Goal: Communication & Community: Answer question/provide support

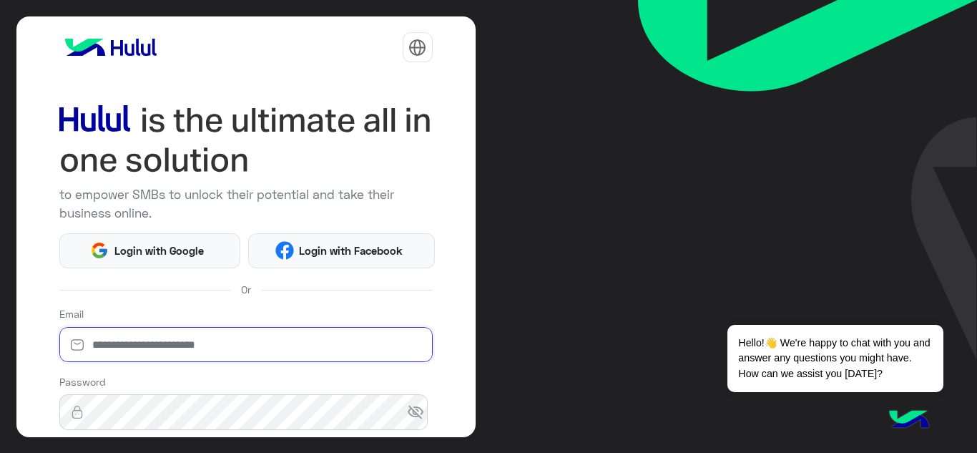
click at [216, 341] on input "email" at bounding box center [245, 345] width 373 height 36
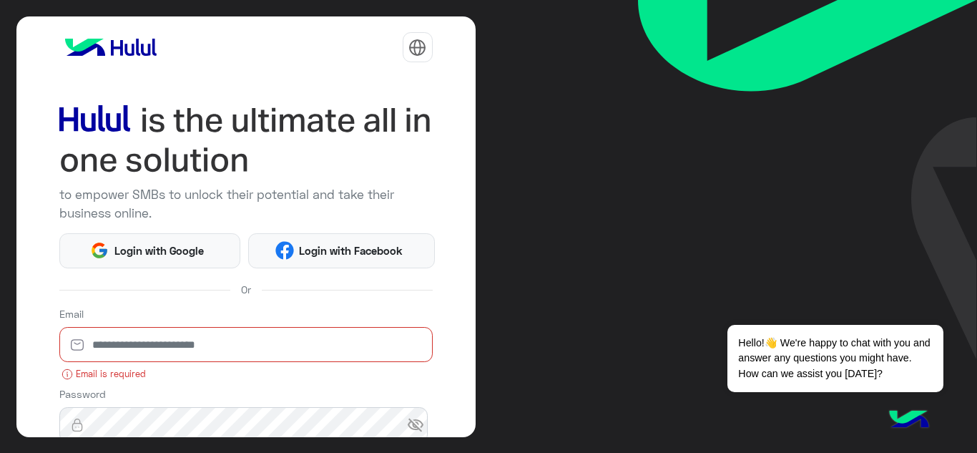
type input "**********"
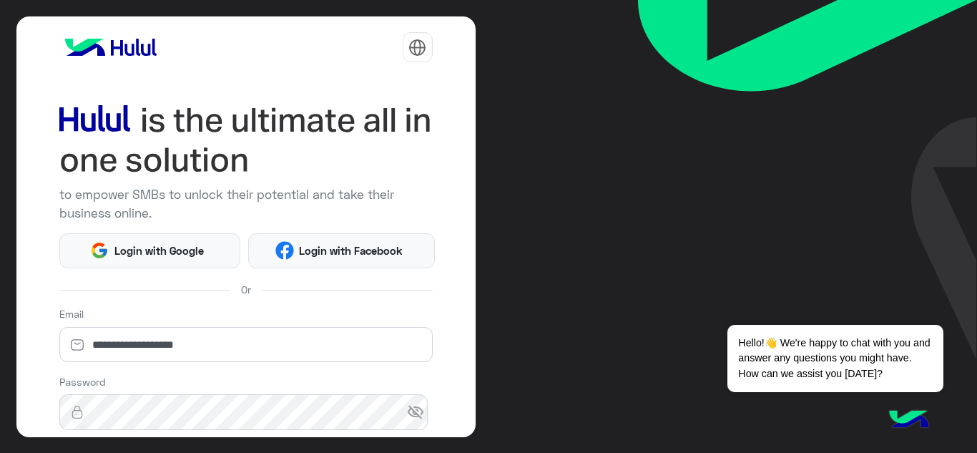
scroll to position [173, 0]
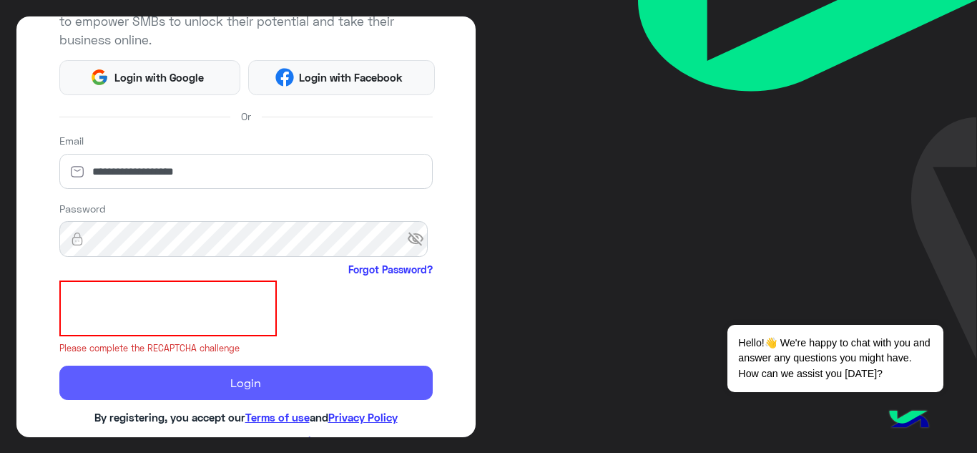
click at [247, 388] on button "Login" at bounding box center [245, 383] width 373 height 34
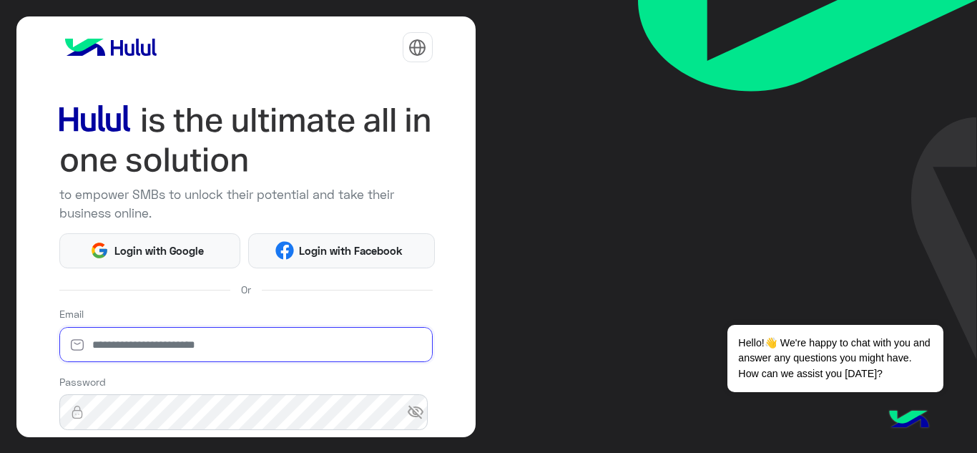
click at [116, 350] on input "email" at bounding box center [245, 345] width 373 height 36
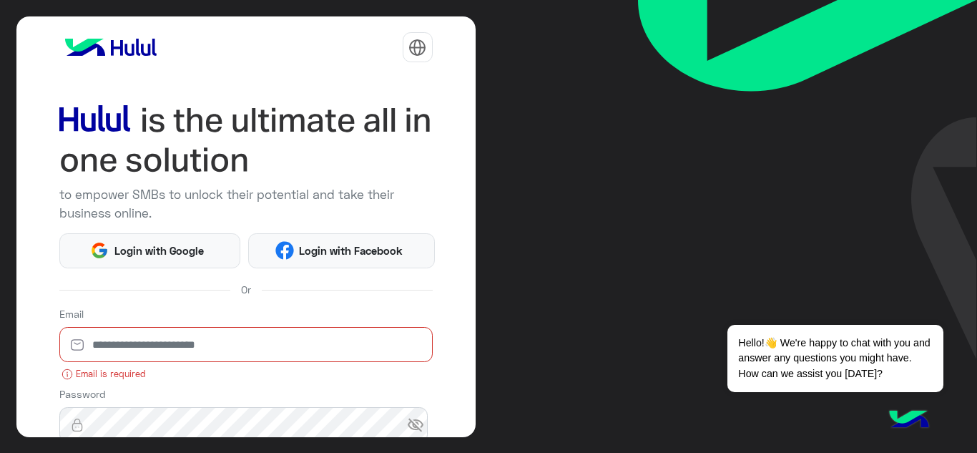
type input "**********"
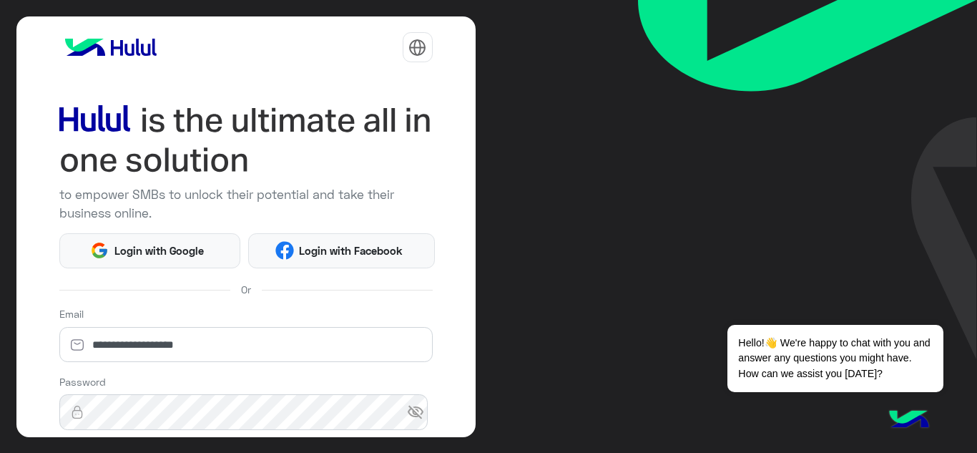
scroll to position [173, 0]
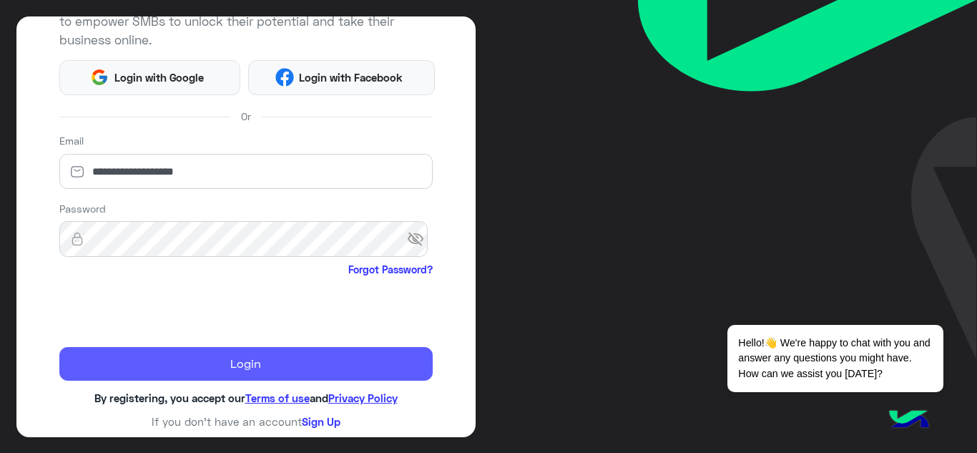
click at [217, 371] on button "Login" at bounding box center [245, 364] width 373 height 34
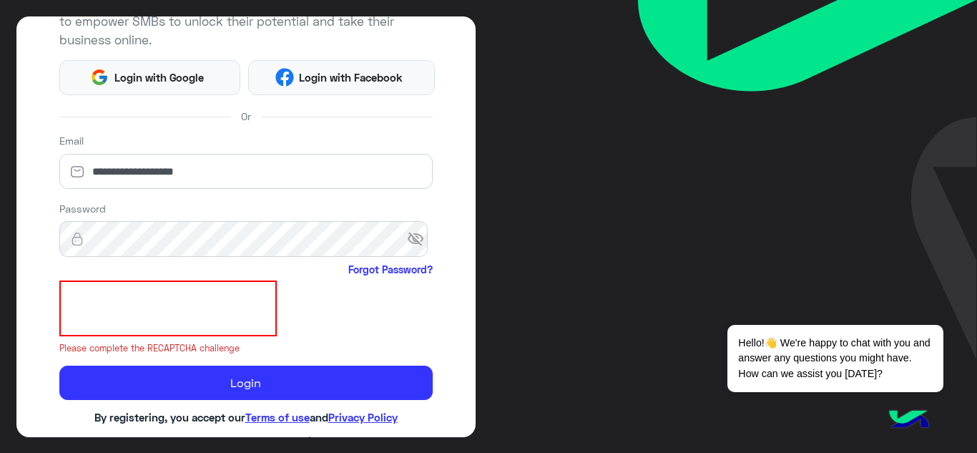
click at [407, 247] on span "visibility_off" at bounding box center [420, 239] width 26 height 26
click at [407, 247] on span "visibility" at bounding box center [420, 239] width 26 height 26
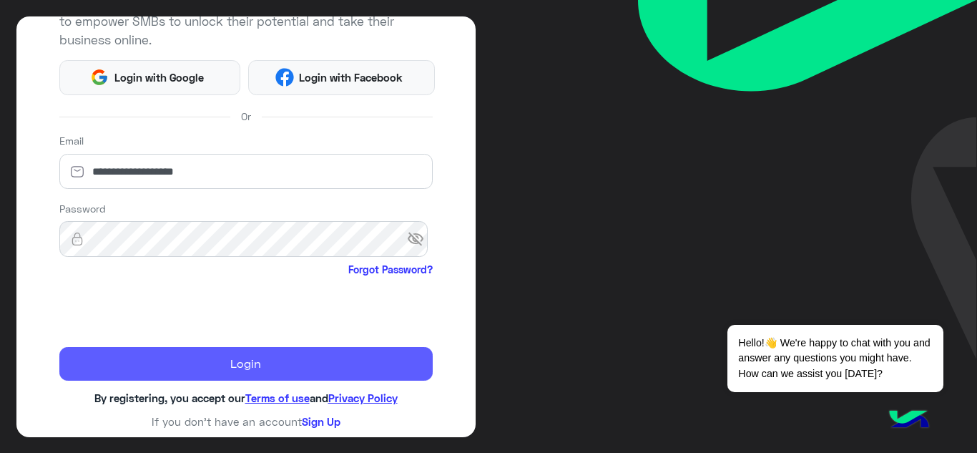
click at [328, 366] on button "Login" at bounding box center [245, 364] width 373 height 34
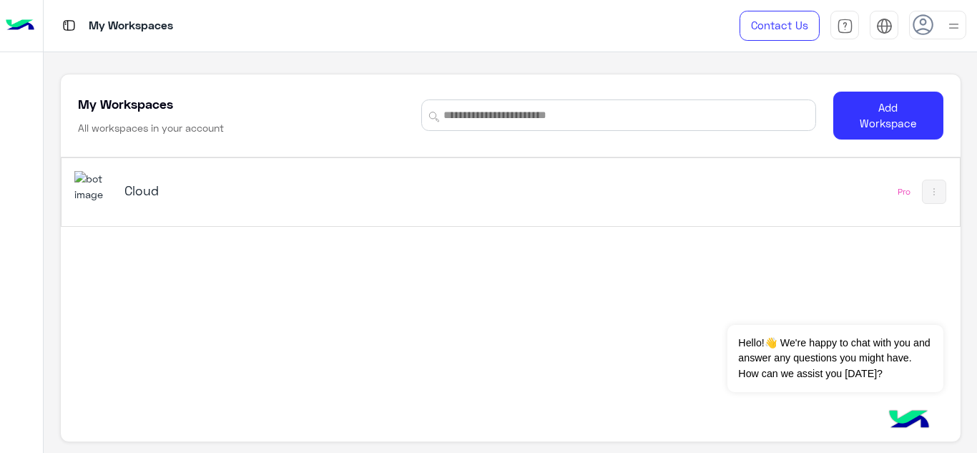
click at [130, 172] on div "Cloud" at bounding box center [335, 191] width 523 height 41
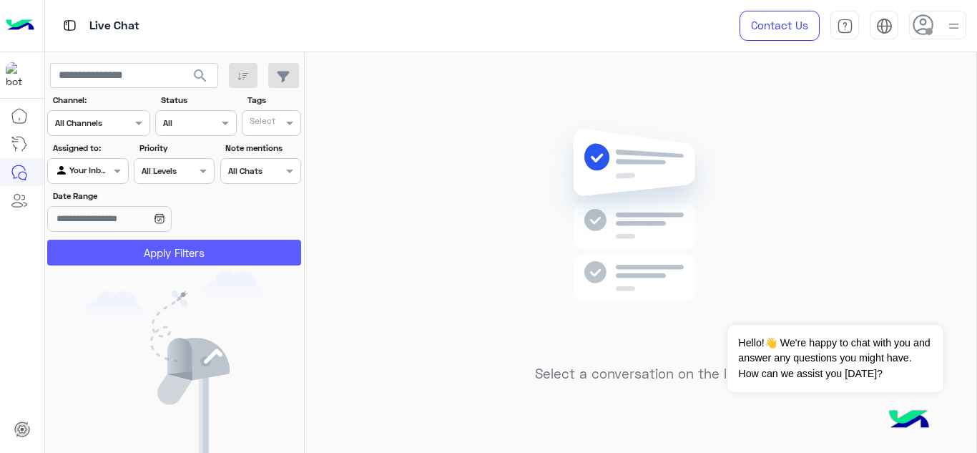
click at [263, 255] on button "Apply Filters" at bounding box center [174, 253] width 254 height 26
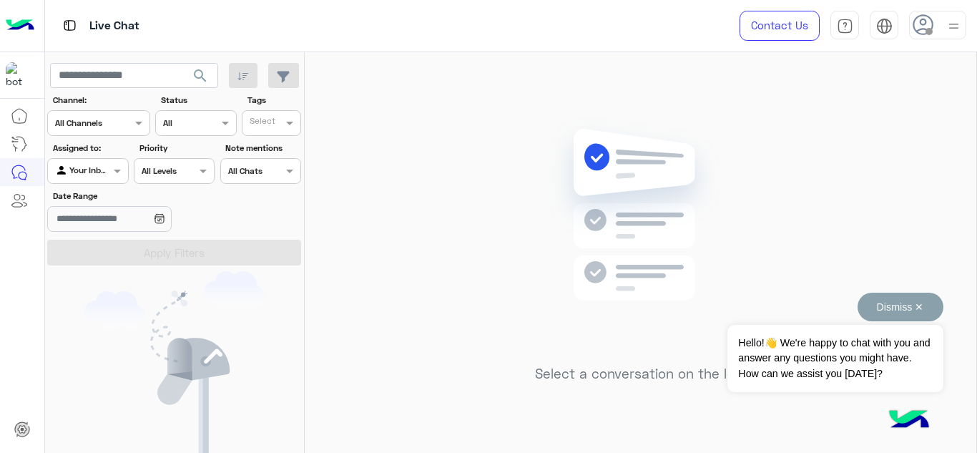
click at [926, 307] on button "Dismiss ✕" at bounding box center [901, 307] width 86 height 29
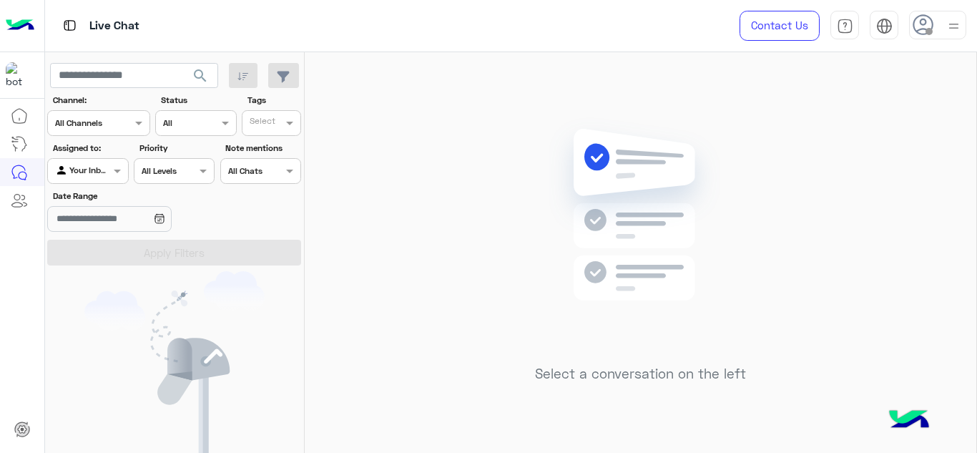
click at [936, 24] on div at bounding box center [937, 25] width 57 height 29
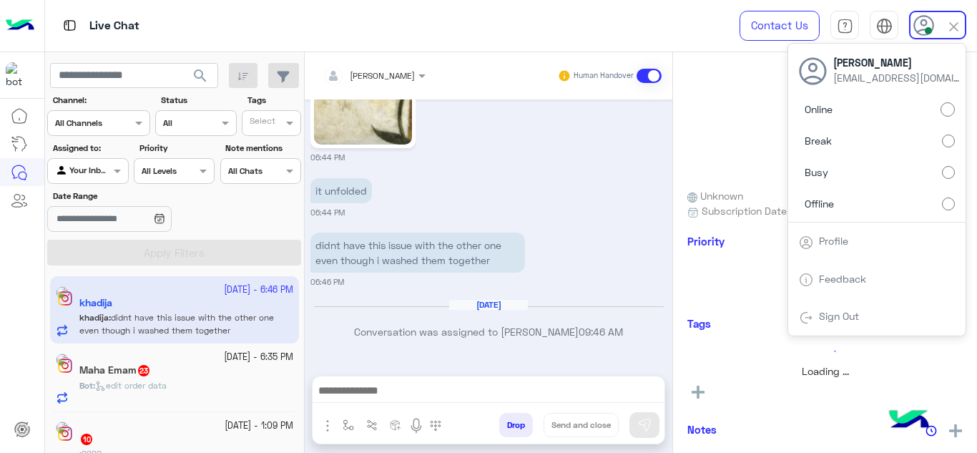
scroll to position [874, 0]
click at [378, 258] on div "Sep 26, 2025 📦 Missing/Damaged item 06:38 PM We’re sorry for the inconvenience …" at bounding box center [489, 230] width 368 height 262
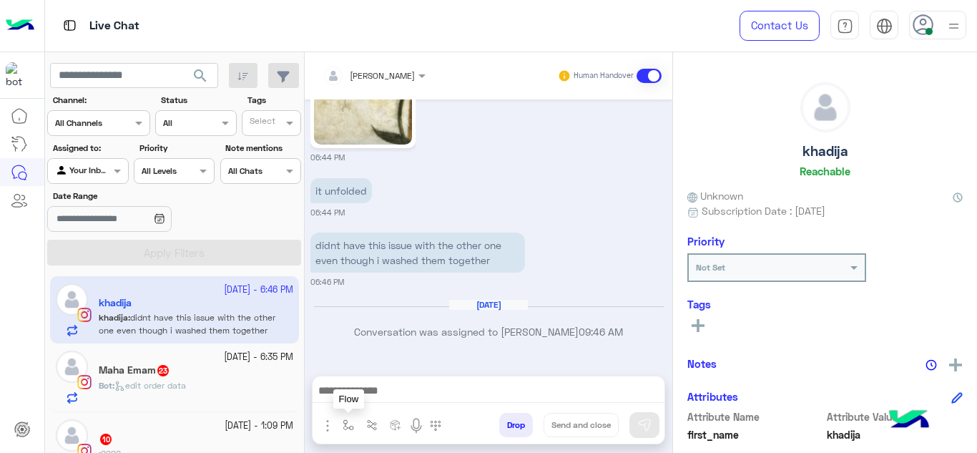
click at [358, 428] on button "button" at bounding box center [349, 425] width 24 height 24
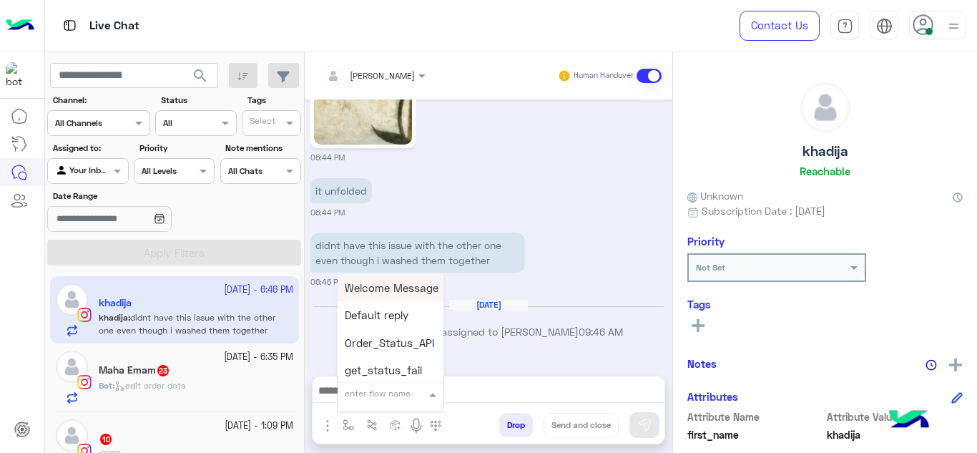
click at [363, 383] on div "enter flow name" at bounding box center [391, 394] width 106 height 26
type input "******"
click at [384, 286] on span "Mariam E Greeting" at bounding box center [391, 287] width 93 height 13
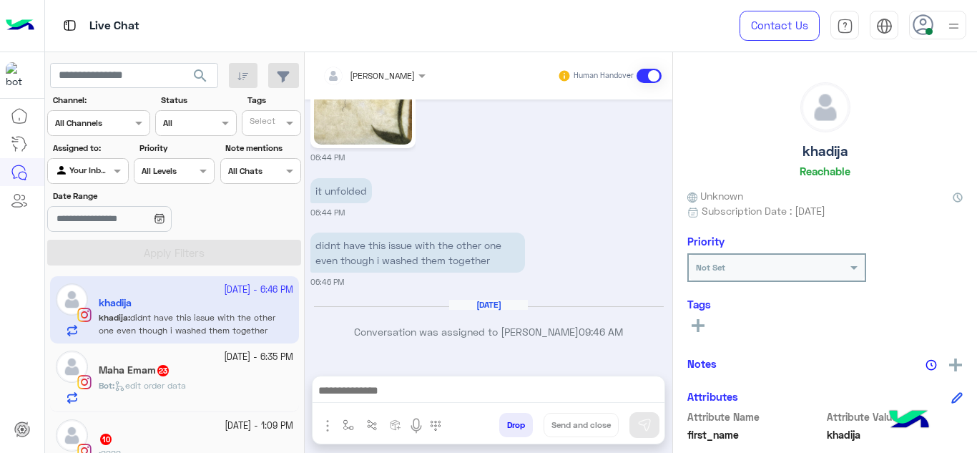
type textarea "**********"
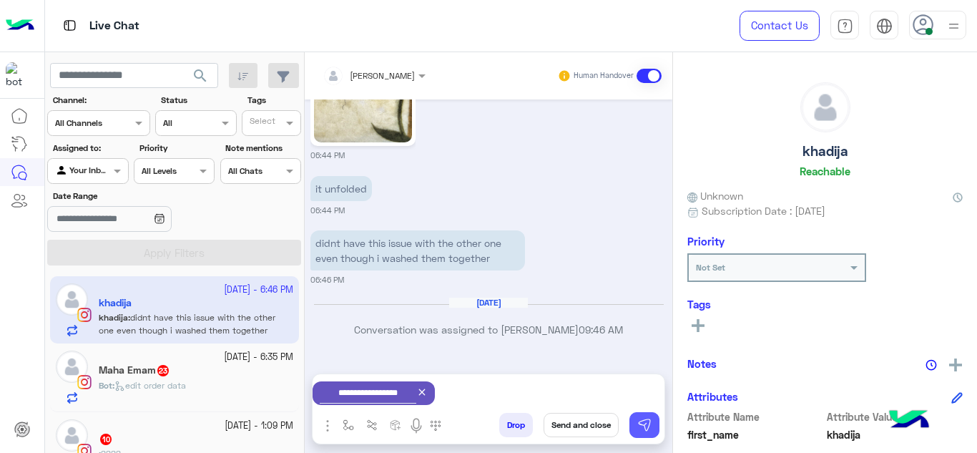
click at [643, 421] on img at bounding box center [645, 425] width 14 height 14
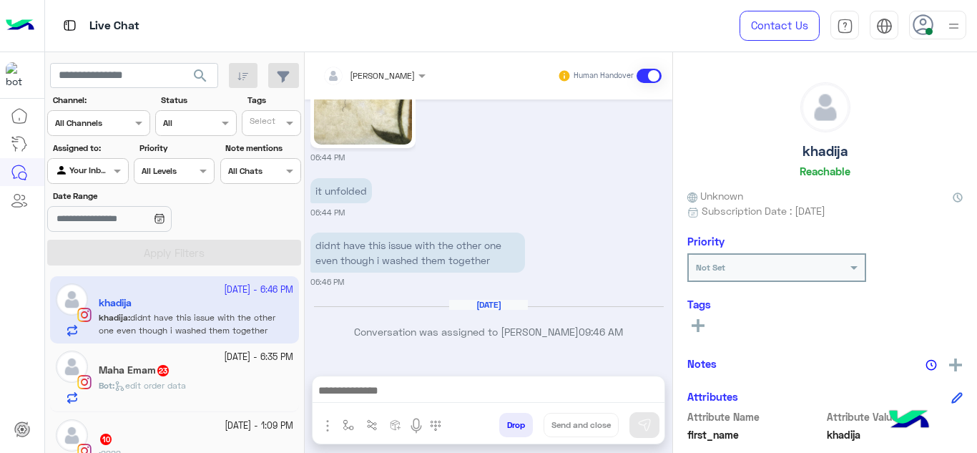
click at [206, 364] on div "Maha Emam 23" at bounding box center [196, 371] width 195 height 15
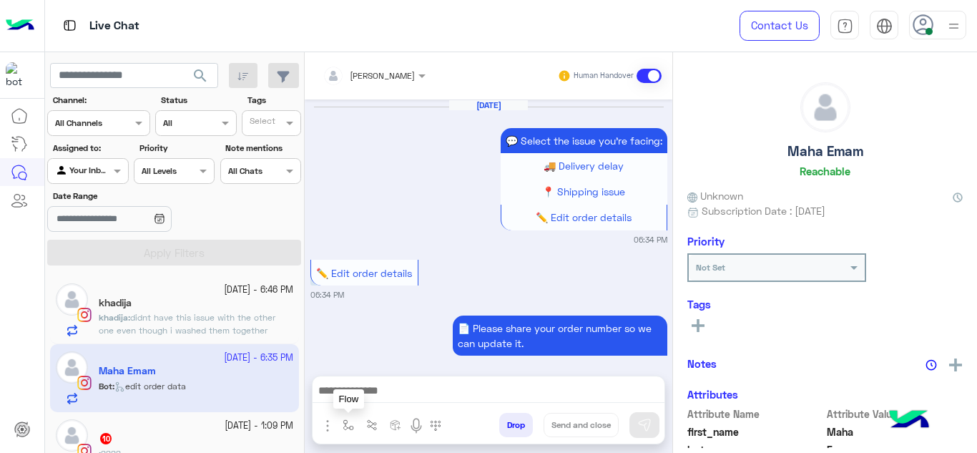
click at [351, 433] on button "button" at bounding box center [349, 425] width 24 height 24
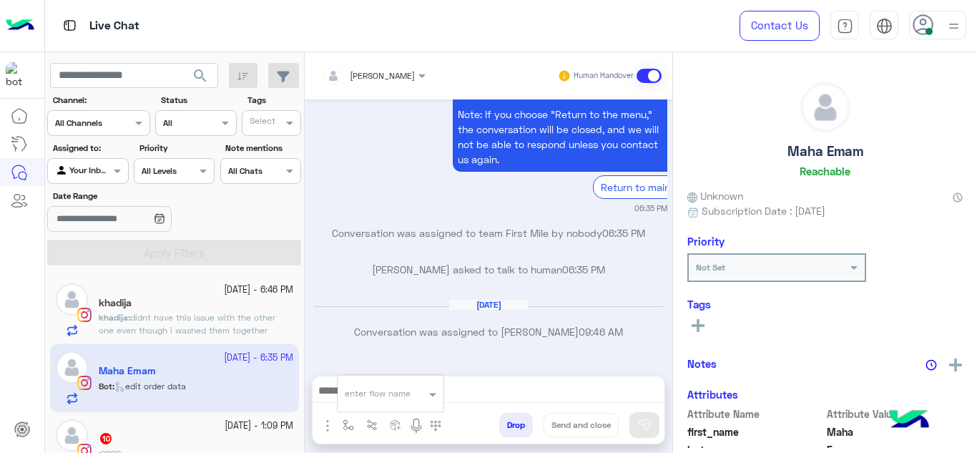
click at [364, 386] on input "text" at bounding box center [373, 391] width 57 height 13
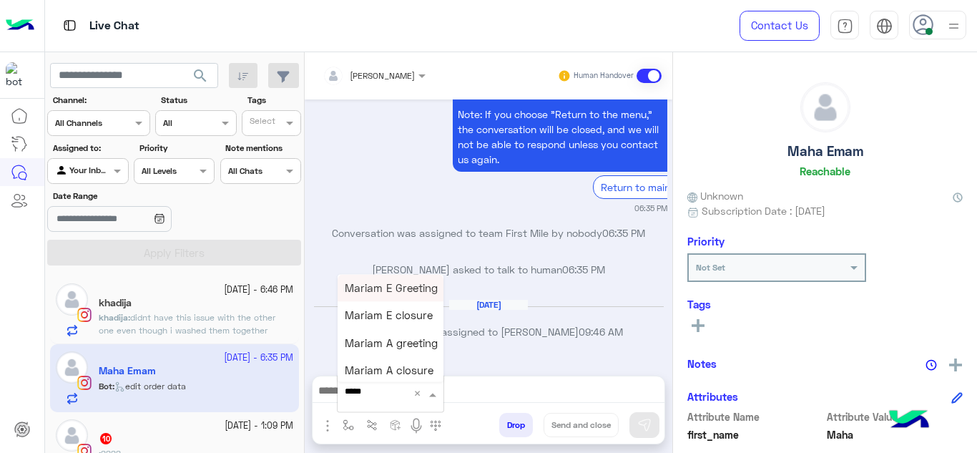
type input "******"
click at [394, 285] on span "Mariam E Greeting" at bounding box center [391, 287] width 93 height 13
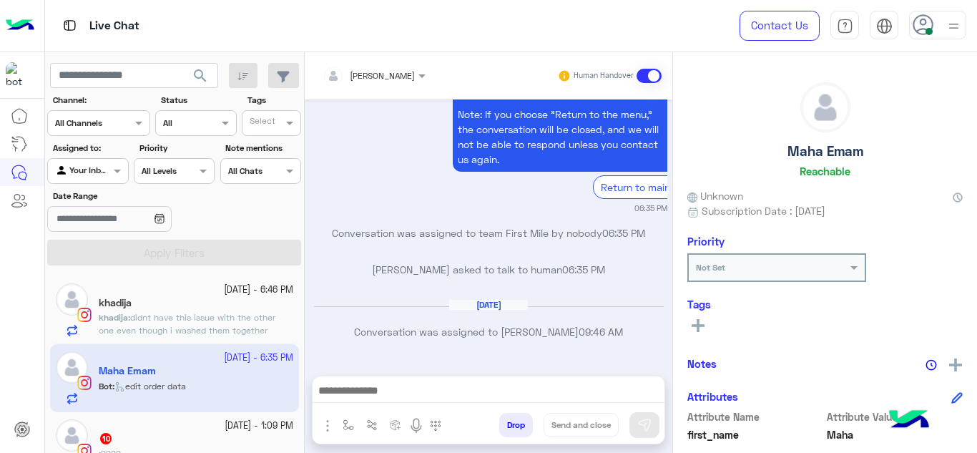
type textarea "**********"
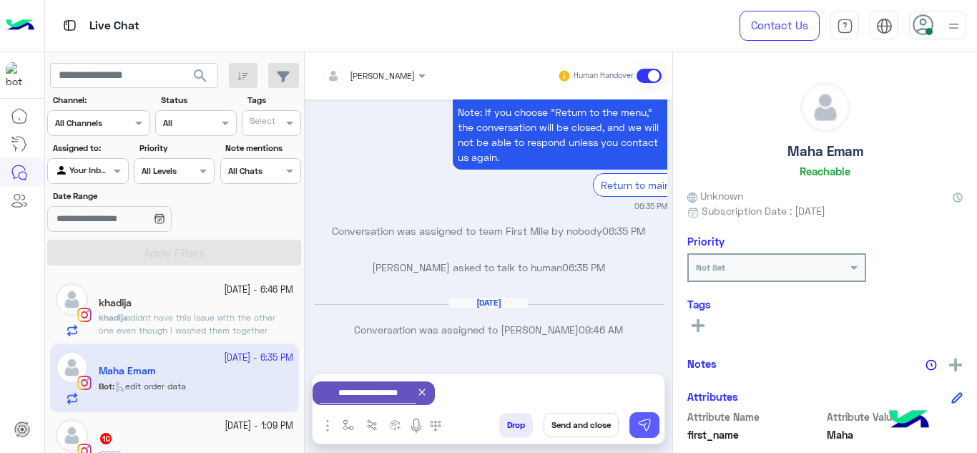
click at [638, 419] on img at bounding box center [645, 425] width 14 height 14
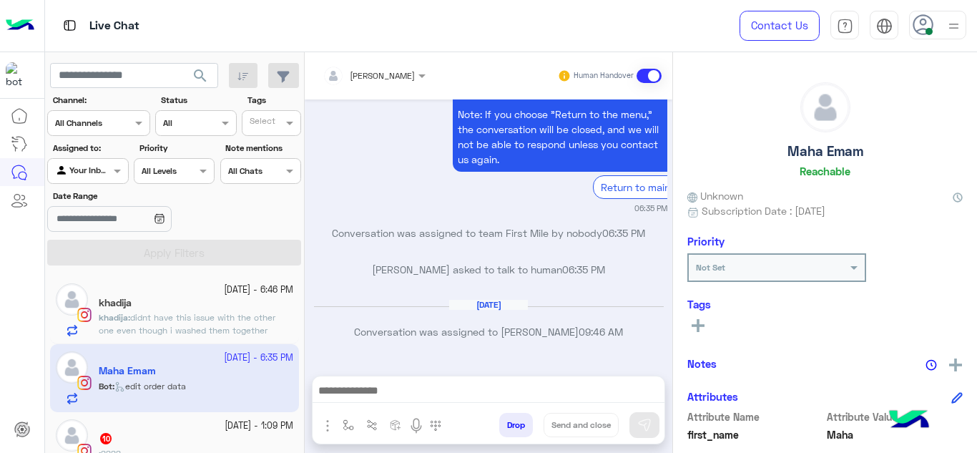
click at [255, 432] on div "10" at bounding box center [196, 439] width 195 height 15
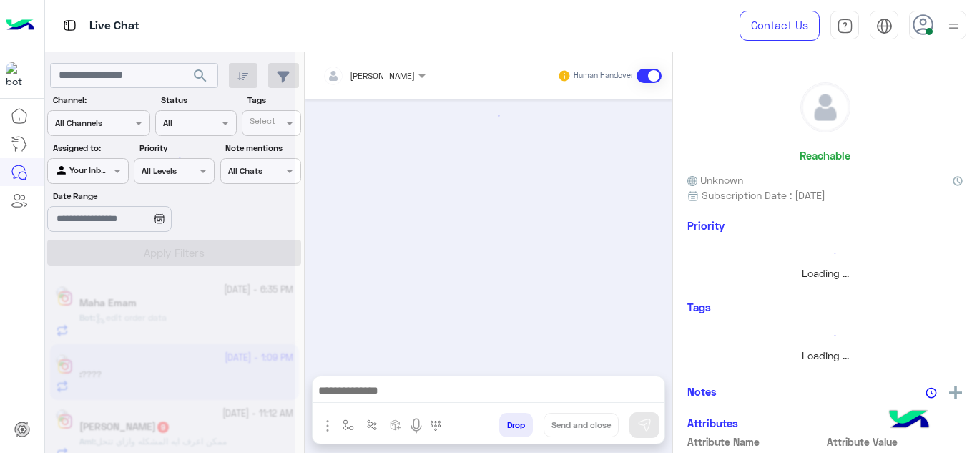
click at [336, 424] on button "button" at bounding box center [327, 424] width 19 height 19
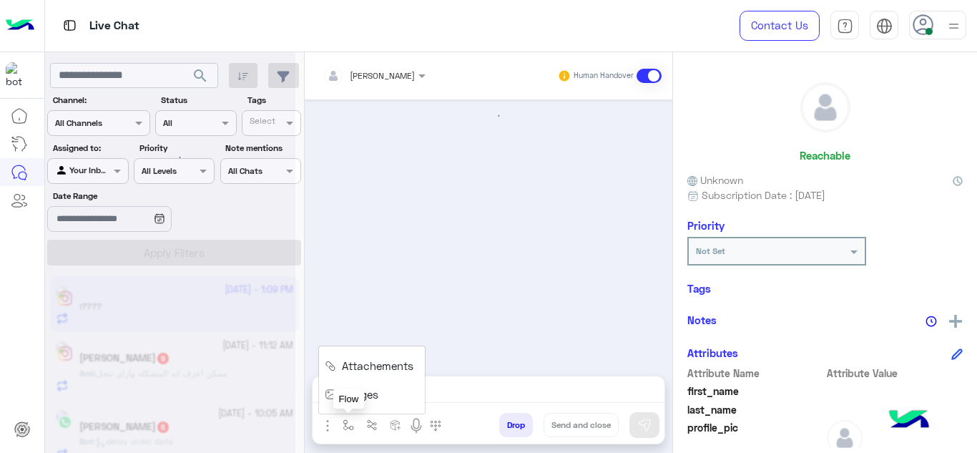
click at [342, 433] on button "button" at bounding box center [349, 425] width 24 height 24
click at [367, 391] on input "text" at bounding box center [373, 391] width 57 height 13
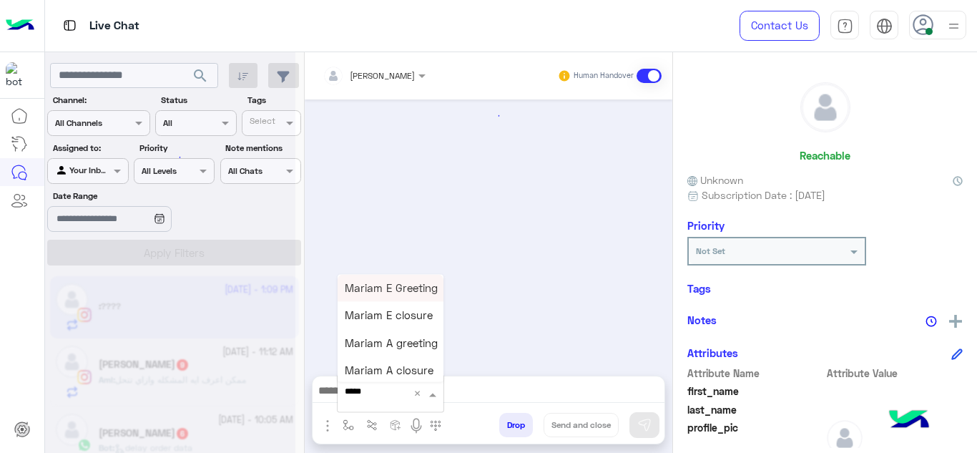
type input "******"
click at [388, 284] on span "Mariam E Greeting" at bounding box center [391, 287] width 93 height 13
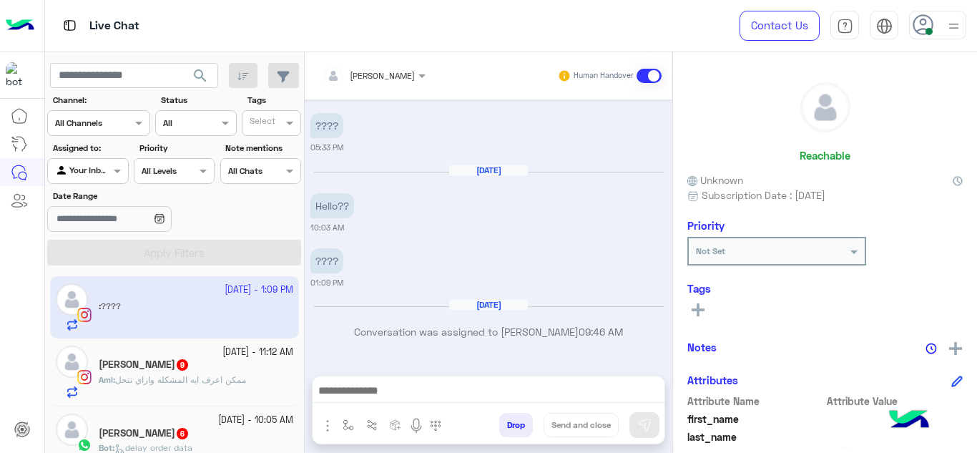
type textarea "**********"
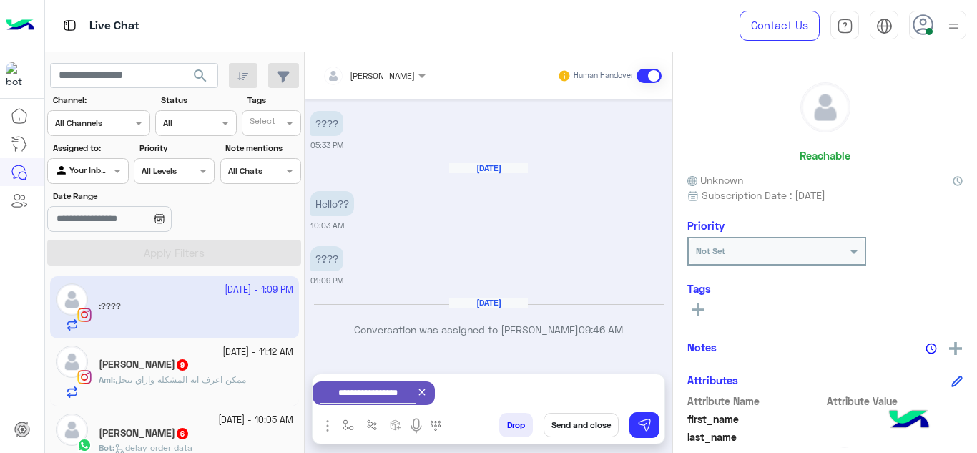
scroll to position [521, 0]
click at [653, 420] on button at bounding box center [645, 425] width 30 height 26
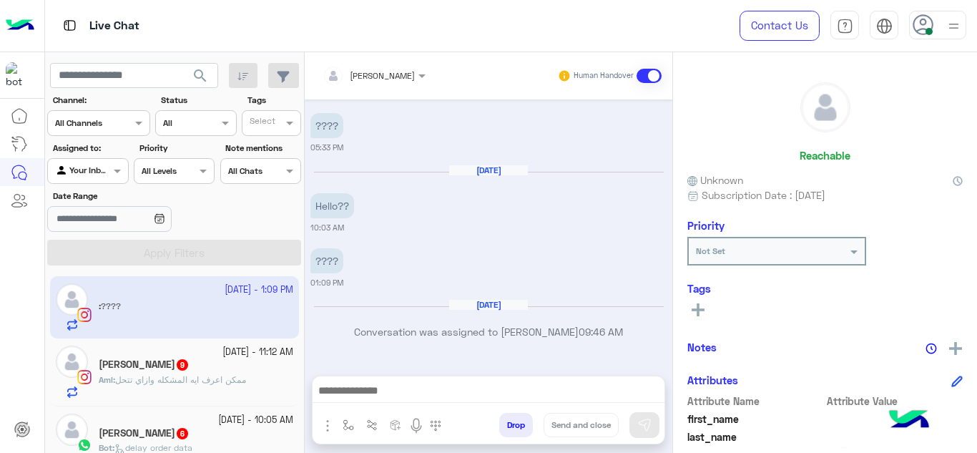
scroll to position [640, 0]
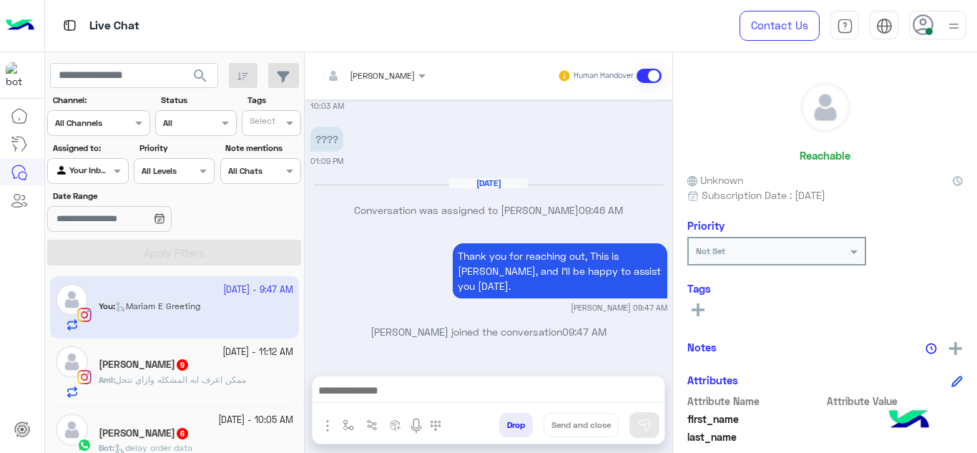
click at [201, 361] on div "Aml Shehata 9" at bounding box center [196, 365] width 195 height 15
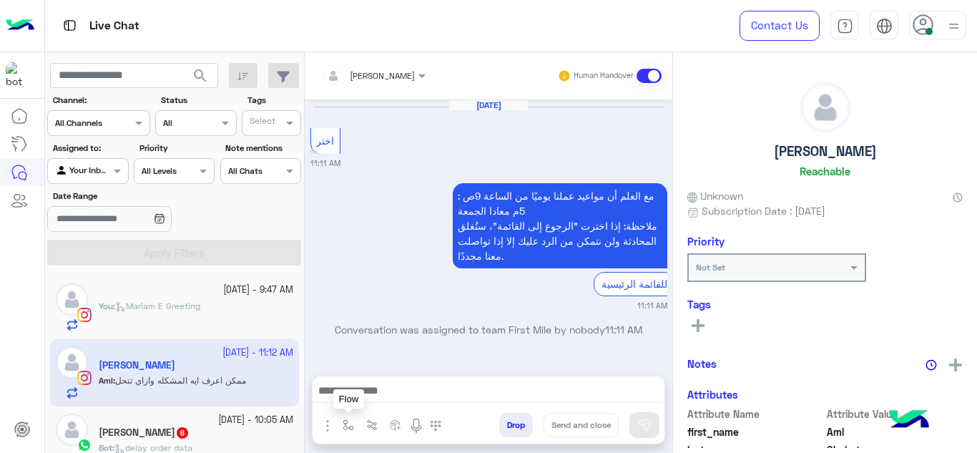
scroll to position [451, 0]
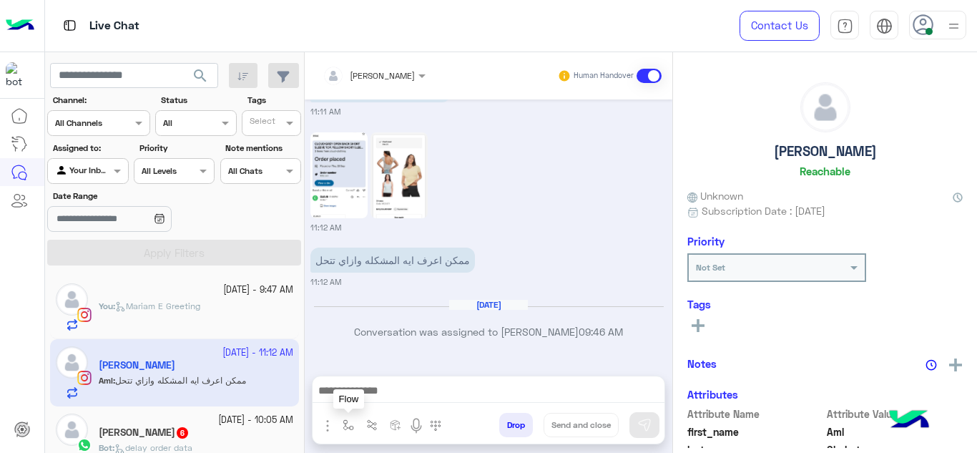
click at [347, 420] on img "button" at bounding box center [348, 424] width 11 height 11
click at [358, 395] on input "text" at bounding box center [373, 391] width 57 height 13
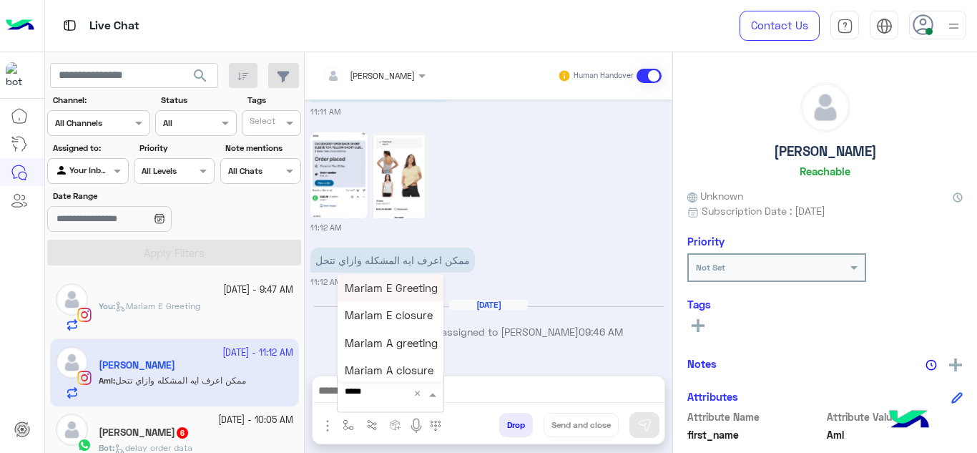
type input "******"
click at [397, 338] on span "Mariam A greeting" at bounding box center [391, 342] width 93 height 13
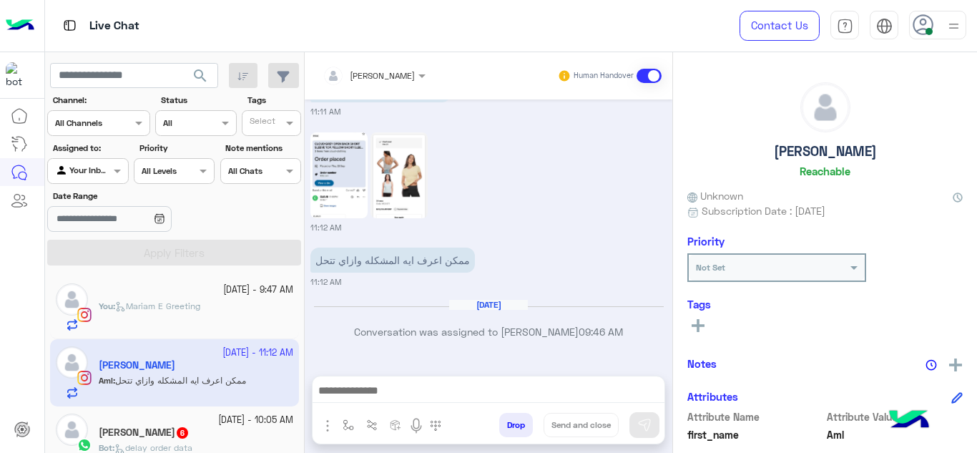
type textarea "**********"
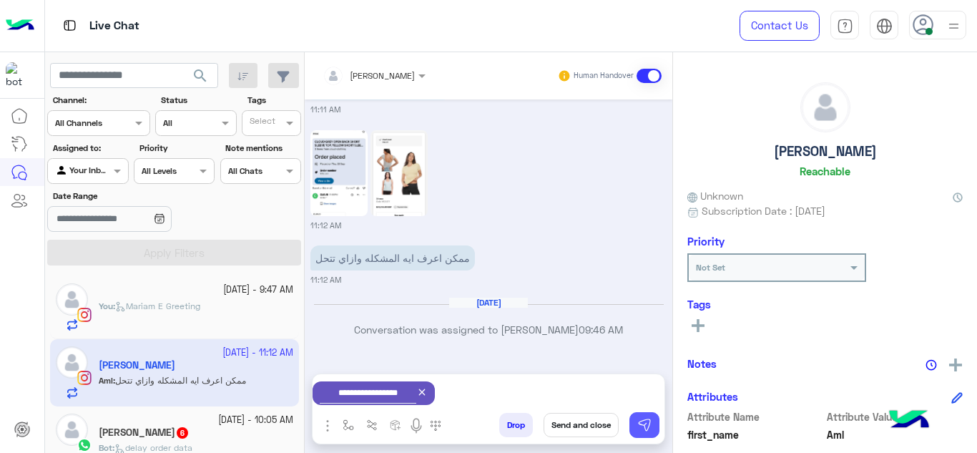
click at [647, 419] on img at bounding box center [645, 425] width 14 height 14
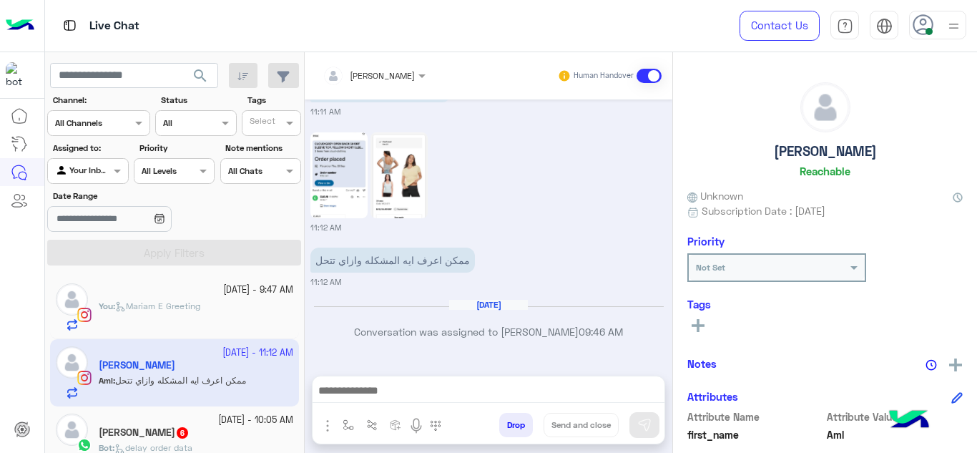
click at [242, 421] on small "26 September - 10:05 AM" at bounding box center [255, 421] width 75 height 14
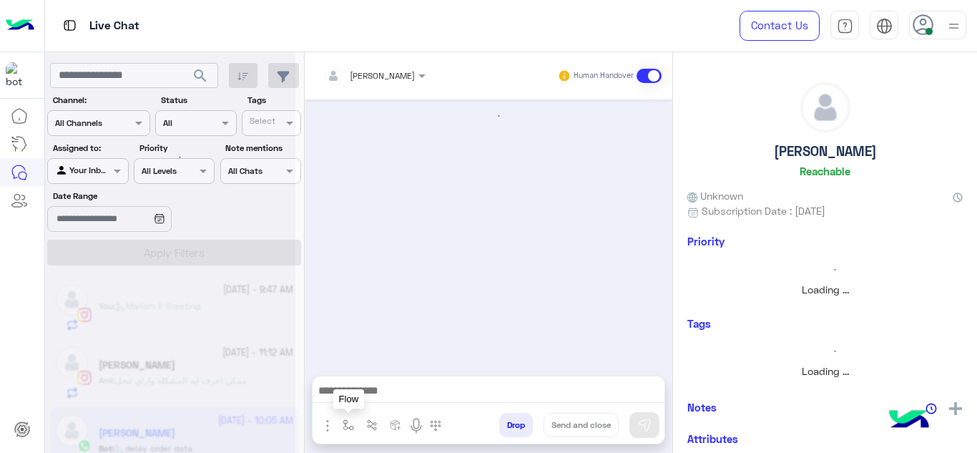
click at [348, 433] on button "button" at bounding box center [349, 425] width 24 height 24
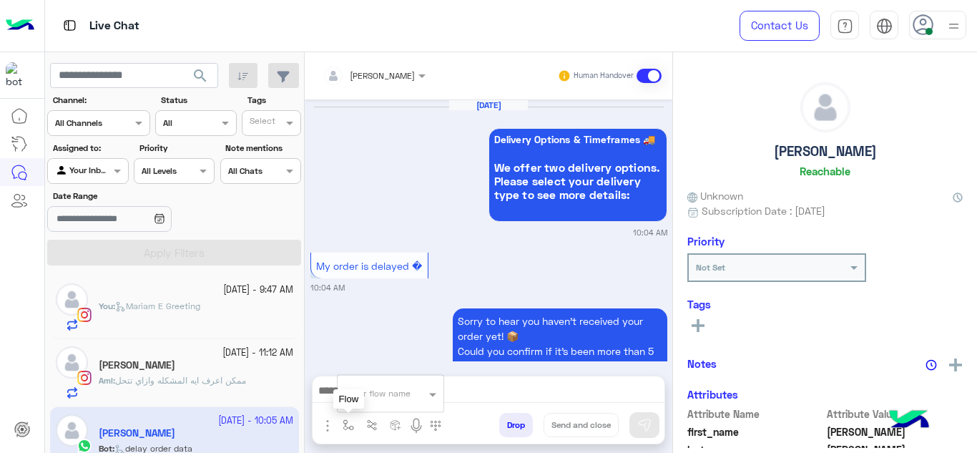
scroll to position [676, 0]
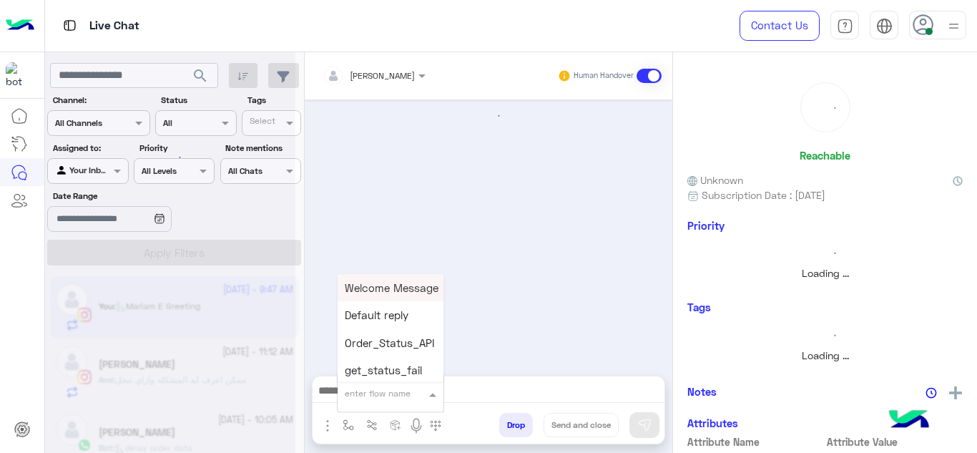
click at [358, 393] on input "text" at bounding box center [373, 391] width 57 height 13
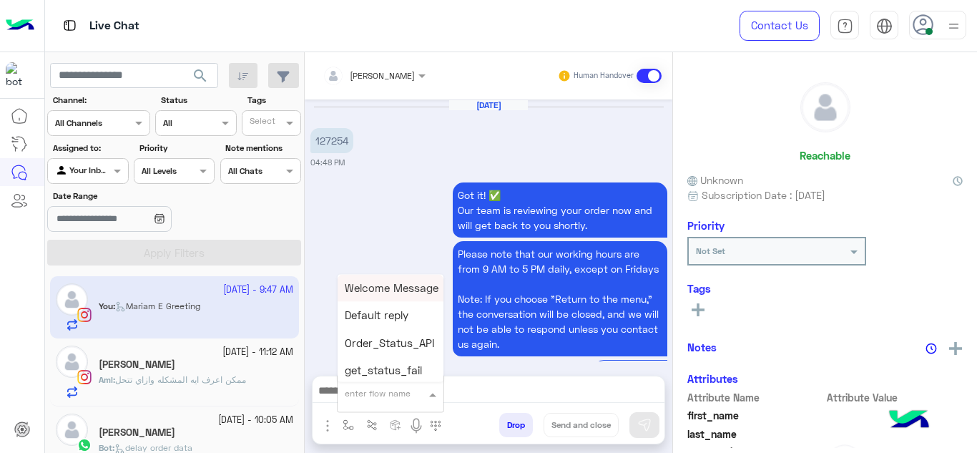
scroll to position [500, 0]
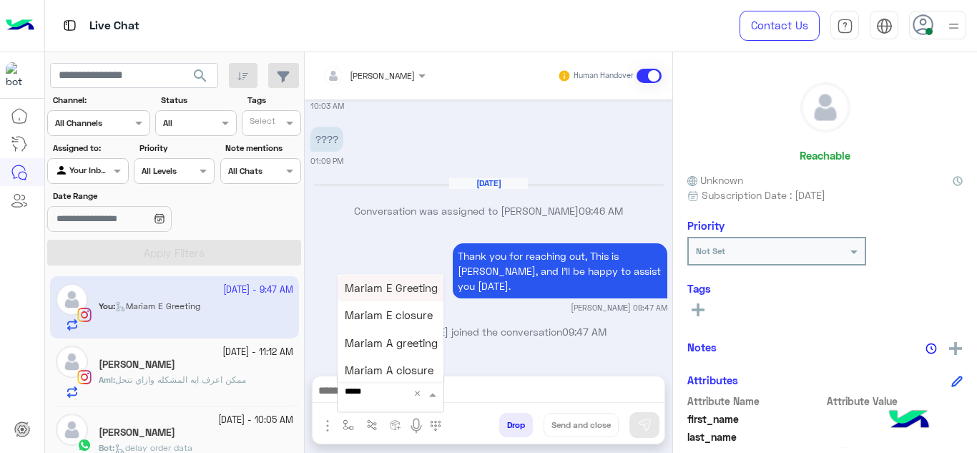
type input "******"
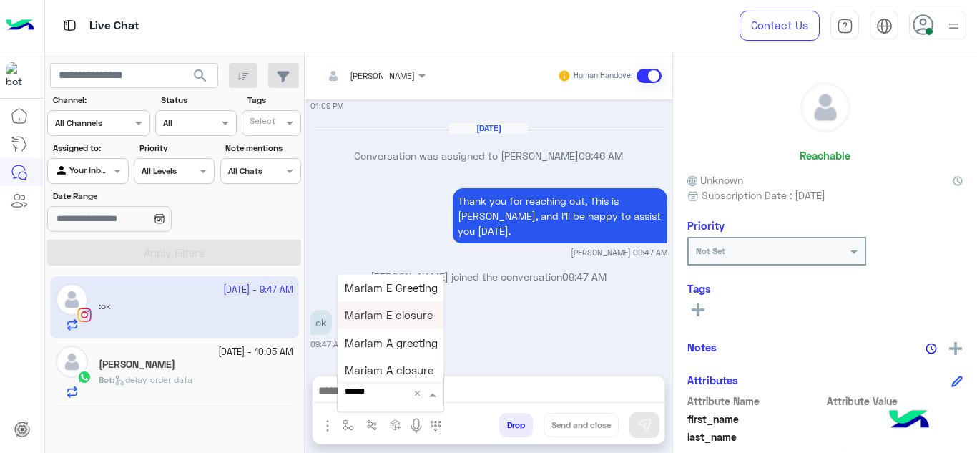
scroll to position [0, 0]
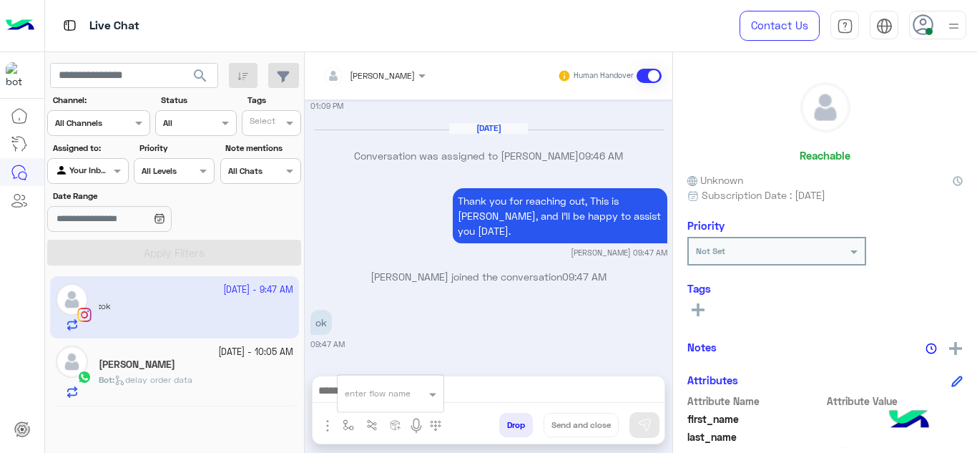
click at [195, 389] on div "Bot : delay order data" at bounding box center [196, 385] width 195 height 25
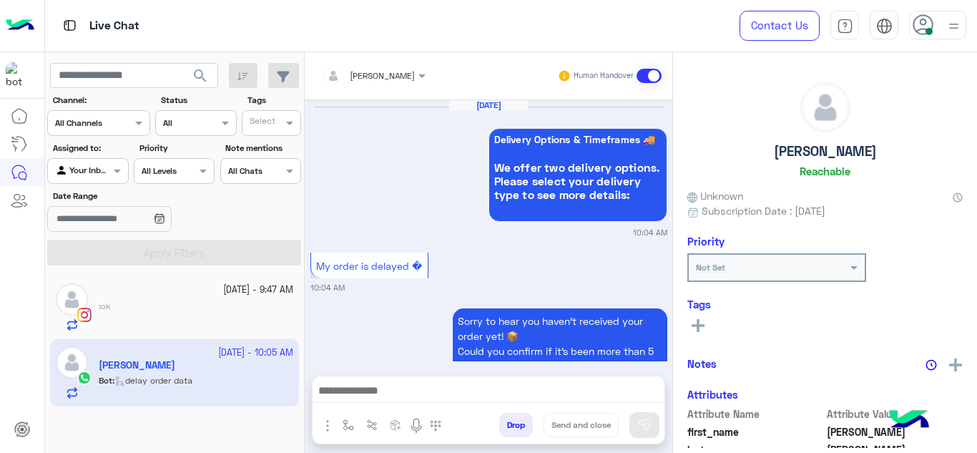
scroll to position [676, 0]
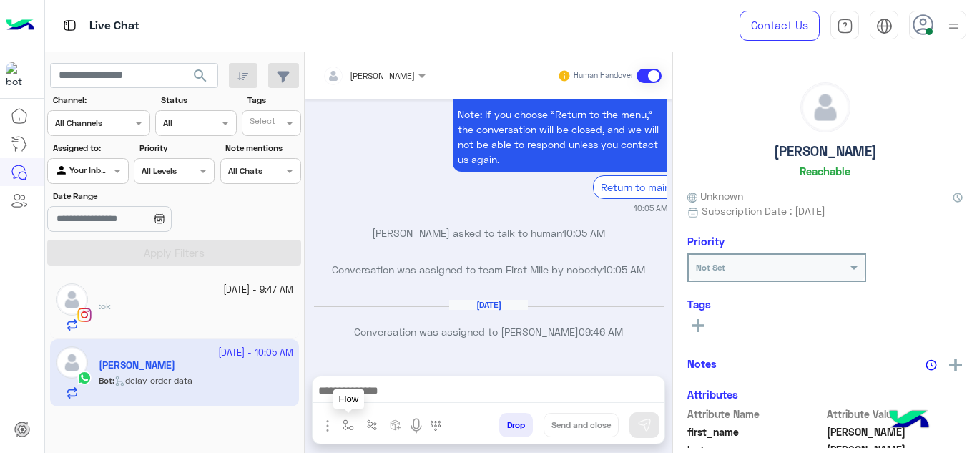
click at [351, 416] on button "button" at bounding box center [349, 425] width 24 height 24
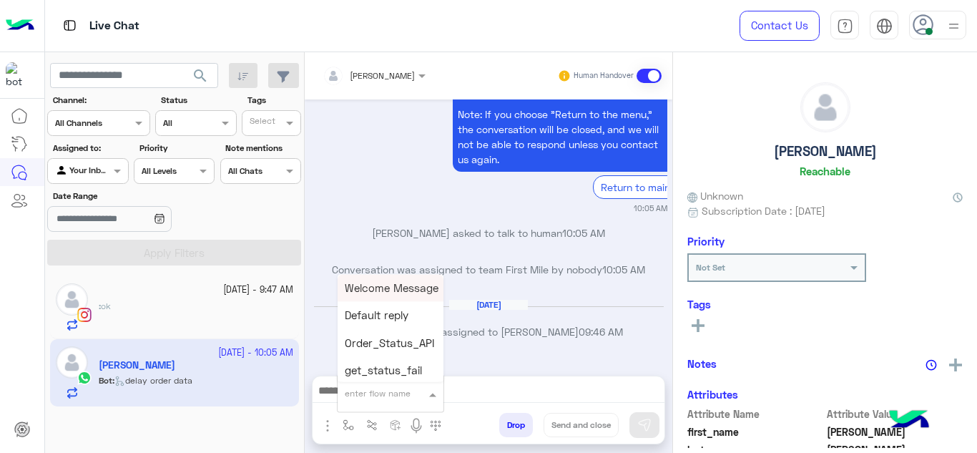
click at [360, 390] on input "text" at bounding box center [373, 391] width 57 height 13
type input "******"
click at [392, 281] on span "Mariam E Greeting" at bounding box center [391, 287] width 93 height 13
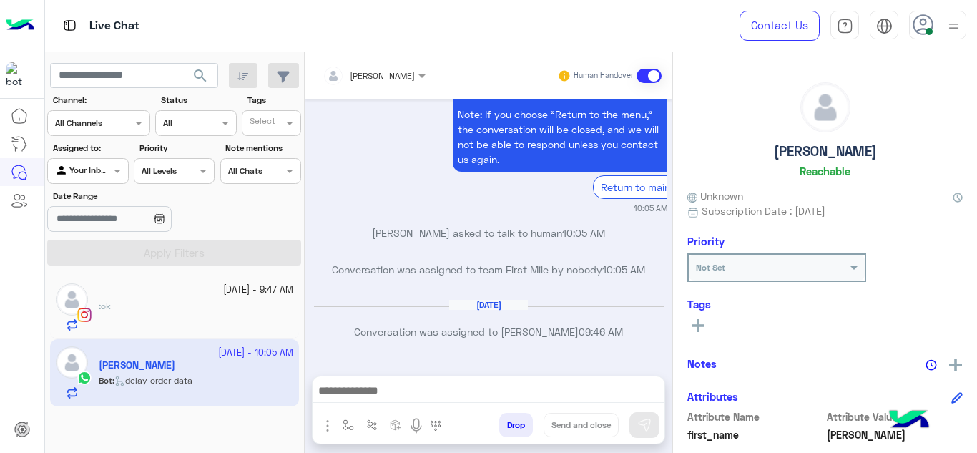
type textarea "**********"
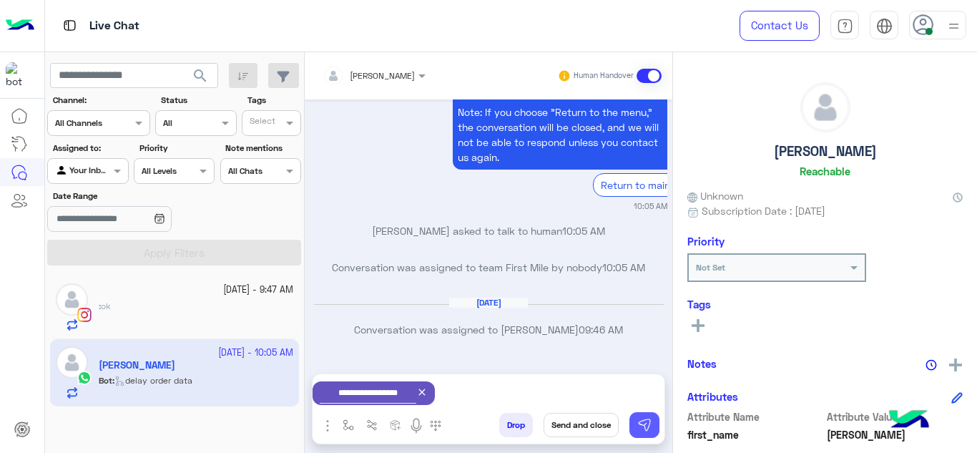
click at [650, 423] on img at bounding box center [645, 425] width 14 height 14
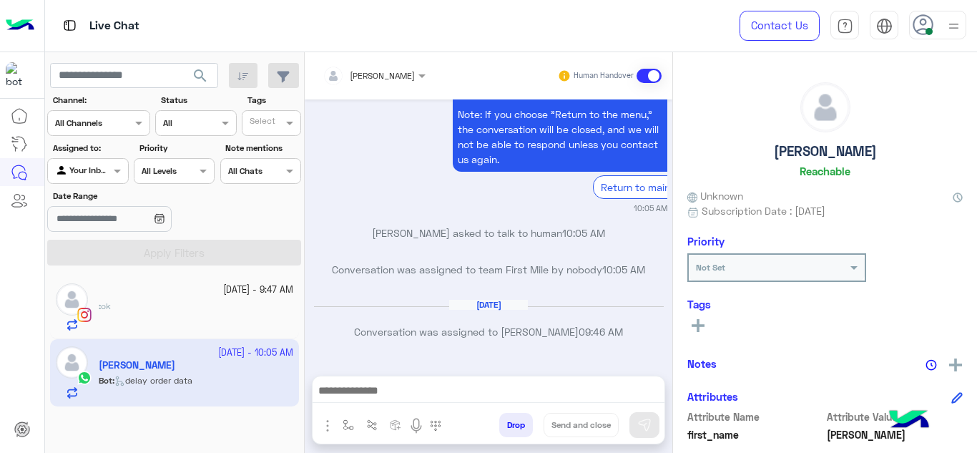
click at [223, 287] on small "[DATE] - 9:47 AM" at bounding box center [258, 290] width 70 height 14
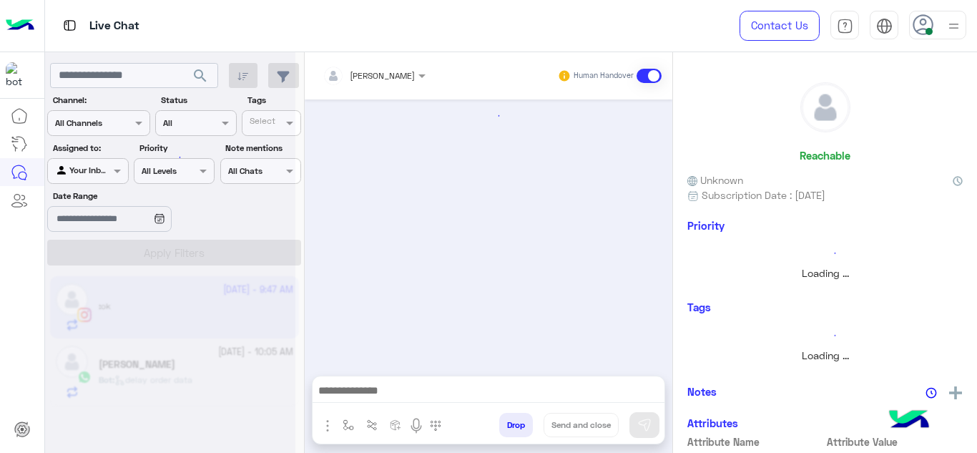
scroll to position [500, 0]
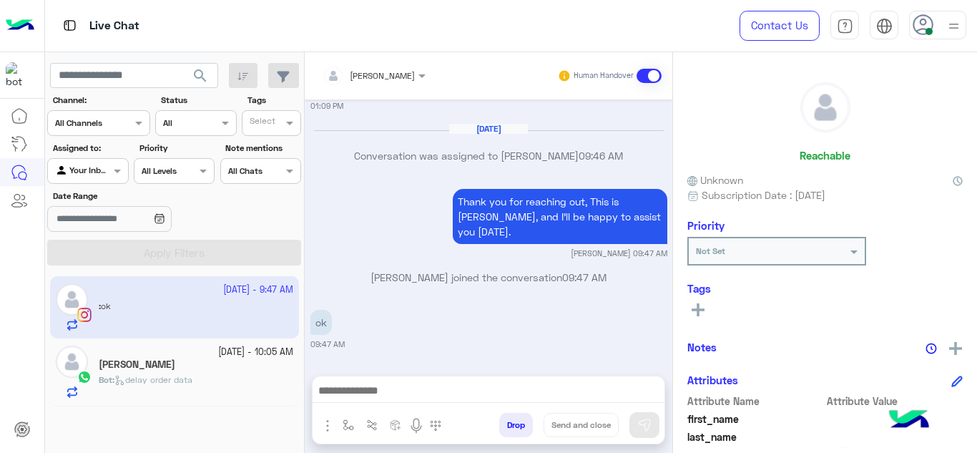
click at [107, 178] on div "Your Inbox" at bounding box center [82, 171] width 54 height 14
click at [273, 215] on div "Date Range" at bounding box center [175, 212] width 260 height 45
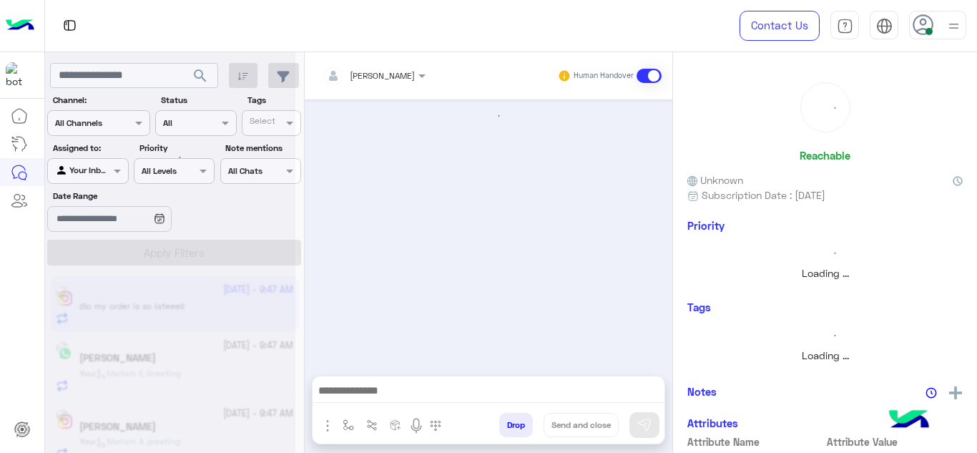
scroll to position [319, 0]
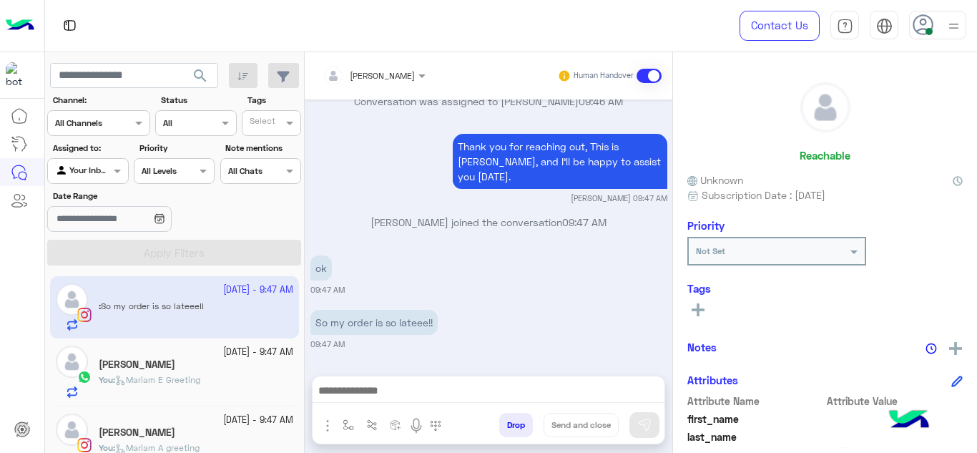
click at [401, 71] on div at bounding box center [374, 74] width 117 height 14
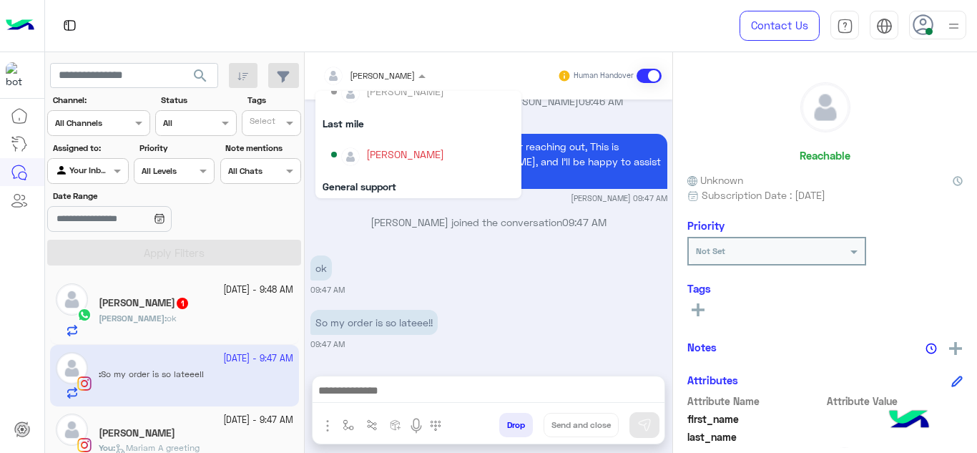
scroll to position [151, 0]
click at [366, 127] on div "Last mile" at bounding box center [419, 125] width 206 height 26
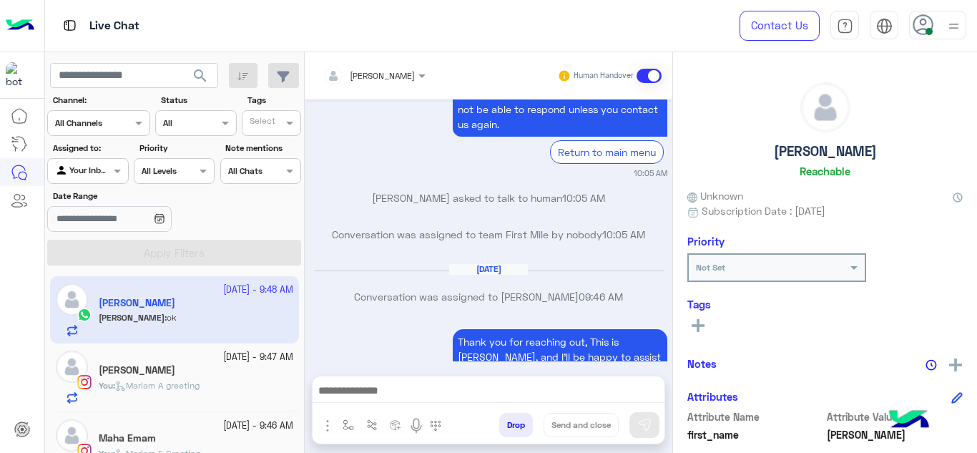
scroll to position [1263, 0]
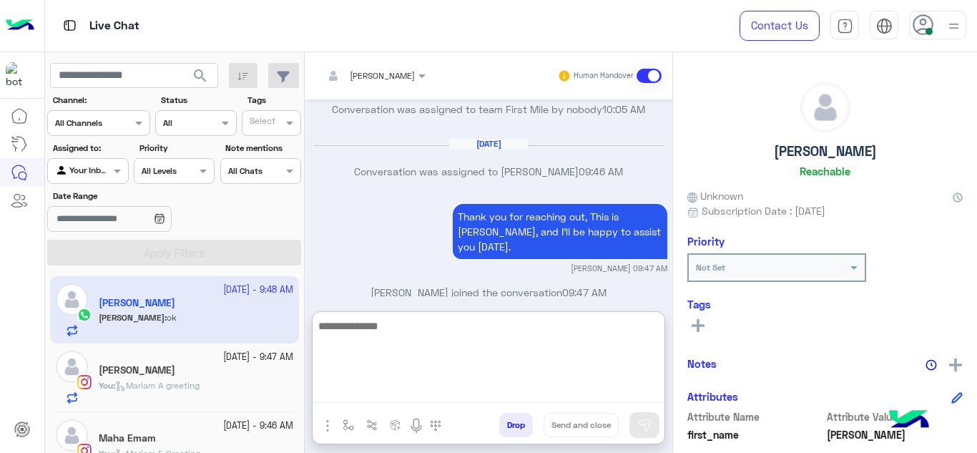
click at [387, 391] on textarea at bounding box center [489, 360] width 352 height 86
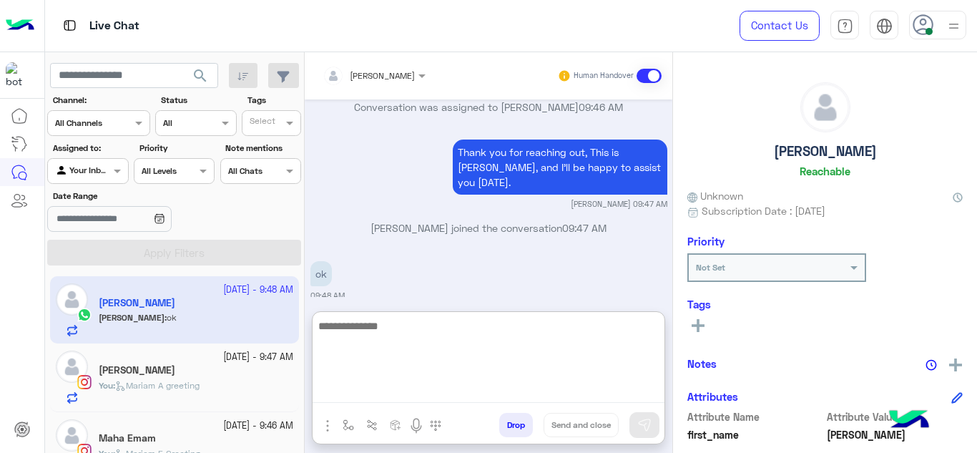
type textarea "*"
type textarea "**********"
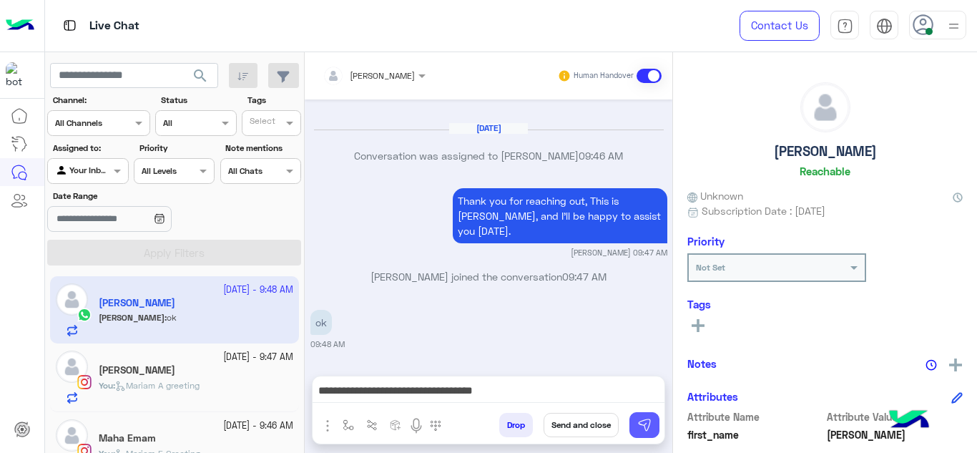
scroll to position [1264, 0]
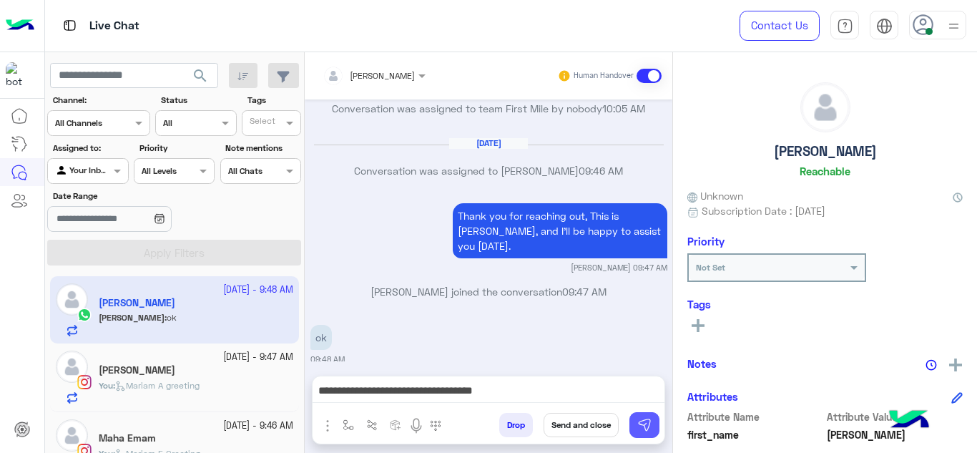
click at [650, 423] on img at bounding box center [645, 425] width 14 height 14
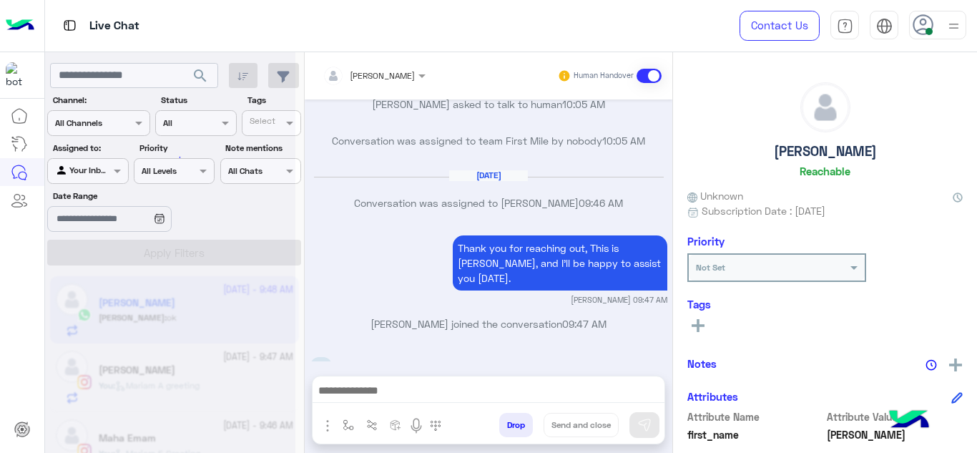
scroll to position [1350, 0]
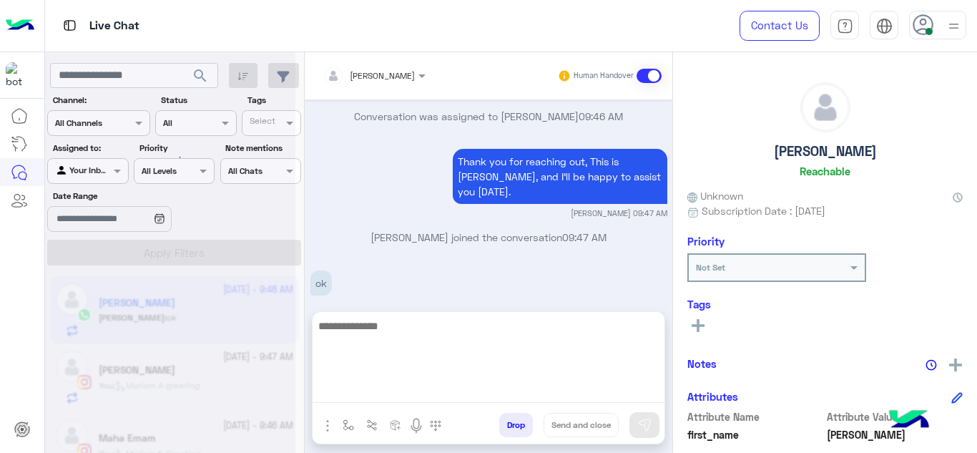
click at [405, 381] on textarea at bounding box center [489, 360] width 352 height 86
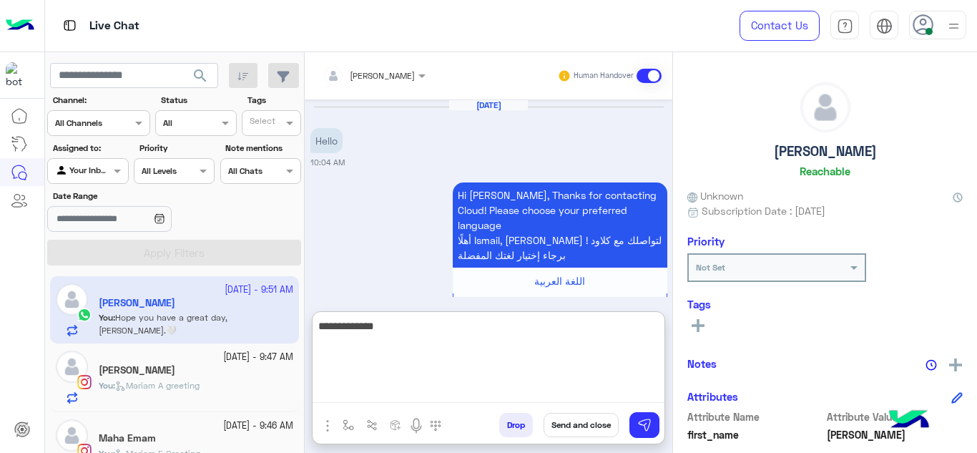
scroll to position [1382, 0]
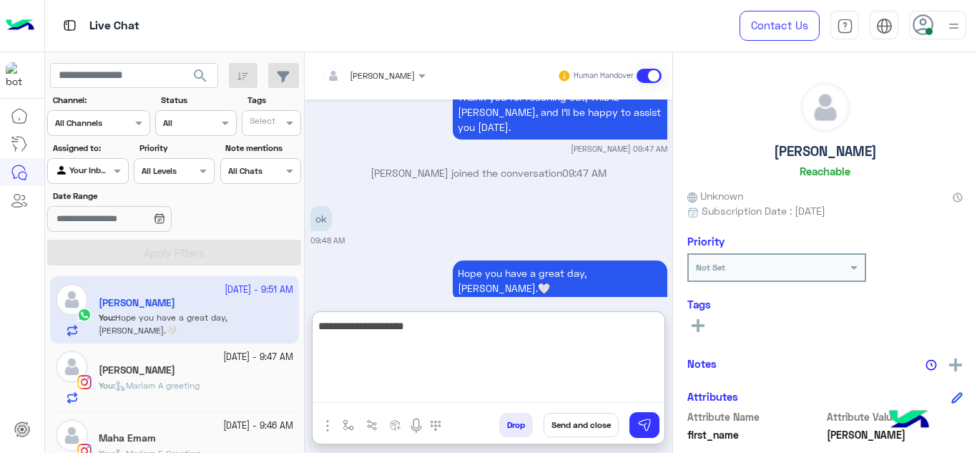
type textarea "**********"
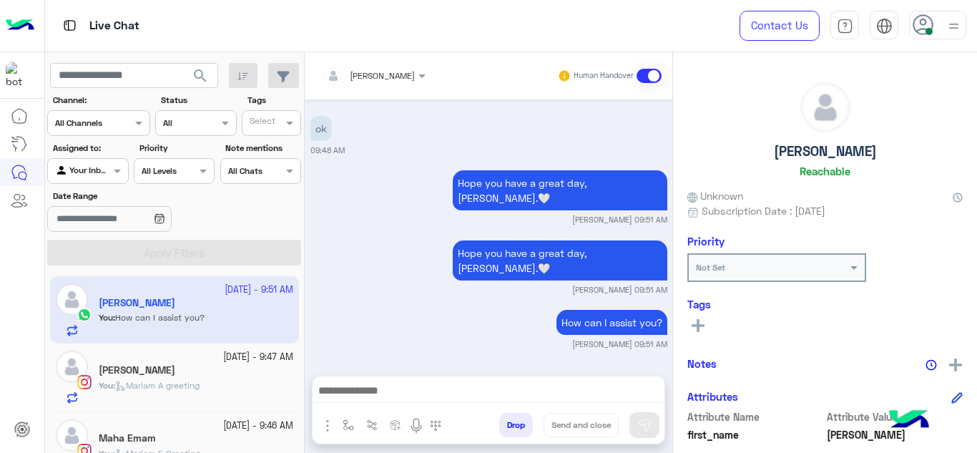
scroll to position [1459, 0]
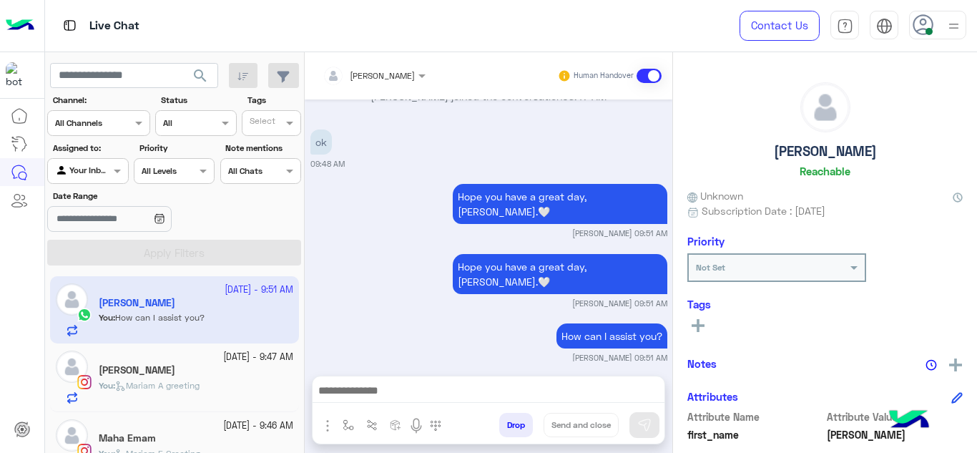
click at [271, 356] on small "27 September - 9:47 AM" at bounding box center [258, 358] width 70 height 14
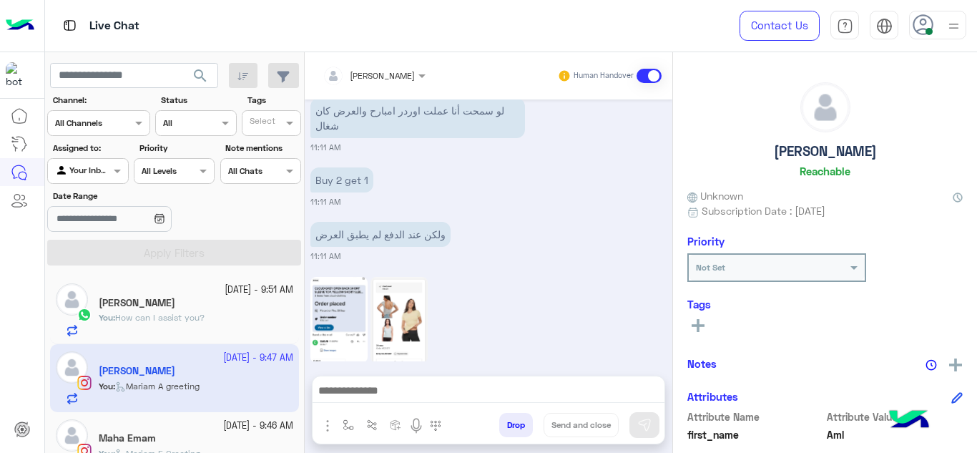
scroll to position [339, 0]
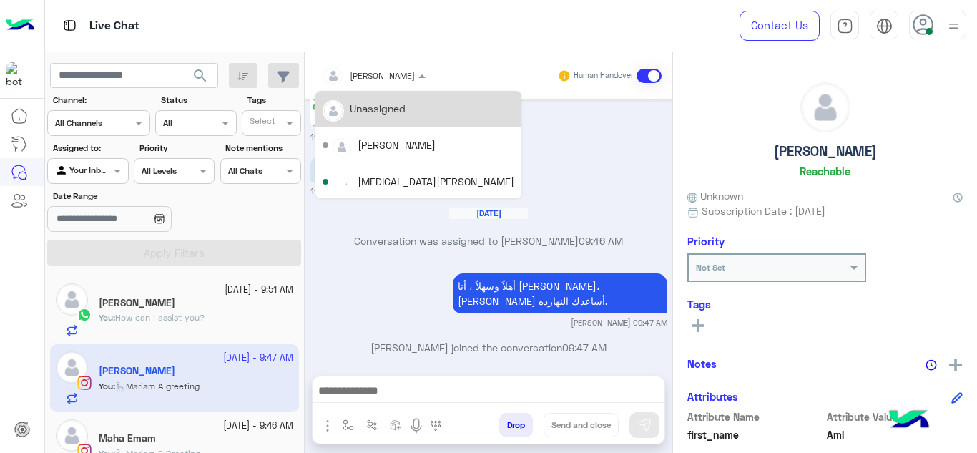
click at [405, 75] on div at bounding box center [374, 74] width 117 height 14
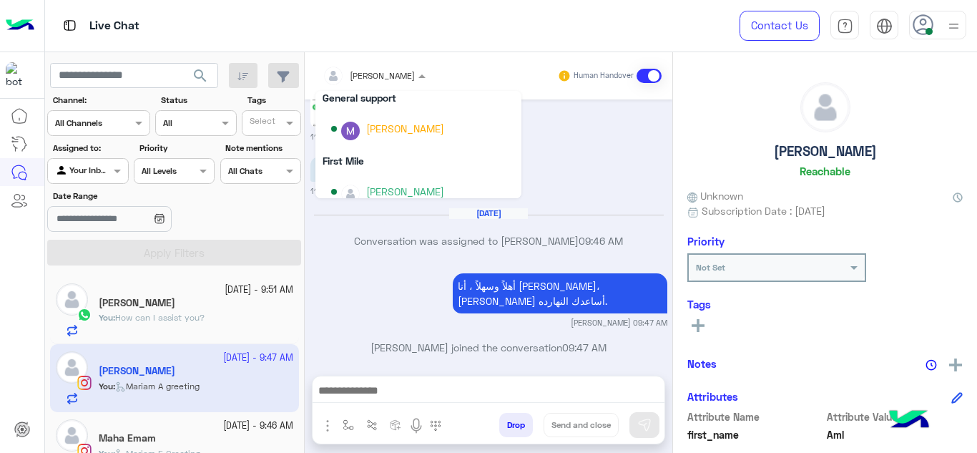
scroll to position [243, 0]
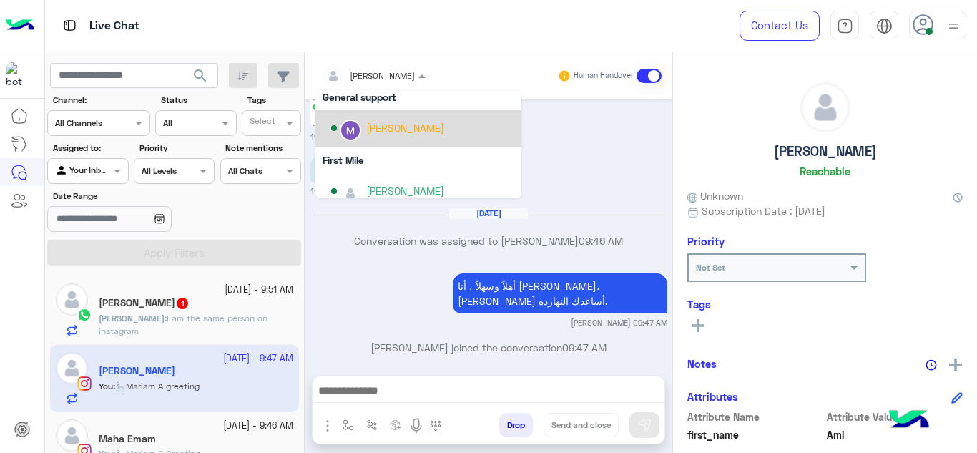
click at [389, 125] on div "Marex George" at bounding box center [405, 127] width 78 height 15
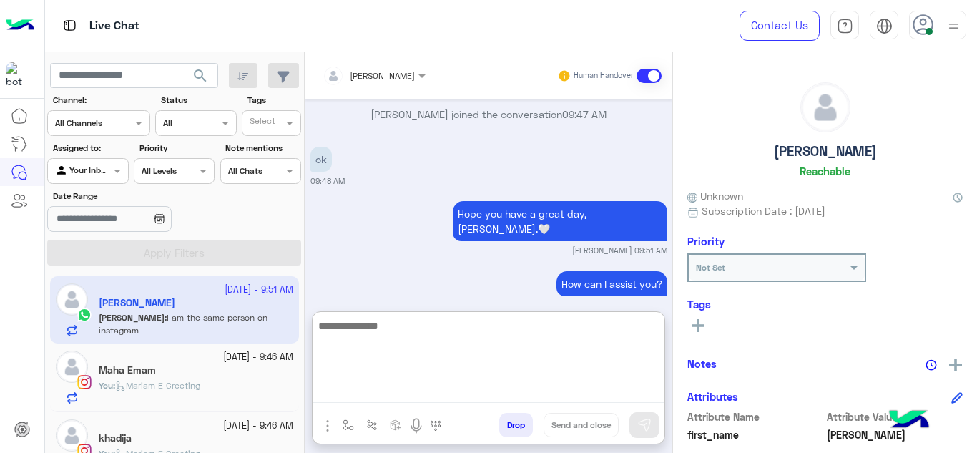
click at [390, 386] on textarea at bounding box center [489, 360] width 352 height 86
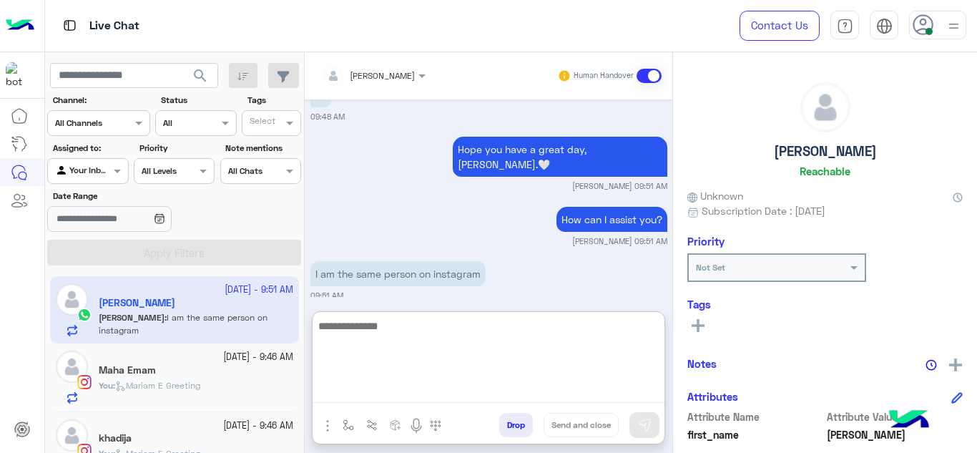
scroll to position [614, 0]
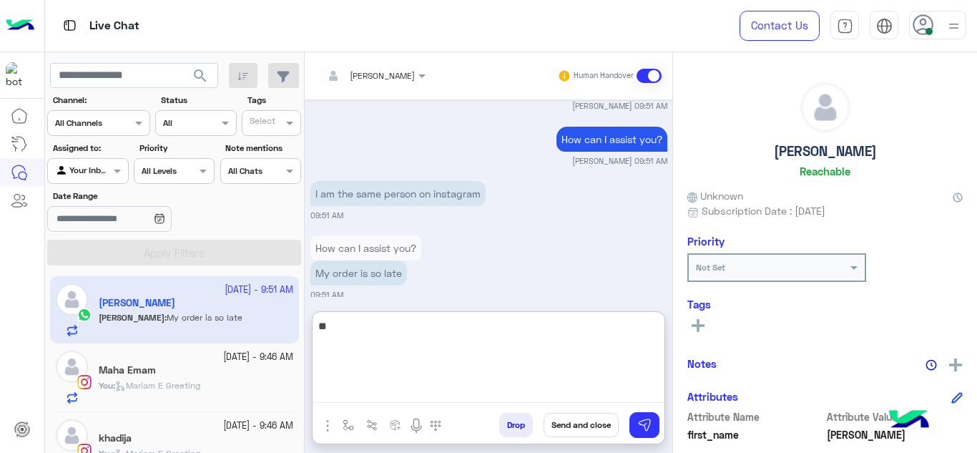
type textarea "*"
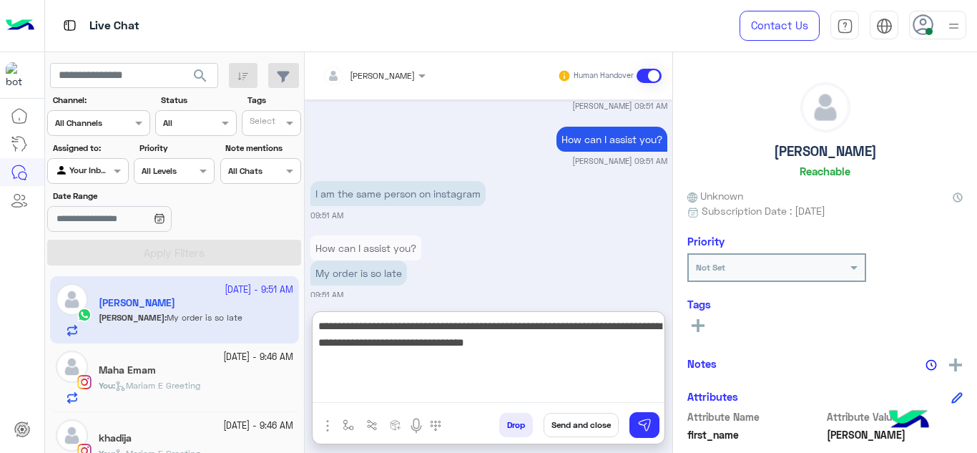
type textarea "**********"
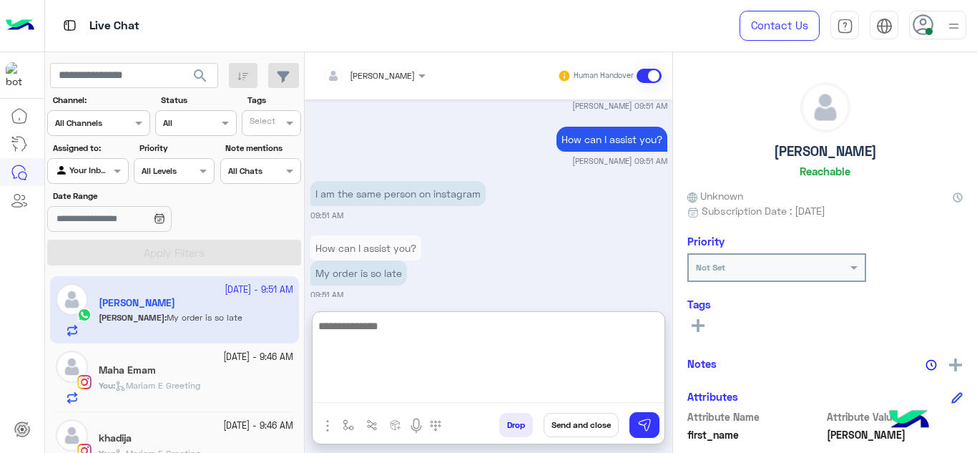
scroll to position [699, 0]
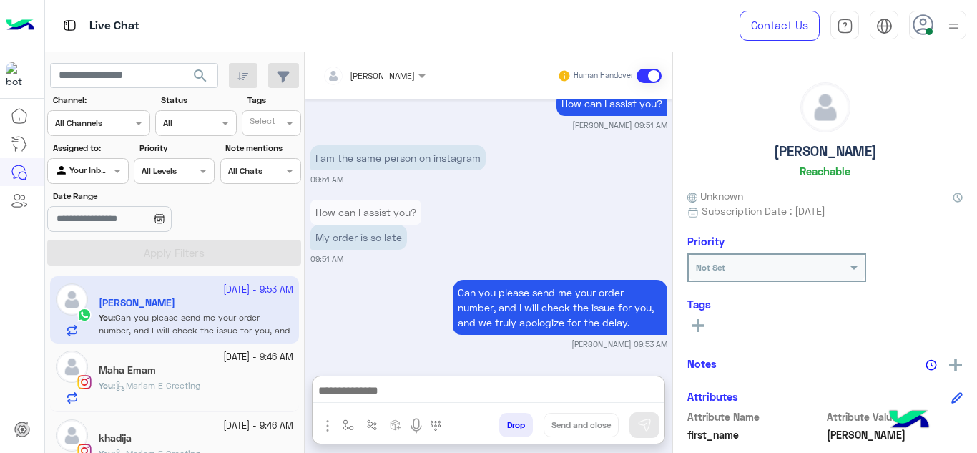
click at [389, 76] on div at bounding box center [374, 74] width 117 height 14
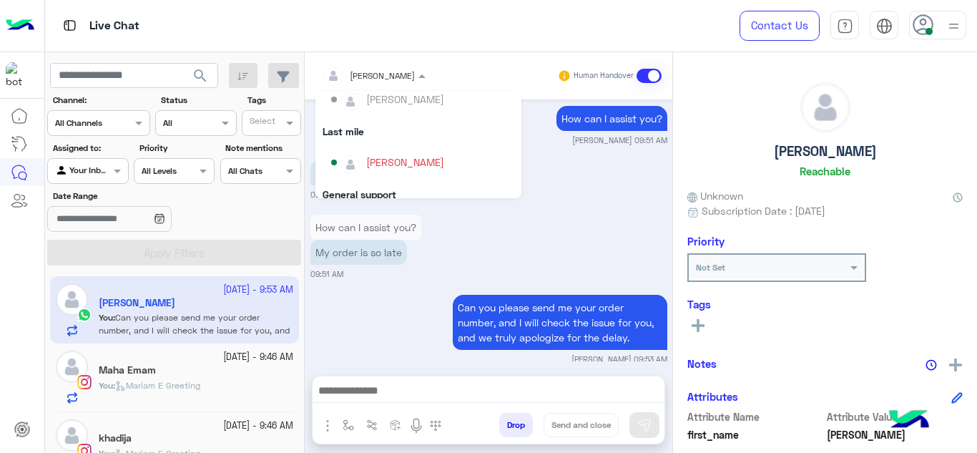
scroll to position [143, 0]
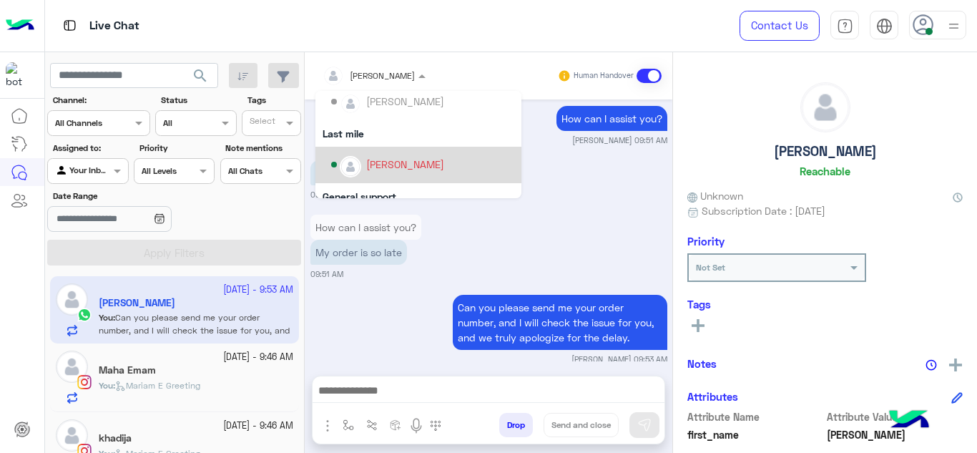
click at [364, 160] on div "Jana Aboelseoud" at bounding box center [422, 164] width 183 height 25
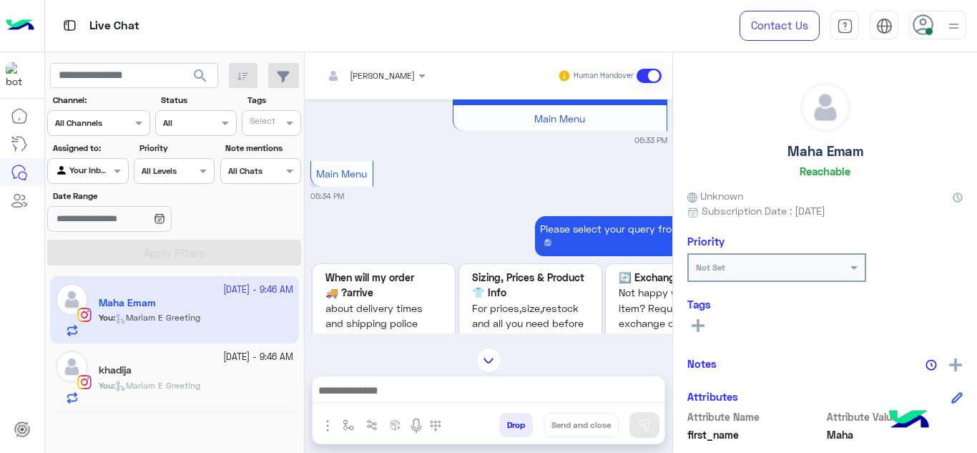
scroll to position [2056, 0]
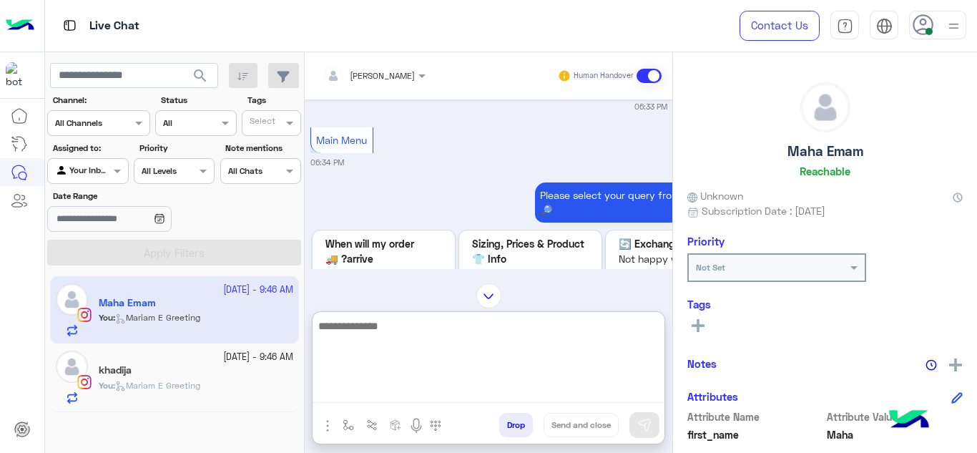
click at [380, 385] on textarea at bounding box center [489, 360] width 352 height 86
click at [397, 326] on textarea "**********" at bounding box center [489, 360] width 352 height 86
click at [469, 321] on textarea "**********" at bounding box center [489, 360] width 352 height 86
type textarea "**********"
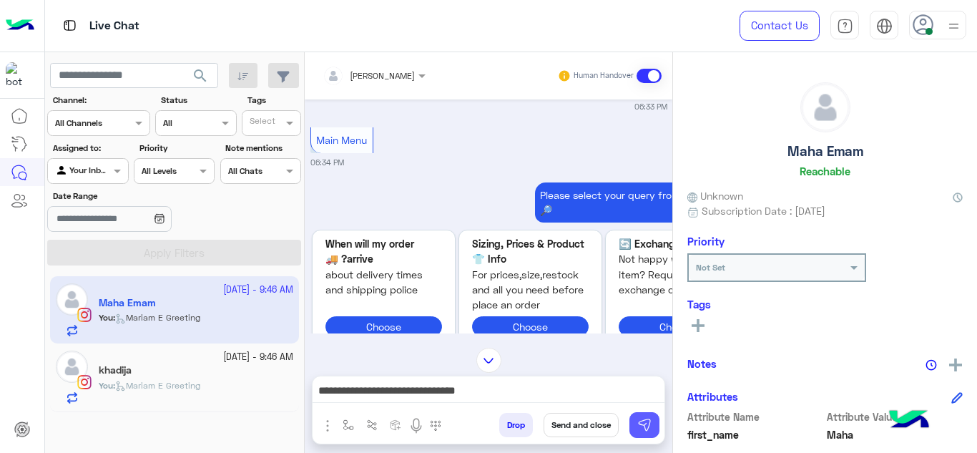
click at [655, 424] on button at bounding box center [645, 425] width 30 height 26
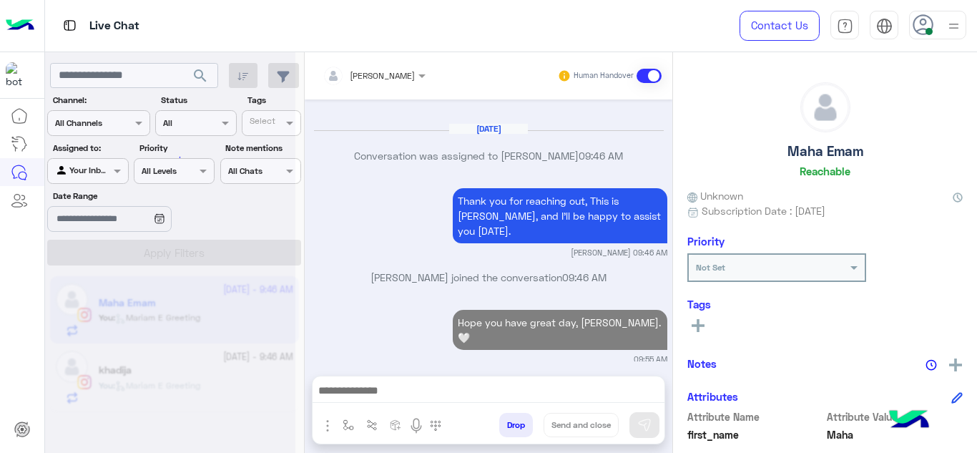
click at [443, 196] on div "Mariam Ahmed Human Handover Sep 9, 2025 To request refund and exchange, simply …" at bounding box center [489, 255] width 368 height 406
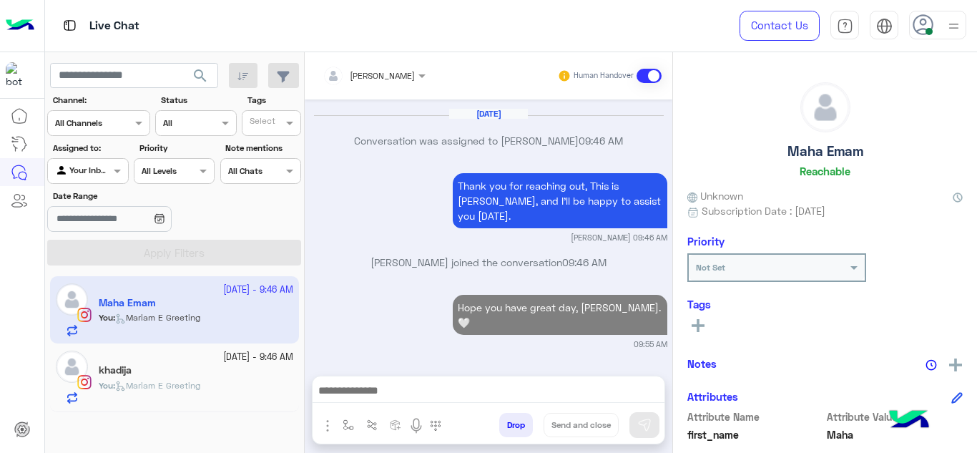
scroll to position [3336, 0]
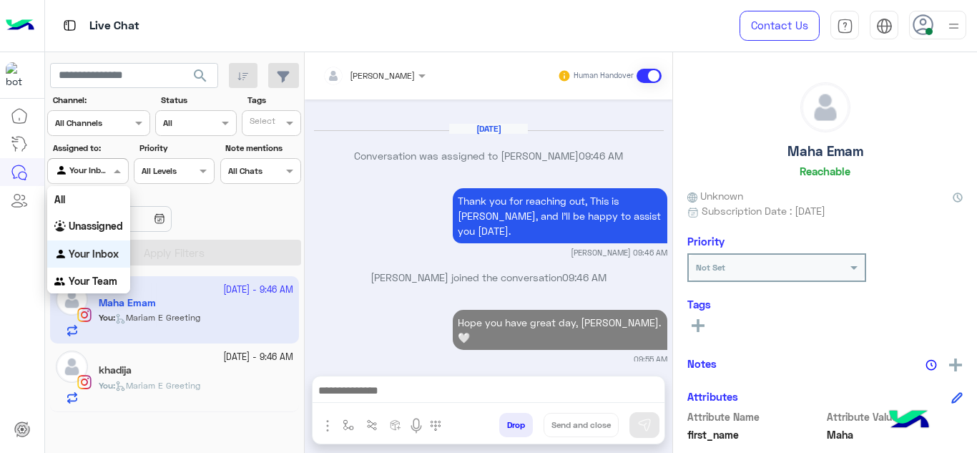
drag, startPoint x: 122, startPoint y: 172, endPoint x: 91, endPoint y: 272, distance: 104.3
click at [91, 272] on body "Live Chat Contact Us Help Center عربي English search Channel: Channel All Chann…" at bounding box center [488, 226] width 977 height 453
click at [91, 272] on div "Your Team" at bounding box center [88, 282] width 83 height 28
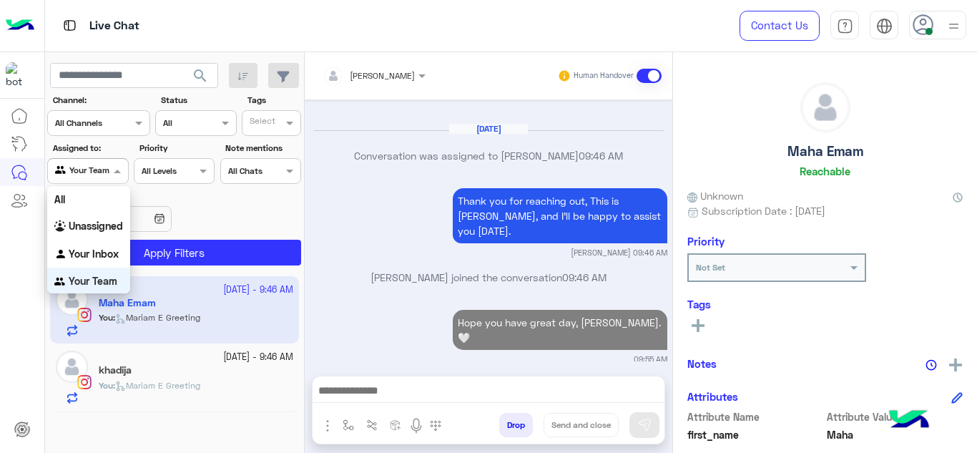
click at [110, 178] on span at bounding box center [119, 170] width 18 height 15
click at [107, 255] on b "Your Inbox" at bounding box center [94, 251] width 50 height 12
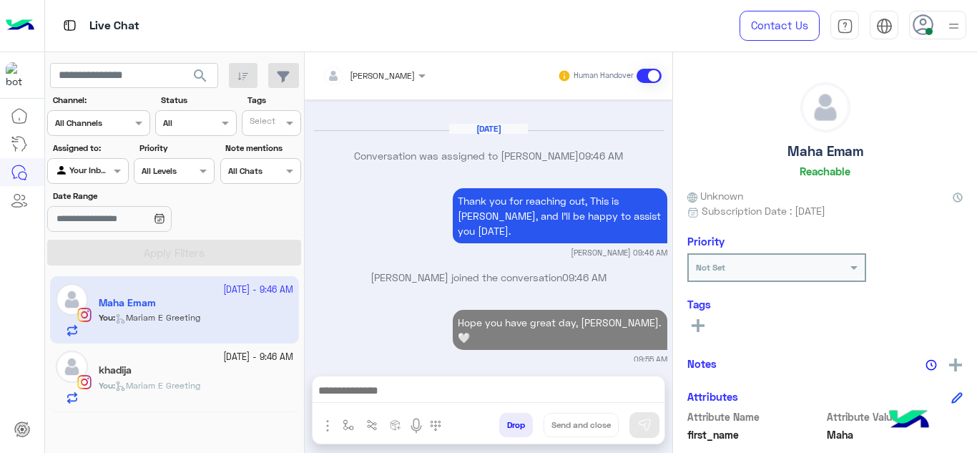
click at [369, 288] on div "Mariam Ahmed joined the conversation 09:46 AM" at bounding box center [489, 283] width 357 height 26
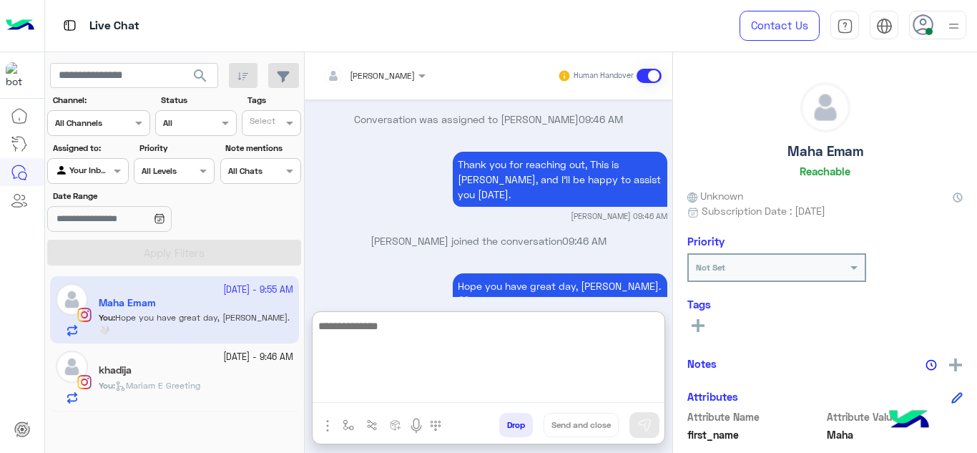
click at [341, 388] on textarea at bounding box center [489, 360] width 352 height 86
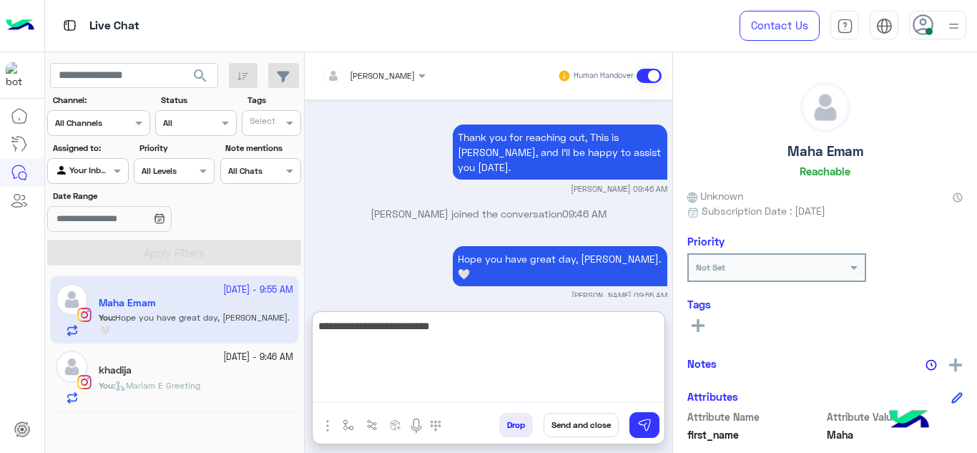
type textarea "**********"
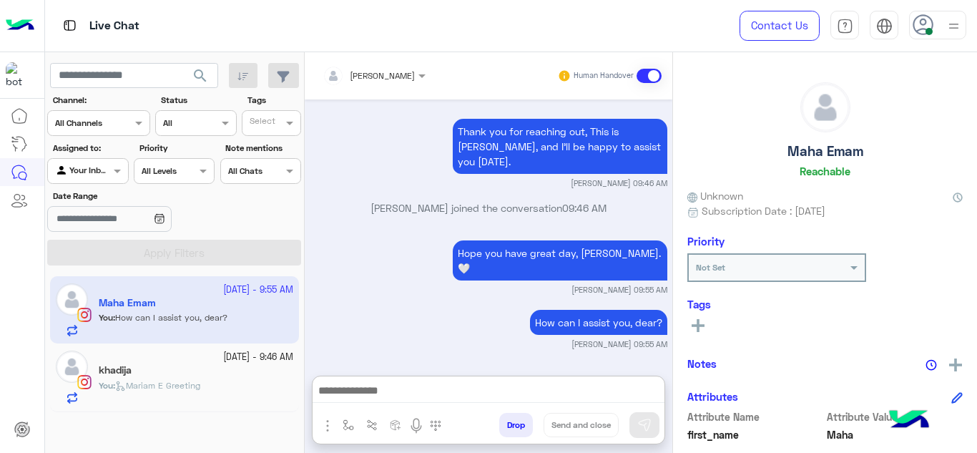
click at [190, 403] on div "You : Mariam E Greeting" at bounding box center [196, 391] width 195 height 25
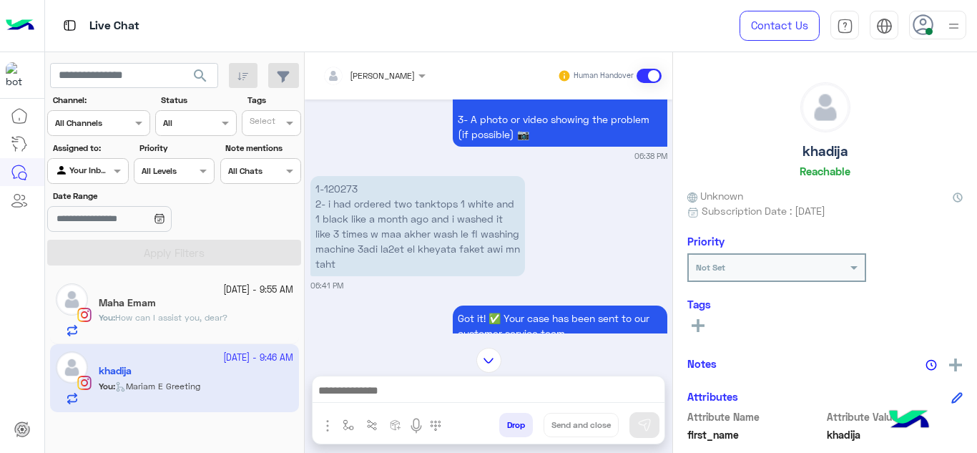
scroll to position [1093, 0]
click at [337, 175] on p "1-120273 2- i had ordered two tanktops 1 white and 1 black like a month ago and…" at bounding box center [418, 225] width 215 height 100
copy p "120273"
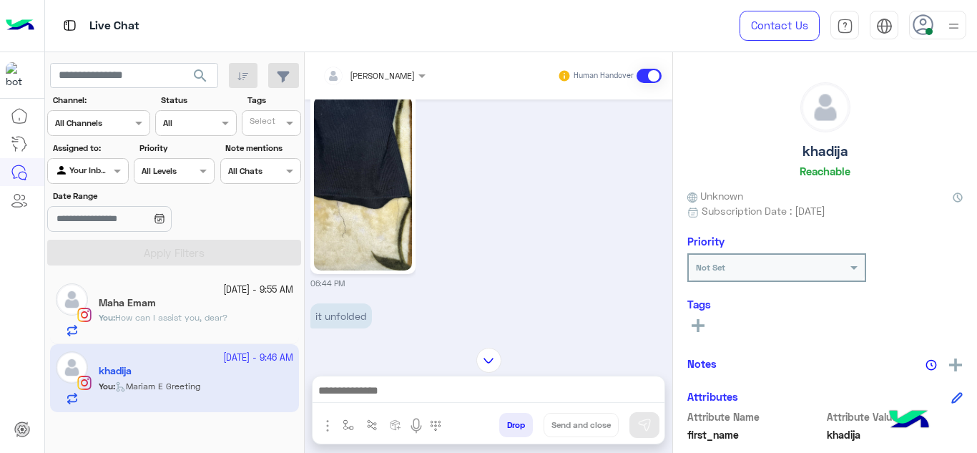
scroll to position [1615, 0]
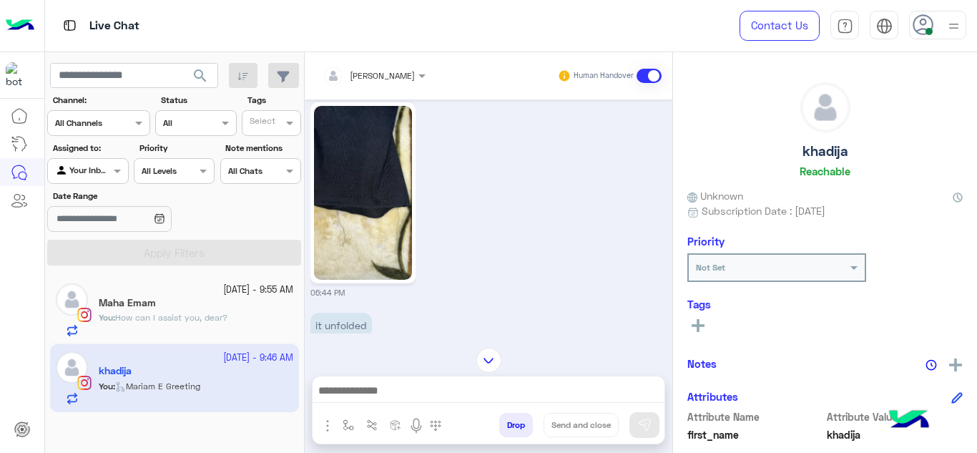
click at [388, 234] on img at bounding box center [363, 193] width 98 height 174
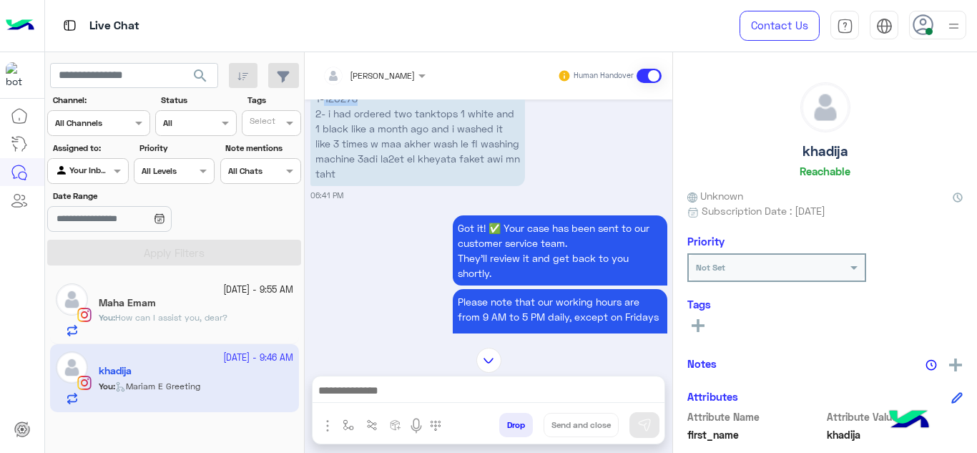
scroll to position [1093, 0]
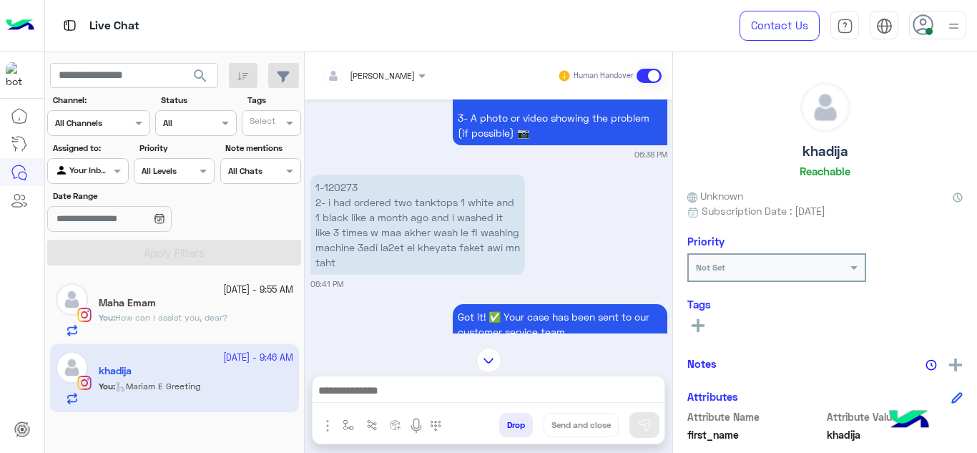
click at [391, 280] on div "Sep 26, 2025 hi 06:37 PM Hi khadija, Thanks for contacting Cloud! Please choose…" at bounding box center [489, 216] width 368 height 234
click at [226, 318] on span "How can I assist you, dear?" at bounding box center [171, 317] width 112 height 11
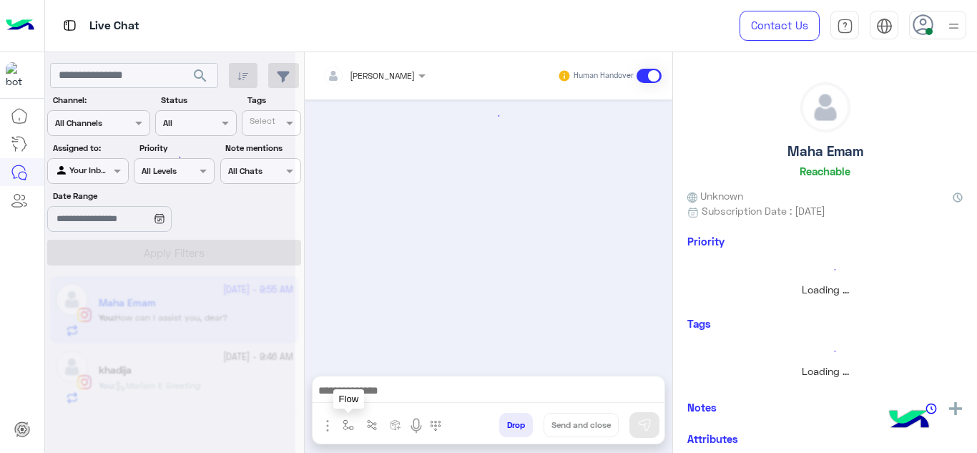
click at [341, 431] on button "button" at bounding box center [349, 425] width 24 height 24
click at [356, 399] on div "enter flow name" at bounding box center [378, 393] width 66 height 13
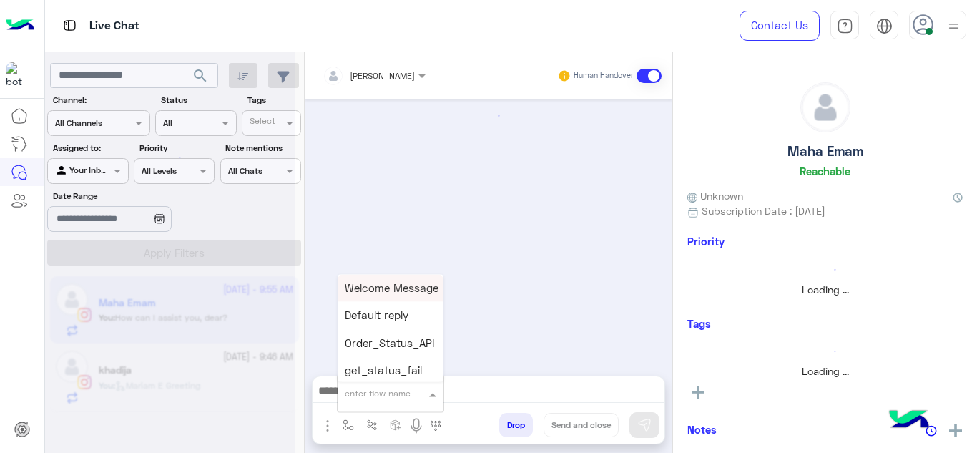
scroll to position [470, 0]
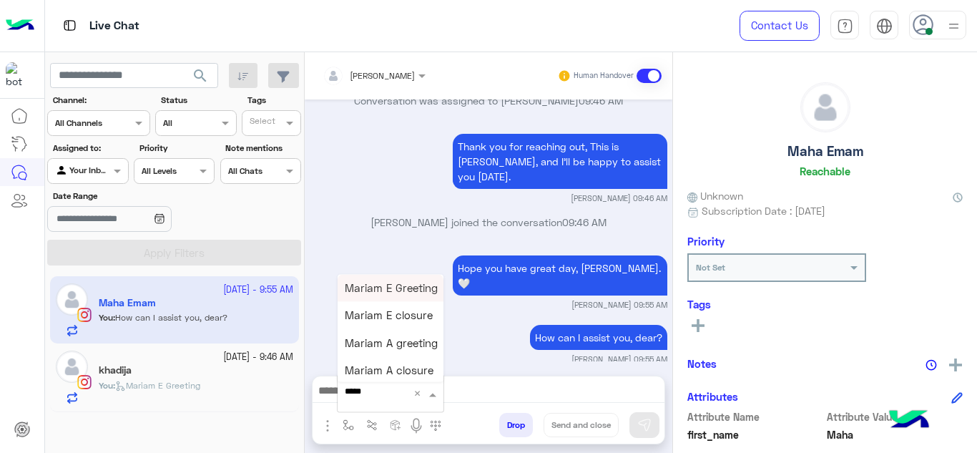
type input "******"
click at [393, 313] on span "Mariam E closure" at bounding box center [389, 315] width 88 height 13
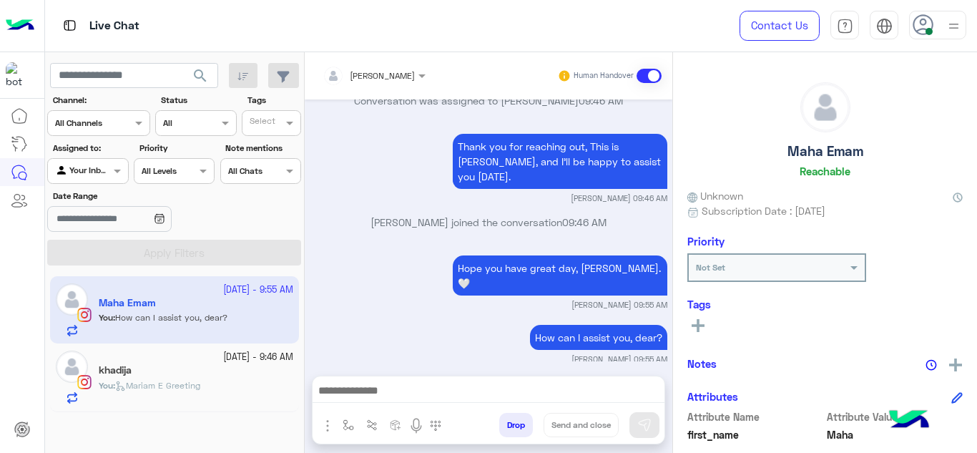
type textarea "**********"
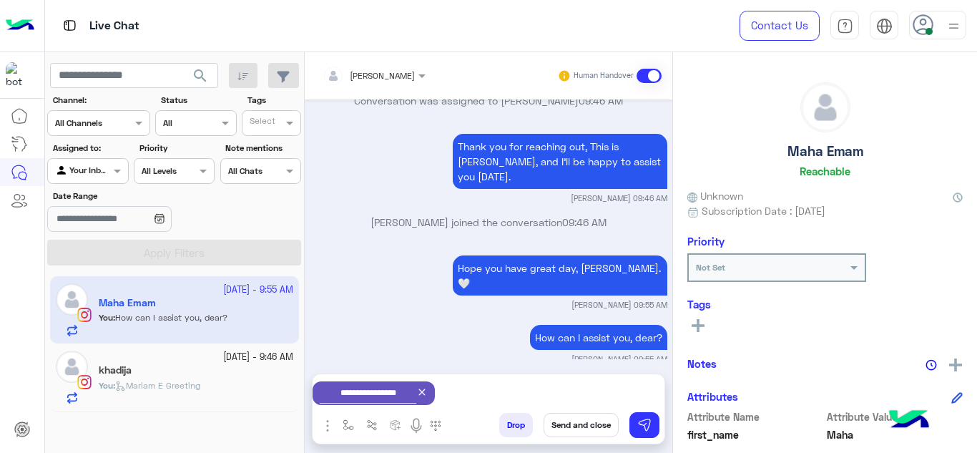
click at [582, 422] on button "Send and close" at bounding box center [581, 425] width 75 height 24
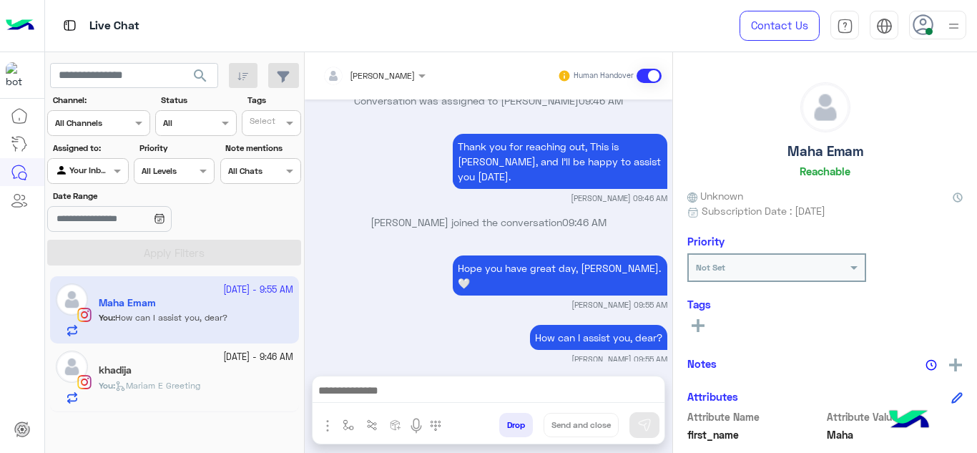
scroll to position [507, 0]
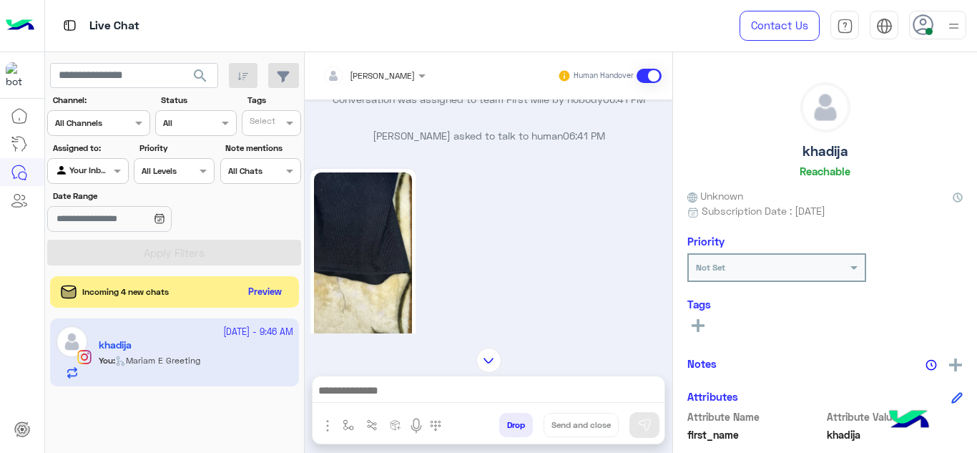
scroll to position [731, 0]
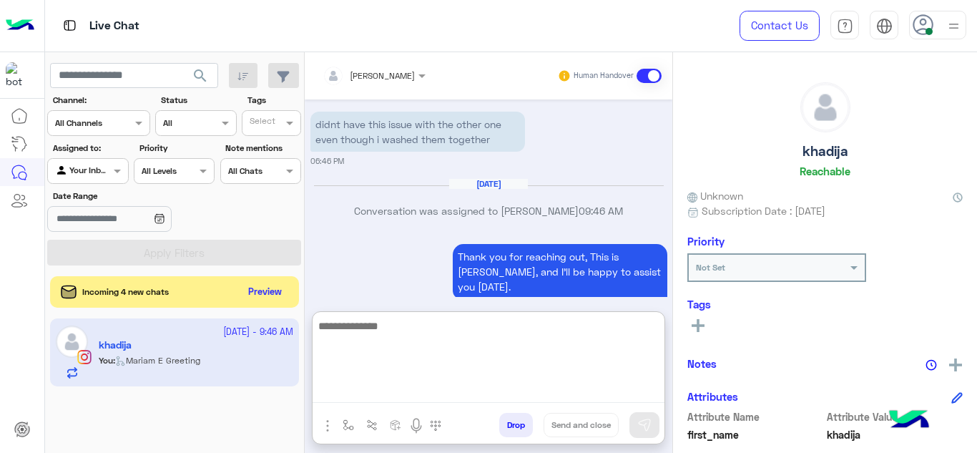
click at [414, 391] on textarea at bounding box center [489, 360] width 352 height 86
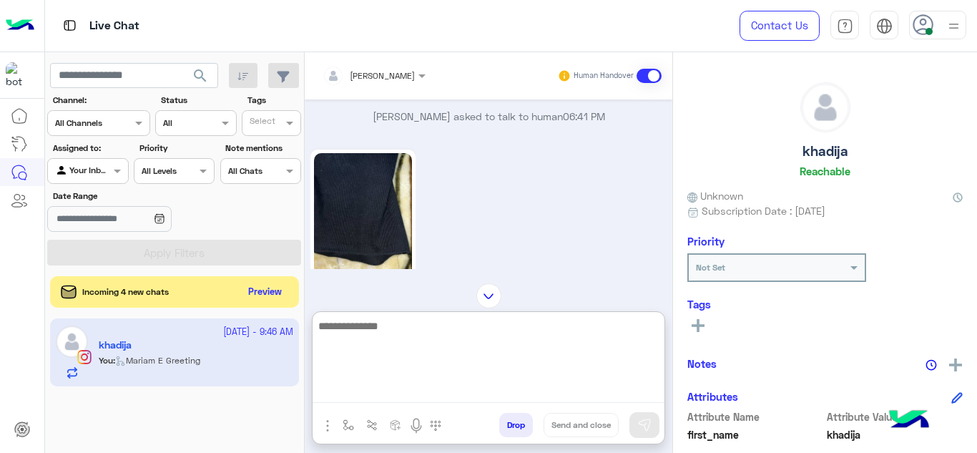
scroll to position [427, 0]
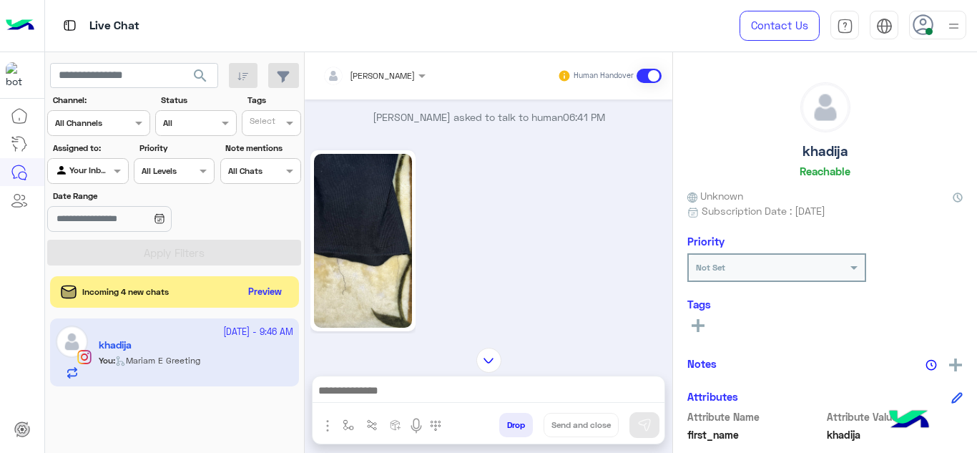
click at [372, 248] on img at bounding box center [363, 241] width 98 height 174
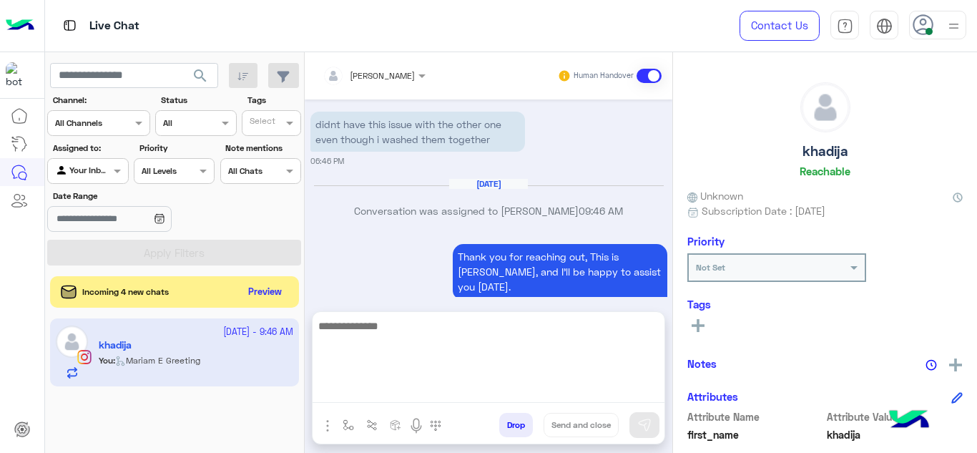
click at [401, 386] on textarea at bounding box center [489, 360] width 352 height 86
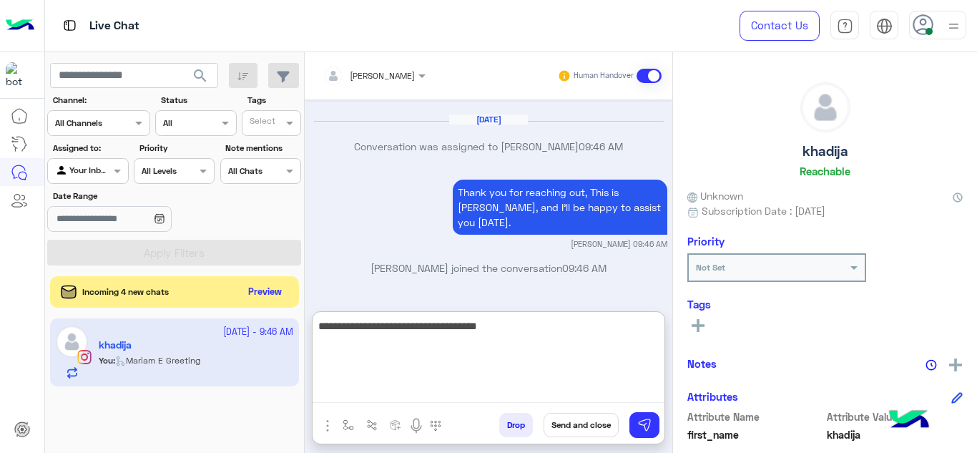
type textarea "**********"
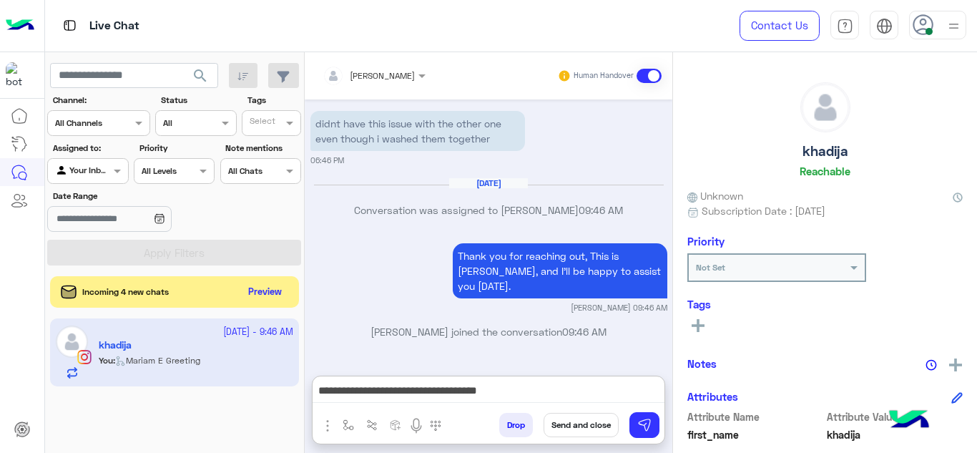
click at [661, 423] on div "Drop Send and close" at bounding box center [558, 427] width 213 height 31
click at [658, 422] on button at bounding box center [645, 425] width 30 height 26
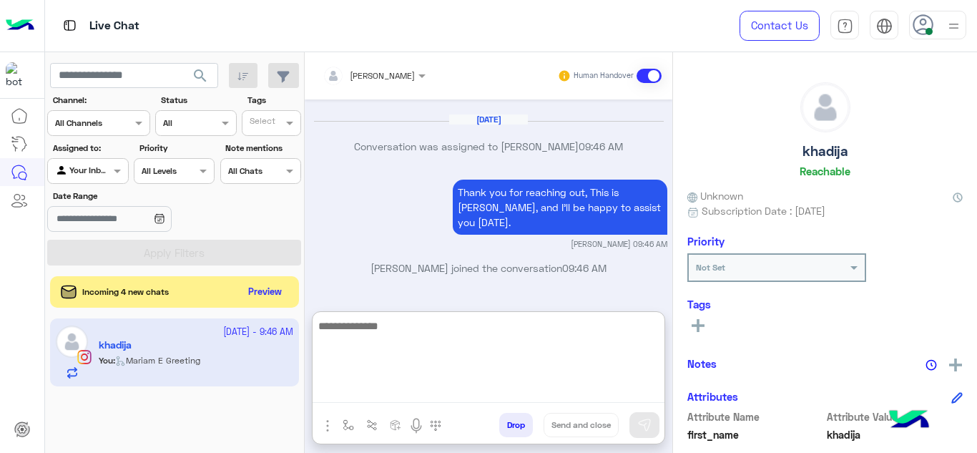
click at [452, 394] on textarea at bounding box center [489, 360] width 352 height 86
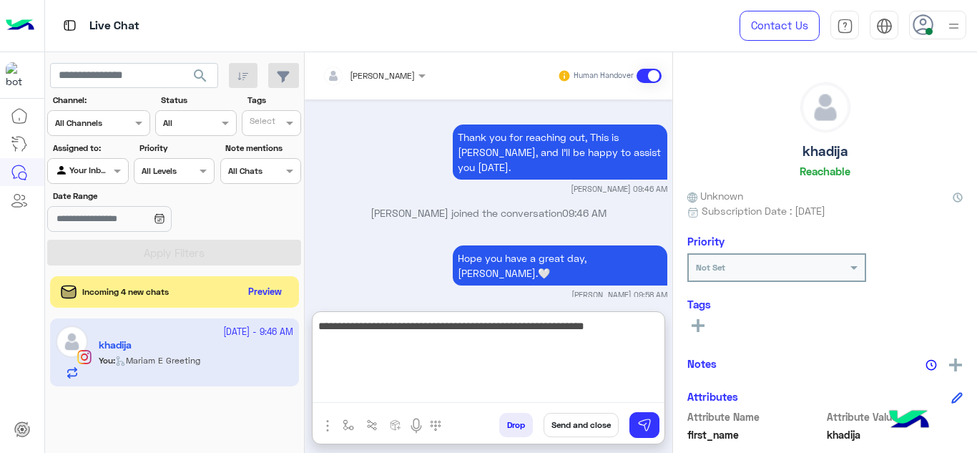
click at [619, 328] on textarea "**********" at bounding box center [489, 360] width 352 height 86
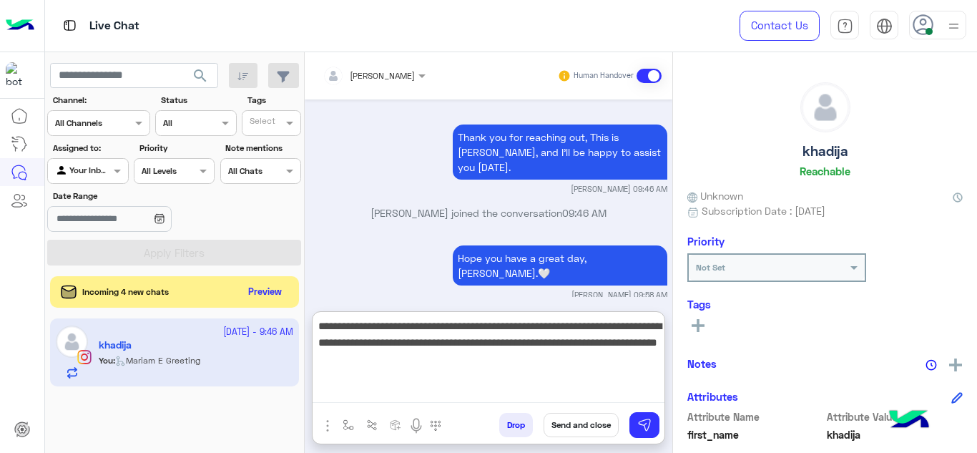
type textarea "**********"
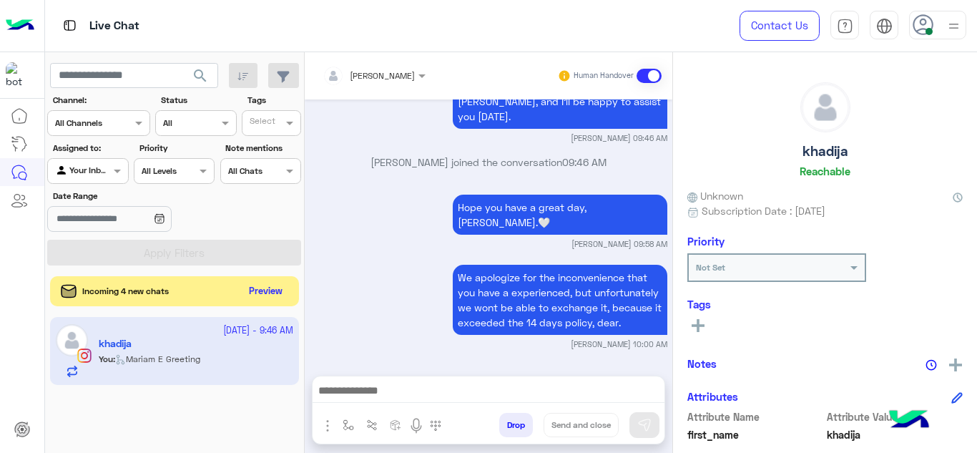
scroll to position [886, 0]
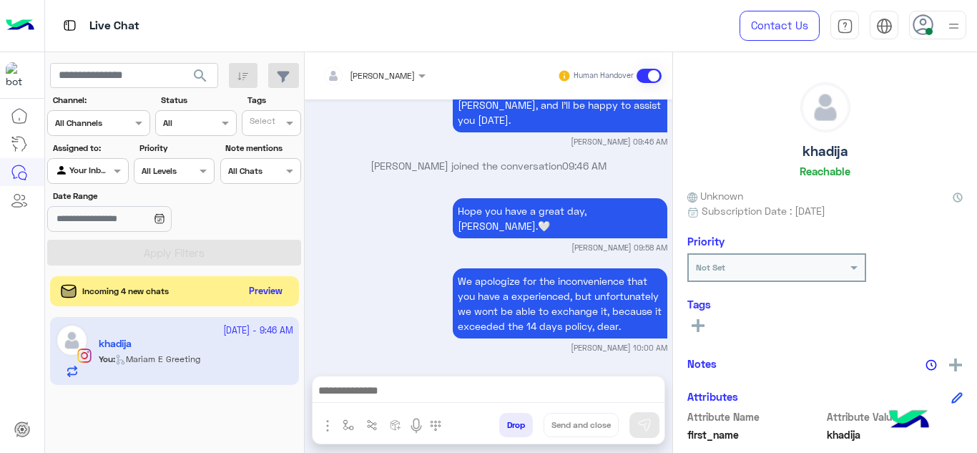
click at [263, 299] on button "Preview" at bounding box center [266, 291] width 44 height 19
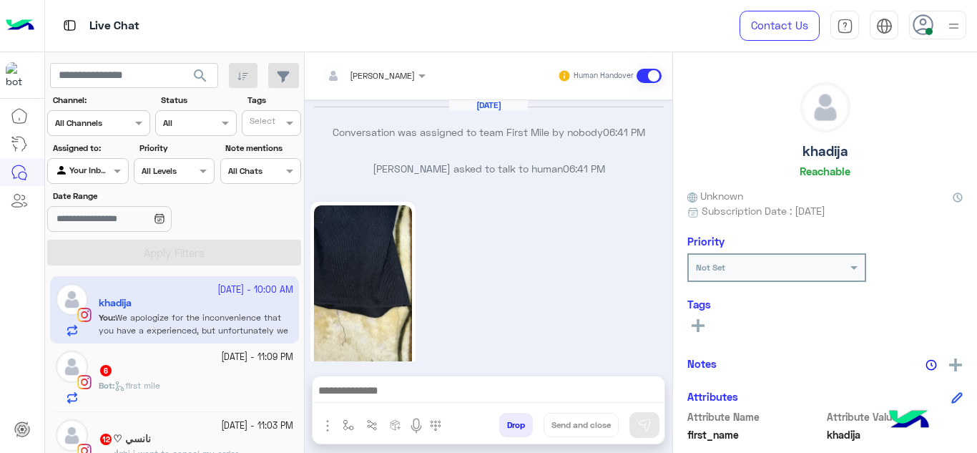
scroll to position [509, 0]
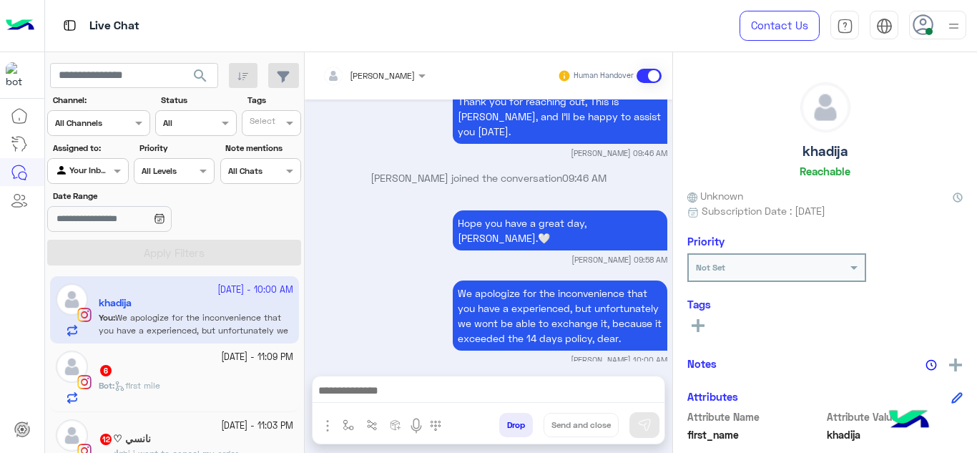
click at [224, 371] on div "6" at bounding box center [196, 371] width 195 height 15
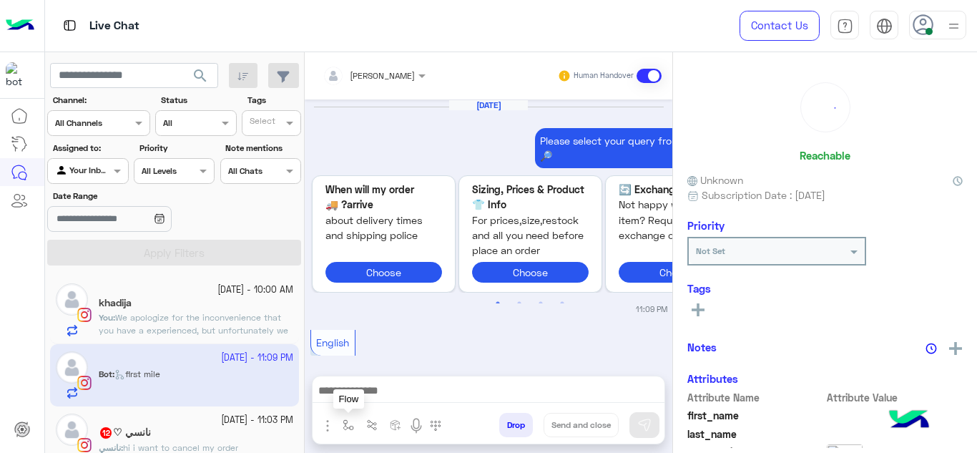
scroll to position [827, 0]
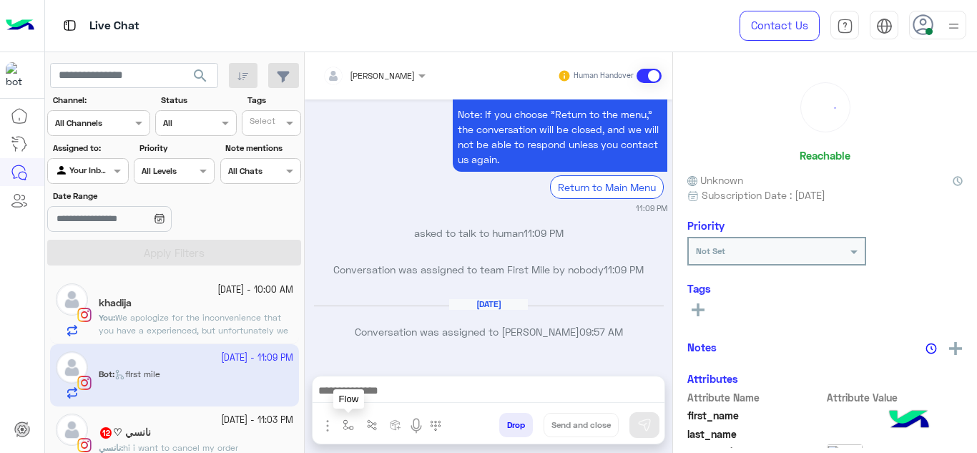
click at [344, 428] on img "button" at bounding box center [348, 424] width 11 height 11
click at [353, 401] on div "enter flow name" at bounding box center [391, 394] width 106 height 26
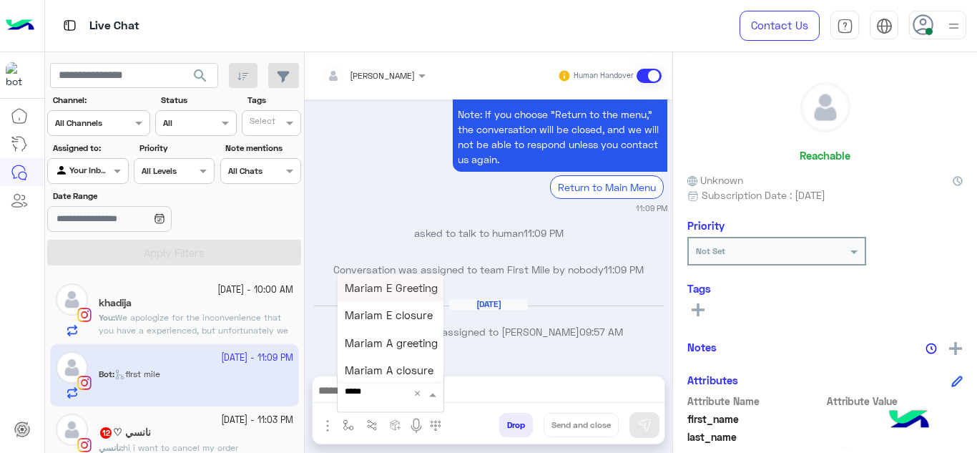
type input "******"
click at [396, 280] on div "Mariam E Greeting" at bounding box center [391, 288] width 106 height 28
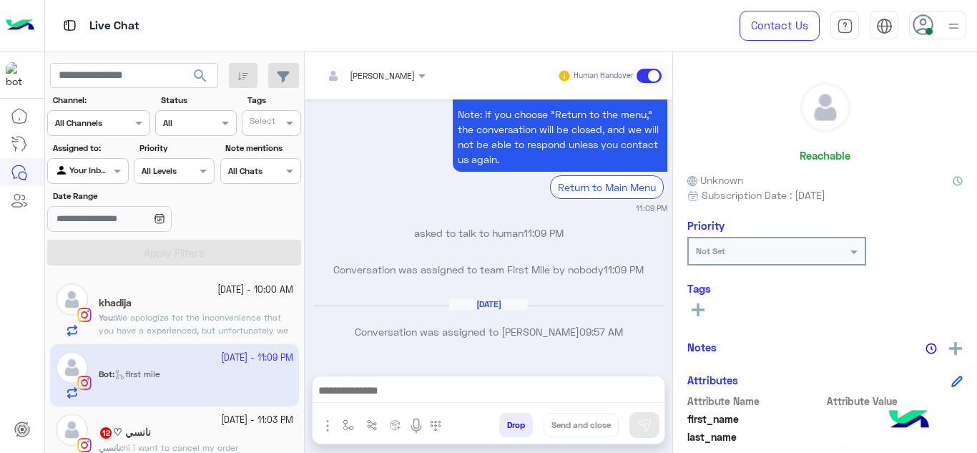
type textarea "**********"
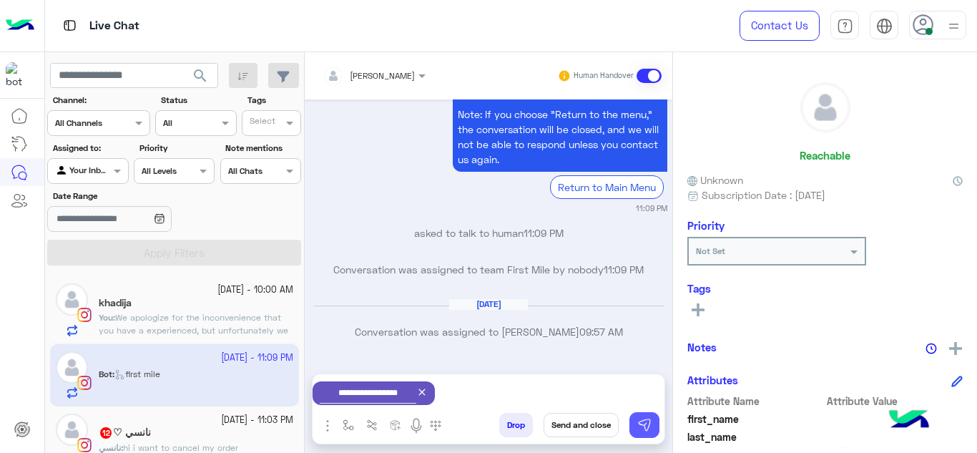
click at [651, 423] on img at bounding box center [645, 425] width 14 height 14
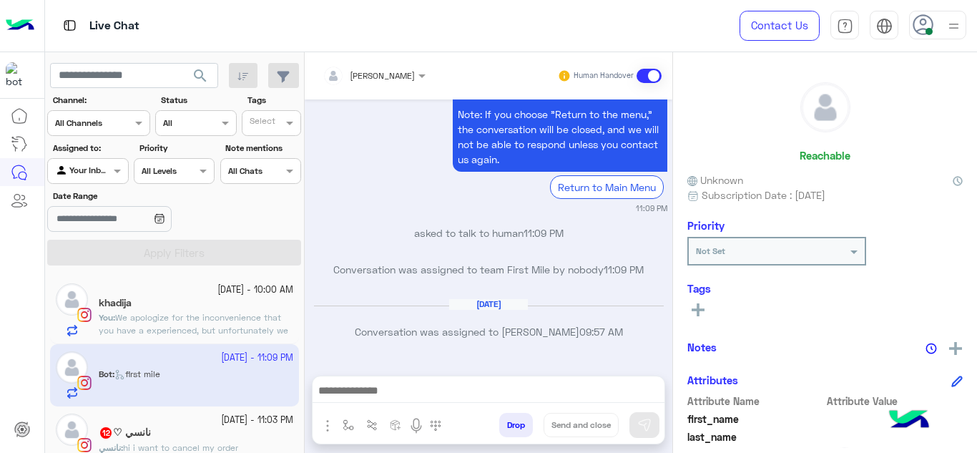
scroll to position [948, 0]
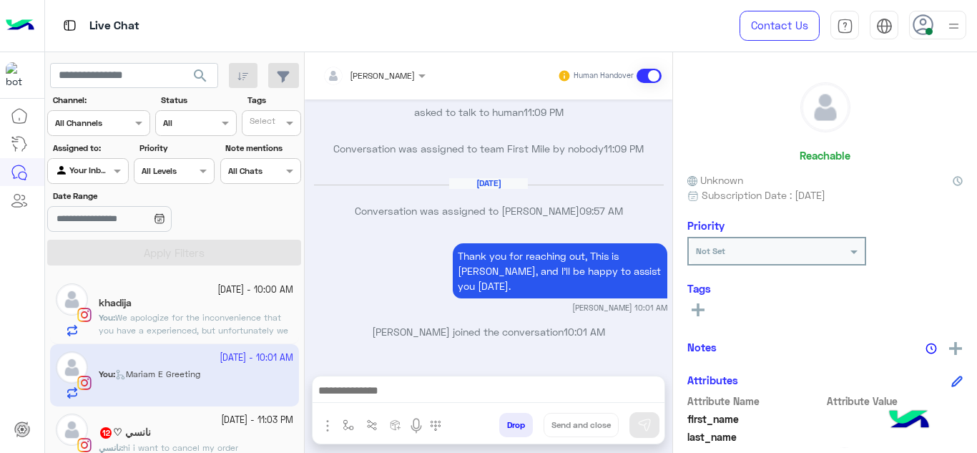
click at [246, 419] on small "26 September - 11:03 PM" at bounding box center [257, 421] width 72 height 14
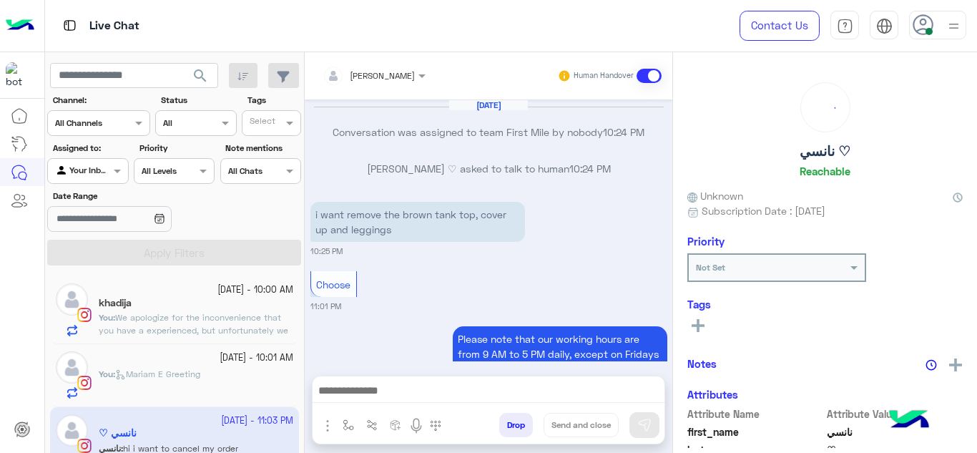
scroll to position [478, 0]
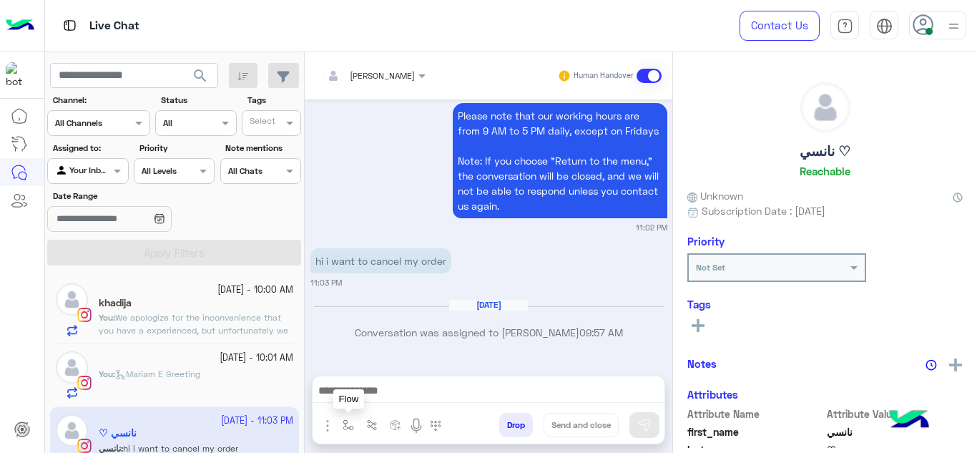
click at [347, 434] on button "button" at bounding box center [349, 425] width 24 height 24
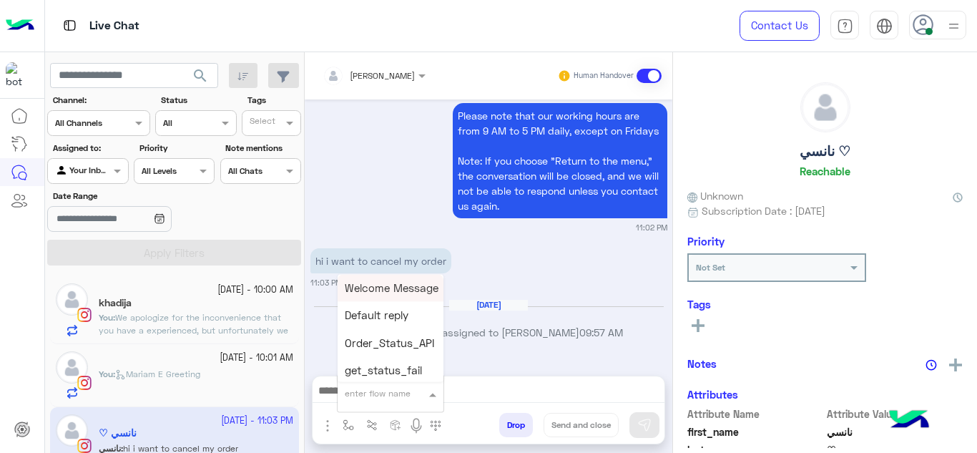
click at [364, 391] on input "text" at bounding box center [373, 391] width 57 height 13
type input "******"
click at [394, 288] on span "Mariam E Greeting" at bounding box center [391, 287] width 93 height 13
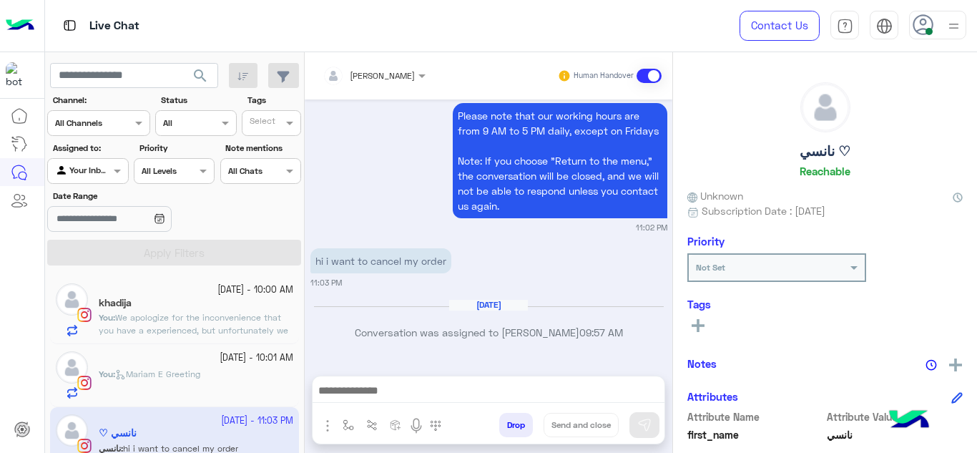
type textarea "**********"
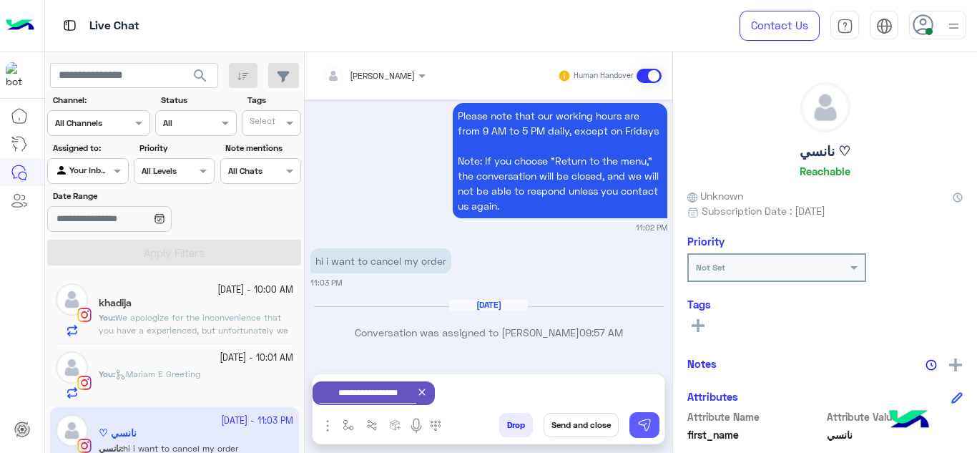
click at [648, 422] on img at bounding box center [645, 425] width 14 height 14
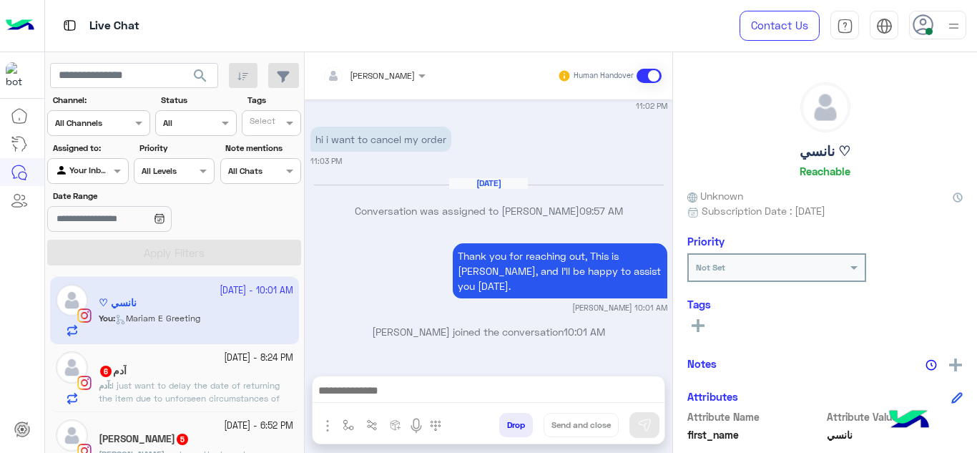
scroll to position [131, 0]
click at [196, 384] on span "I just want to delay the date of returning the item due to unforseen circumstan…" at bounding box center [189, 397] width 181 height 36
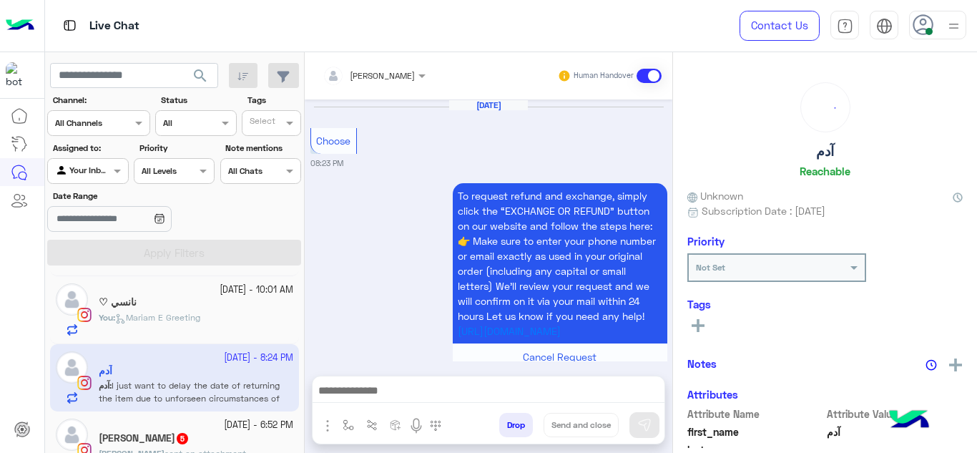
scroll to position [717, 0]
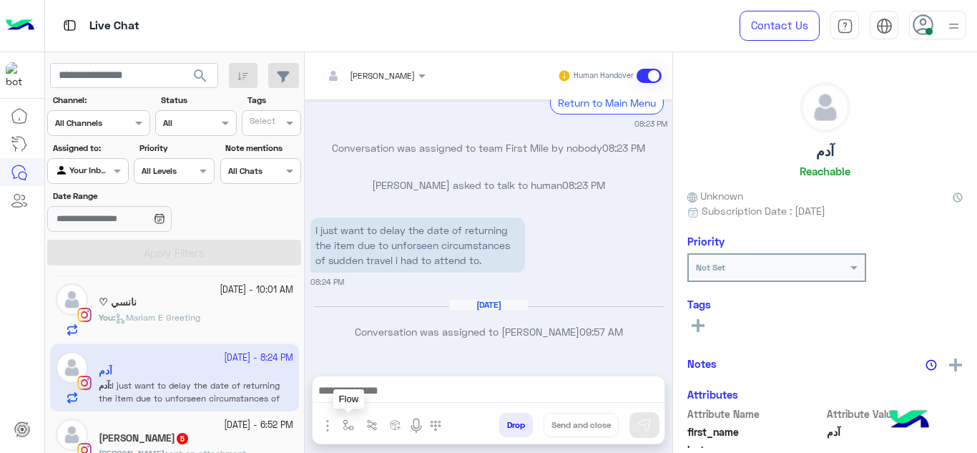
click at [346, 424] on img "button" at bounding box center [348, 424] width 11 height 11
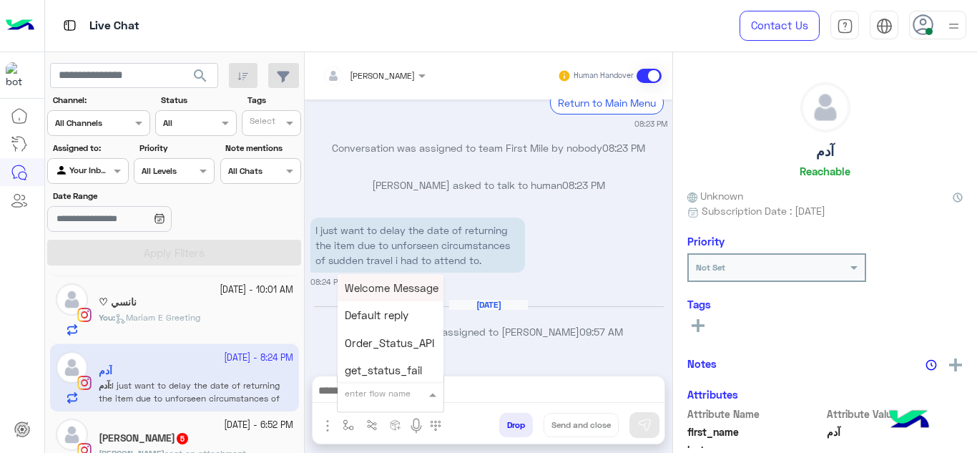
click at [371, 391] on input "text" at bounding box center [373, 391] width 57 height 13
type input "******"
click at [385, 291] on span "Mariam E Greeting" at bounding box center [391, 287] width 93 height 13
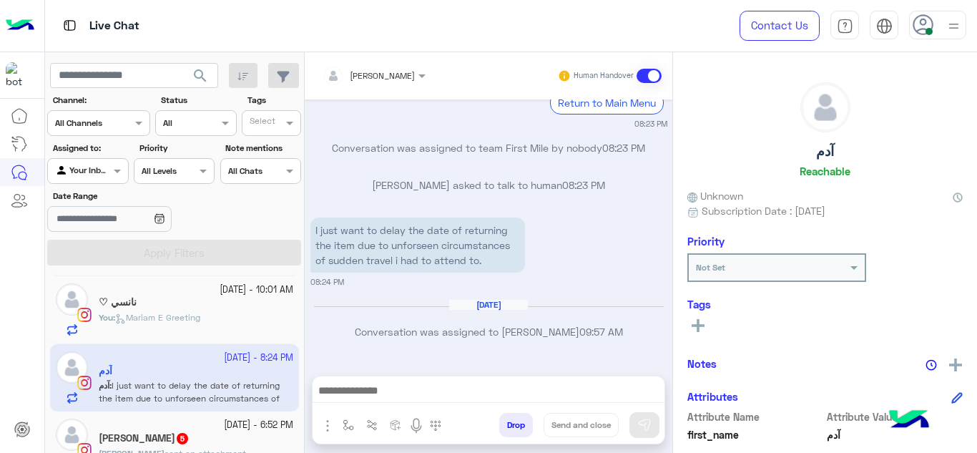
type textarea "**********"
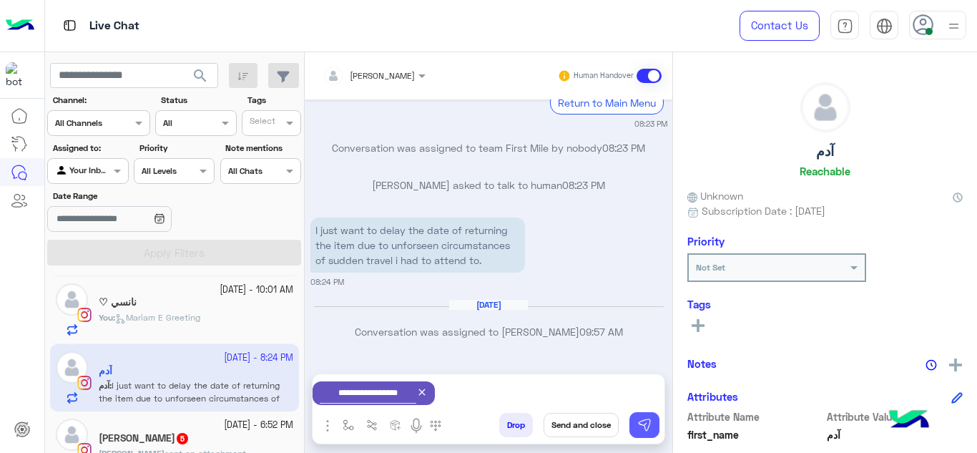
click at [646, 420] on img at bounding box center [645, 425] width 14 height 14
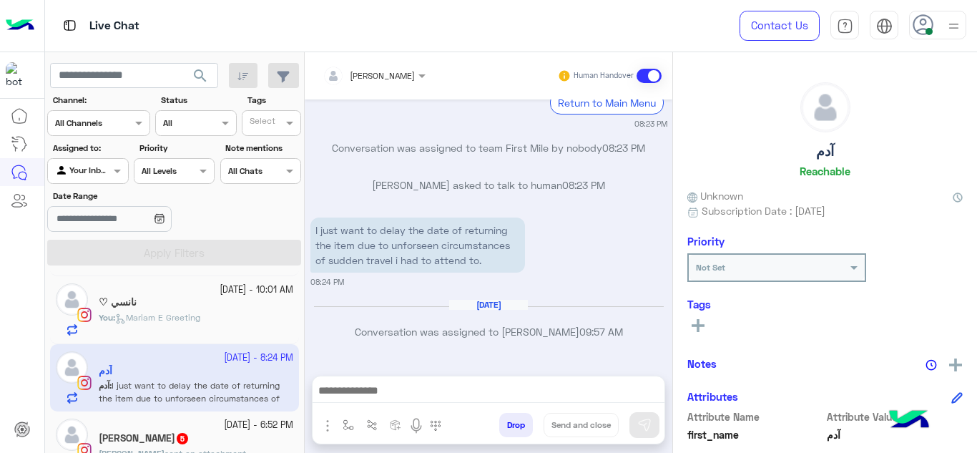
scroll to position [839, 0]
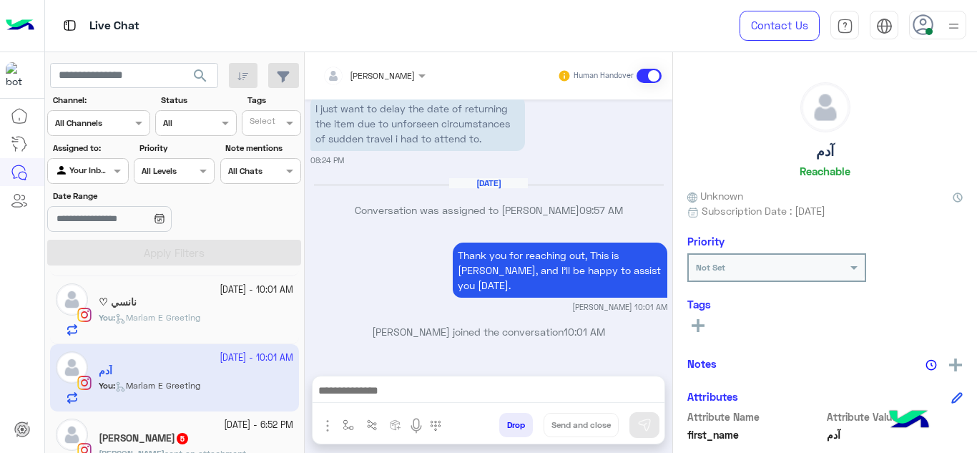
click at [224, 425] on small "26 September - 6:52 PM" at bounding box center [258, 426] width 69 height 14
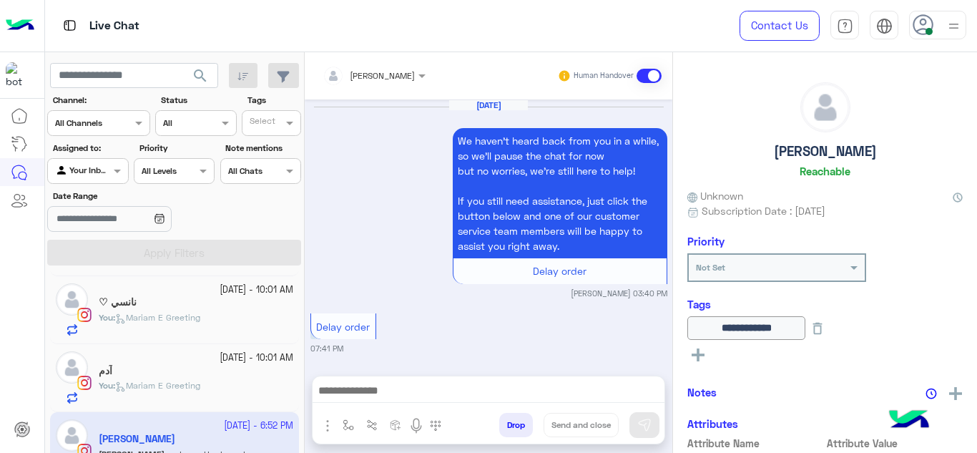
scroll to position [817, 0]
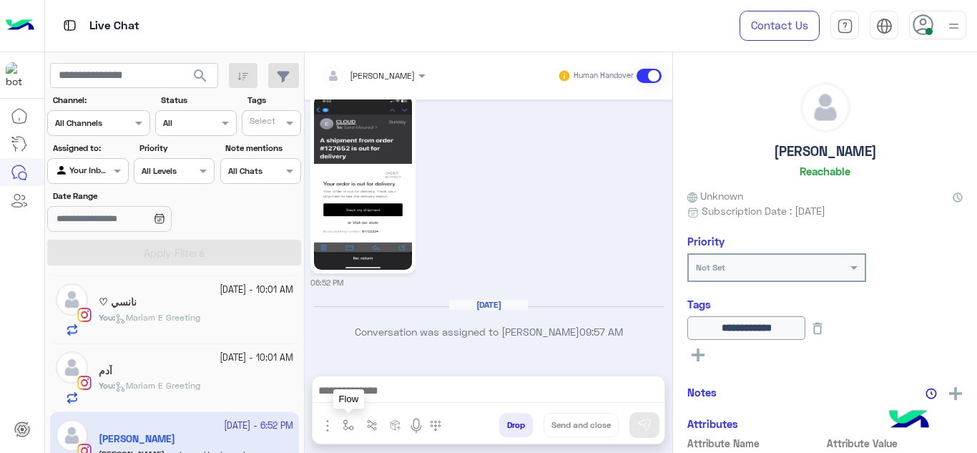
click at [345, 417] on button "button" at bounding box center [349, 425] width 24 height 24
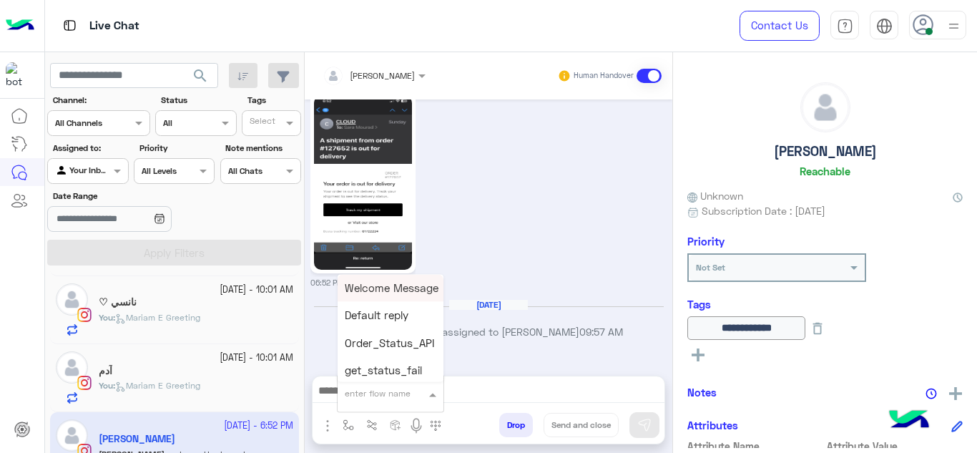
click at [361, 400] on div "enter flow name" at bounding box center [378, 393] width 66 height 13
type input "******"
click at [395, 293] on span "Mariam E Greeting" at bounding box center [391, 287] width 93 height 13
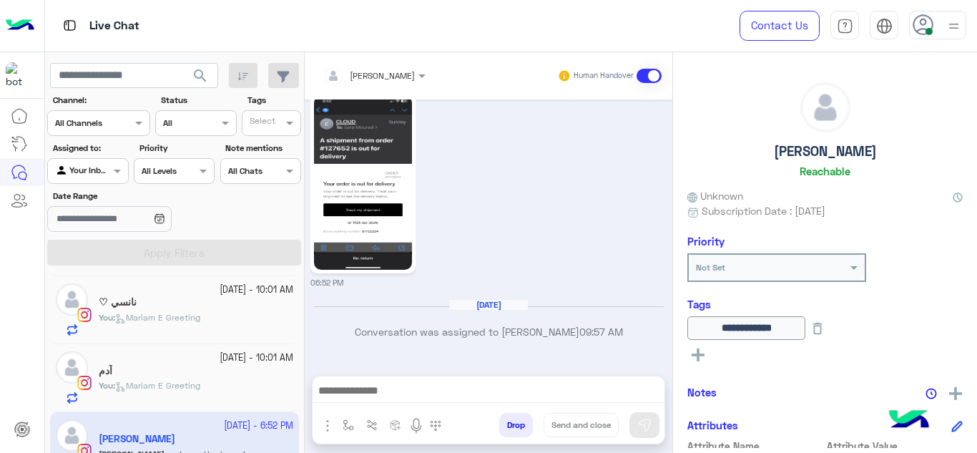
type textarea "**********"
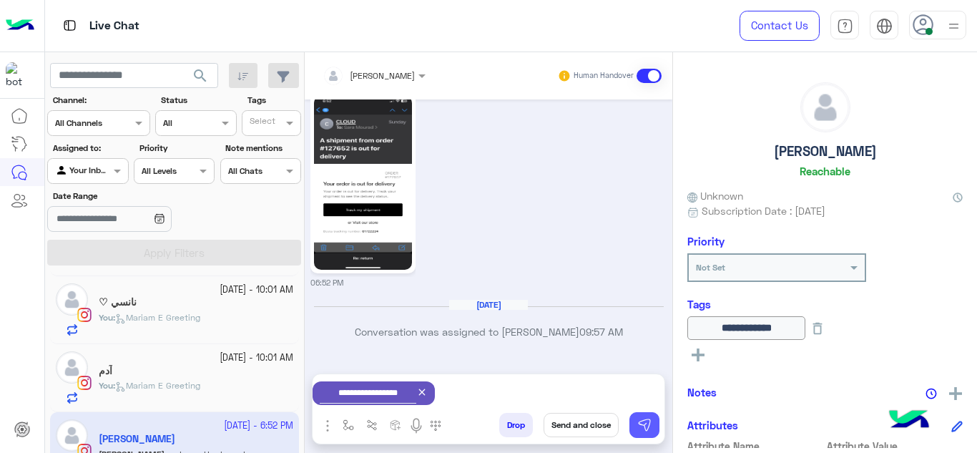
click at [650, 424] on img at bounding box center [645, 425] width 14 height 14
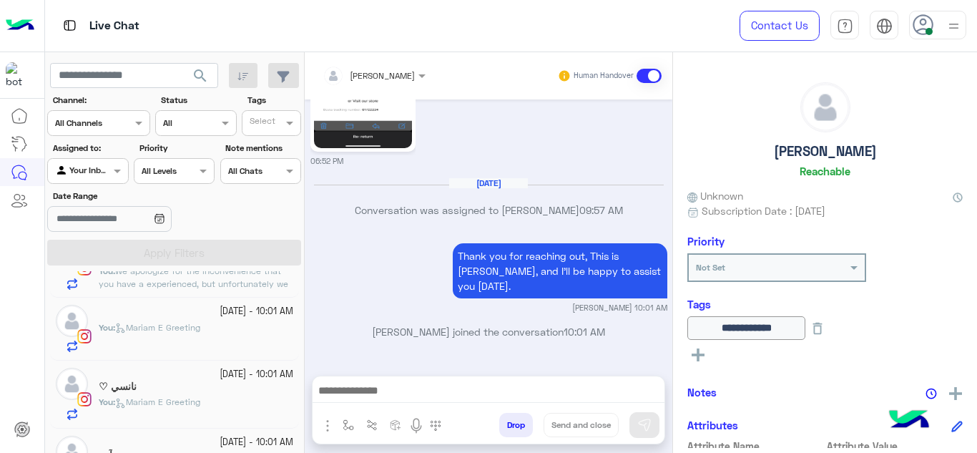
scroll to position [0, 0]
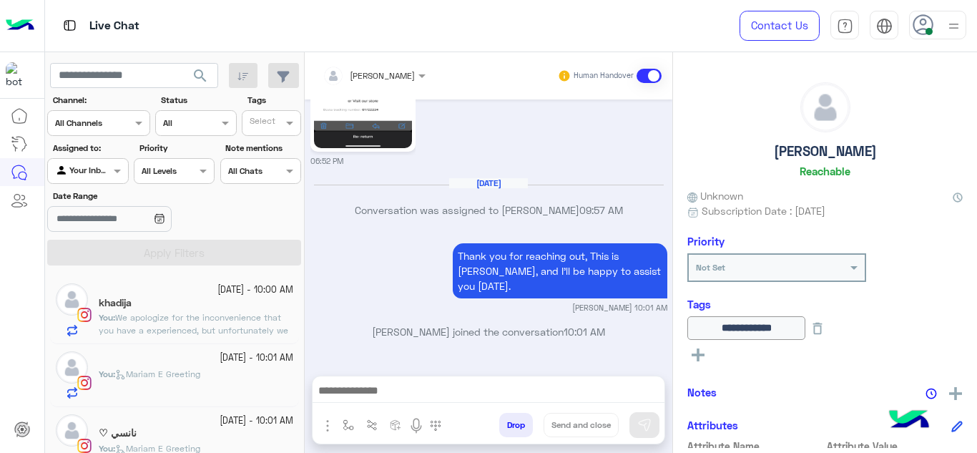
click at [230, 323] on p "You : We apologize for the inconvenience that you have a experienced, but unfor…" at bounding box center [196, 337] width 195 height 52
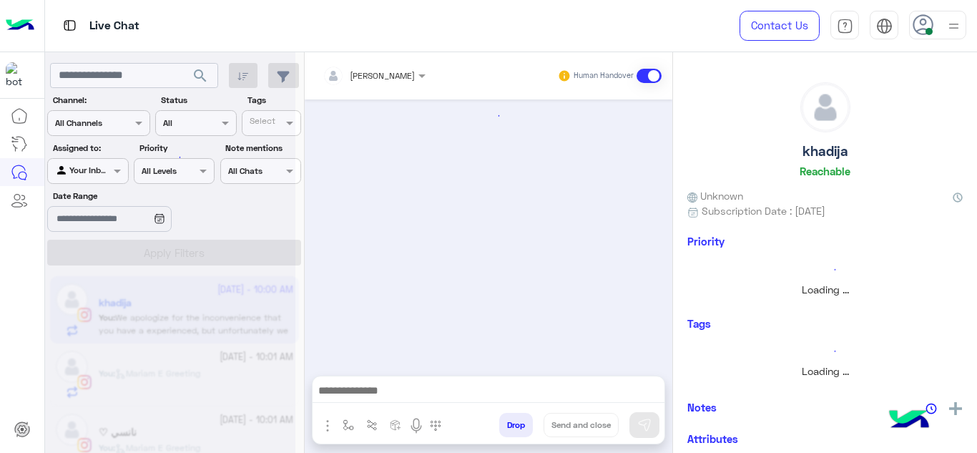
scroll to position [509, 0]
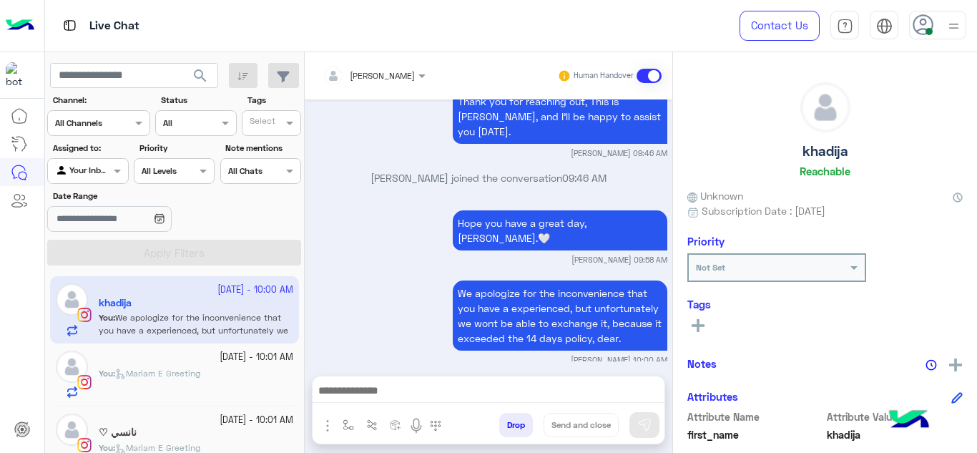
click at [223, 373] on div "You : Mariam E Greeting" at bounding box center [196, 382] width 195 height 31
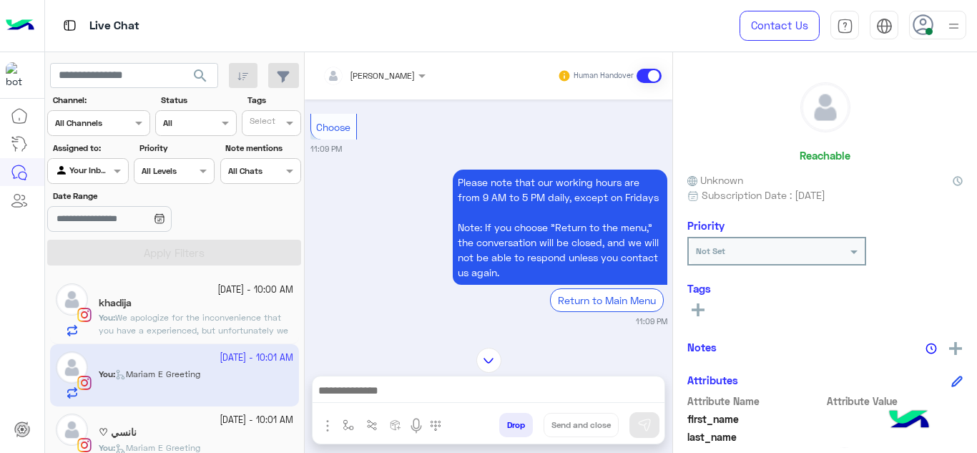
scroll to position [1420, 0]
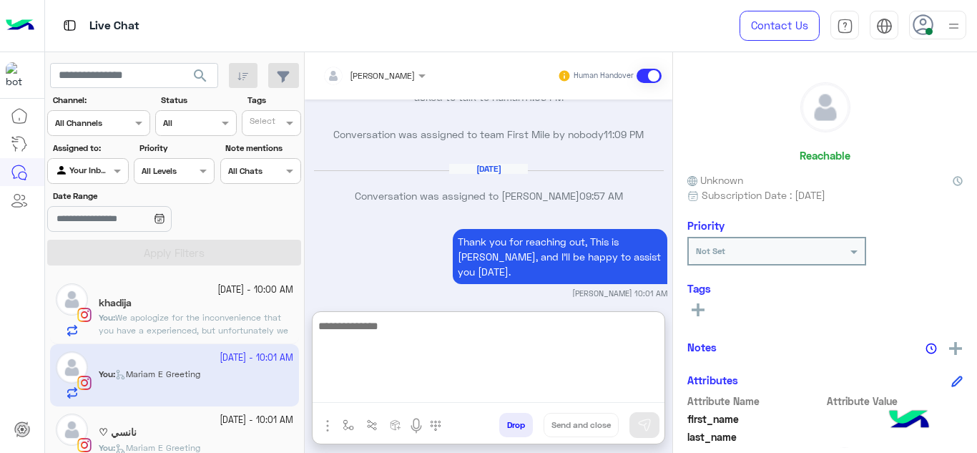
drag, startPoint x: 384, startPoint y: 383, endPoint x: 380, endPoint y: 250, distance: 133.2
click at [380, 250] on div "Mariam Ahmed Human Handover Sep 26, 2025 hello 11:08 PM Hi , Thanks for contact…" at bounding box center [489, 255] width 368 height 406
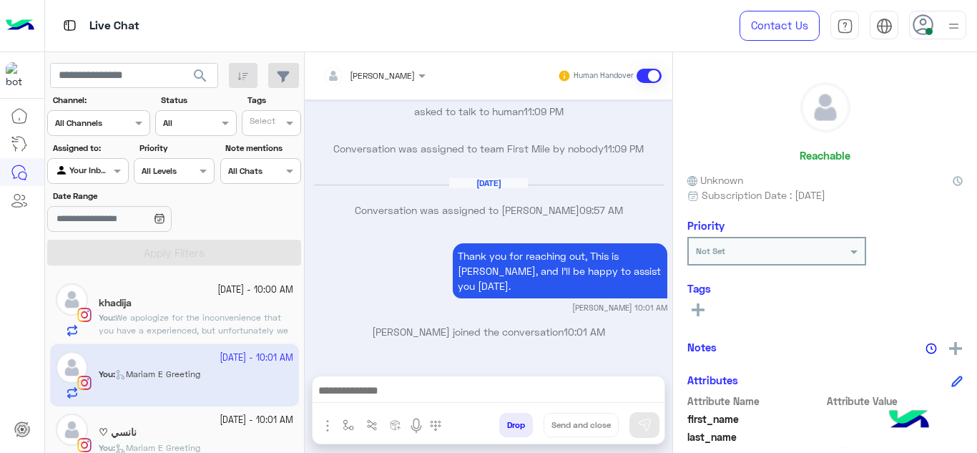
scroll to position [1451, 0]
click at [261, 311] on div "khadija" at bounding box center [196, 304] width 195 height 15
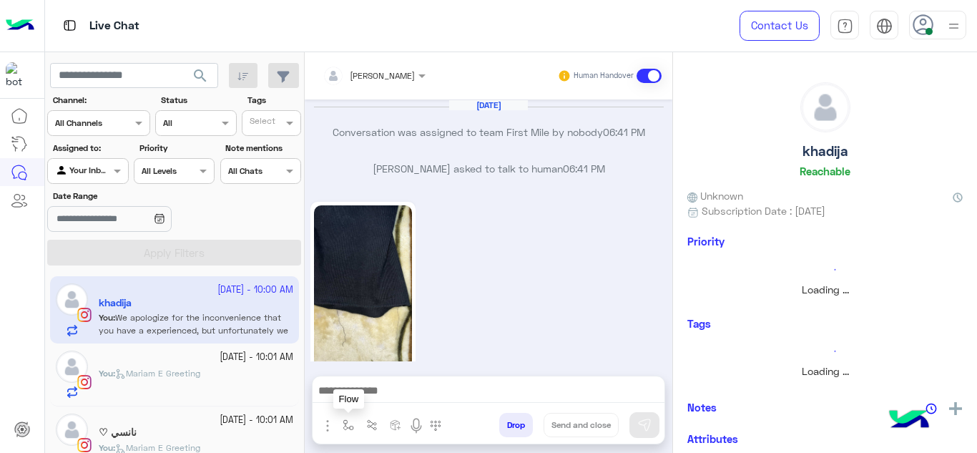
click at [349, 420] on img "button" at bounding box center [348, 424] width 11 height 11
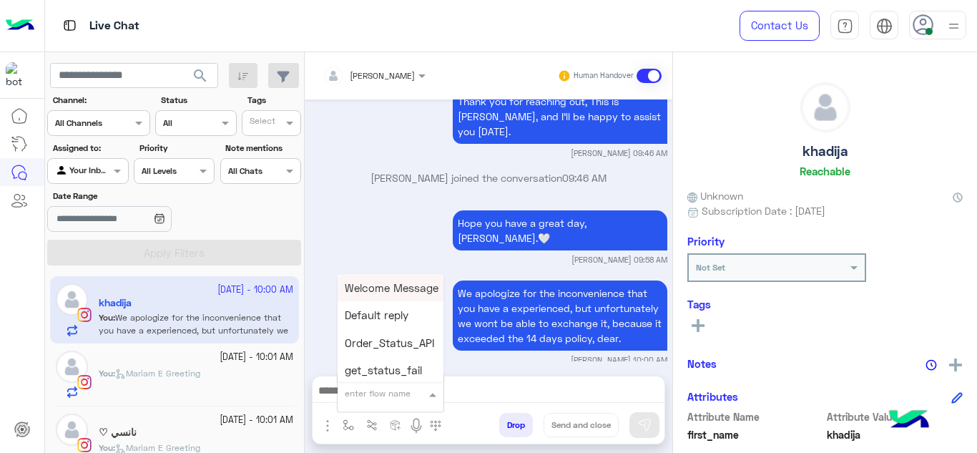
click at [358, 401] on div "enter flow name" at bounding box center [391, 394] width 106 height 26
type input "******"
click at [416, 309] on span "Mariam E closure" at bounding box center [389, 315] width 88 height 13
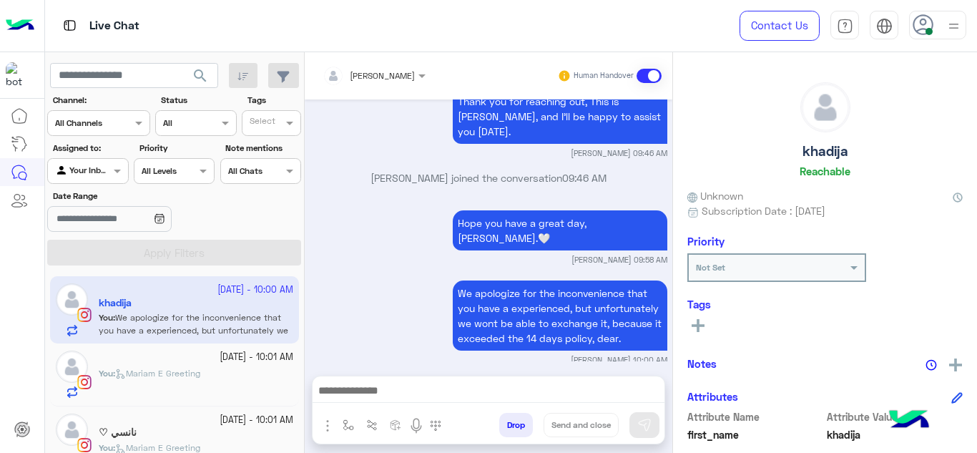
type textarea "**********"
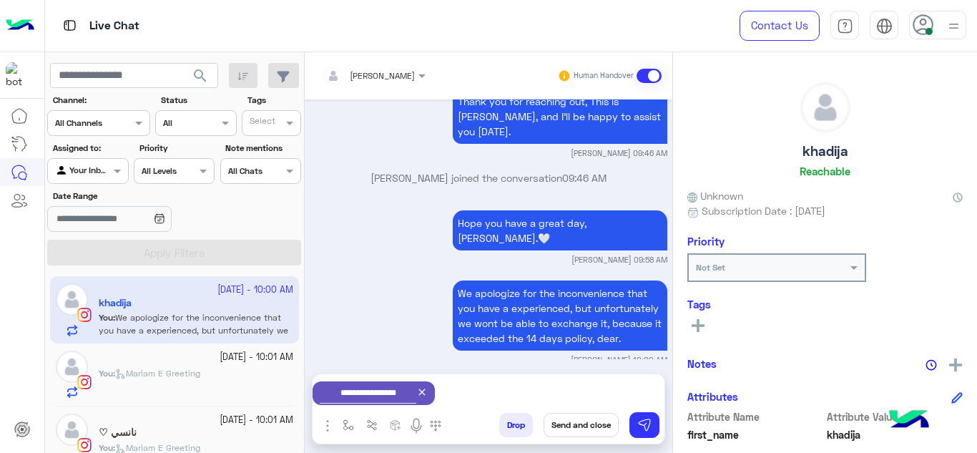
click at [595, 420] on button "Send and close" at bounding box center [581, 425] width 75 height 24
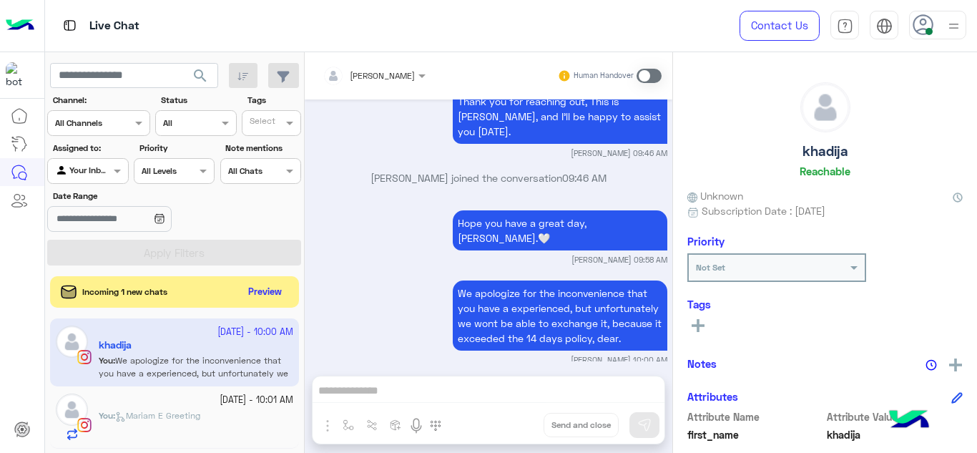
scroll to position [547, 0]
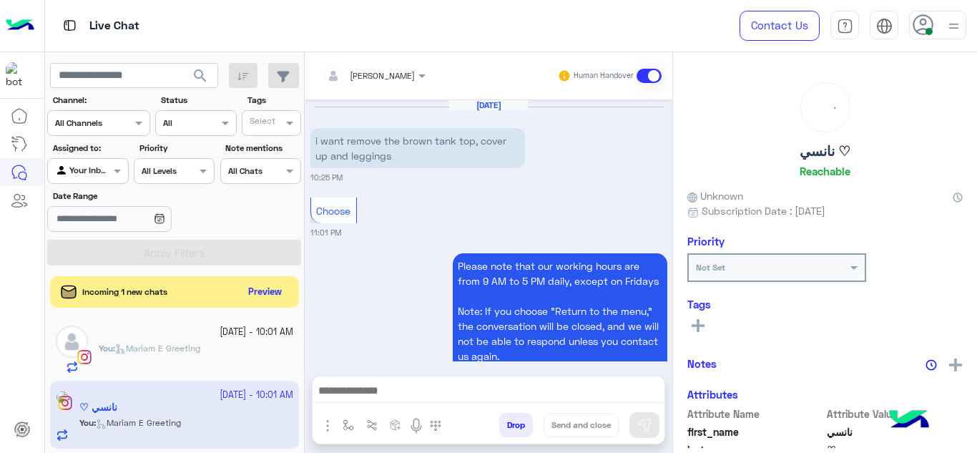
scroll to position [1429, 0]
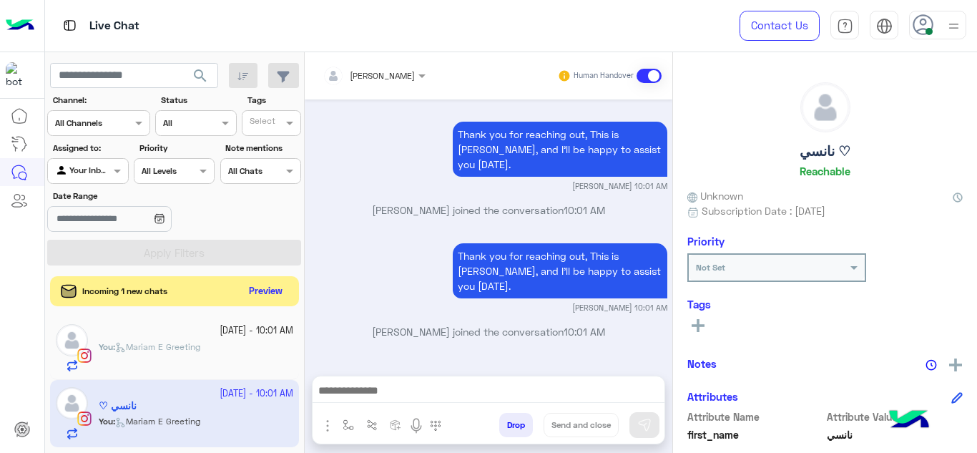
click at [268, 297] on button "Preview" at bounding box center [266, 291] width 44 height 19
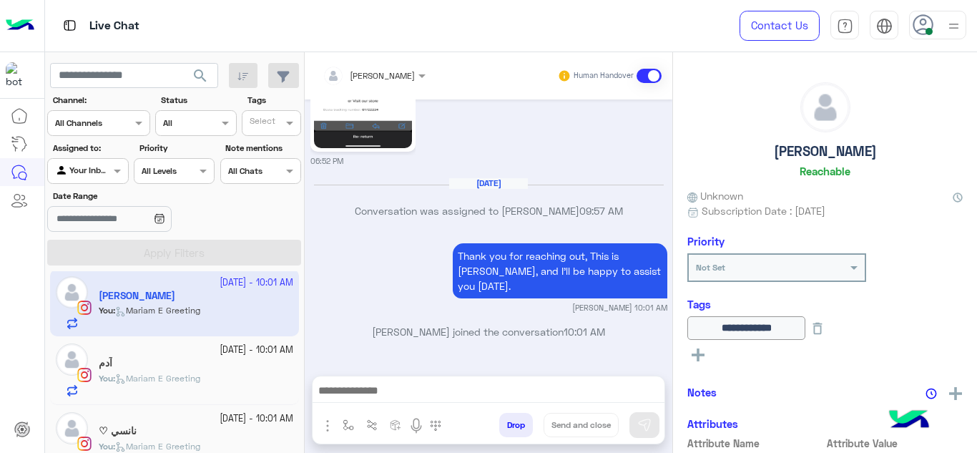
scroll to position [157, 0]
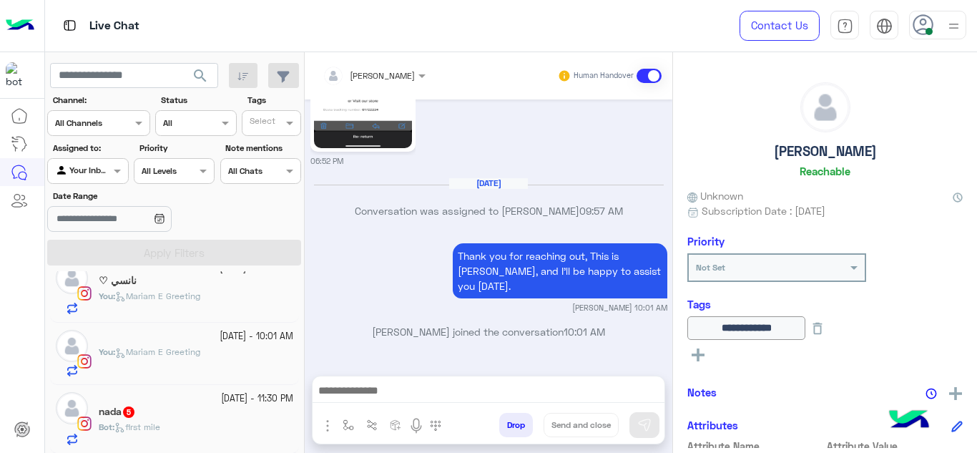
click at [174, 412] on div "nada 5" at bounding box center [196, 413] width 195 height 15
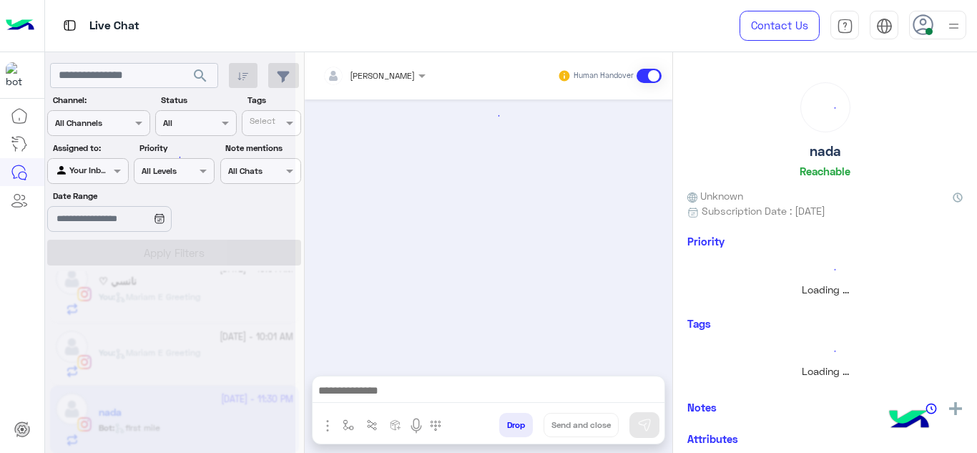
scroll to position [766, 0]
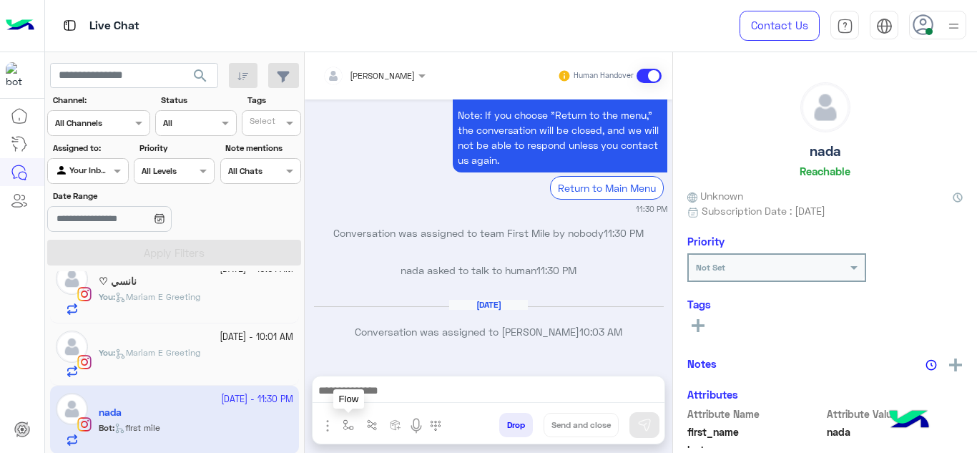
click at [340, 419] on button "button" at bounding box center [349, 425] width 24 height 24
click at [356, 400] on div "enter flow name" at bounding box center [378, 393] width 66 height 13
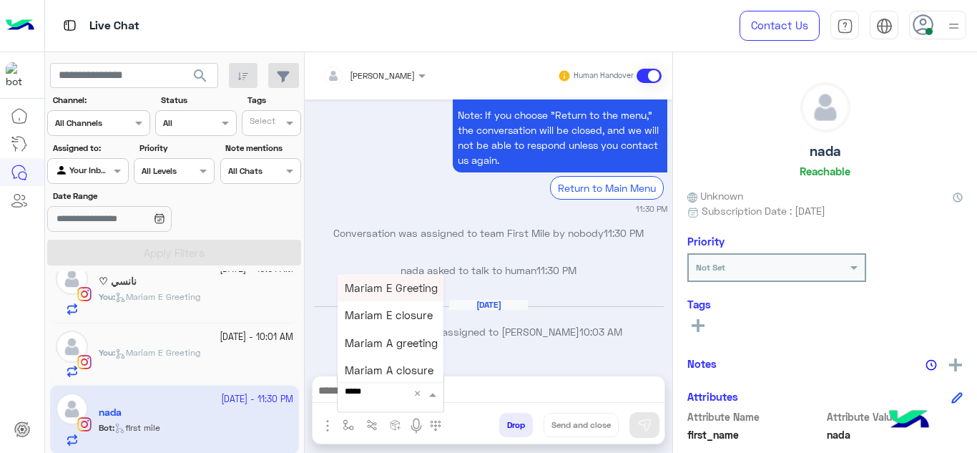
type input "******"
click at [400, 288] on span "Mariam E Greeting" at bounding box center [391, 287] width 93 height 13
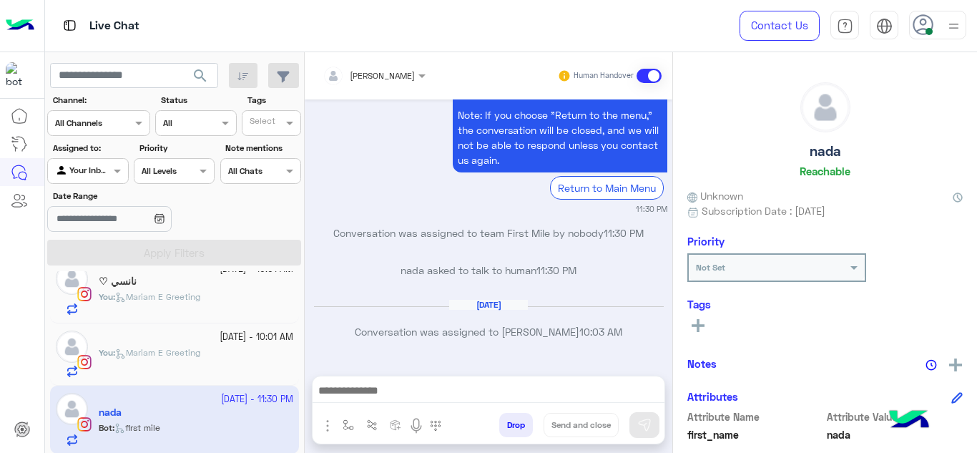
type textarea "**********"
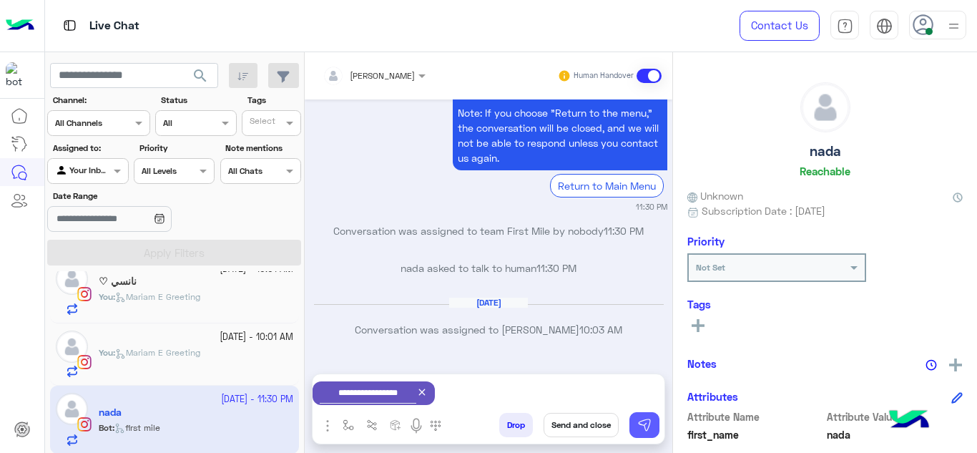
click at [644, 435] on button at bounding box center [645, 425] width 30 height 26
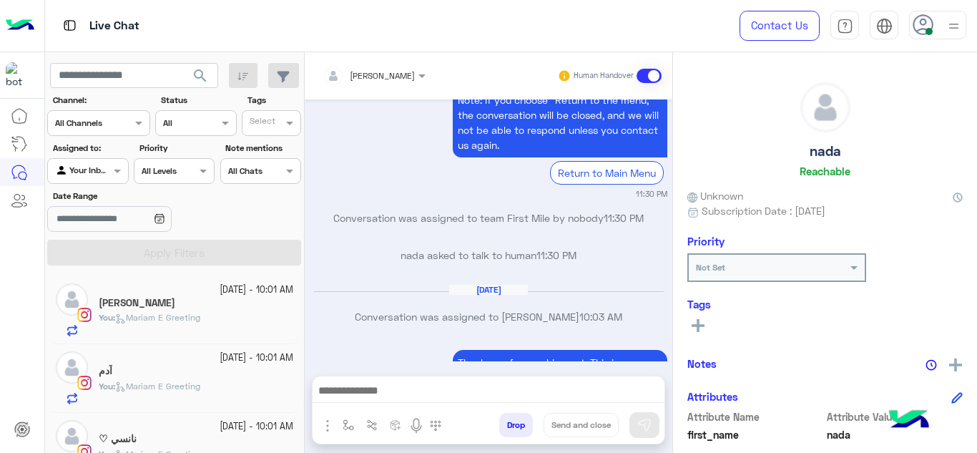
scroll to position [887, 0]
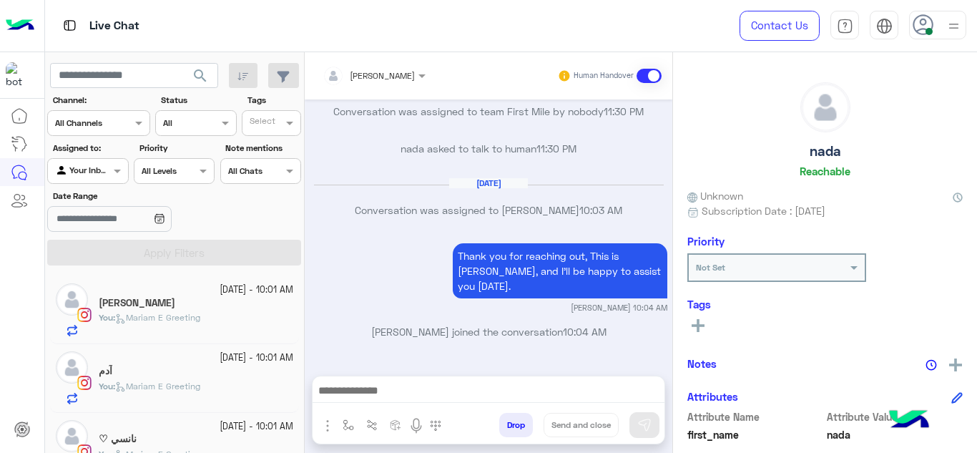
click at [216, 313] on div "You : Mariam E Greeting" at bounding box center [196, 323] width 195 height 25
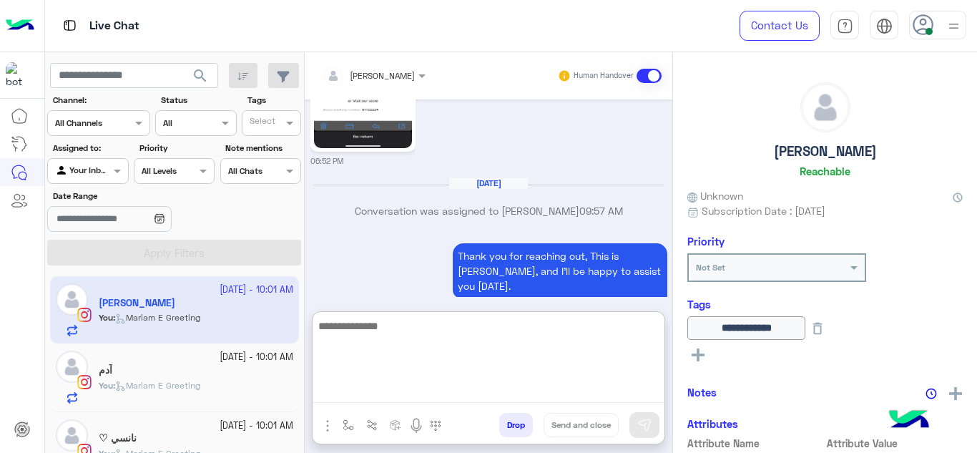
drag, startPoint x: 401, startPoint y: 384, endPoint x: 387, endPoint y: 216, distance: 168.7
click at [387, 216] on div "Mariam Ahmed Human Handover Sep 25, 2025 Please note that our working hours are…" at bounding box center [489, 255] width 368 height 406
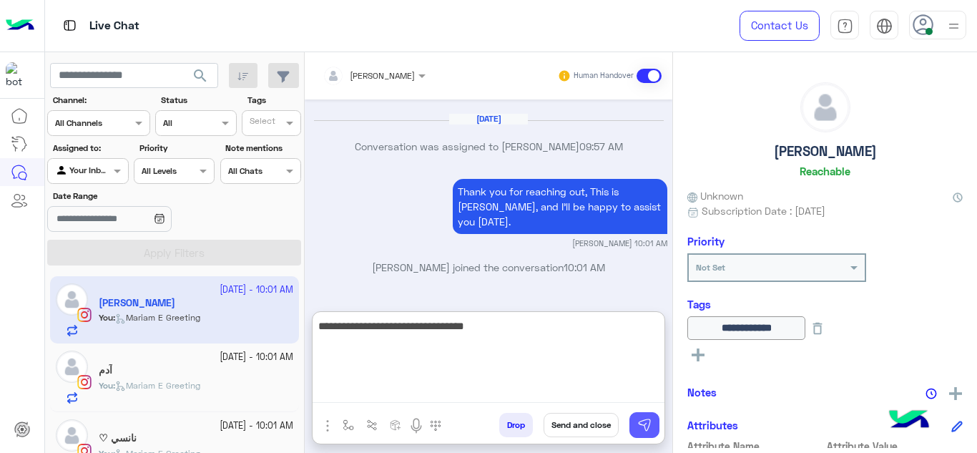
type textarea "**********"
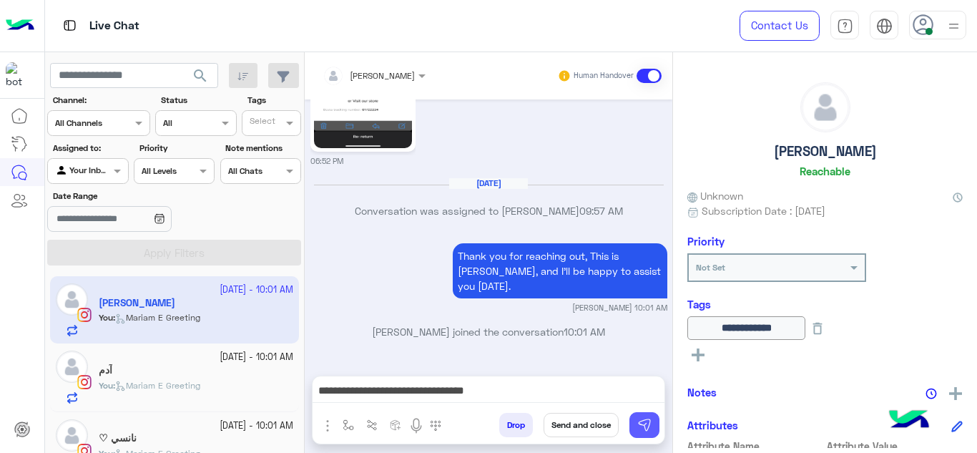
click at [658, 423] on button at bounding box center [645, 425] width 30 height 26
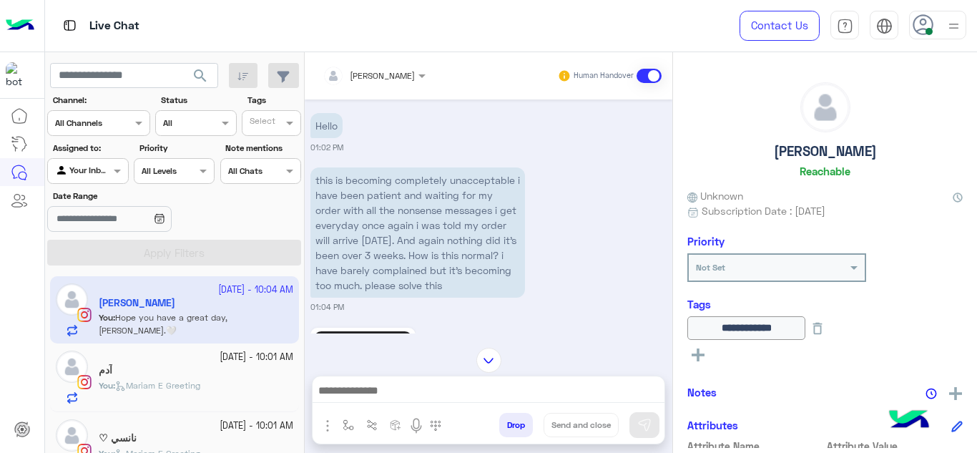
scroll to position [340, 0]
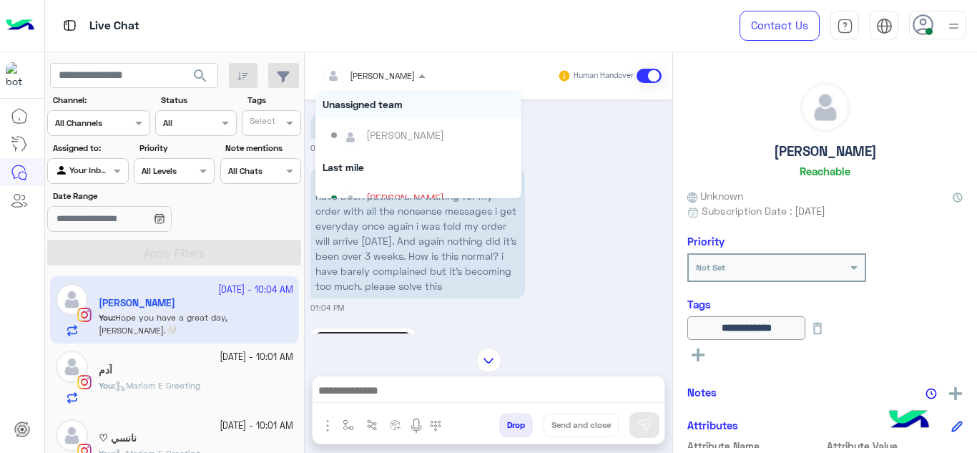
click at [391, 67] on div at bounding box center [374, 74] width 117 height 14
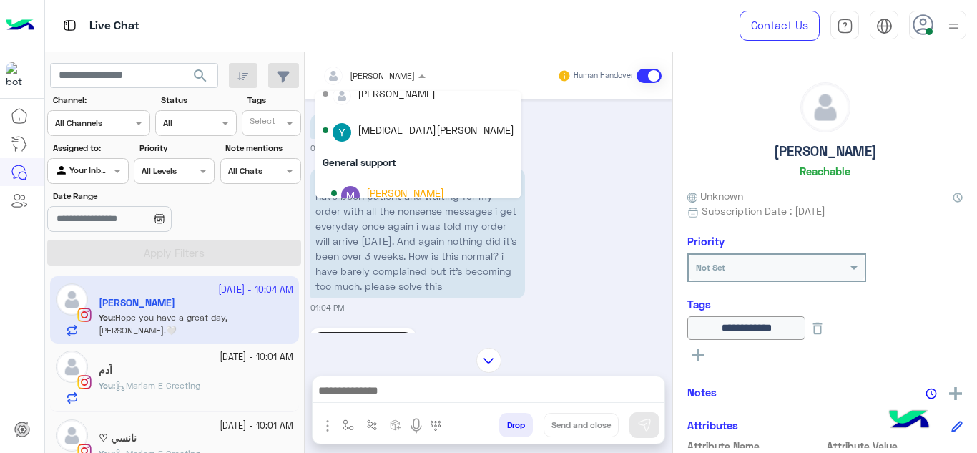
scroll to position [144, 0]
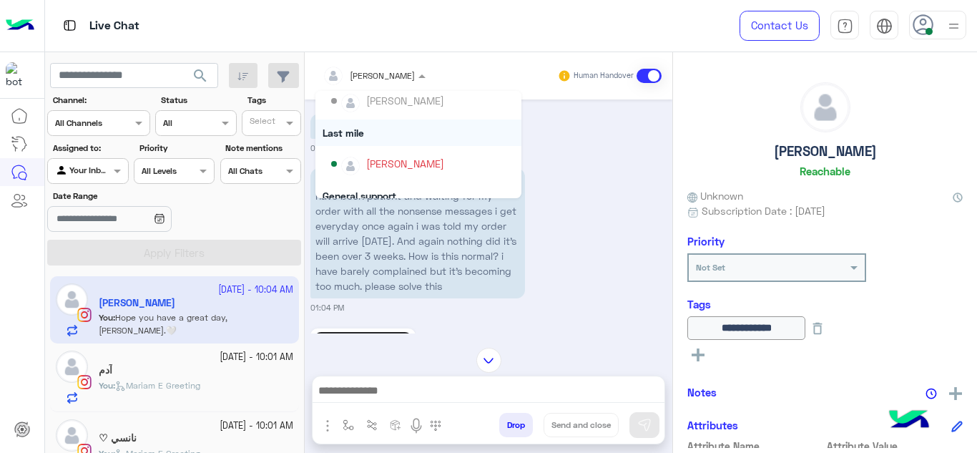
click at [362, 135] on div "Last mile" at bounding box center [419, 132] width 206 height 26
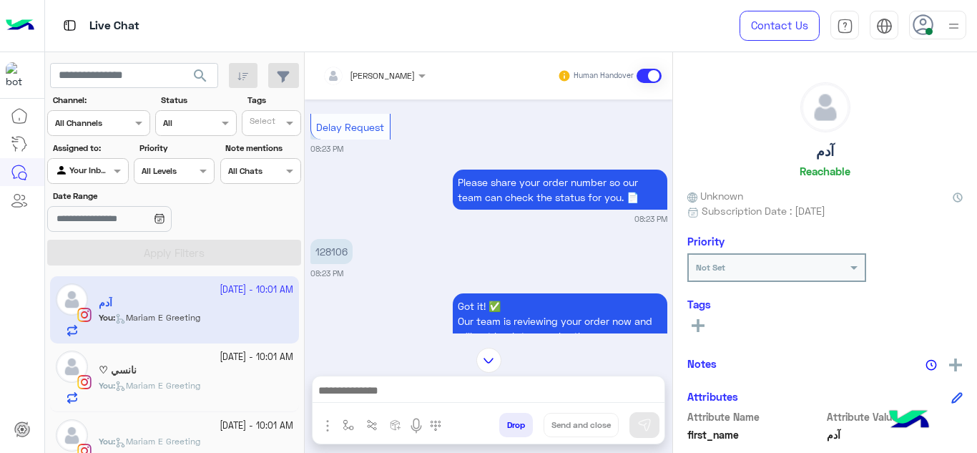
scroll to position [1175, 0]
click at [331, 265] on p "128106" at bounding box center [332, 252] width 42 height 25
copy p "128106"
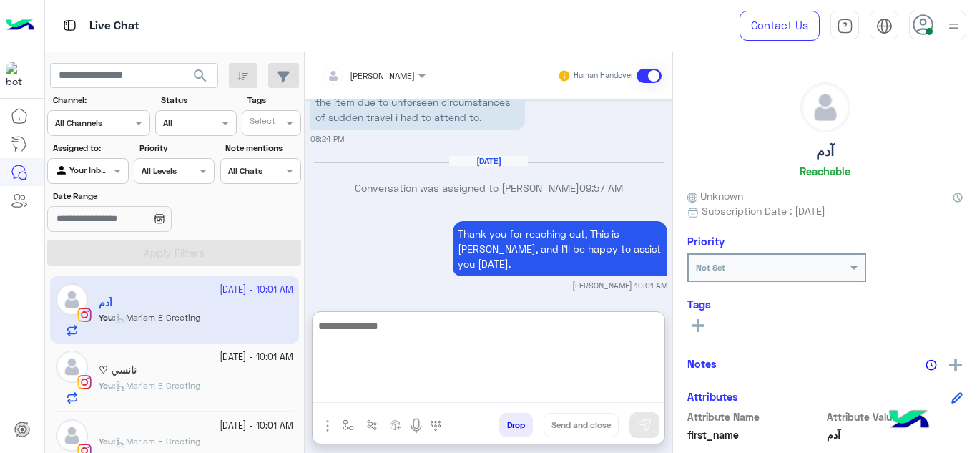
drag, startPoint x: 391, startPoint y: 389, endPoint x: 381, endPoint y: 248, distance: 141.3
click at [381, 248] on div "Mariam Ahmed Human Handover Sep 23, 2025 You will get an approval message withi…" at bounding box center [489, 255] width 368 height 406
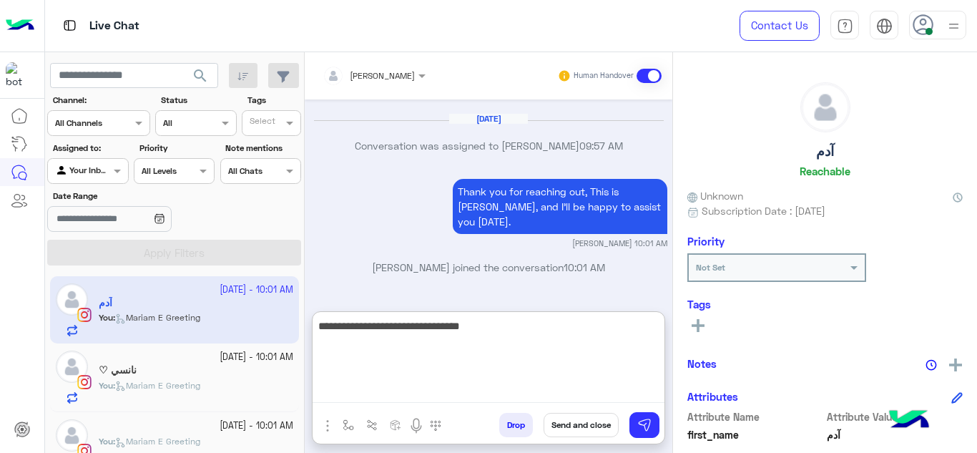
click at [502, 329] on textarea "**********" at bounding box center [489, 360] width 352 height 86
type textarea "**********"
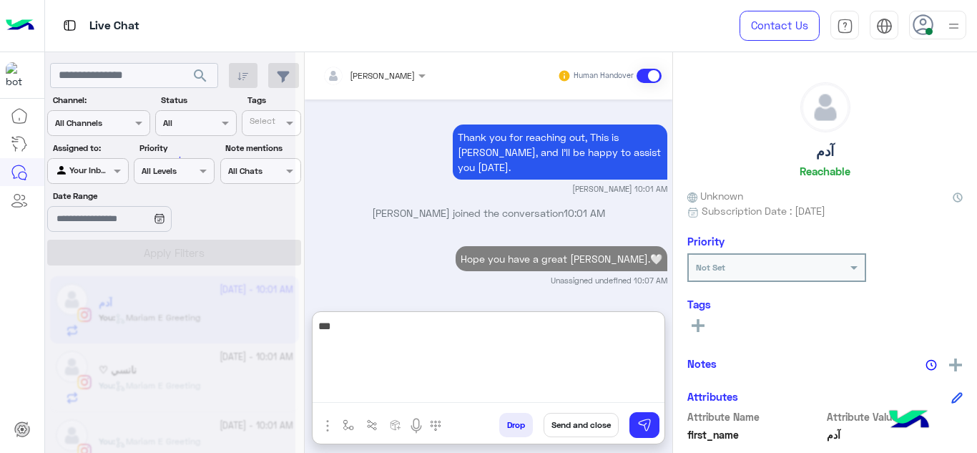
scroll to position [1866, 0]
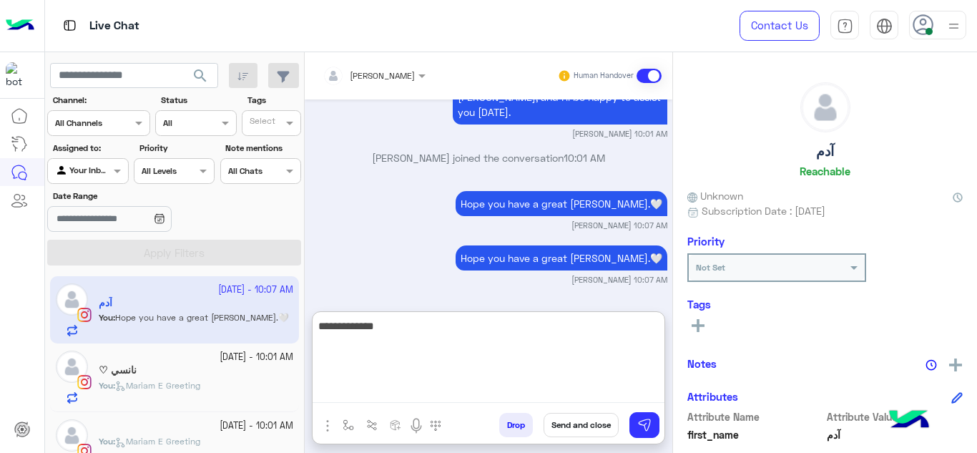
click at [356, 334] on textarea "**********" at bounding box center [489, 360] width 352 height 86
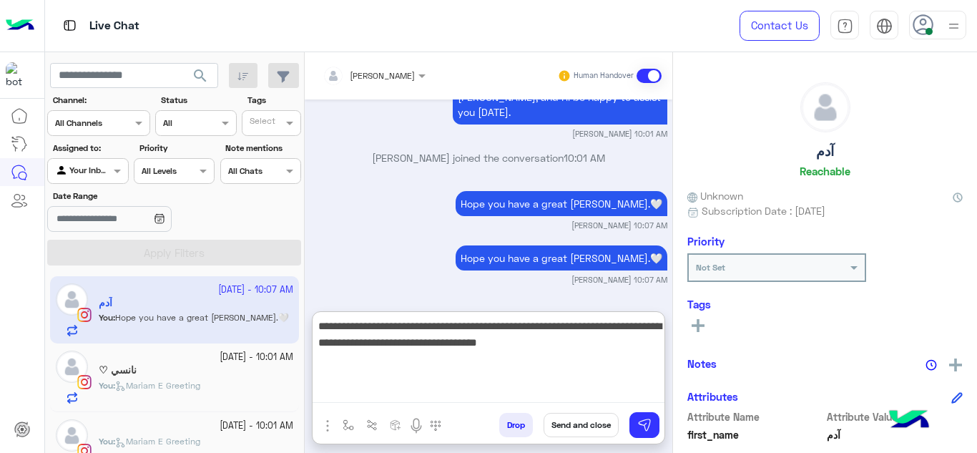
type textarea "**********"
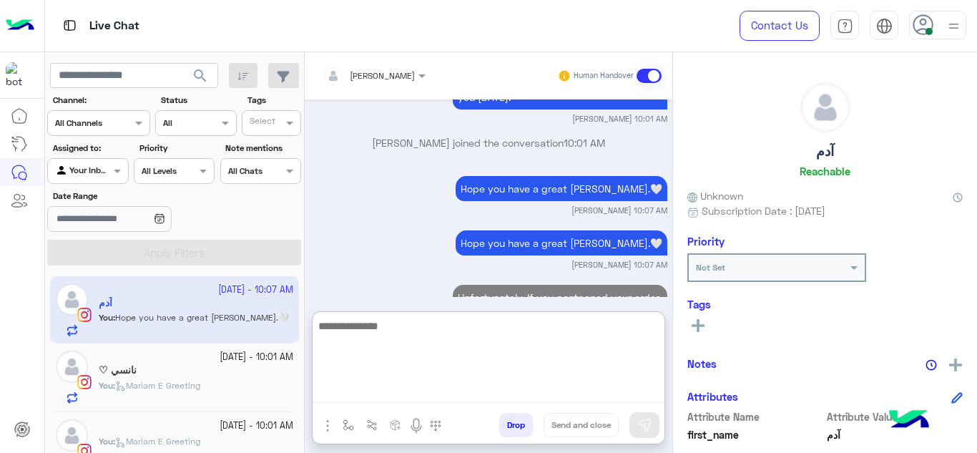
scroll to position [1950, 0]
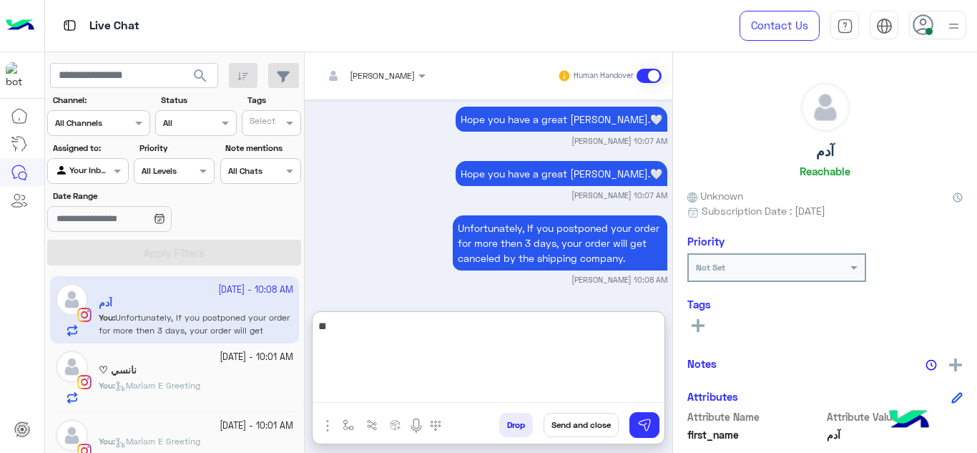
type textarea "*"
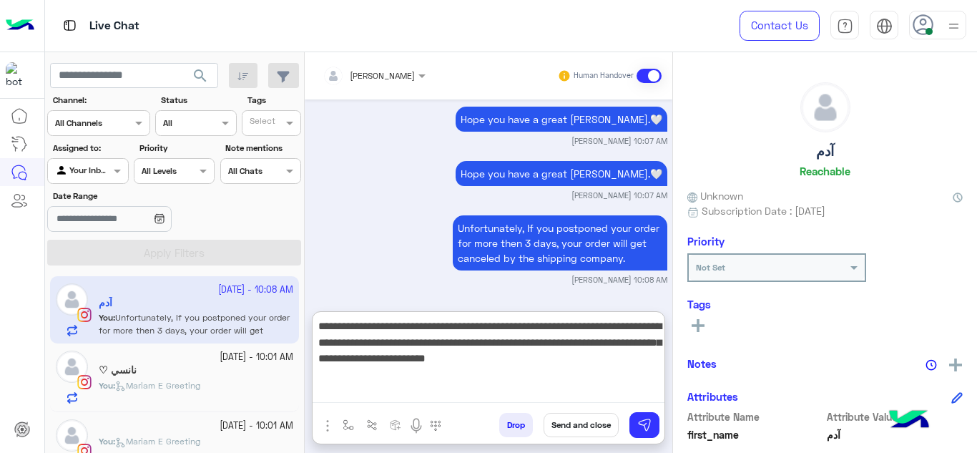
type textarea "**********"
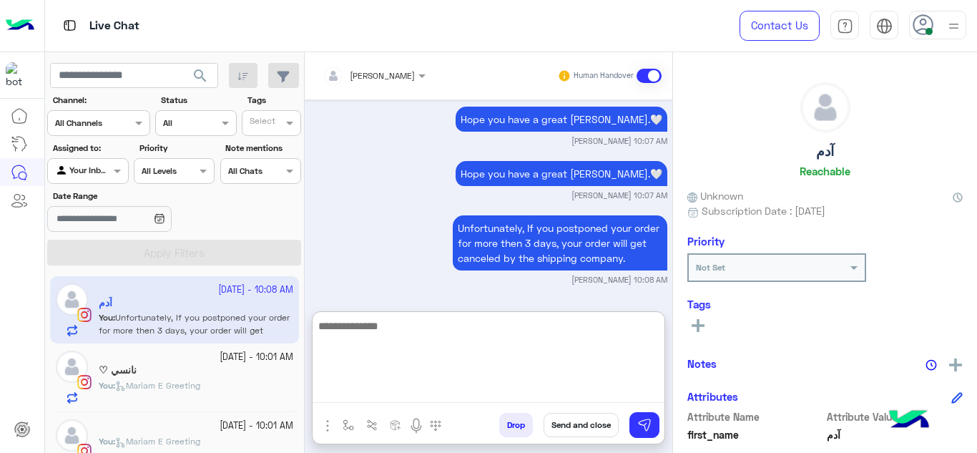
scroll to position [2066, 0]
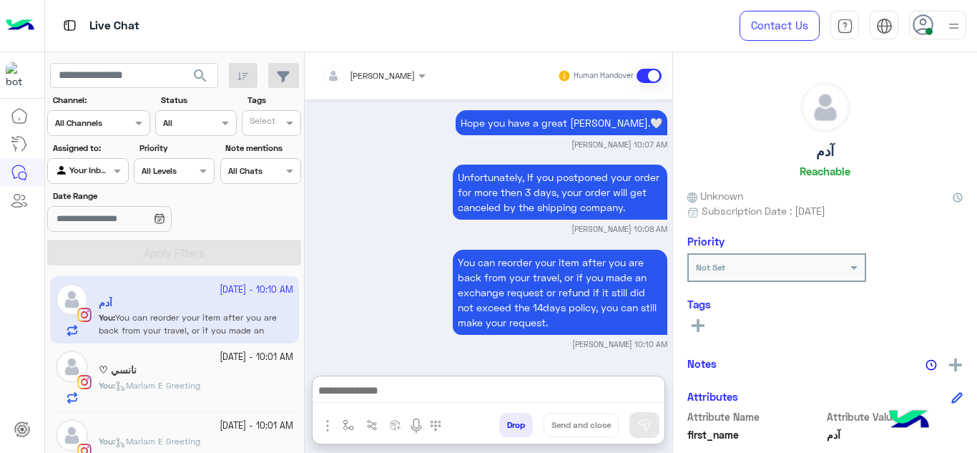
click at [193, 367] on div "نانسي ♡" at bounding box center [196, 371] width 195 height 15
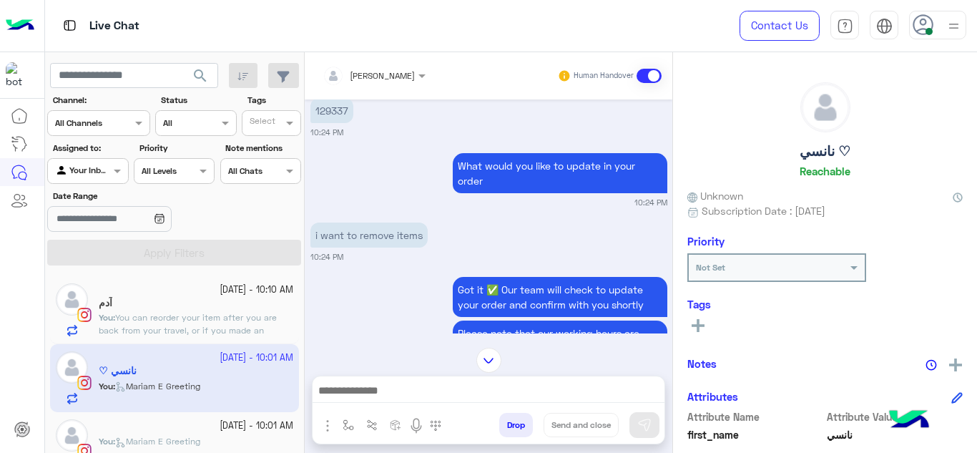
scroll to position [259, 0]
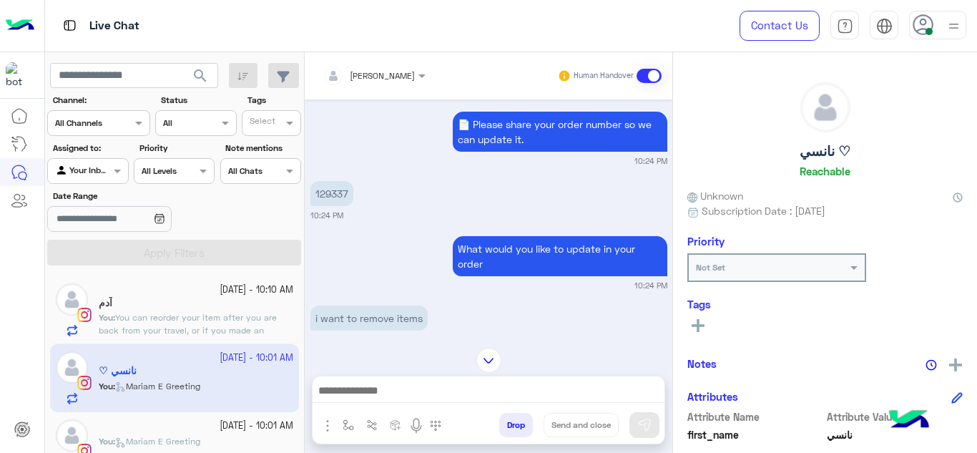
click at [338, 192] on p "129337" at bounding box center [332, 193] width 43 height 25
copy p "129337"
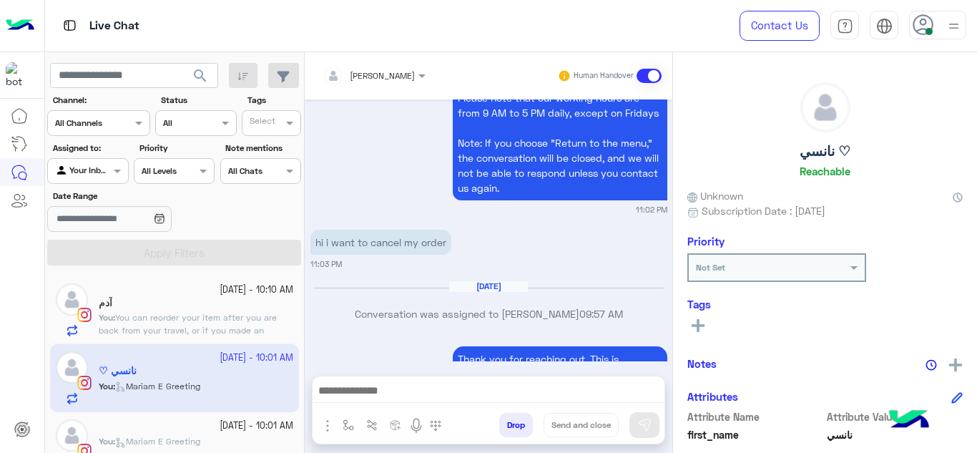
scroll to position [1307, 0]
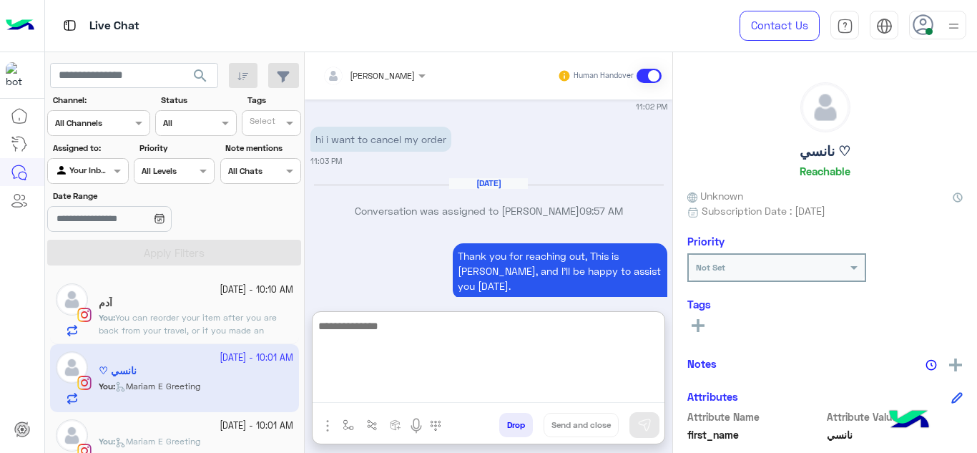
click at [384, 389] on textarea at bounding box center [489, 360] width 352 height 86
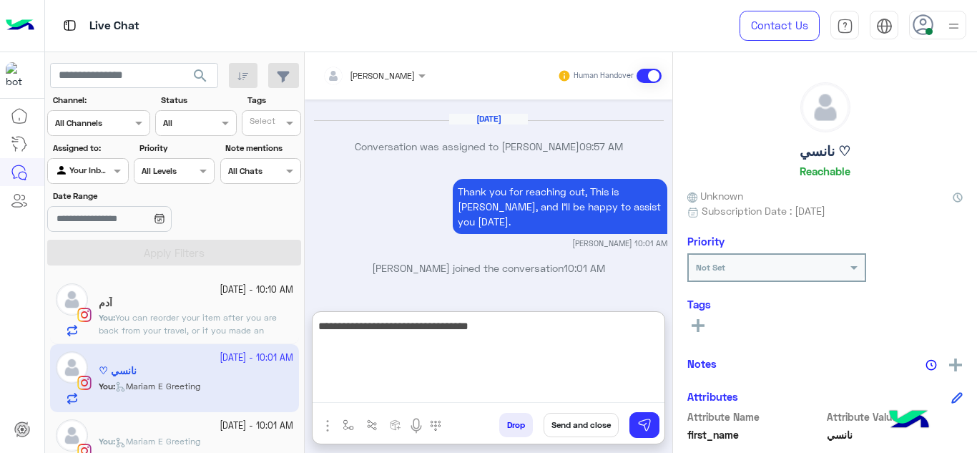
click at [452, 321] on textarea "**********" at bounding box center [489, 360] width 352 height 86
click at [482, 327] on textarea "**********" at bounding box center [489, 360] width 352 height 86
type textarea "**********"
click at [503, 329] on textarea "**********" at bounding box center [489, 360] width 352 height 86
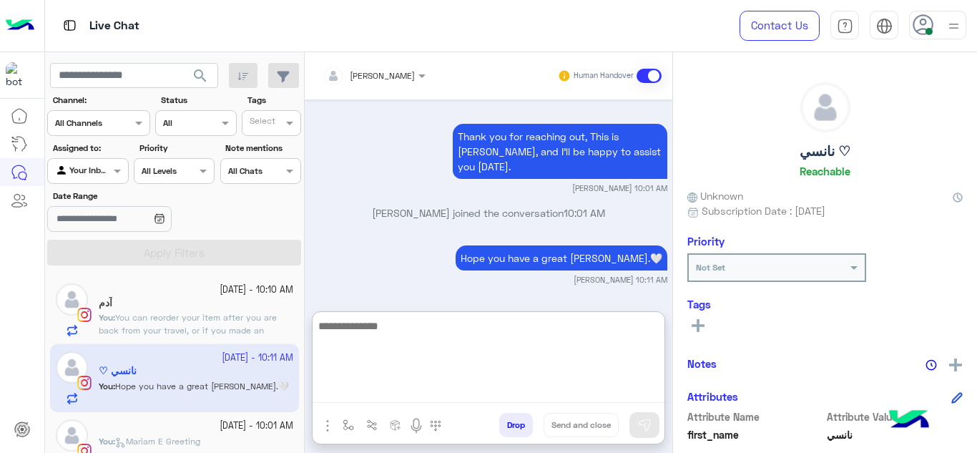
scroll to position [1426, 0]
type textarea "*"
click at [472, 323] on textarea "**********" at bounding box center [489, 360] width 352 height 86
click at [470, 324] on textarea "**********" at bounding box center [489, 360] width 352 height 86
click at [594, 325] on textarea "**********" at bounding box center [489, 360] width 352 height 86
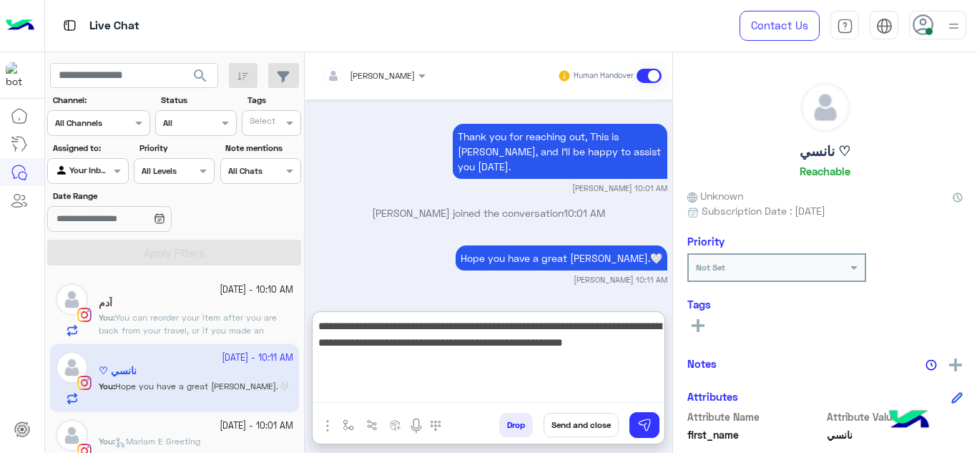
type textarea "**********"
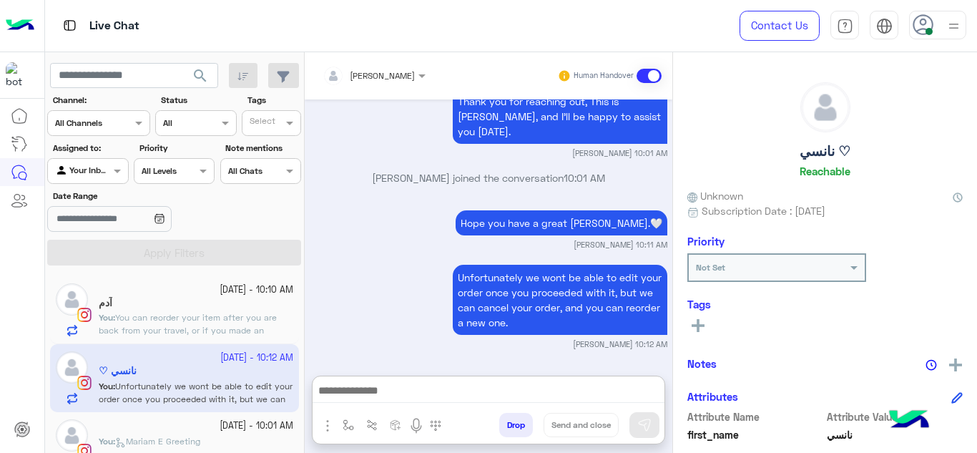
scroll to position [1493, 0]
click at [225, 290] on small "27 September - 10:10 AM" at bounding box center [257, 290] width 74 height 14
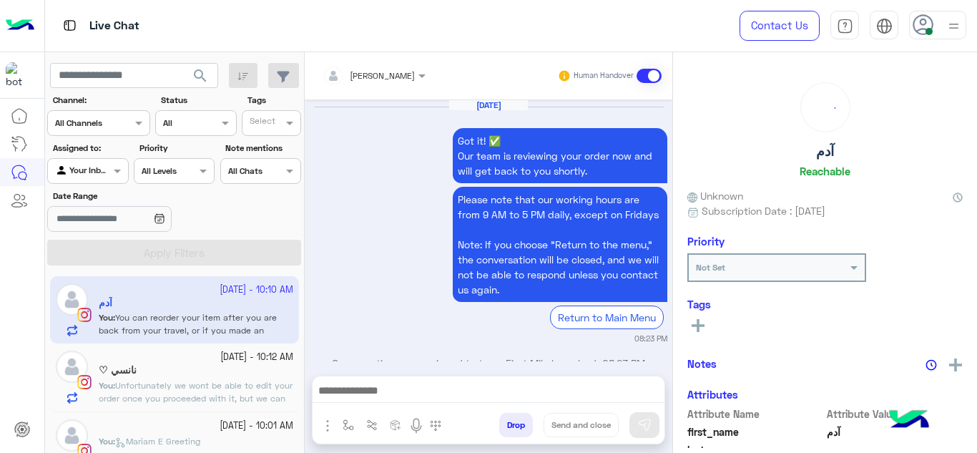
scroll to position [590, 0]
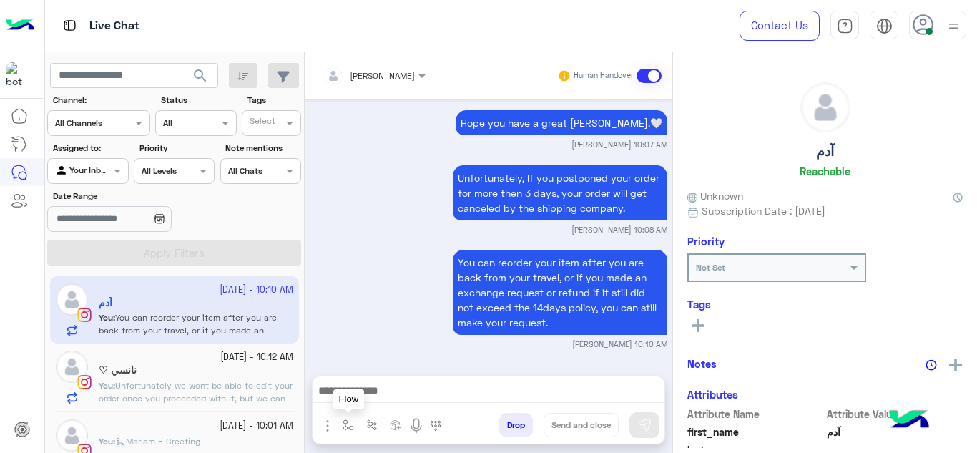
click at [352, 428] on img "button" at bounding box center [348, 424] width 11 height 11
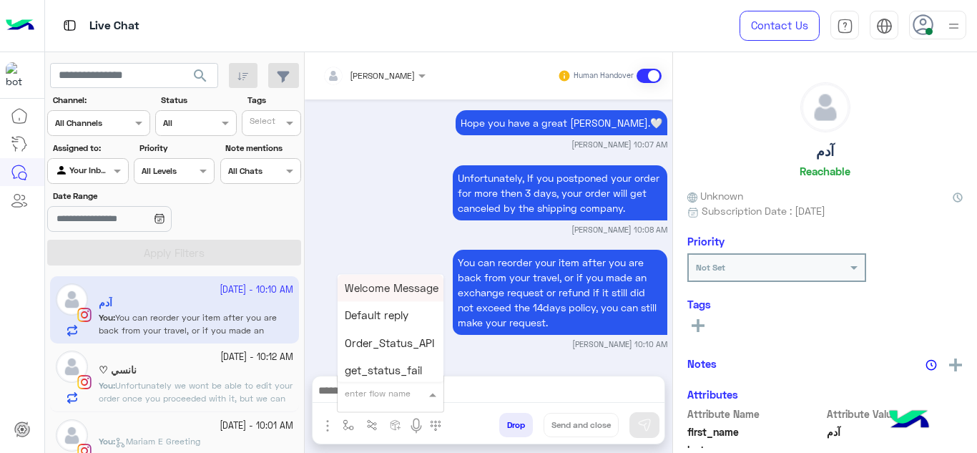
click at [355, 406] on div "enter flow name" at bounding box center [391, 394] width 106 height 26
type input "******"
click at [401, 315] on span "Mariam E closure" at bounding box center [389, 315] width 88 height 13
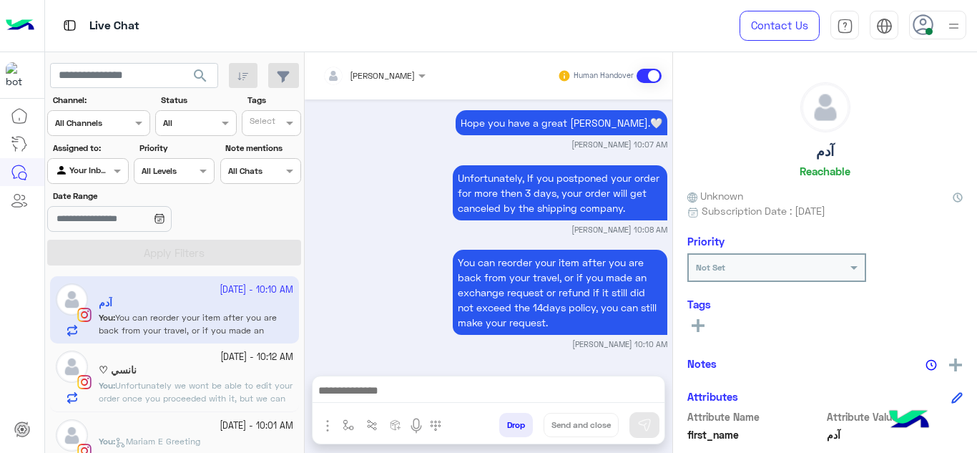
type textarea "**********"
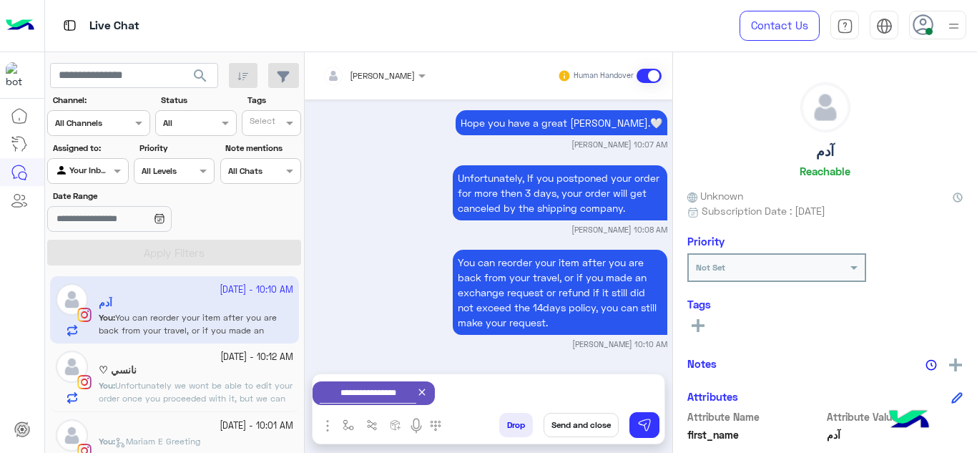
click at [569, 416] on button "Send and close" at bounding box center [581, 425] width 75 height 24
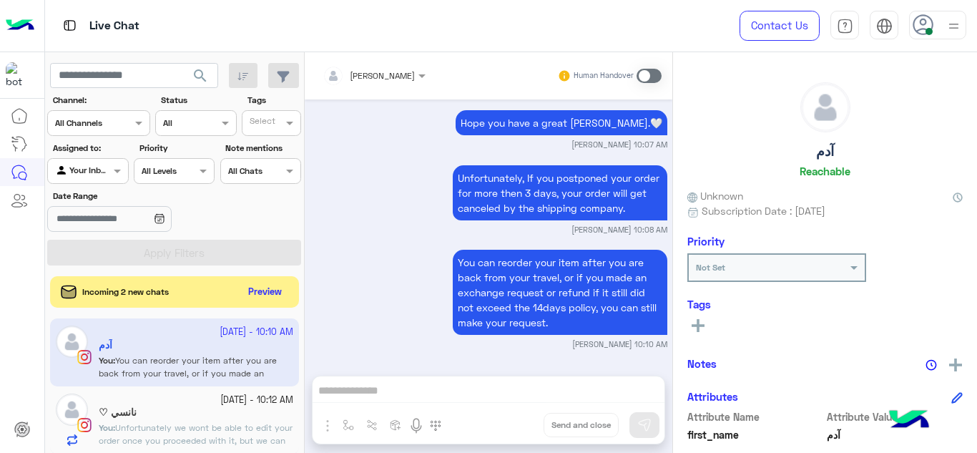
scroll to position [627, 0]
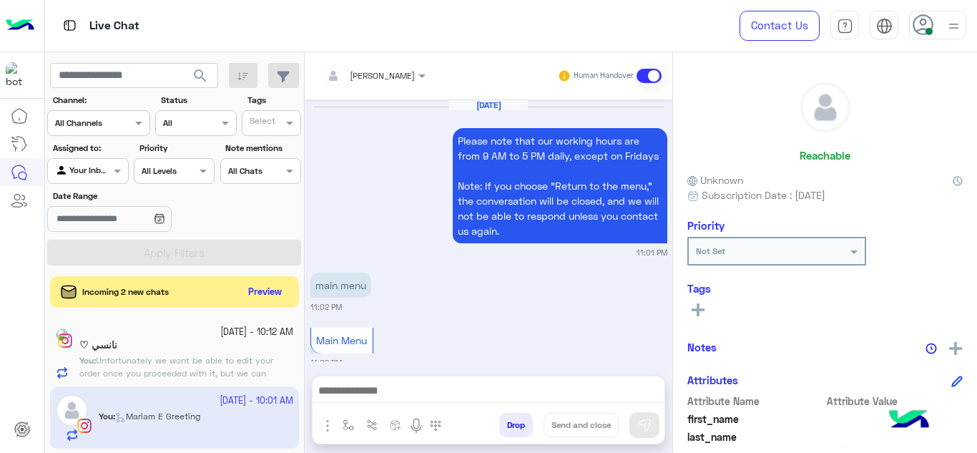
scroll to position [1458, 0]
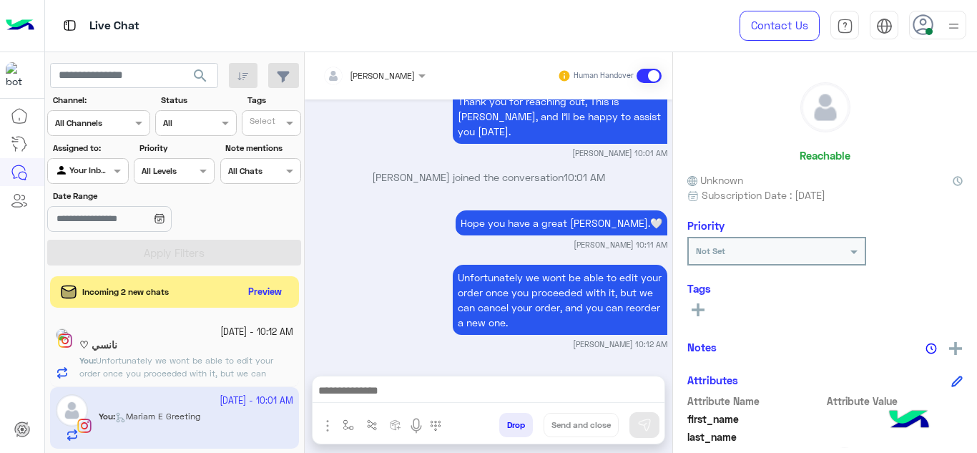
click at [264, 327] on small "27 September - 10:12 AM" at bounding box center [256, 333] width 73 height 14
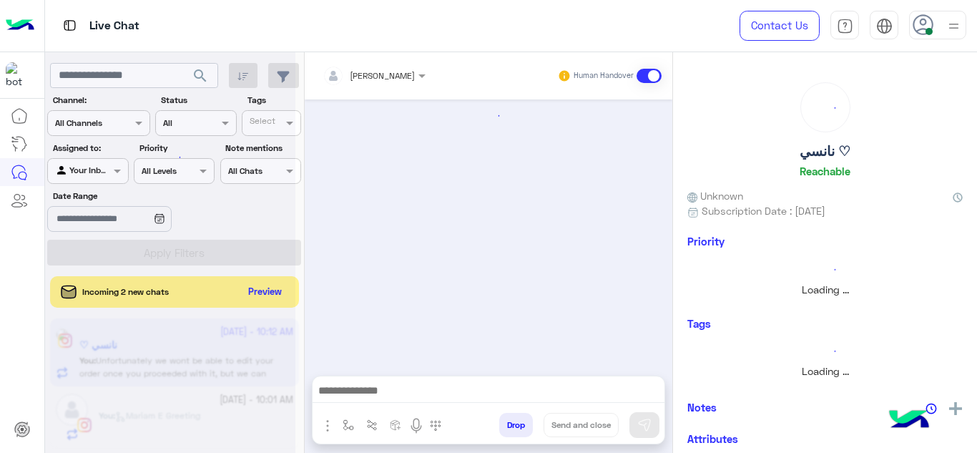
scroll to position [555, 0]
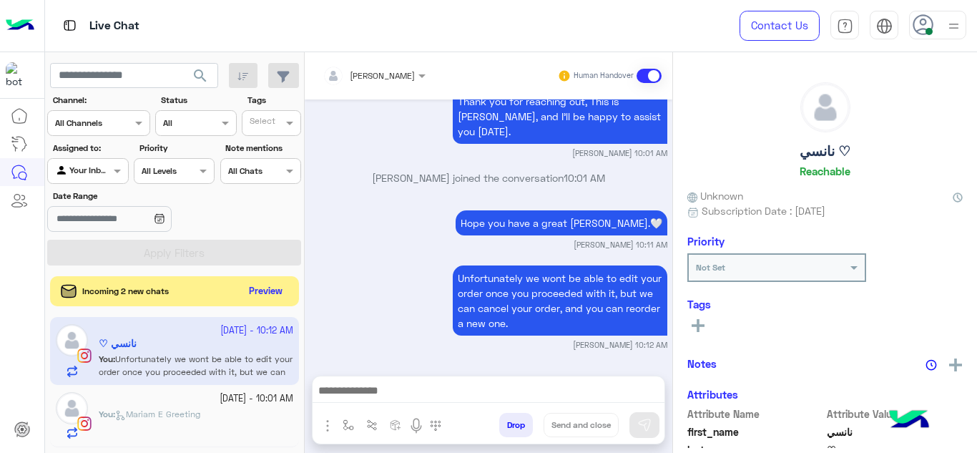
click at [283, 293] on button "Preview" at bounding box center [266, 291] width 44 height 19
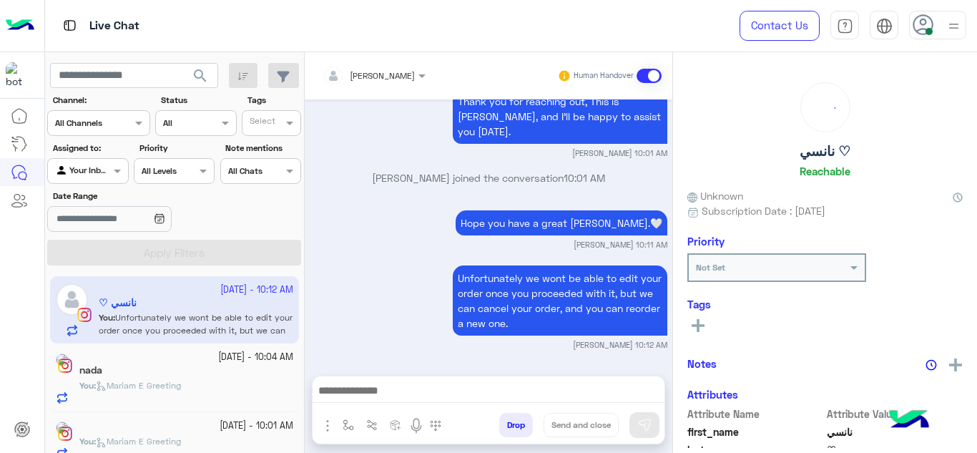
scroll to position [157, 0]
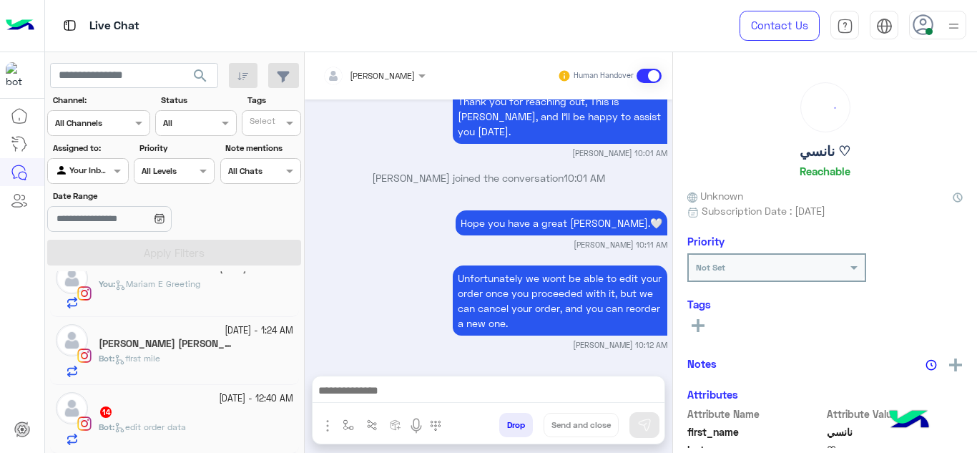
click at [251, 351] on div "Janna Ihab 13" at bounding box center [196, 345] width 195 height 15
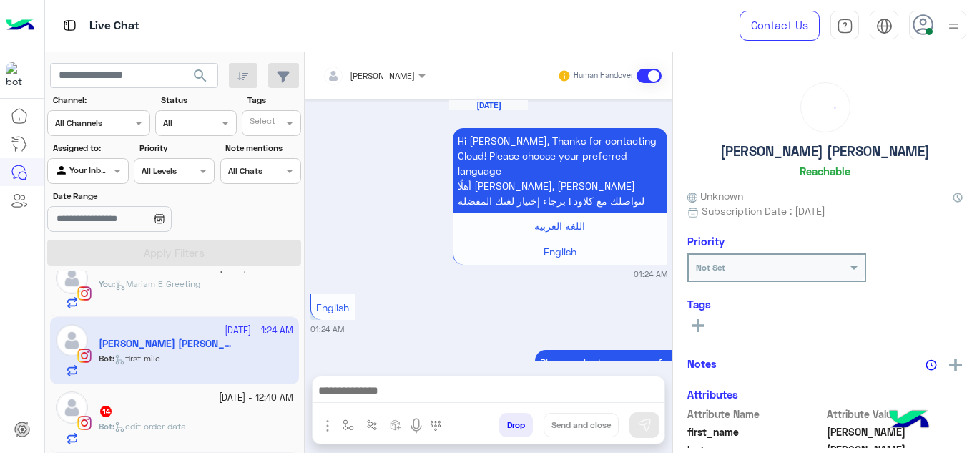
scroll to position [751, 0]
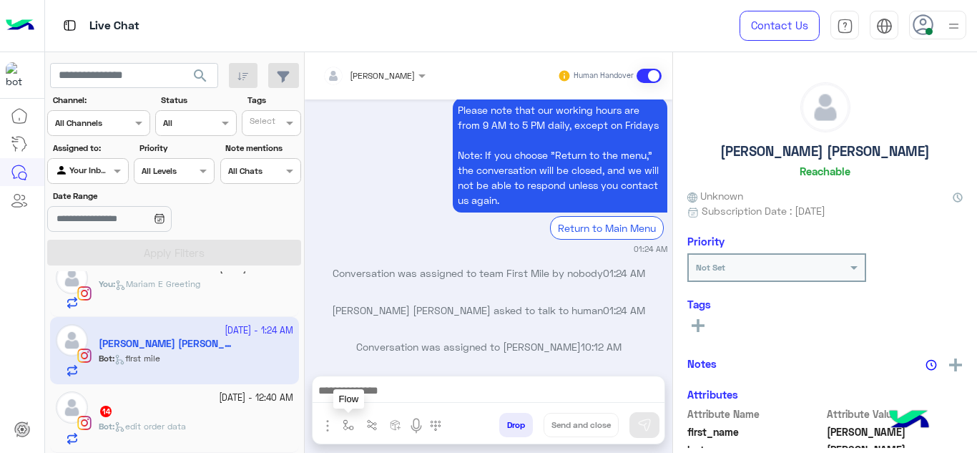
click at [352, 426] on img "button" at bounding box center [348, 424] width 11 height 11
click at [368, 394] on input "text" at bounding box center [373, 391] width 57 height 13
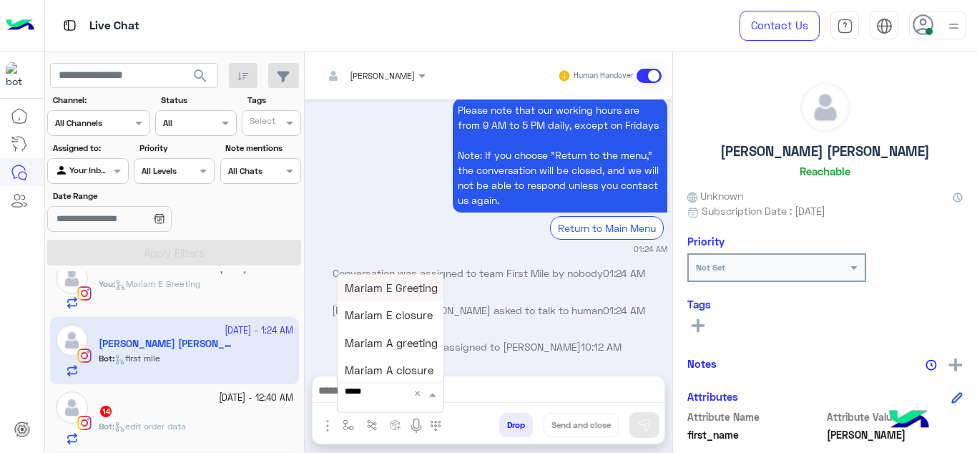
type input "******"
click at [389, 283] on span "Mariam E Greeting" at bounding box center [391, 287] width 93 height 13
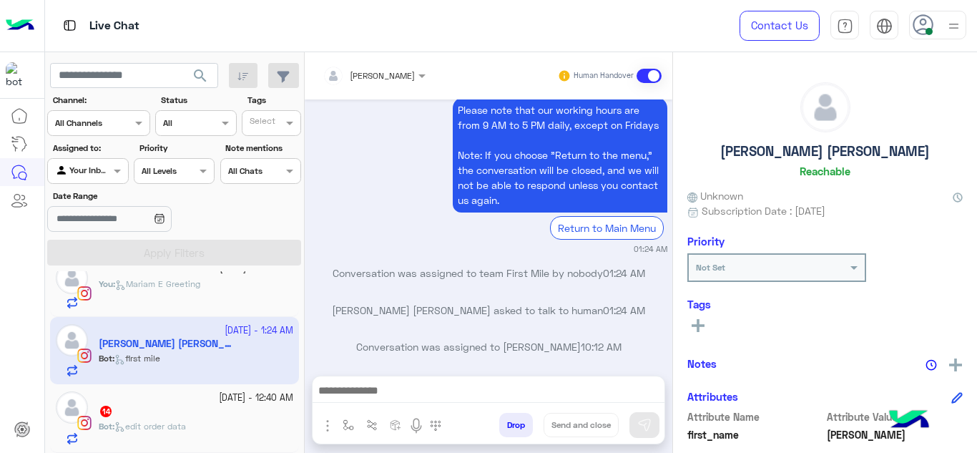
type textarea "**********"
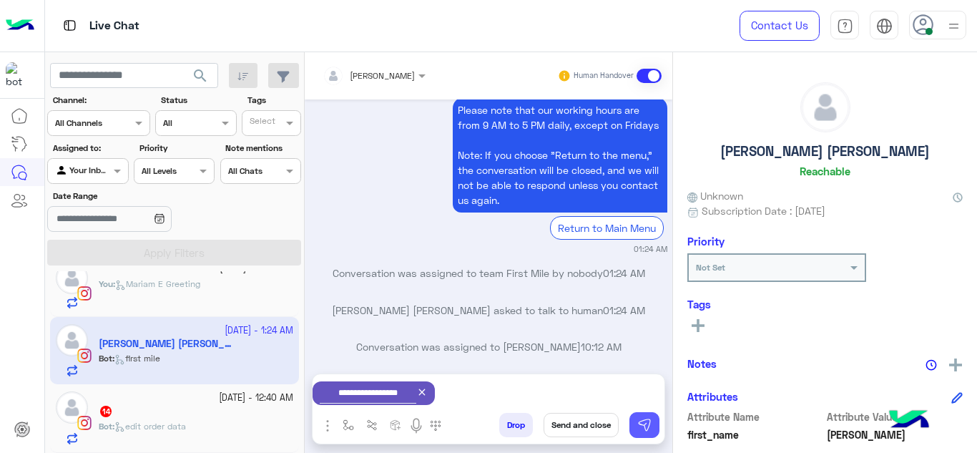
click at [650, 426] on img at bounding box center [645, 425] width 14 height 14
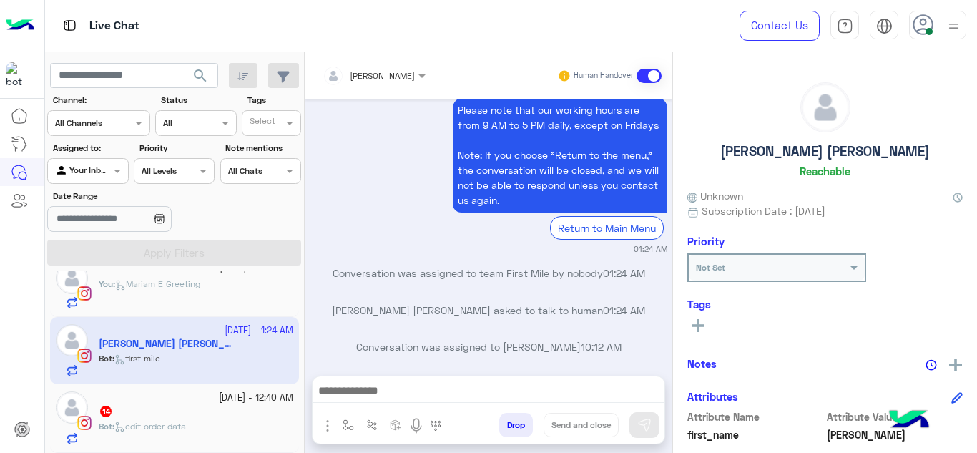
click at [248, 424] on div "Bot : edit order data" at bounding box center [196, 432] width 195 height 25
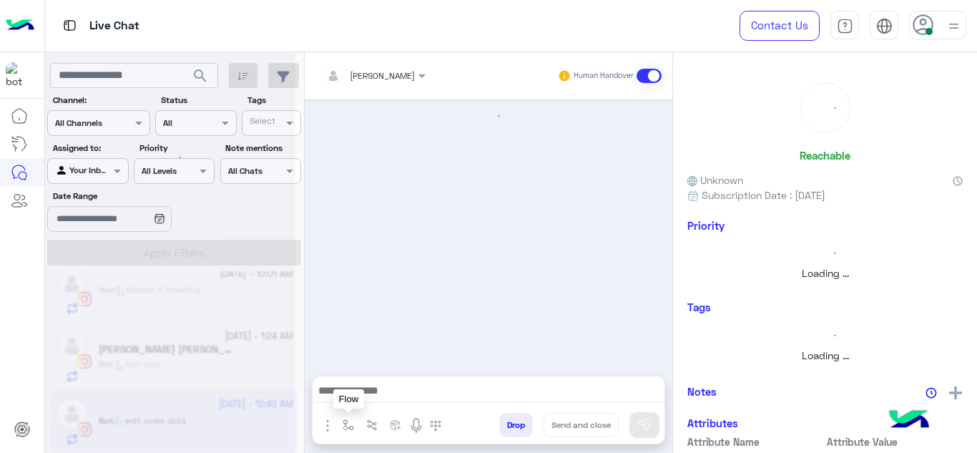
scroll to position [84, 0]
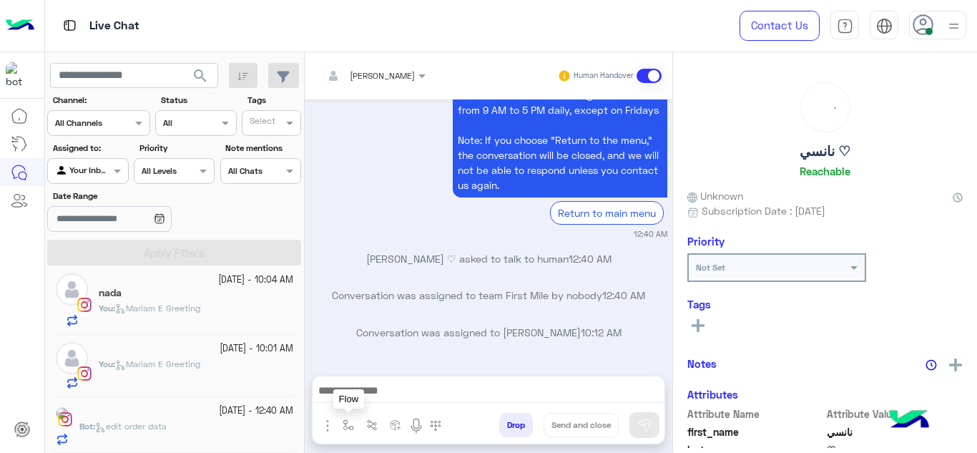
click at [341, 421] on button "button" at bounding box center [349, 425] width 24 height 24
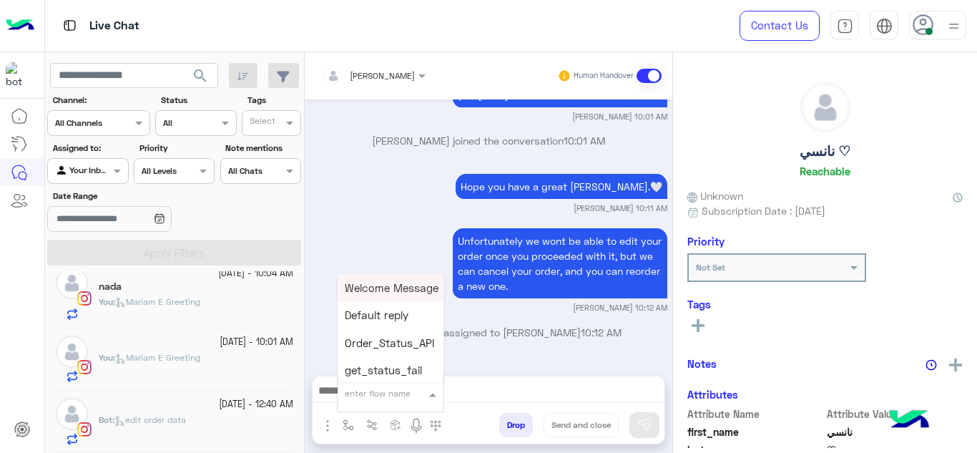
click at [358, 396] on input "text" at bounding box center [373, 391] width 57 height 13
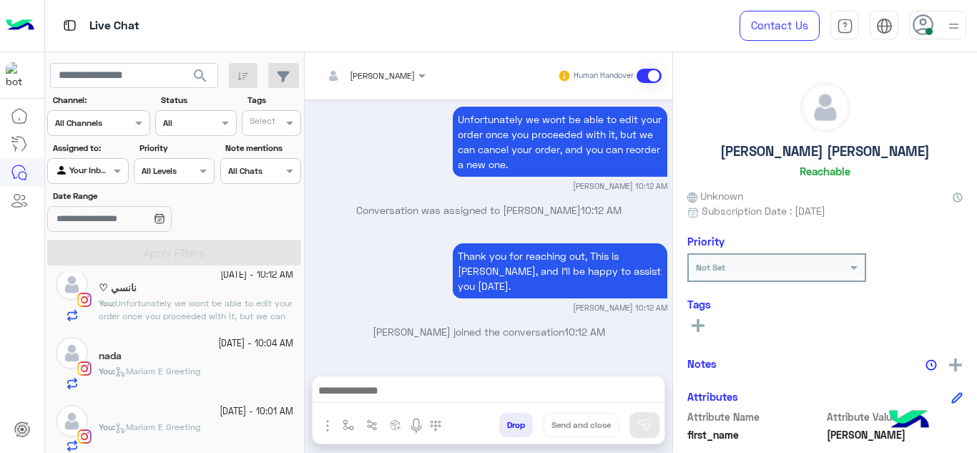
scroll to position [152, 0]
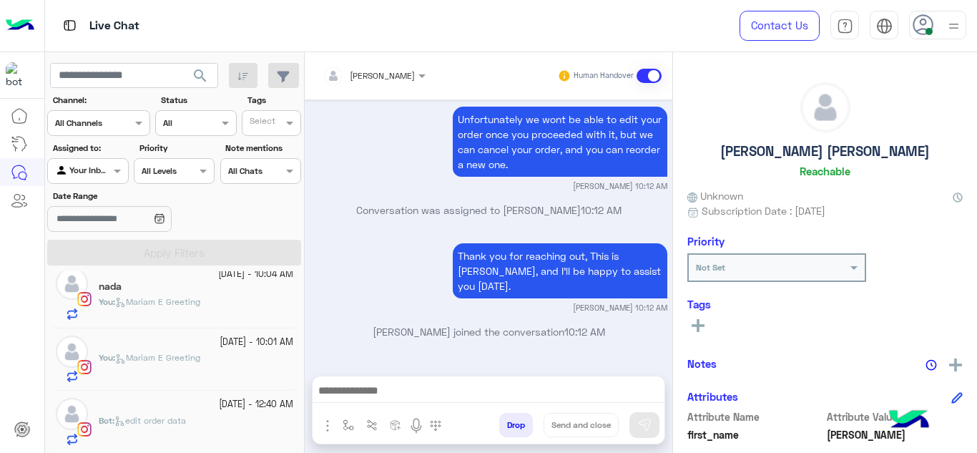
click at [245, 416] on div "Bot : edit order data" at bounding box center [196, 429] width 195 height 31
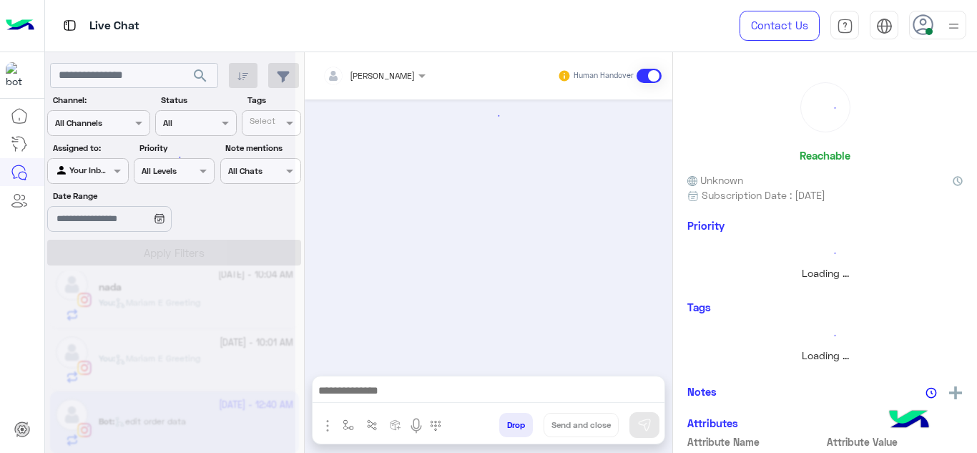
scroll to position [152, 0]
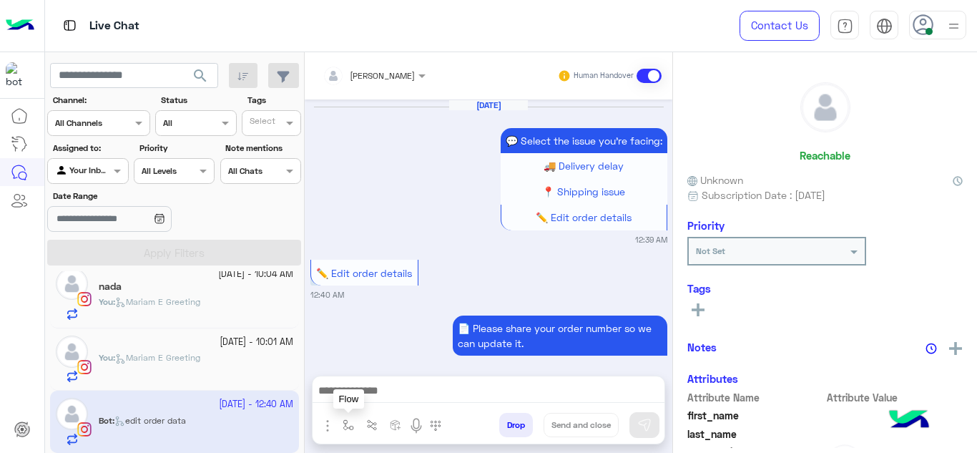
click at [351, 424] on img "button" at bounding box center [348, 424] width 11 height 11
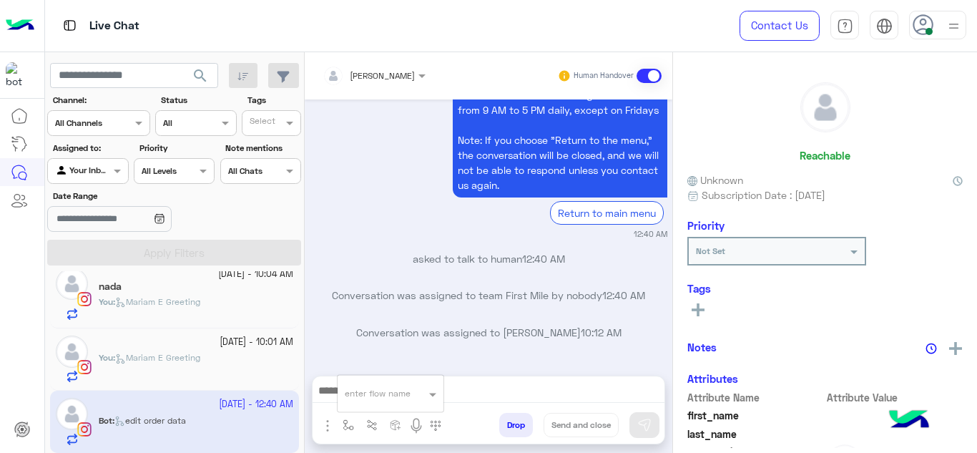
click at [366, 390] on input "text" at bounding box center [373, 391] width 57 height 13
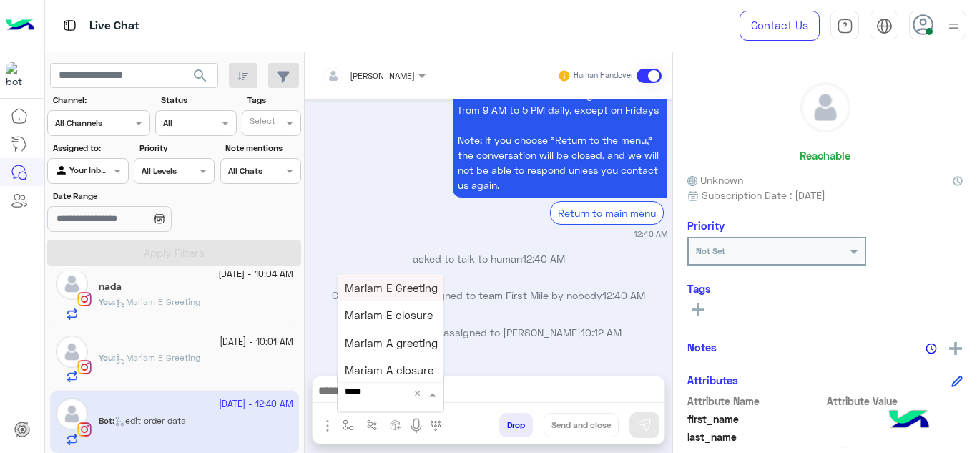
type input "******"
click at [391, 288] on span "Mariam E Greeting" at bounding box center [391, 287] width 93 height 13
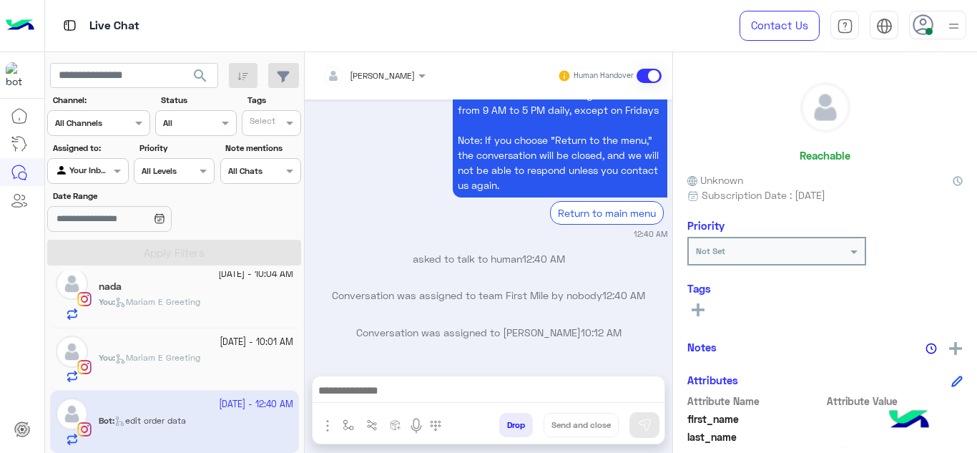
type textarea "**********"
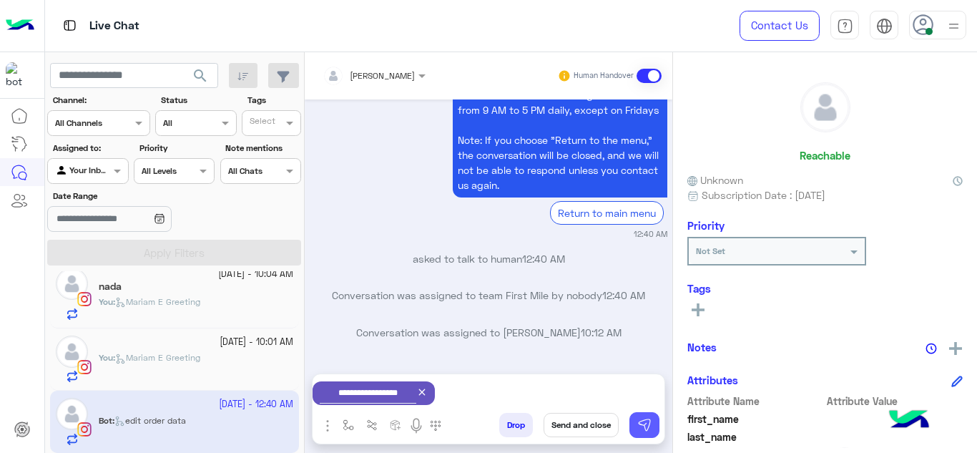
click at [646, 430] on img at bounding box center [645, 425] width 14 height 14
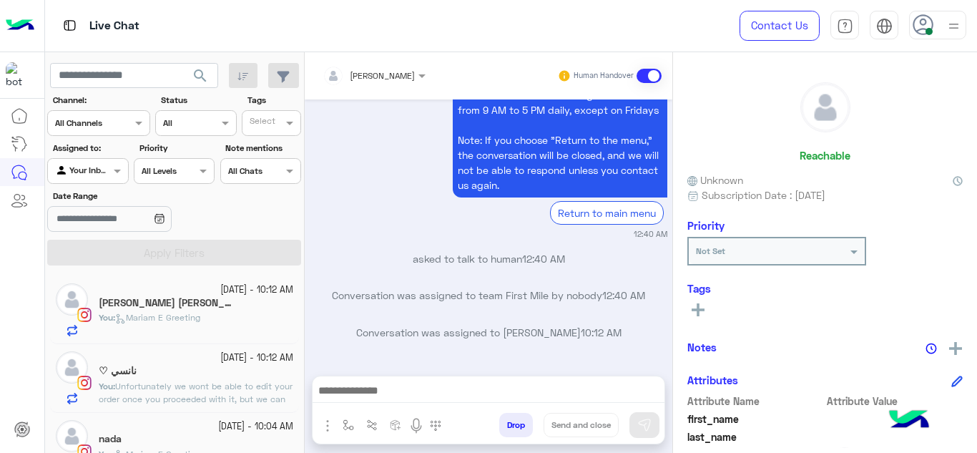
scroll to position [707, 0]
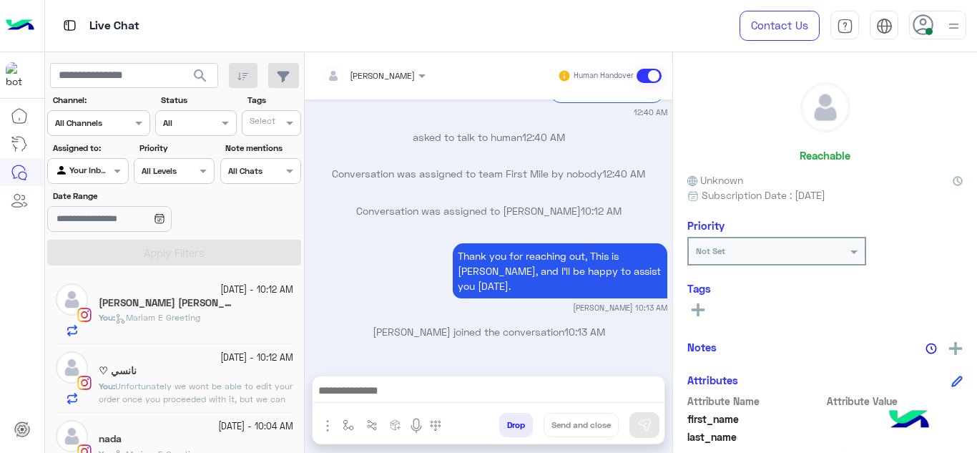
click at [200, 323] on p "You : Mariam E Greeting" at bounding box center [150, 317] width 102 height 13
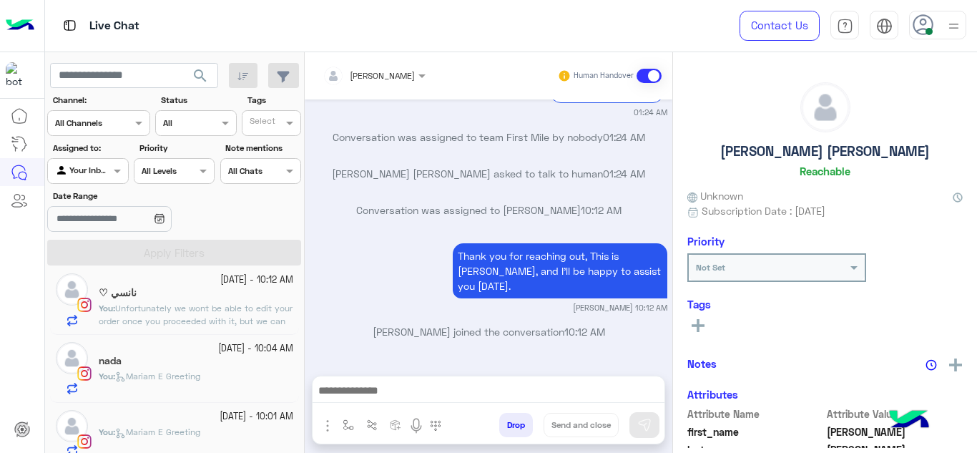
scroll to position [84, 0]
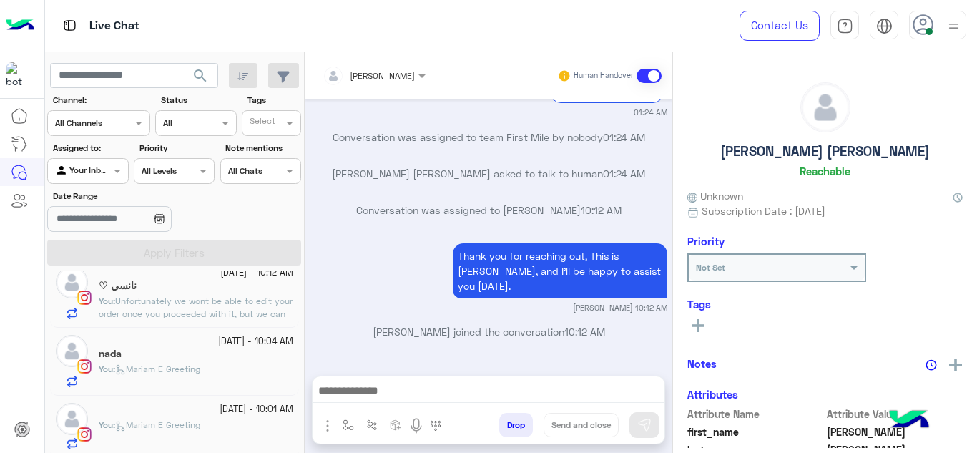
click at [217, 386] on div "You : Mariam E Greeting" at bounding box center [196, 375] width 195 height 25
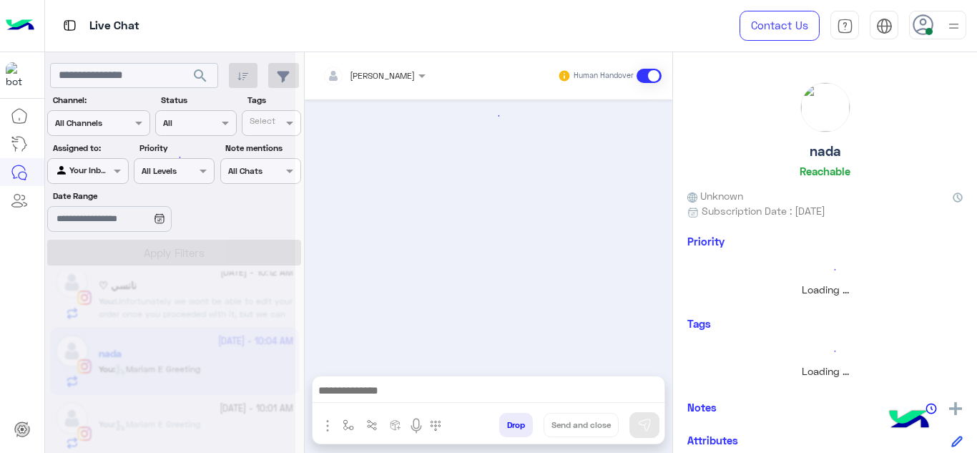
scroll to position [691, 0]
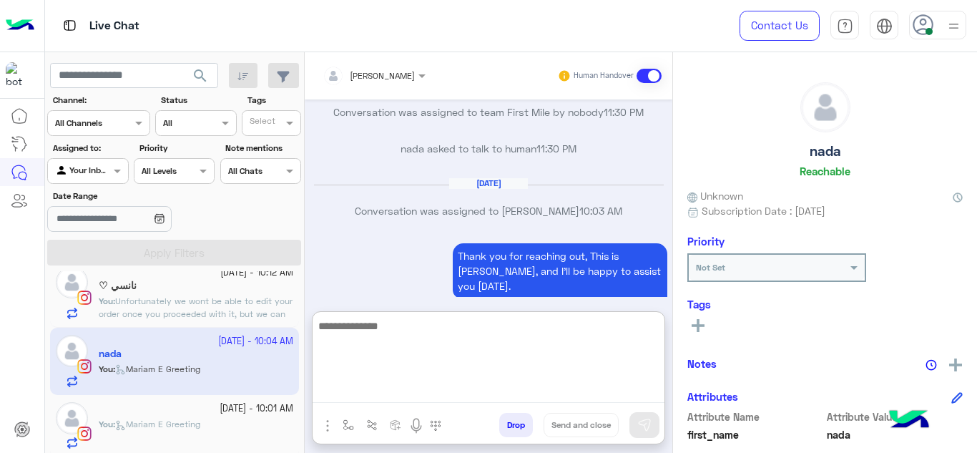
drag, startPoint x: 350, startPoint y: 399, endPoint x: 367, endPoint y: 303, distance: 96.7
click at [367, 303] on div "Mariam Ahmed Human Handover Sep 26, 2025 Please select your query from the belo…" at bounding box center [489, 255] width 368 height 406
type textarea "**********"
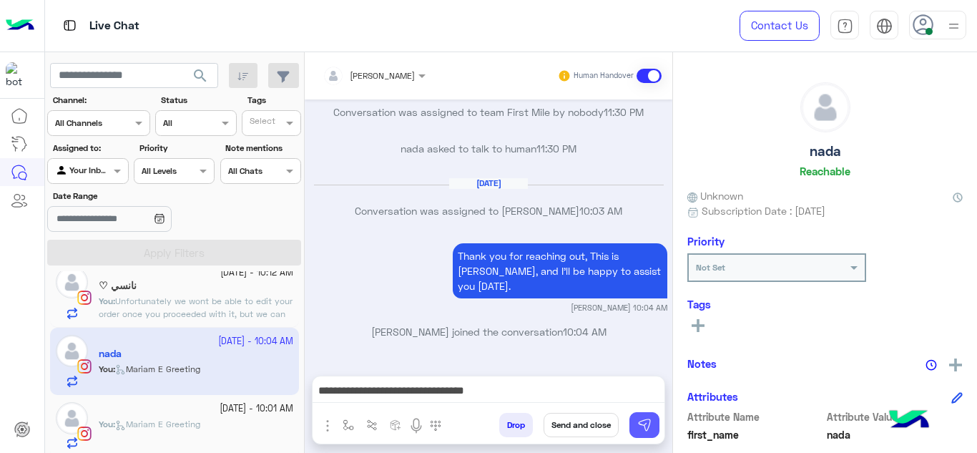
click at [642, 416] on button at bounding box center [645, 425] width 30 height 26
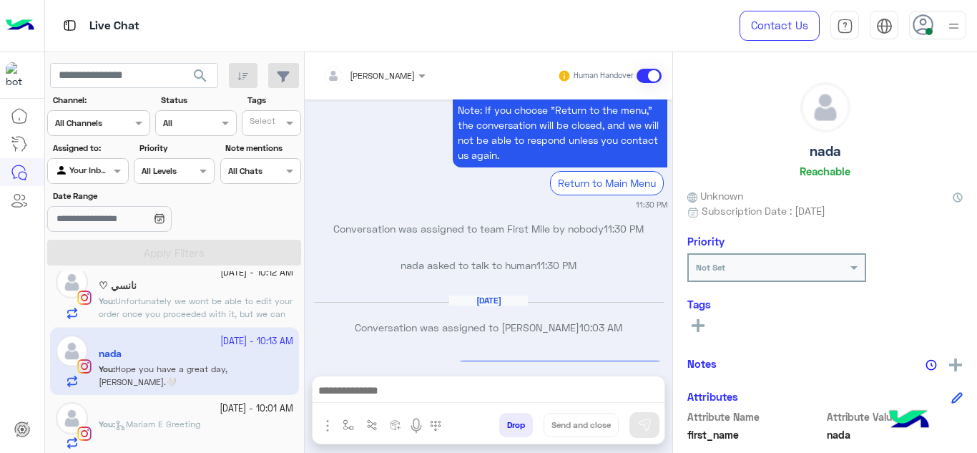
scroll to position [1793, 0]
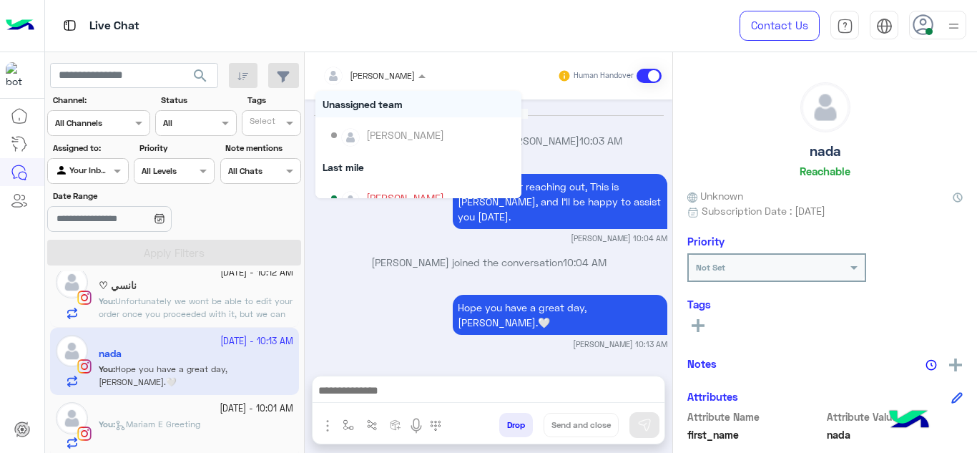
click at [386, 77] on div at bounding box center [374, 74] width 117 height 14
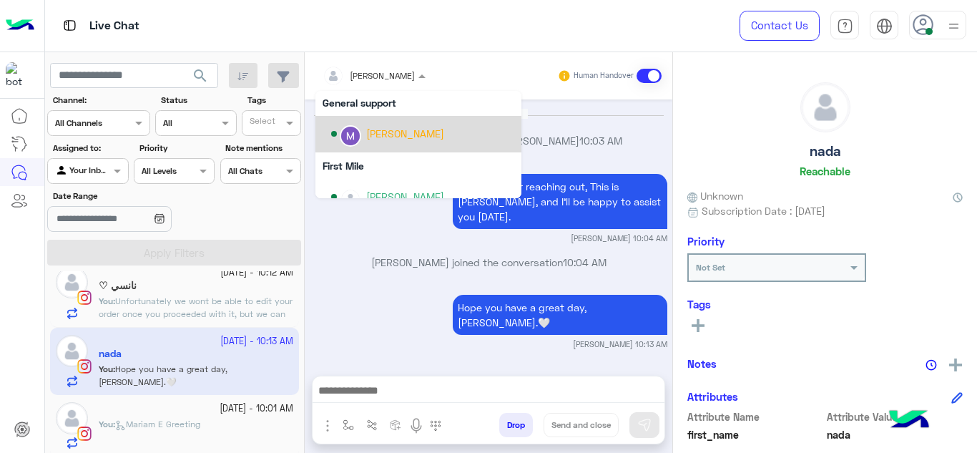
scroll to position [236, 0]
click at [374, 136] on div "[PERSON_NAME]" at bounding box center [405, 134] width 78 height 15
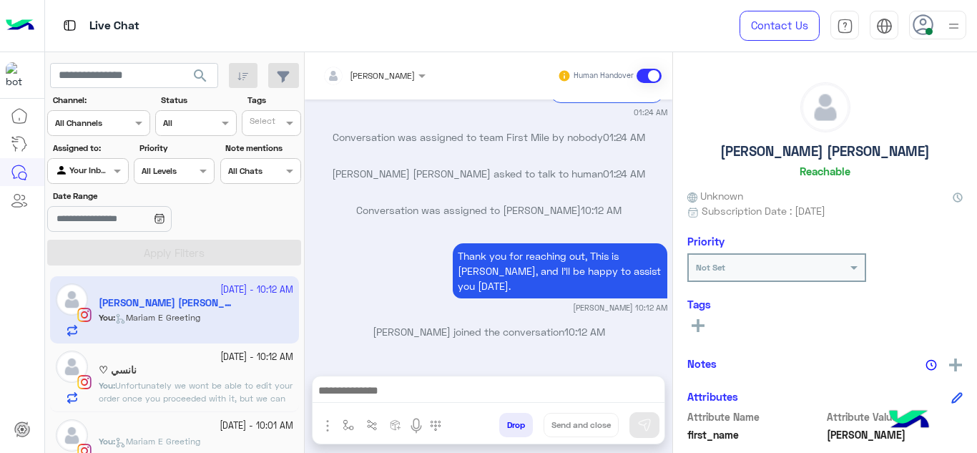
scroll to position [84, 0]
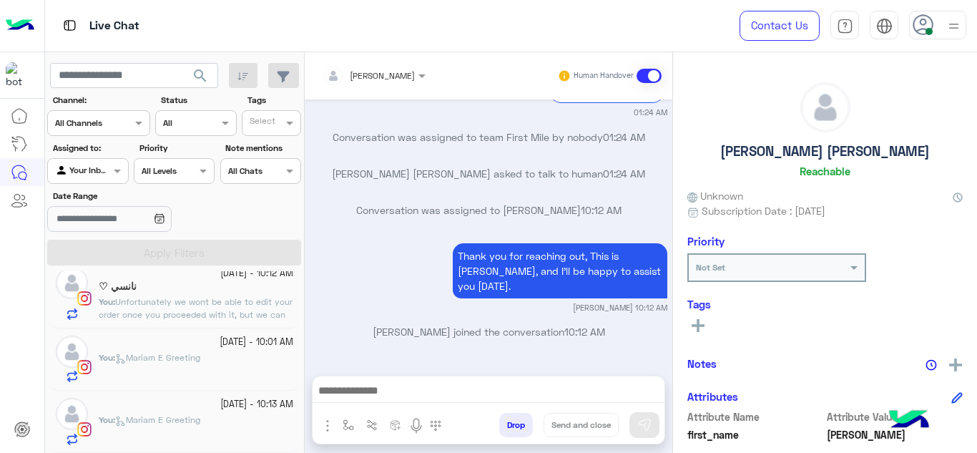
click at [230, 351] on div "You : Mariam E Greeting" at bounding box center [196, 366] width 195 height 31
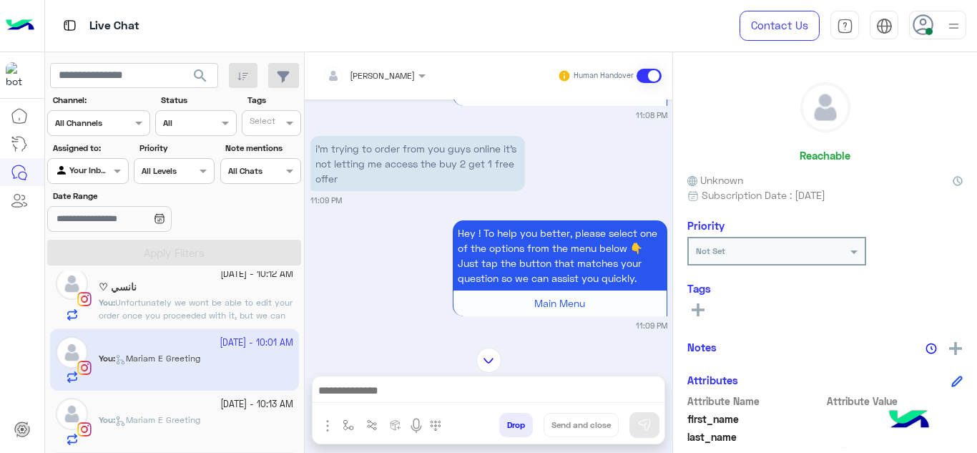
scroll to position [197, 0]
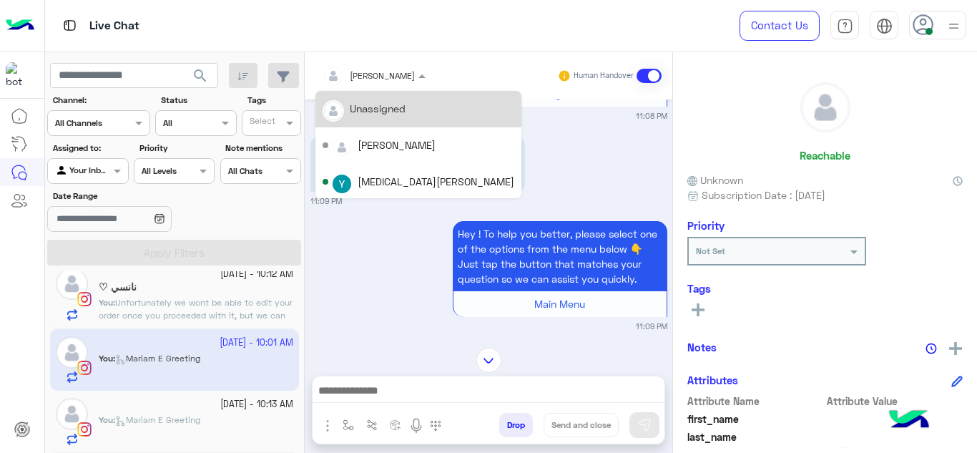
click at [379, 77] on input "text" at bounding box center [356, 73] width 67 height 13
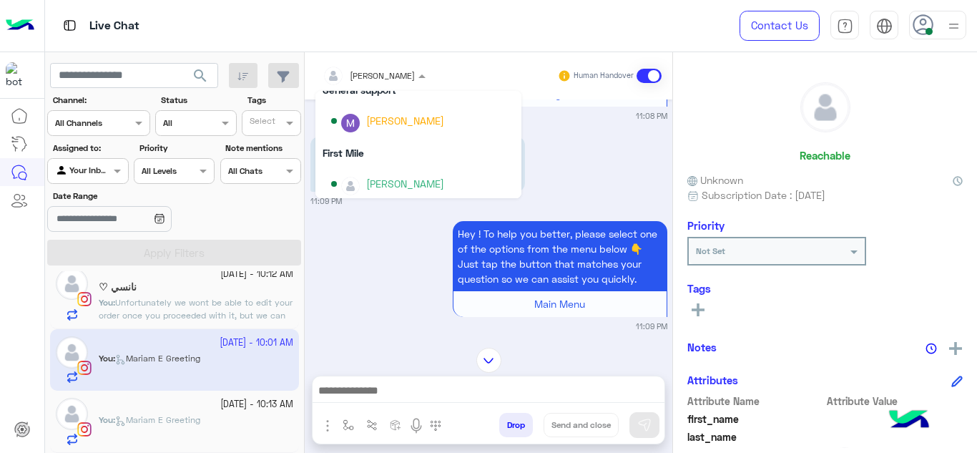
scroll to position [250, 0]
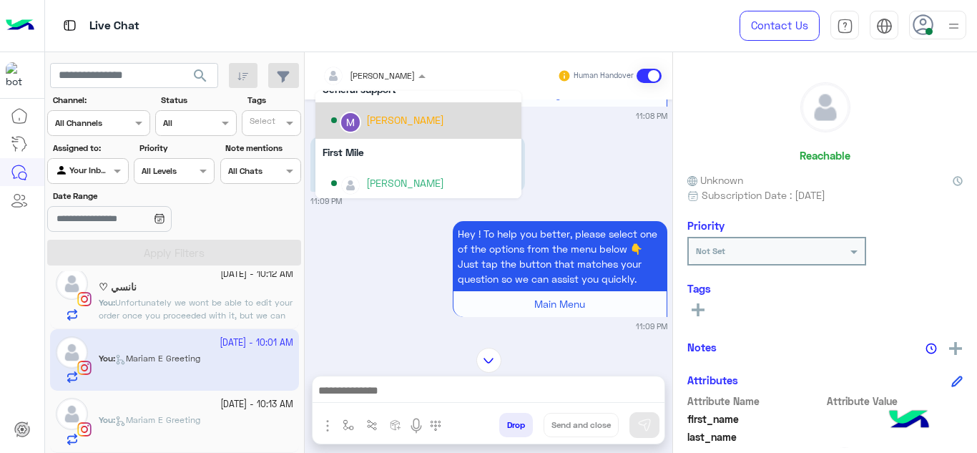
click at [371, 114] on div "[PERSON_NAME]" at bounding box center [405, 119] width 78 height 15
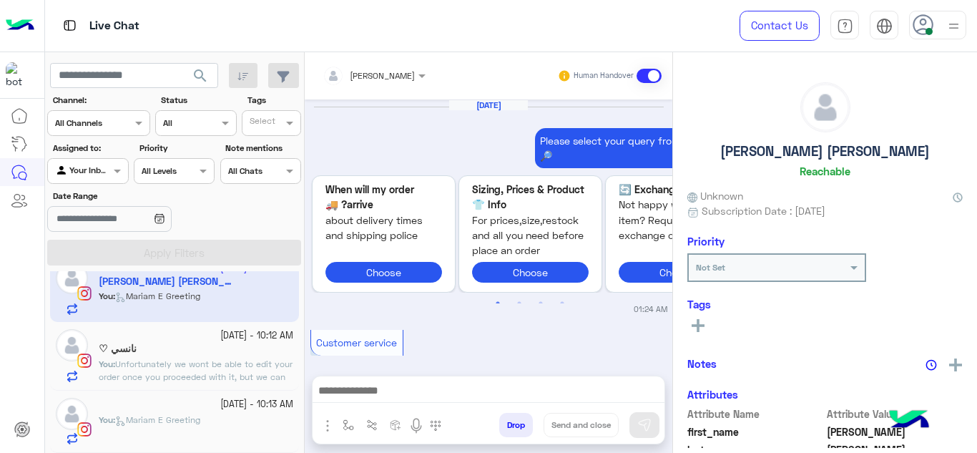
scroll to position [666, 0]
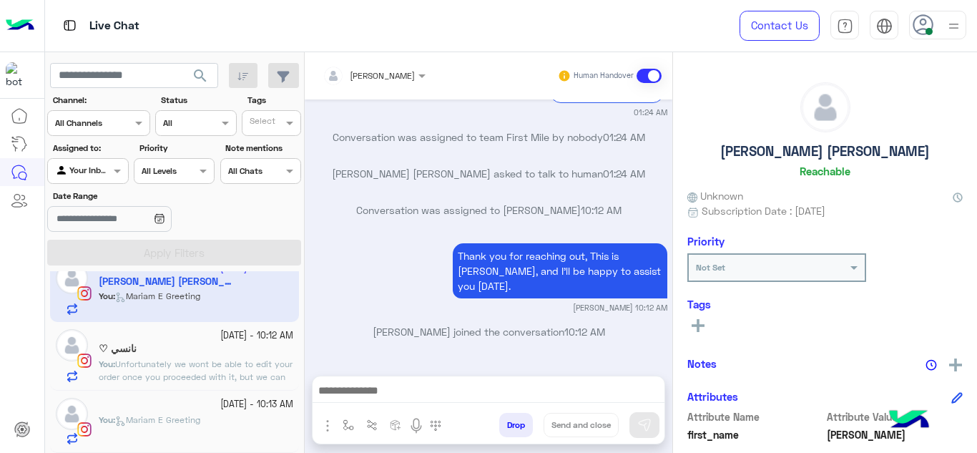
click at [210, 373] on span "Unfortunately we wont be able to edit your order once you proceeded with it, bu…" at bounding box center [196, 382] width 194 height 49
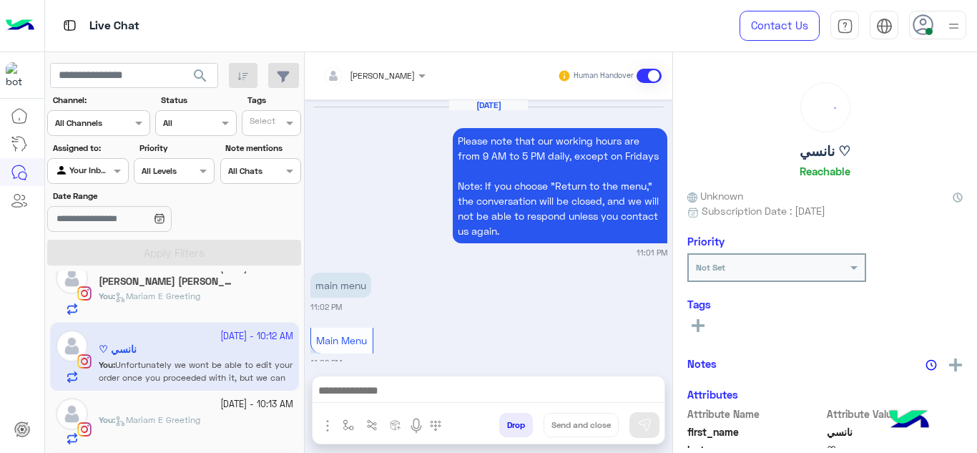
scroll to position [555, 0]
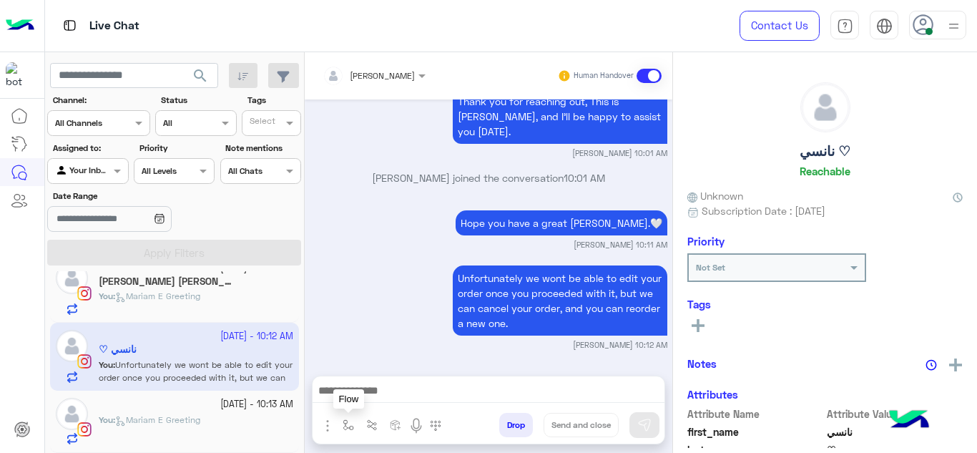
click at [340, 422] on button "button" at bounding box center [349, 425] width 24 height 24
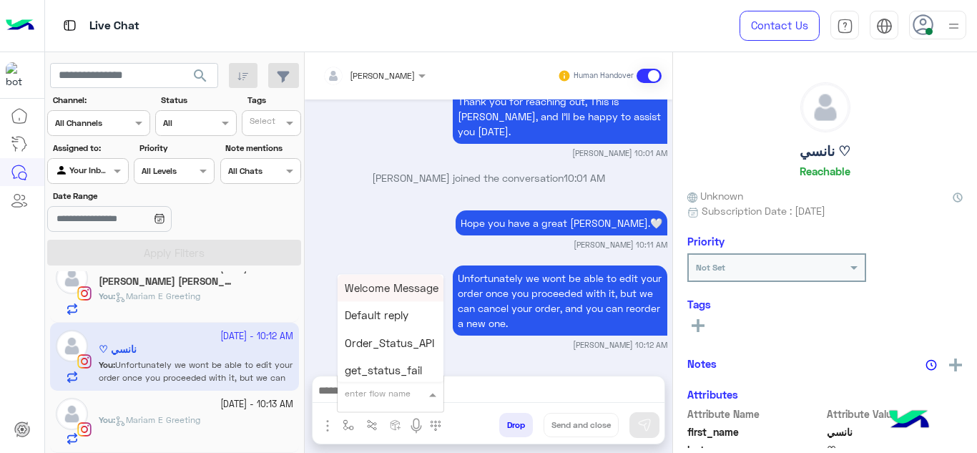
click at [362, 404] on div "enter flow name" at bounding box center [391, 394] width 106 height 26
type input "******"
click at [382, 311] on span "Mariam E closure" at bounding box center [389, 315] width 88 height 13
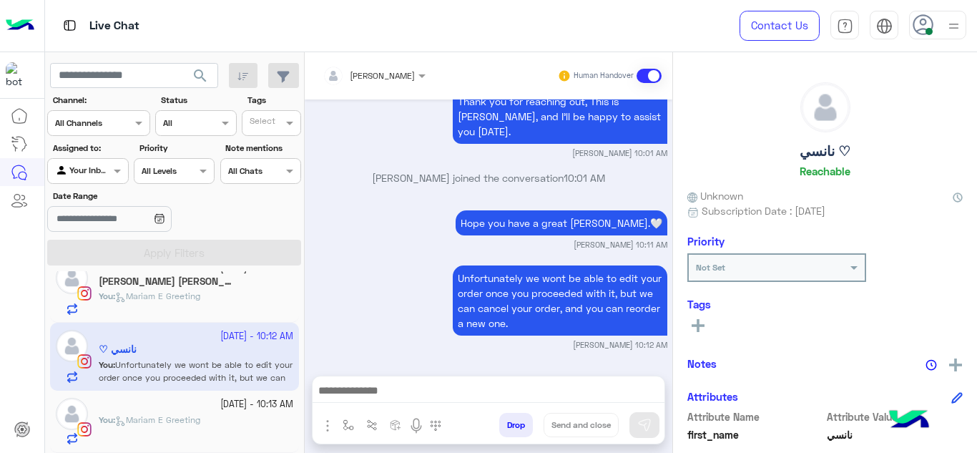
type textarea "**********"
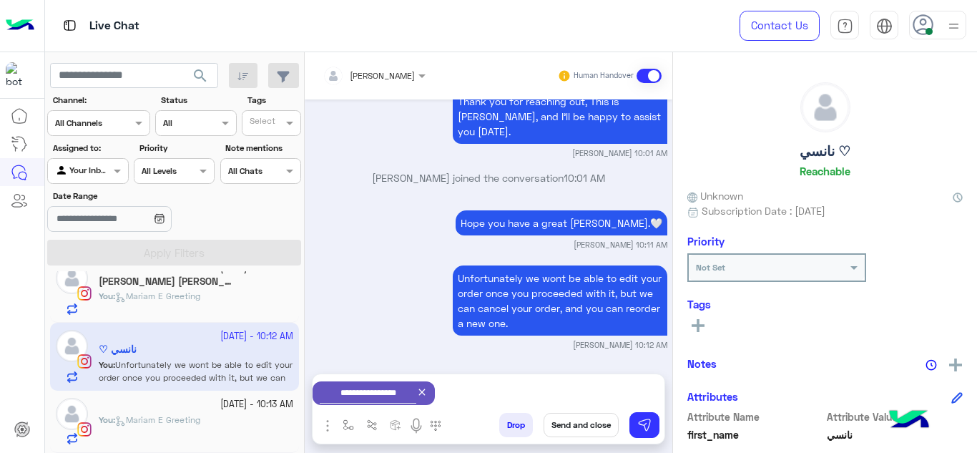
click at [575, 432] on button "Send and close" at bounding box center [581, 425] width 75 height 24
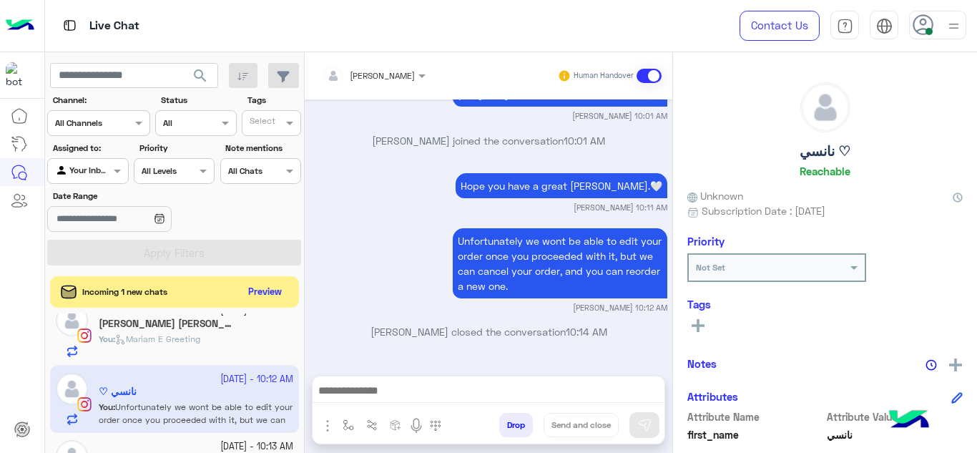
scroll to position [64, 0]
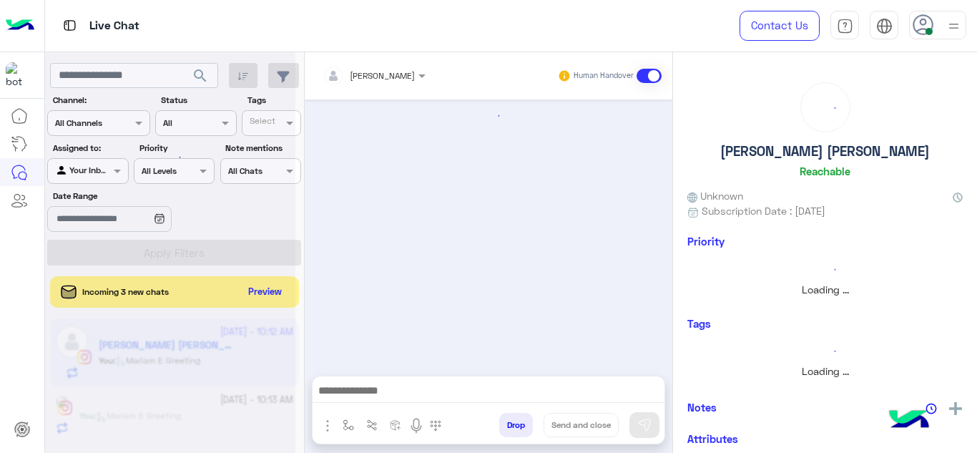
scroll to position [666, 0]
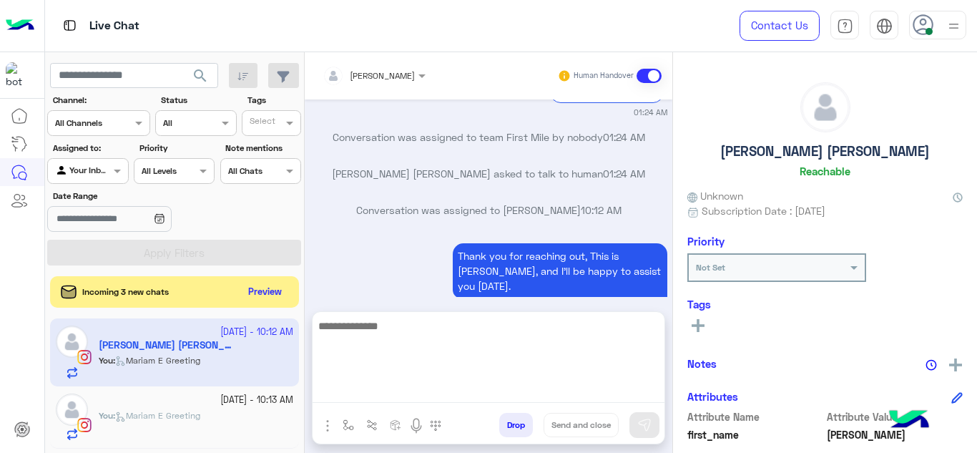
click at [380, 386] on textarea at bounding box center [489, 360] width 352 height 86
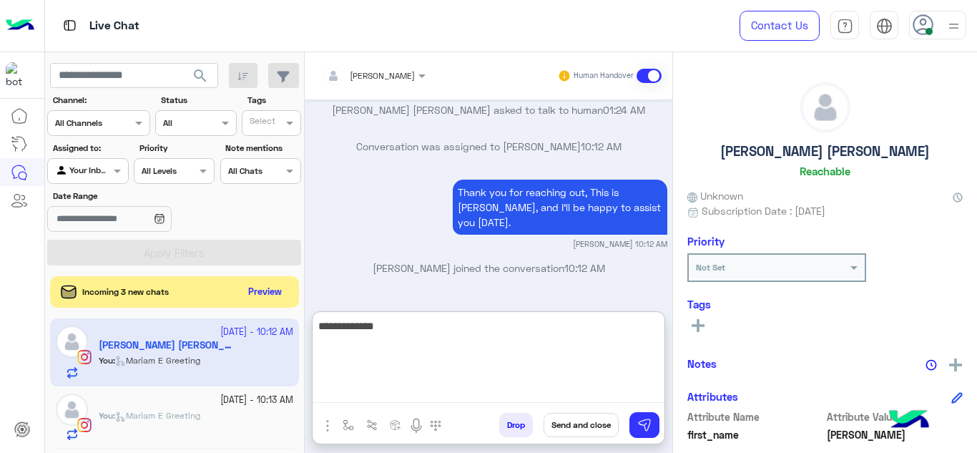
type textarea "**********"
drag, startPoint x: 410, startPoint y: 323, endPoint x: 294, endPoint y: 321, distance: 115.9
click at [294, 321] on mat-drawer-container "search Channel: Channel All Channels Status Channel All Tags Select Assigned to…" at bounding box center [511, 255] width 933 height 406
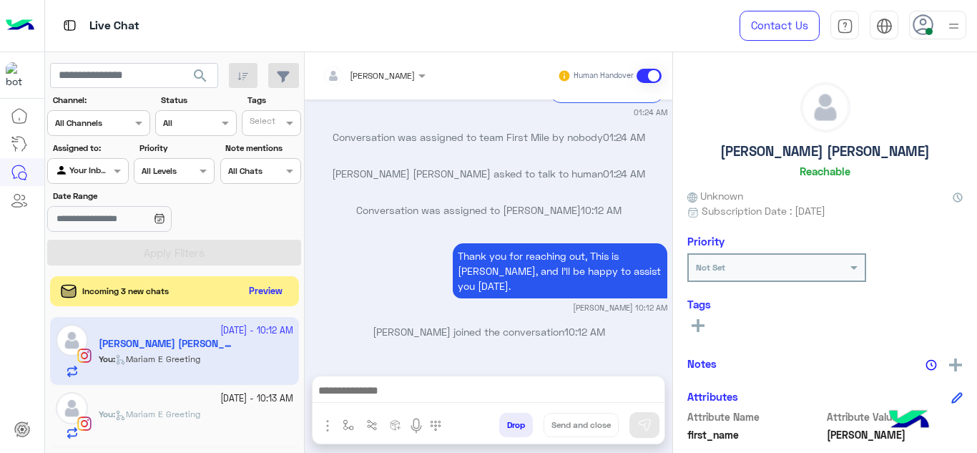
click at [270, 296] on button "Preview" at bounding box center [266, 291] width 44 height 19
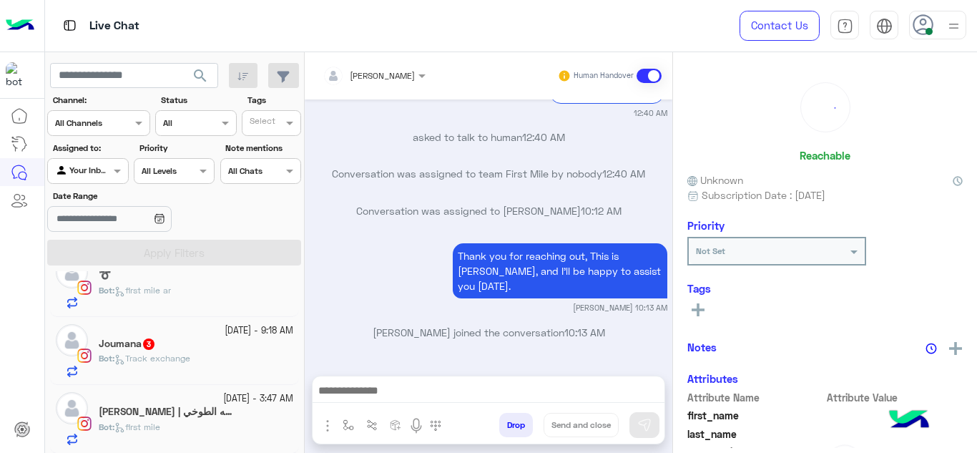
scroll to position [157, 0]
click at [206, 342] on div "Joumana 3" at bounding box center [196, 345] width 195 height 15
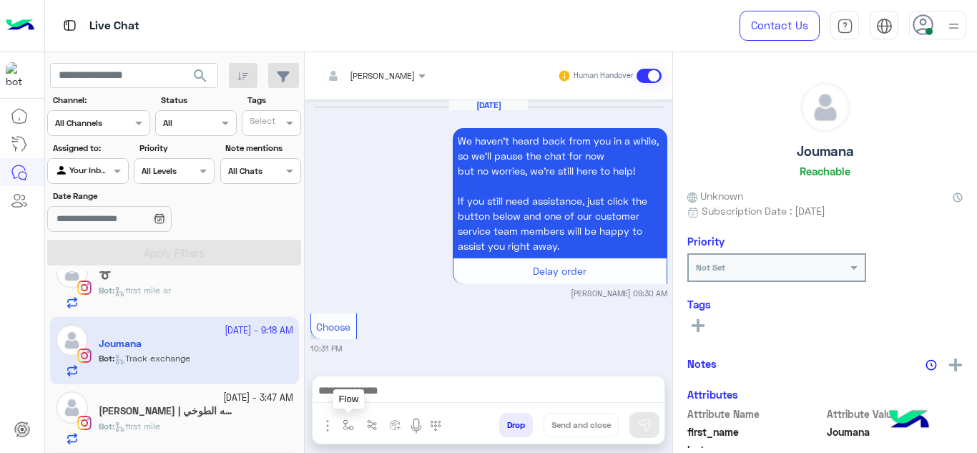
scroll to position [818, 0]
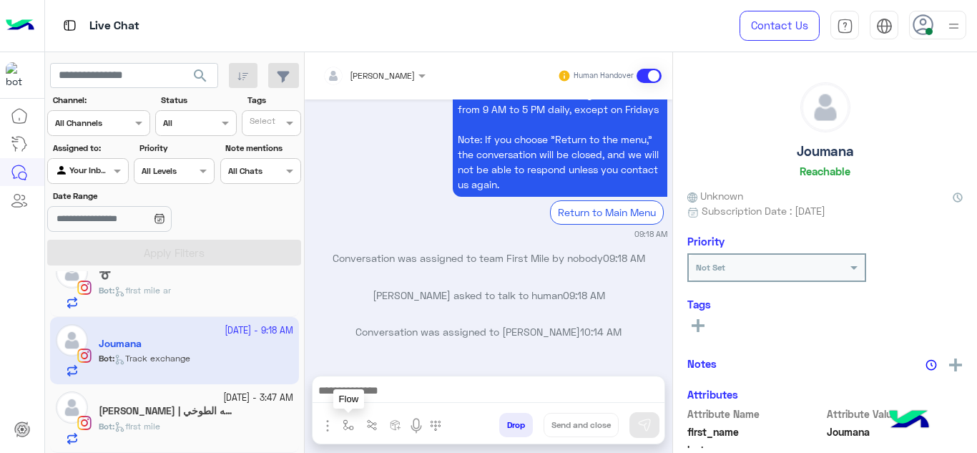
click at [347, 429] on img "button" at bounding box center [348, 424] width 11 height 11
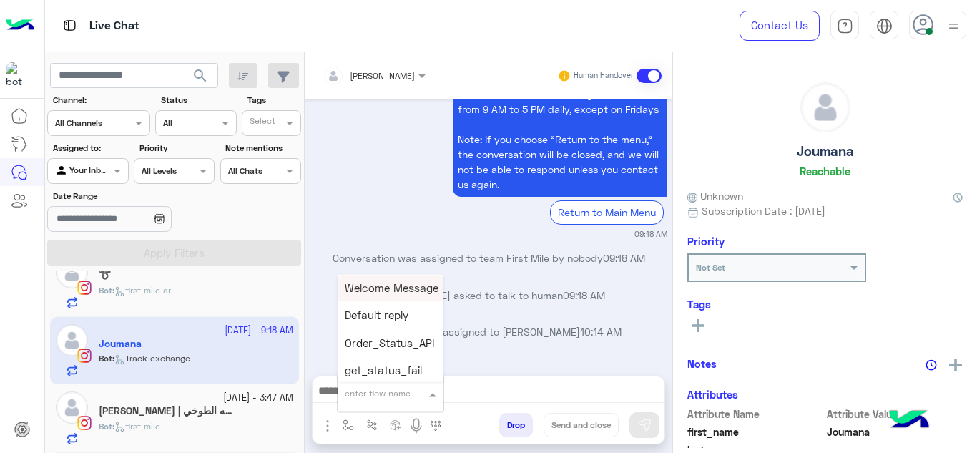
click at [371, 398] on div "enter flow name" at bounding box center [378, 393] width 66 height 13
type input "******"
click at [400, 279] on div "Mariam E Greeting" at bounding box center [391, 288] width 106 height 28
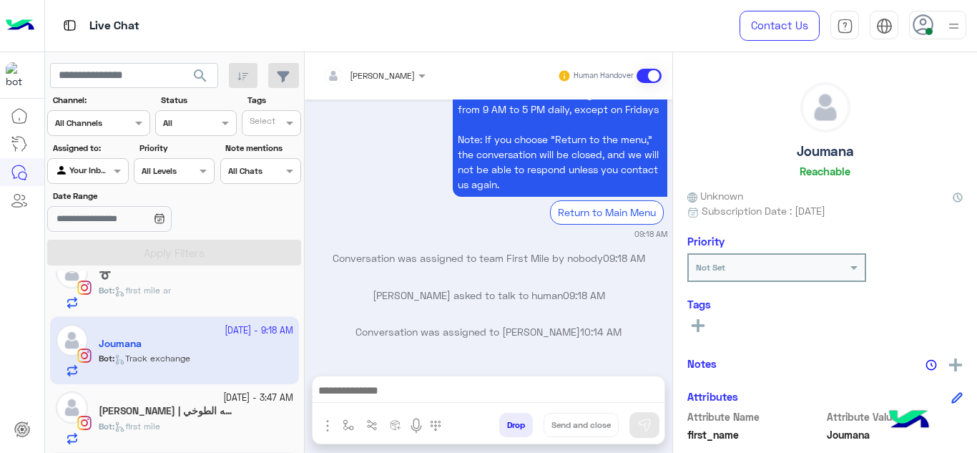
type textarea "**********"
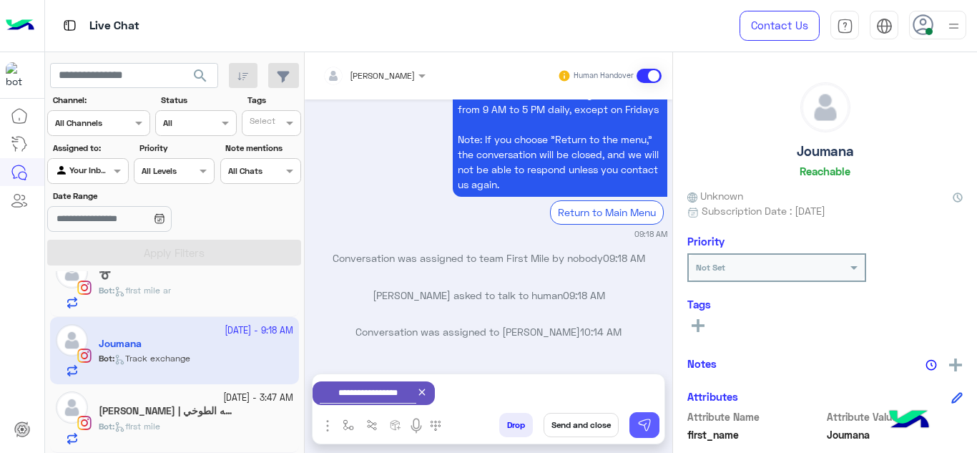
click at [639, 426] on img at bounding box center [645, 425] width 14 height 14
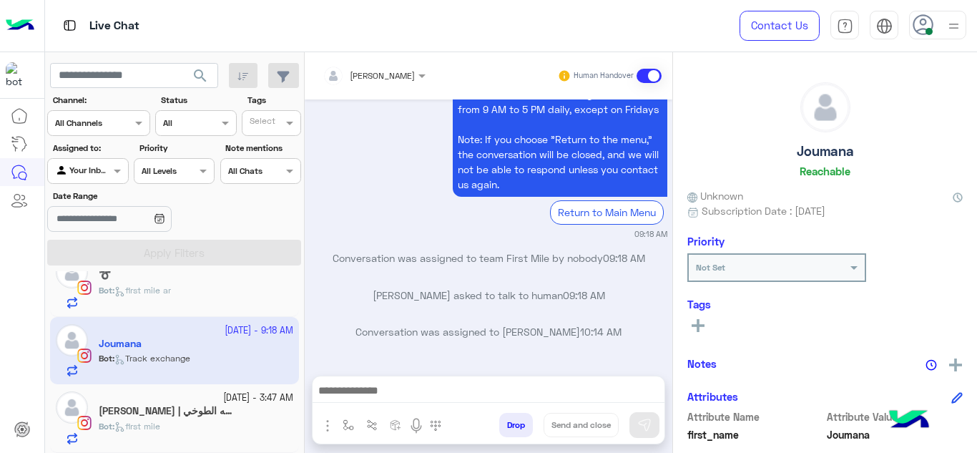
click at [141, 421] on span "first mile" at bounding box center [137, 426] width 46 height 11
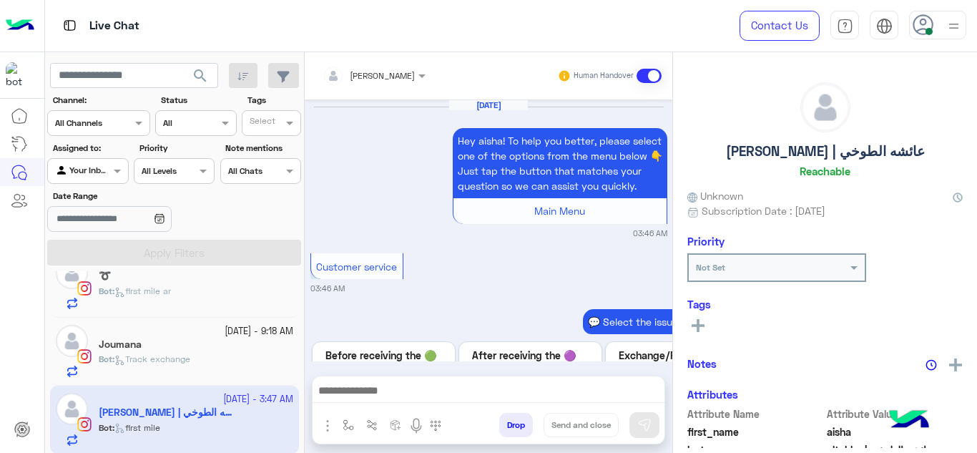
scroll to position [671, 0]
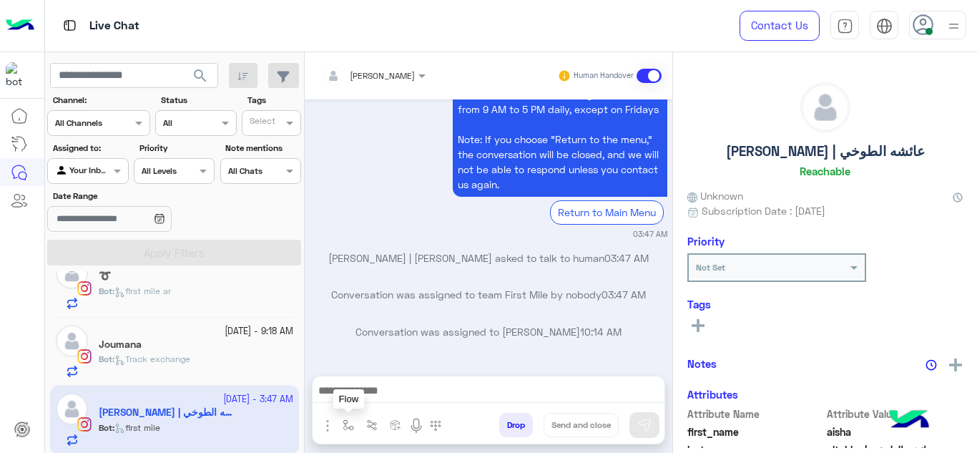
click at [353, 432] on button "button" at bounding box center [349, 425] width 24 height 24
drag, startPoint x: 355, startPoint y: 377, endPoint x: 355, endPoint y: 387, distance: 10.0
click at [355, 387] on div "enter flow name" at bounding box center [390, 394] width 107 height 38
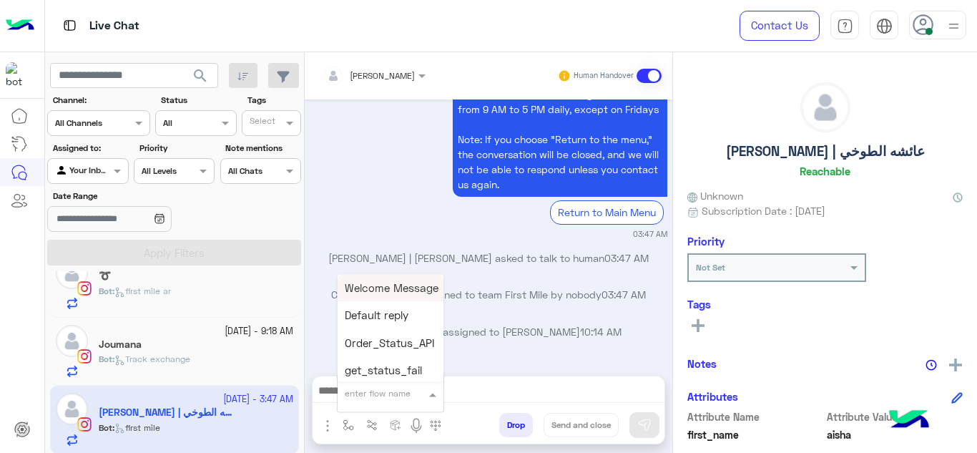
click at [355, 387] on input "text" at bounding box center [373, 391] width 57 height 13
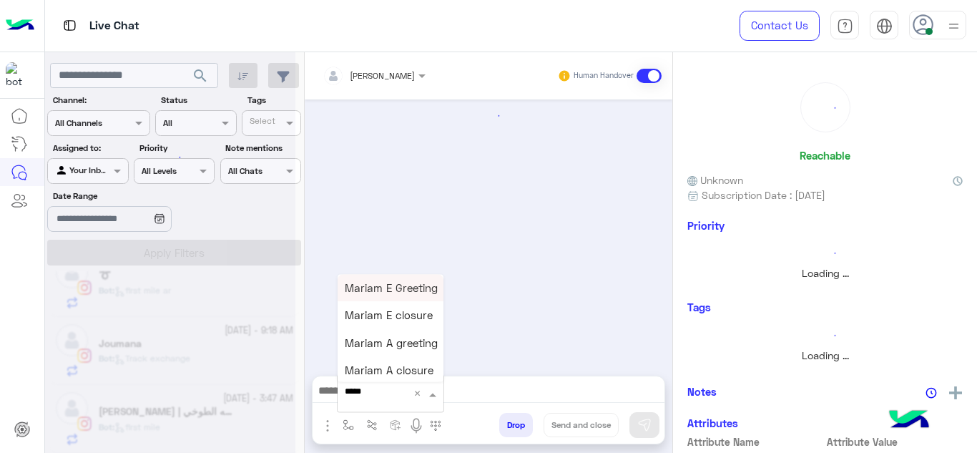
type input "******"
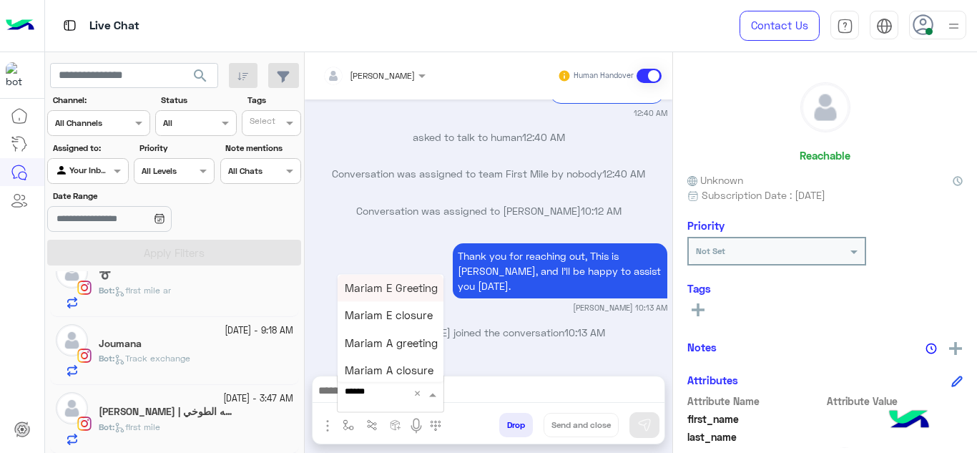
click at [371, 285] on span "Mariam E Greeting" at bounding box center [391, 287] width 93 height 13
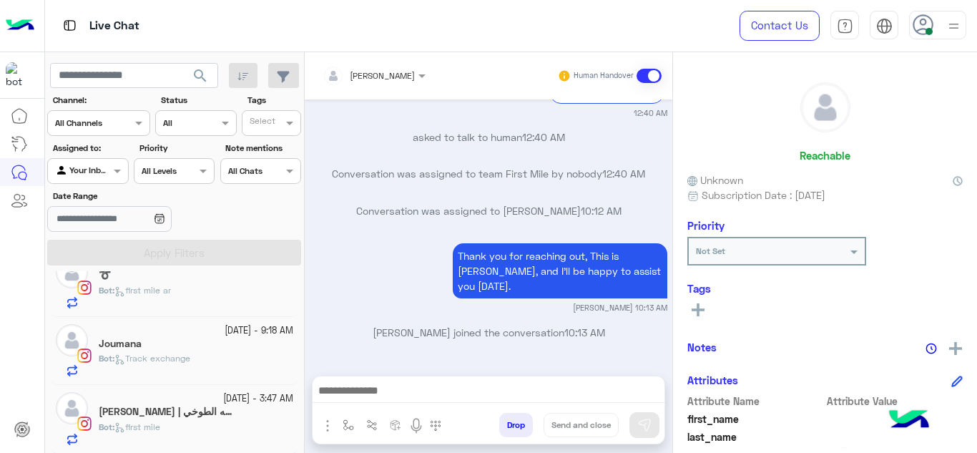
type textarea "**********"
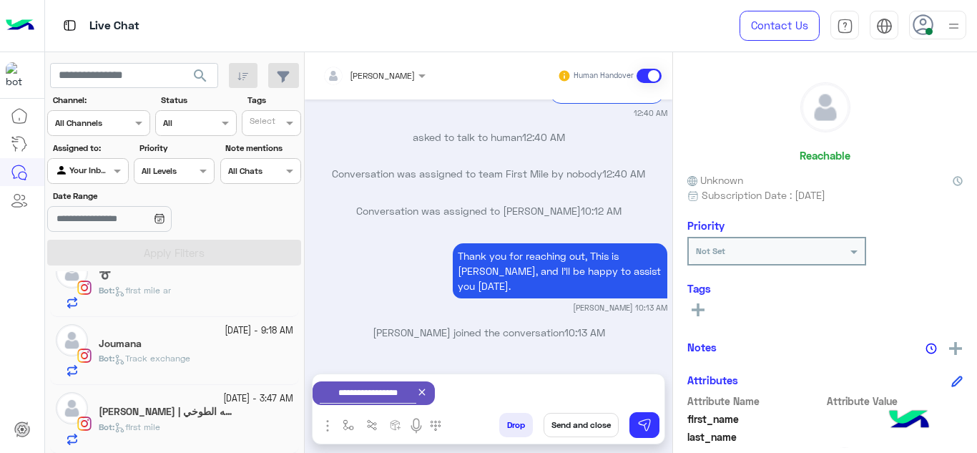
click at [222, 407] on h5 "aisha eltokhy | [PERSON_NAME]" at bounding box center [167, 412] width 136 height 12
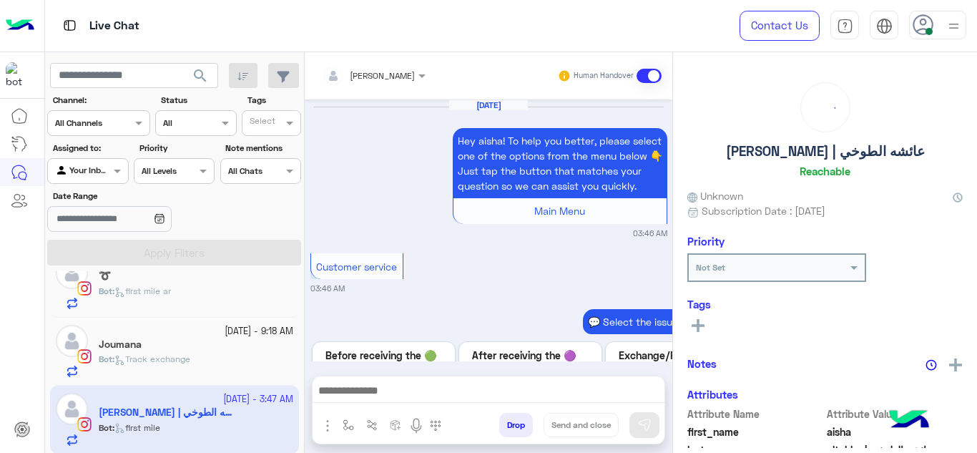
scroll to position [671, 0]
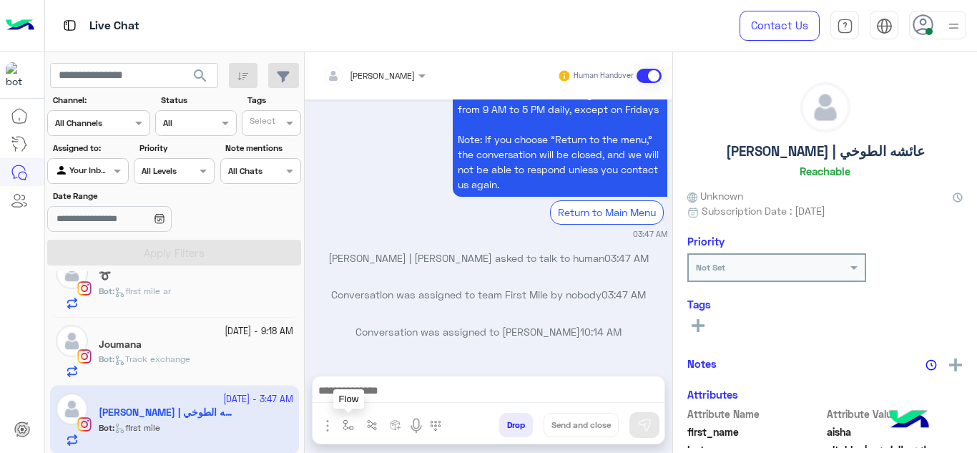
click at [346, 427] on img "button" at bounding box center [348, 424] width 11 height 11
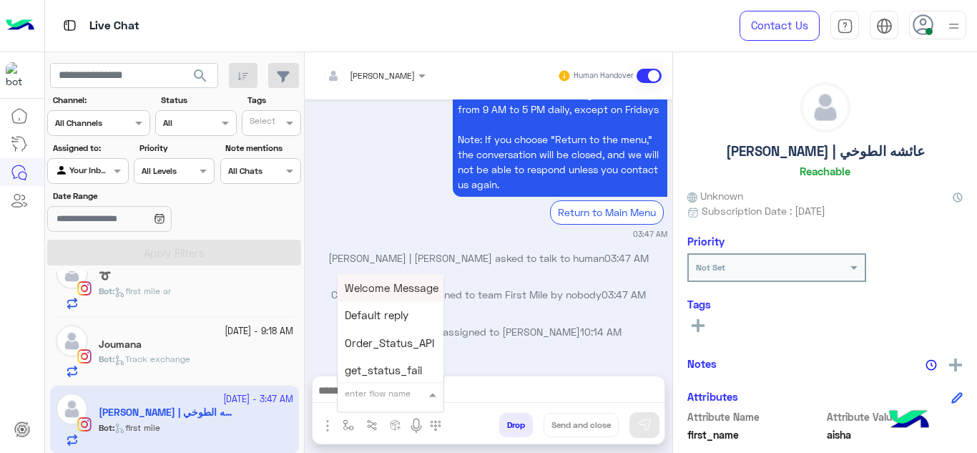
click at [367, 391] on input "text" at bounding box center [373, 391] width 57 height 13
type input "******"
click at [386, 290] on span "Mariam E Greeting" at bounding box center [391, 287] width 93 height 13
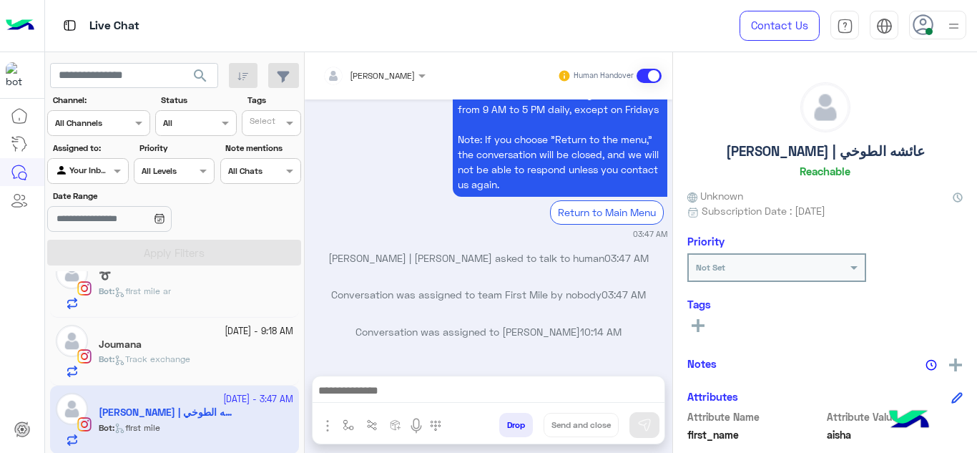
type textarea "**********"
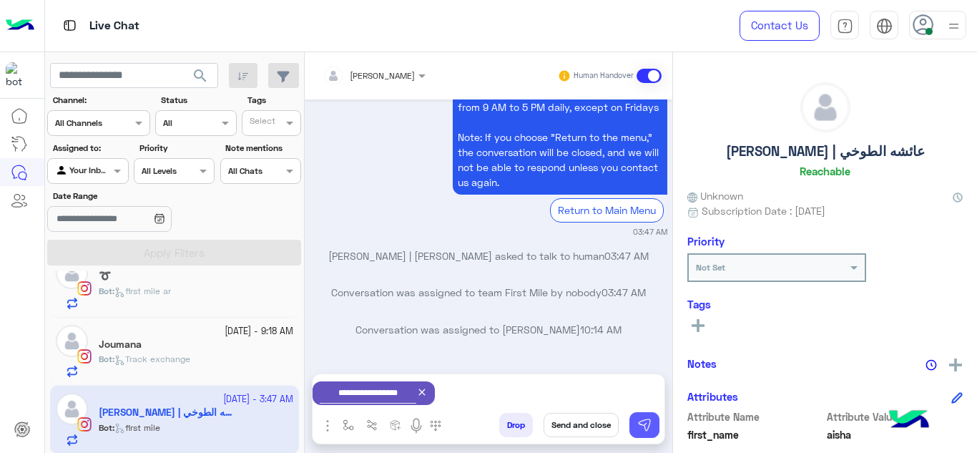
click at [642, 415] on button at bounding box center [645, 425] width 30 height 26
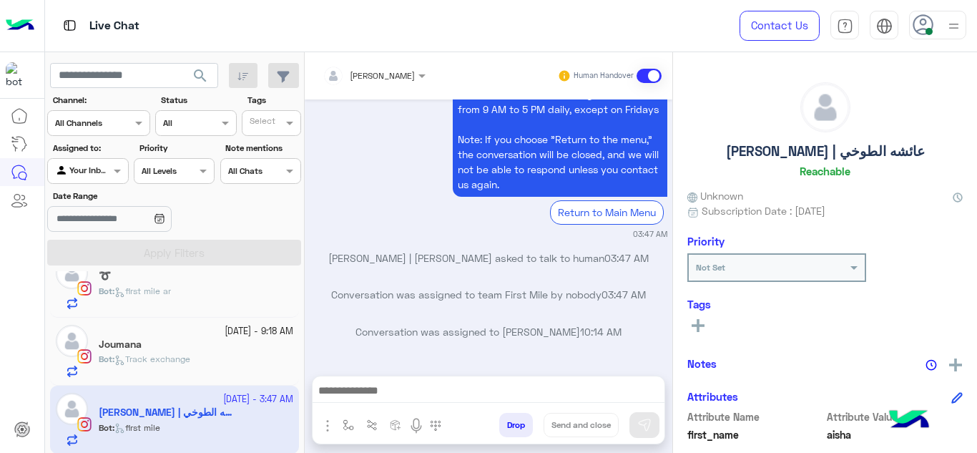
click at [253, 287] on div "Bot : first mile ar" at bounding box center [196, 297] width 195 height 25
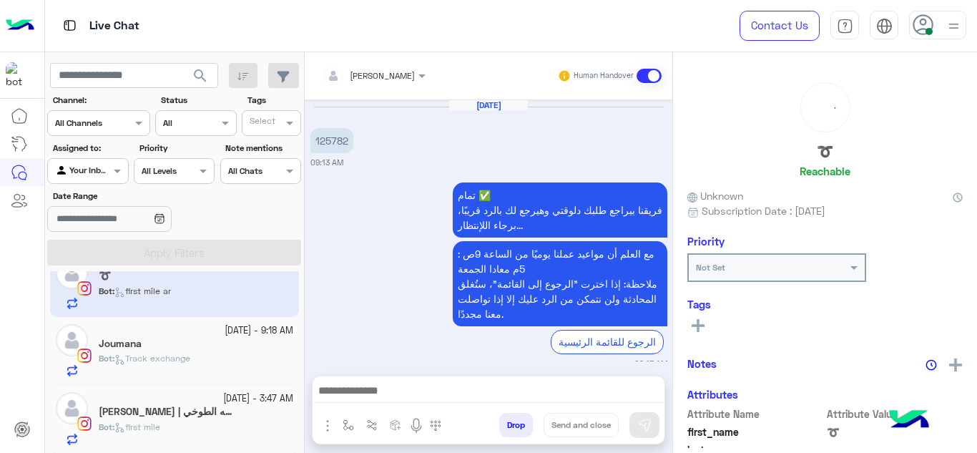
scroll to position [524, 0]
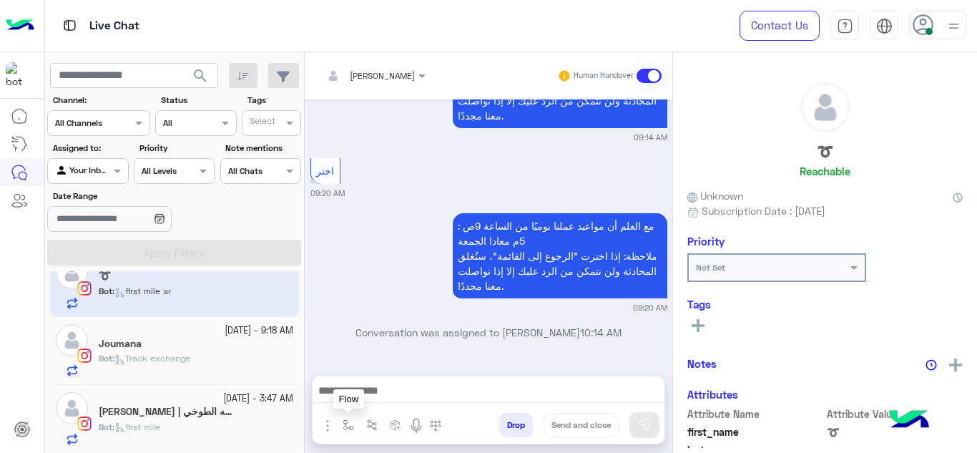
click at [350, 421] on img "button" at bounding box center [348, 424] width 11 height 11
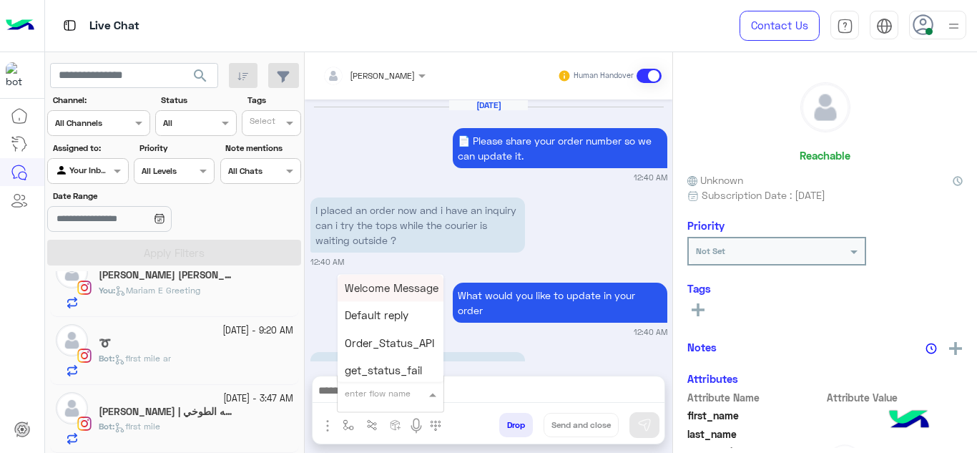
click at [361, 394] on input "text" at bounding box center [373, 391] width 57 height 13
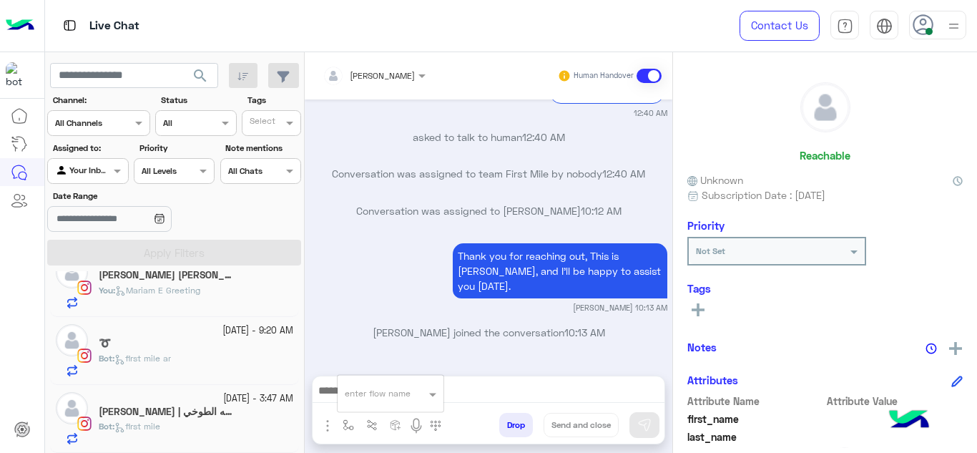
click at [182, 333] on div "27 September - 9:20 AM" at bounding box center [196, 331] width 195 height 14
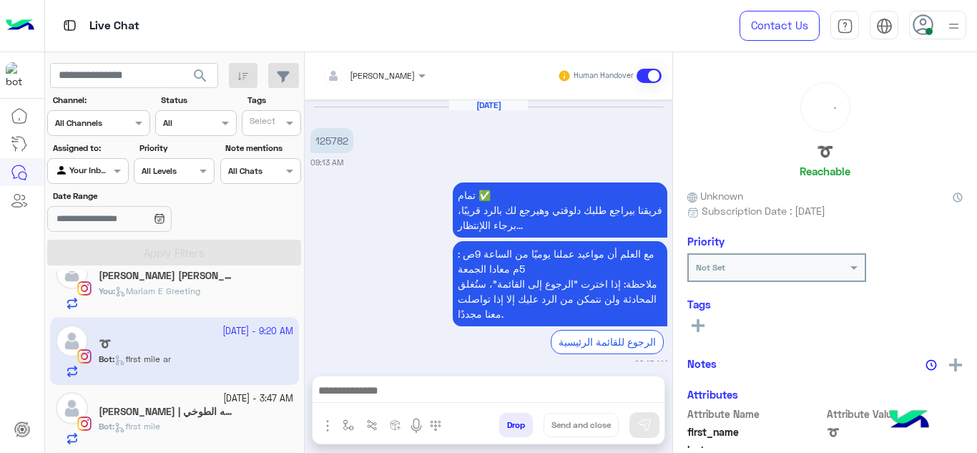
scroll to position [524, 0]
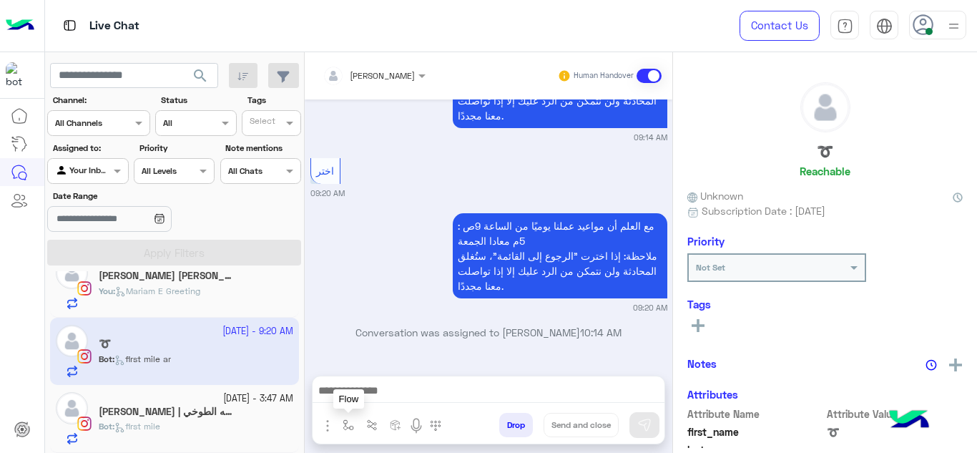
click at [349, 426] on img "button" at bounding box center [348, 424] width 11 height 11
click at [360, 398] on div "enter flow name" at bounding box center [378, 393] width 66 height 13
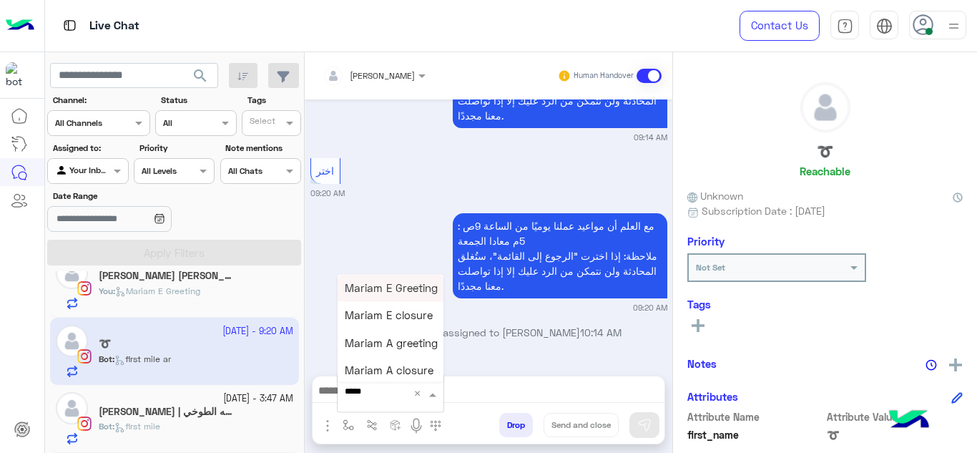
type input "******"
click at [386, 280] on div "Mariam E Greeting" at bounding box center [391, 288] width 106 height 28
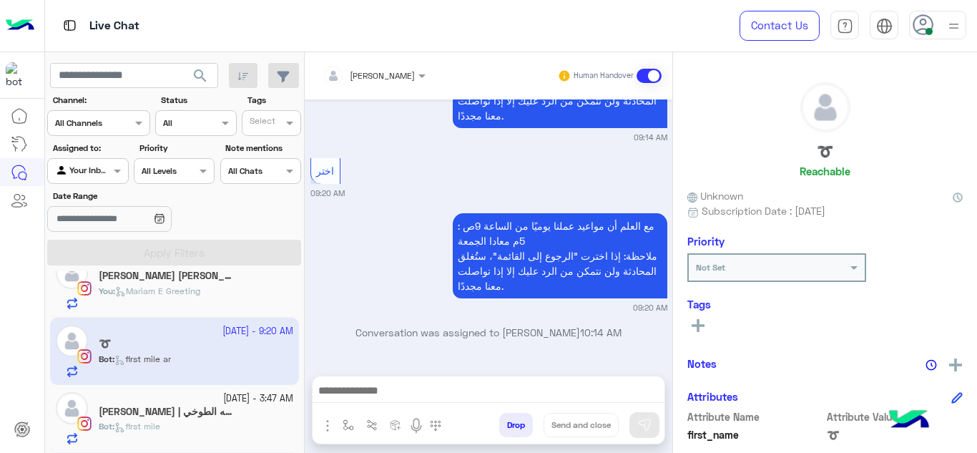
type textarea "**********"
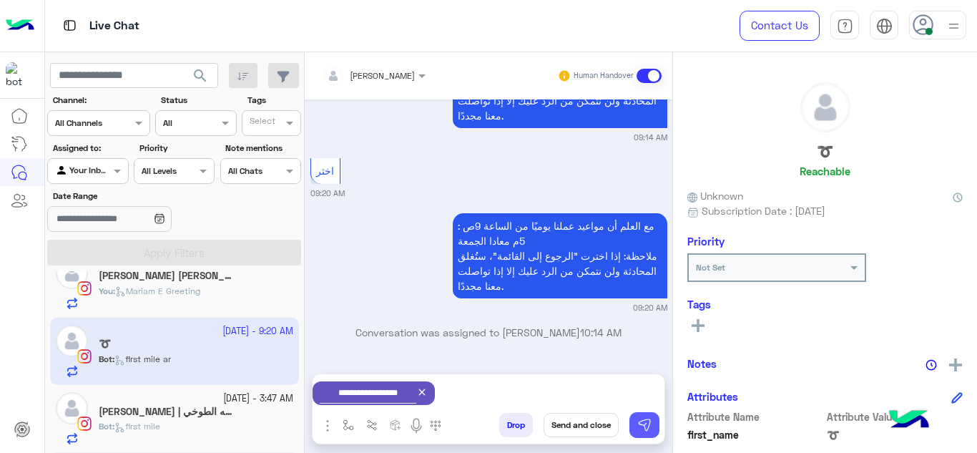
click at [638, 419] on img at bounding box center [645, 425] width 14 height 14
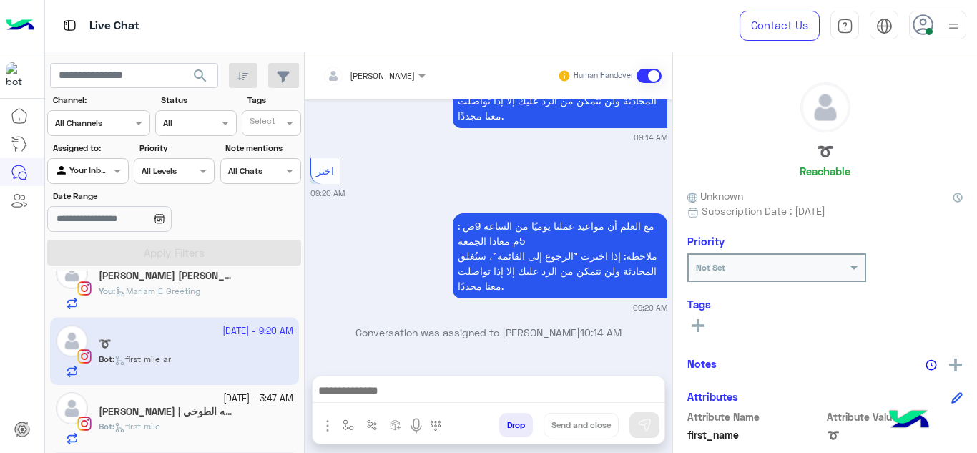
scroll to position [21, 0]
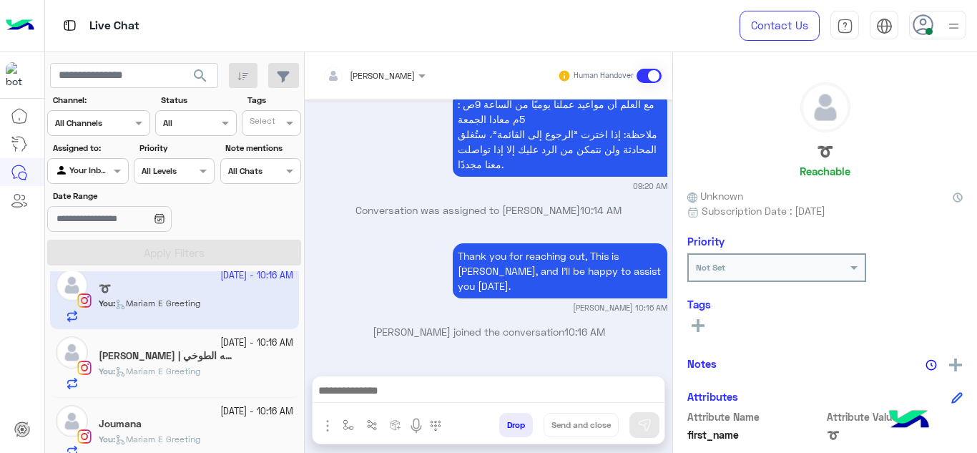
scroll to position [157, 0]
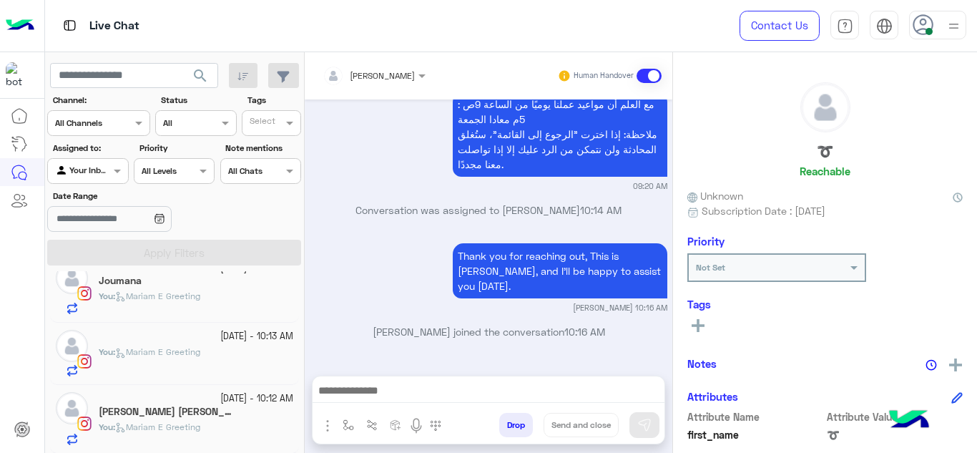
click at [185, 352] on span "Mariam E Greeting" at bounding box center [157, 351] width 85 height 11
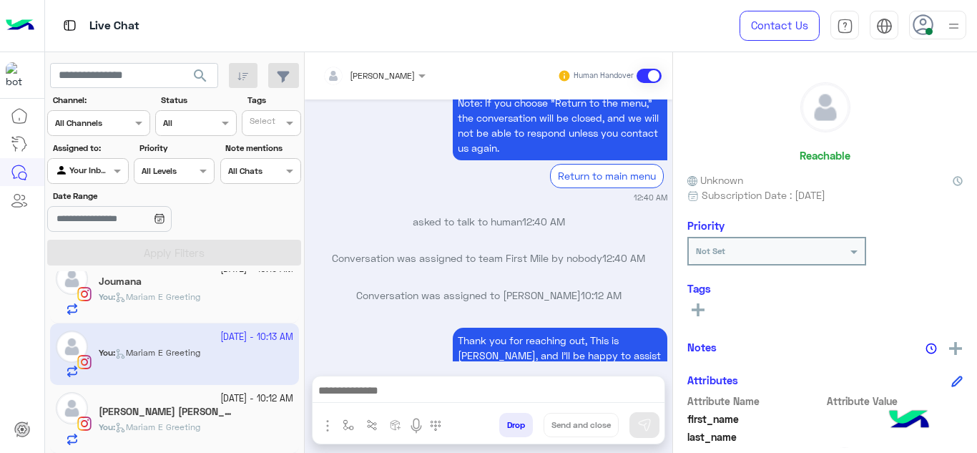
scroll to position [519, 0]
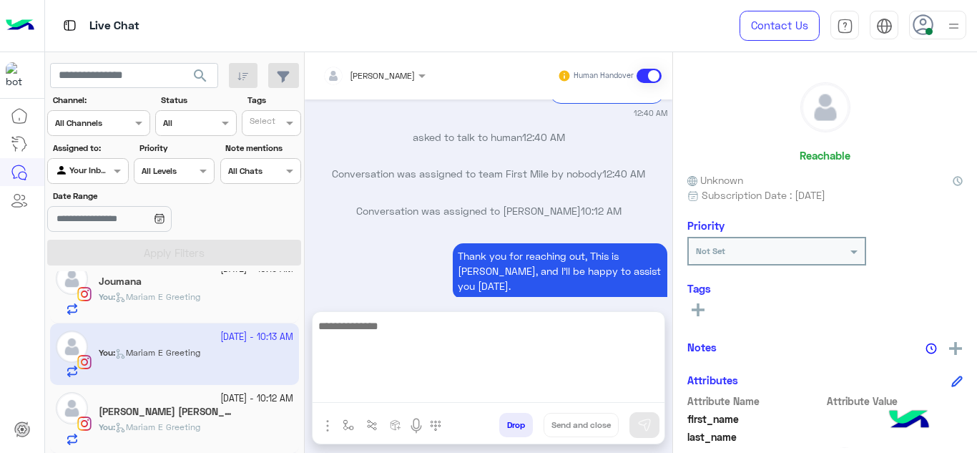
click at [392, 391] on textarea at bounding box center [489, 360] width 352 height 86
type textarea "**********"
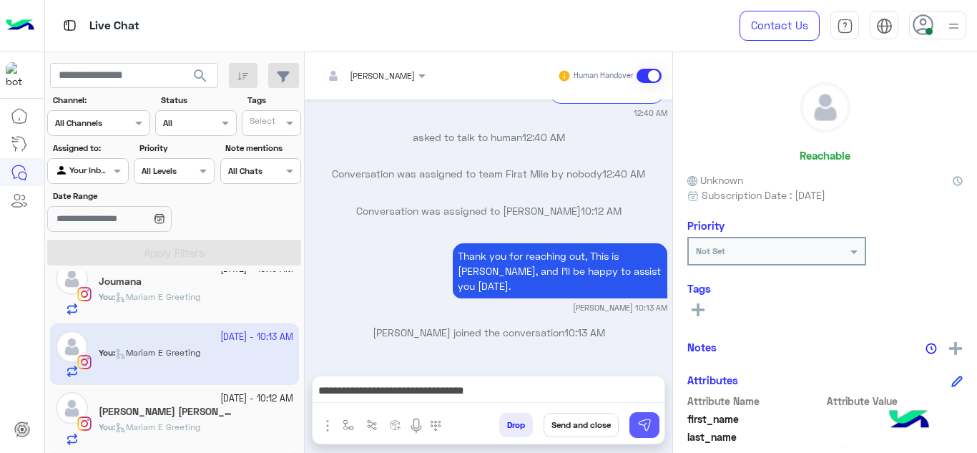
click at [659, 427] on button at bounding box center [645, 425] width 30 height 26
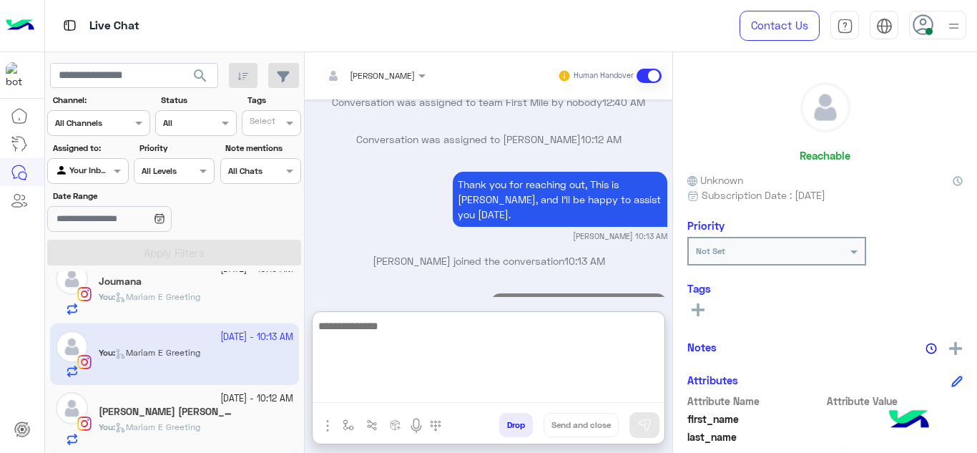
click at [448, 401] on textarea at bounding box center [489, 360] width 352 height 86
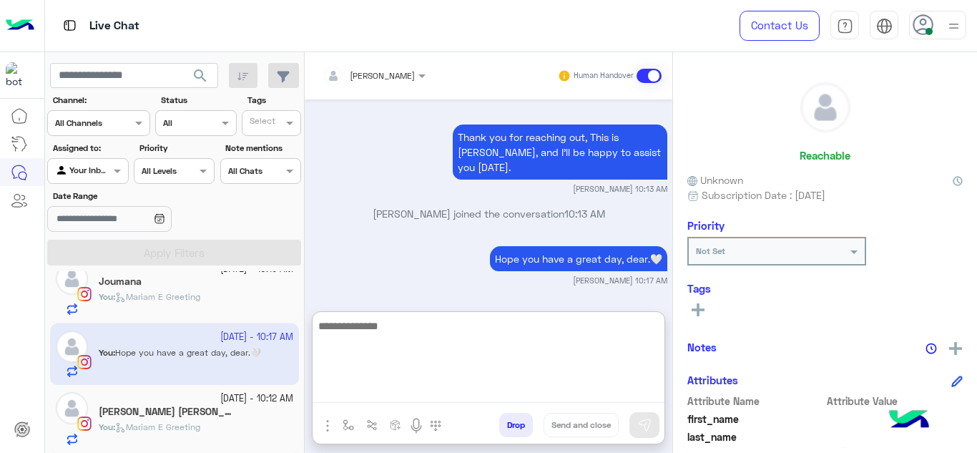
scroll to position [638, 0]
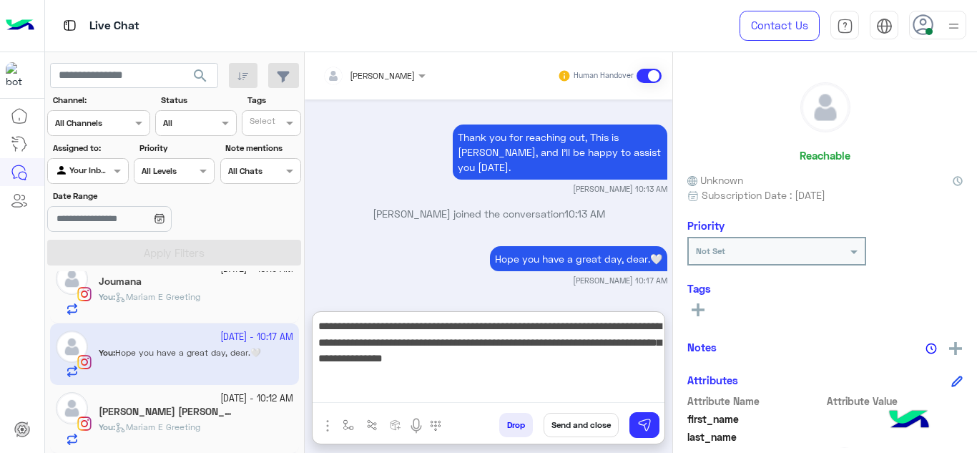
type textarea "**********"
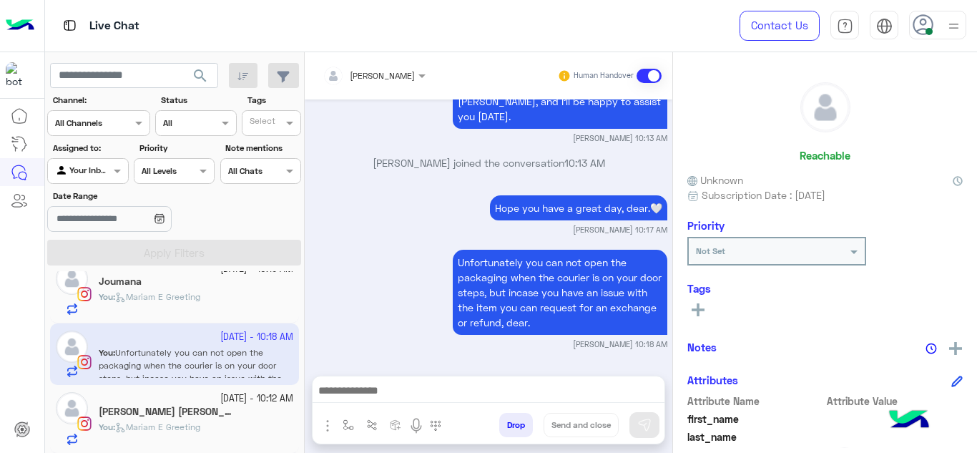
scroll to position [721, 0]
click at [168, 411] on div "[PERSON_NAME] [PERSON_NAME]" at bounding box center [196, 413] width 195 height 15
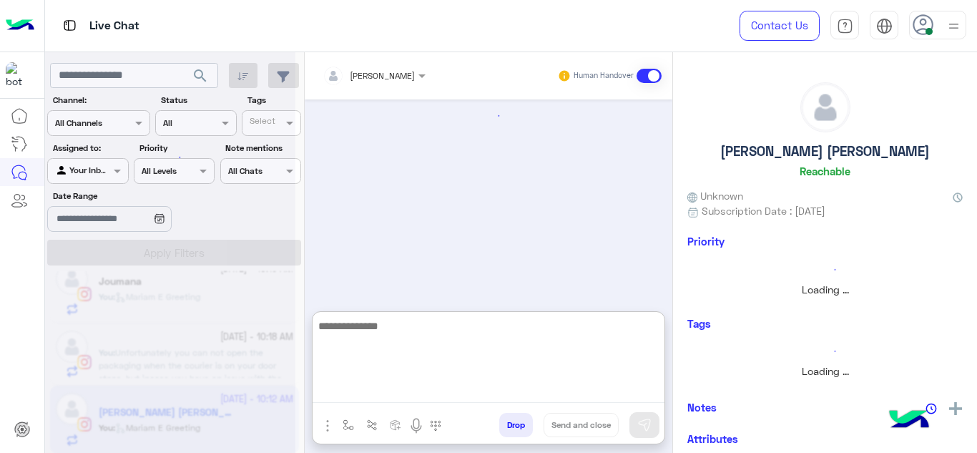
click at [338, 386] on textarea at bounding box center [489, 360] width 352 height 86
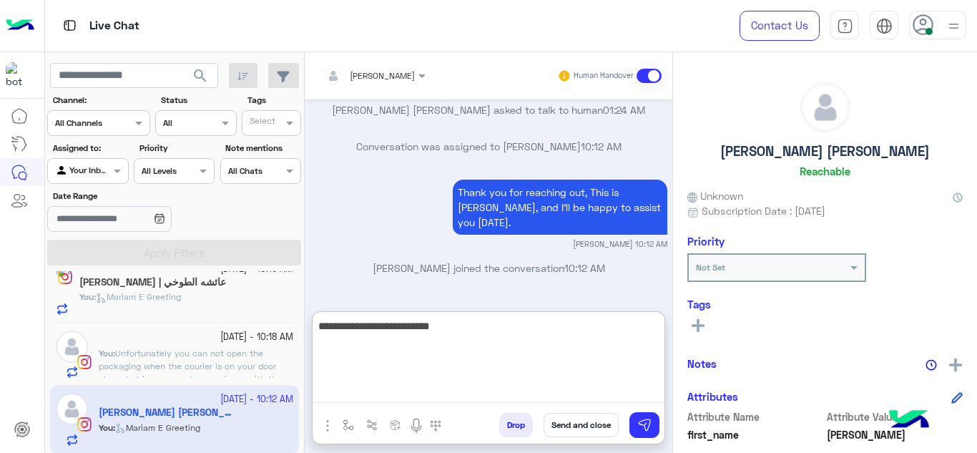
scroll to position [158, 0]
type textarea "**********"
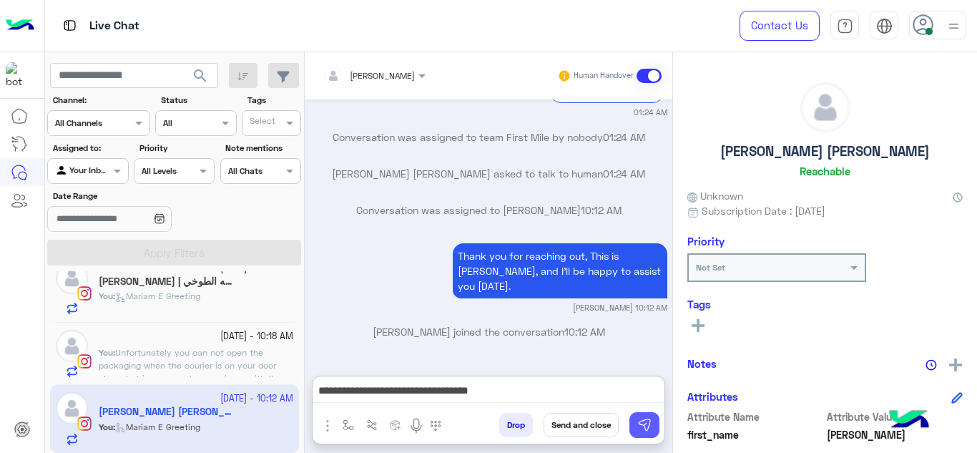
click at [645, 424] on img at bounding box center [645, 425] width 14 height 14
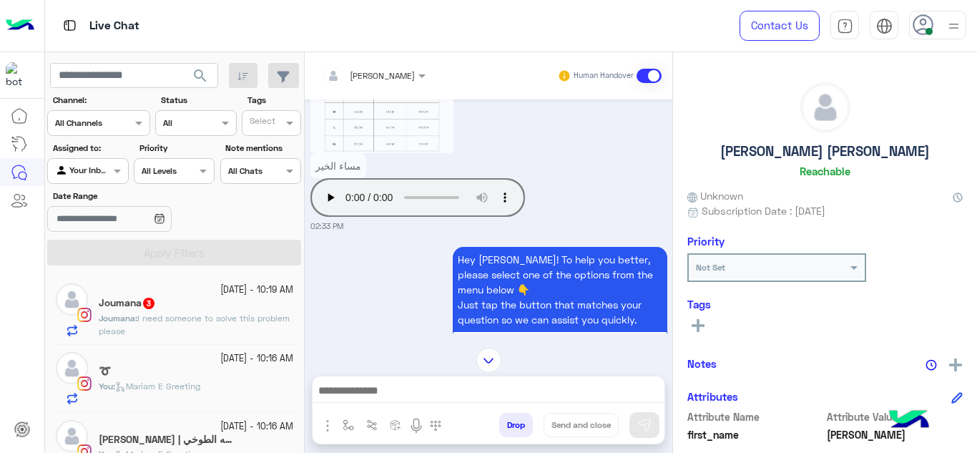
scroll to position [1297, 0]
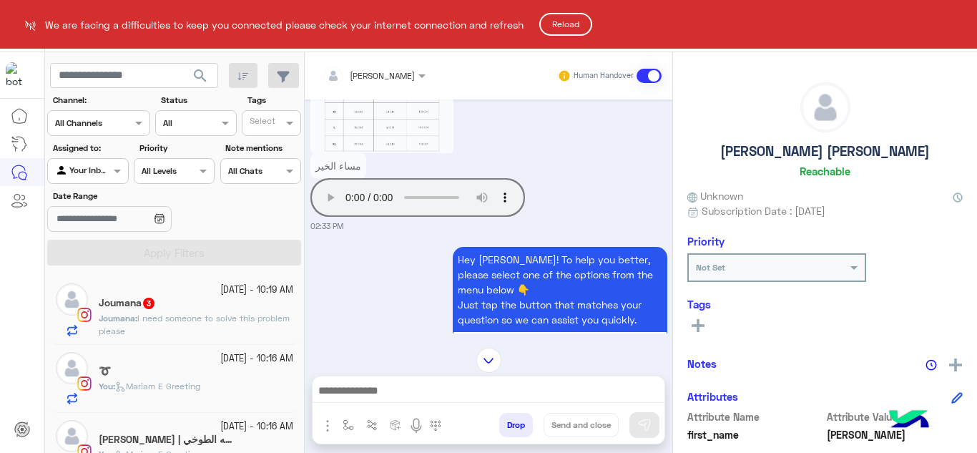
click at [599, 205] on html "We are facing a difficulties to keep you connected please check your internet c…" at bounding box center [488, 226] width 977 height 453
click at [572, 34] on button "Reload" at bounding box center [565, 24] width 53 height 23
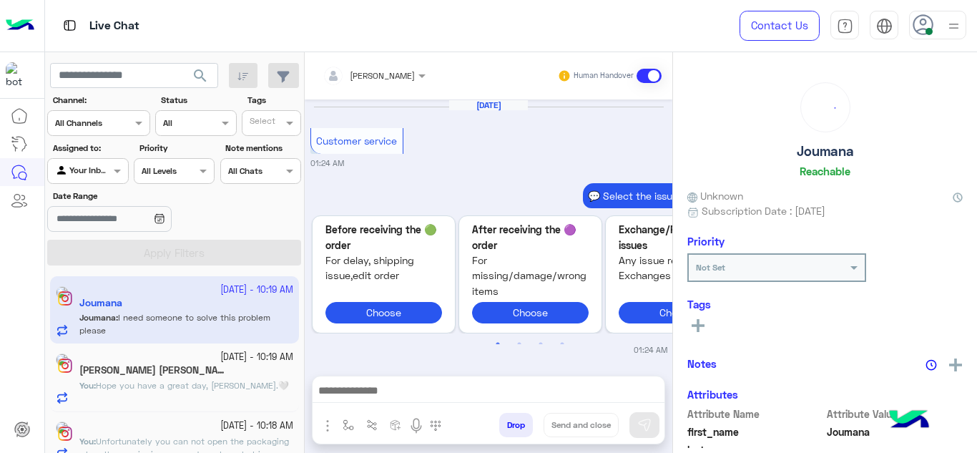
scroll to position [1437, 0]
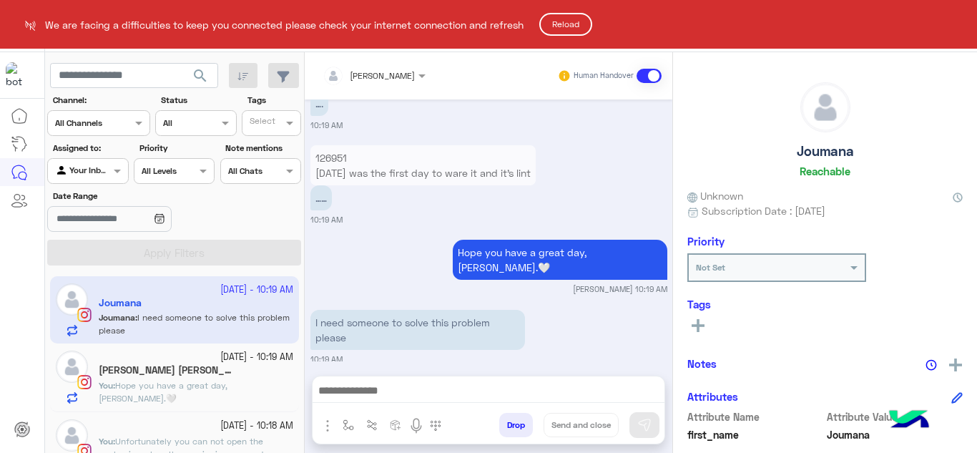
click at [577, 27] on button "Reload" at bounding box center [565, 24] width 53 height 23
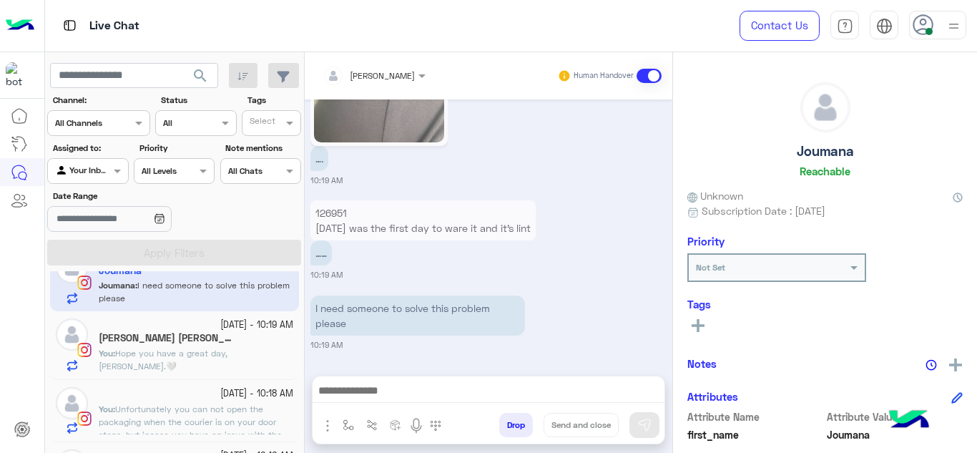
scroll to position [31, 0]
click at [183, 341] on div "[PERSON_NAME] [PERSON_NAME]" at bounding box center [196, 340] width 195 height 15
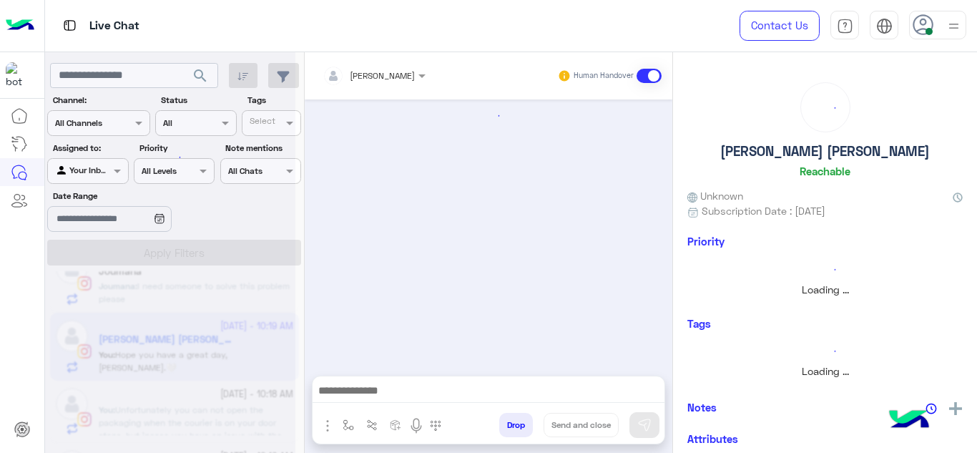
click at [187, 405] on div at bounding box center [170, 232] width 250 height 453
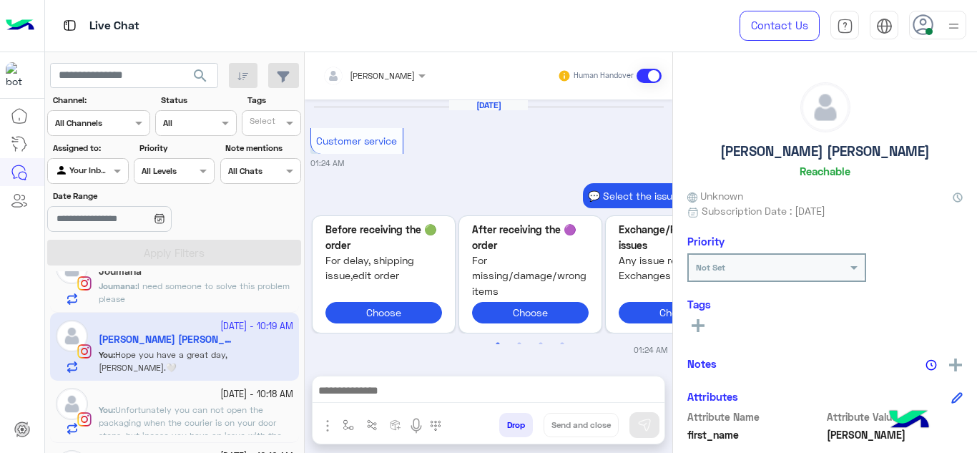
scroll to position [519, 0]
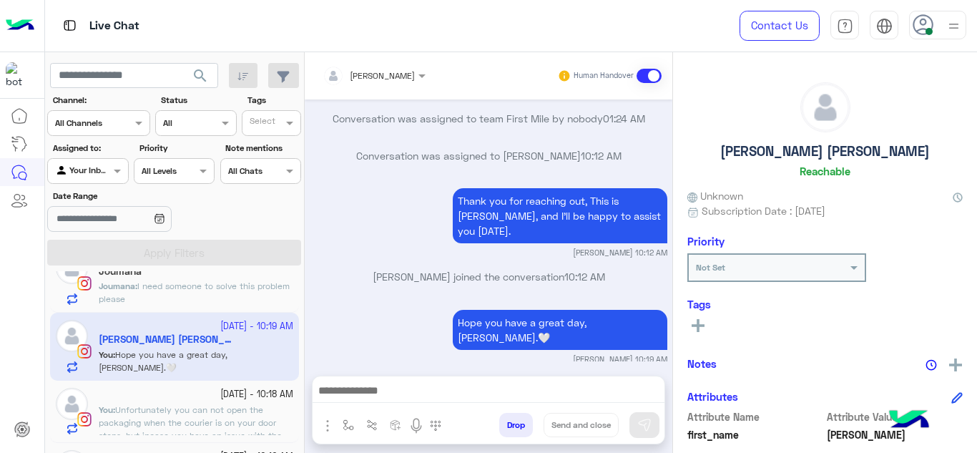
click at [197, 406] on span "Unfortunately you can not open the packaging when the courier is on your door s…" at bounding box center [190, 435] width 183 height 62
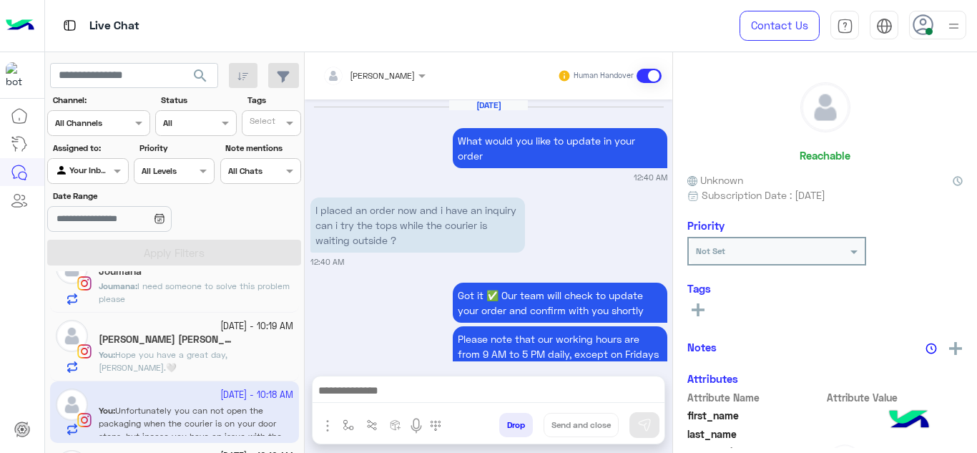
scroll to position [534, 0]
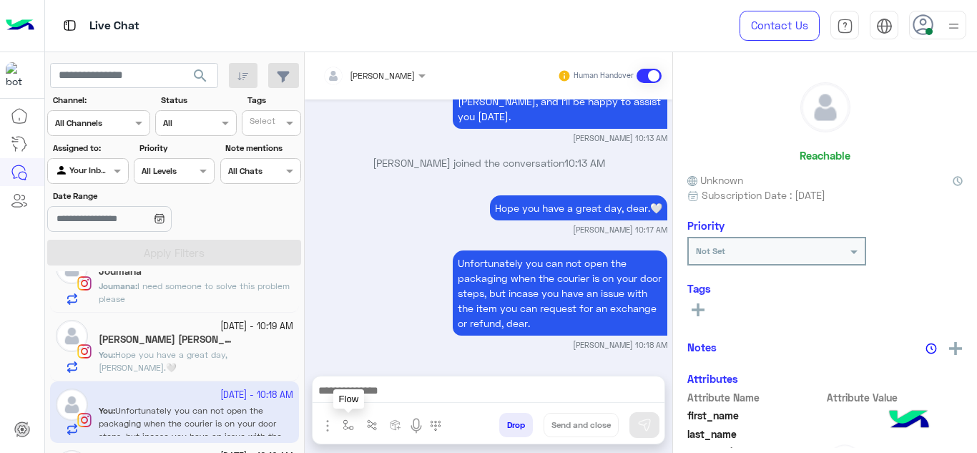
click at [353, 422] on img "button" at bounding box center [348, 424] width 11 height 11
click at [358, 386] on input "text" at bounding box center [373, 391] width 57 height 13
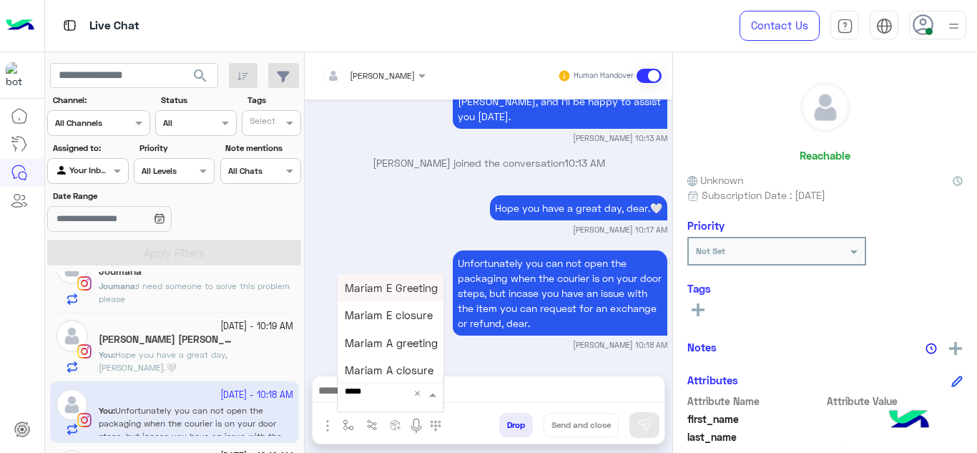
type input "******"
click at [414, 318] on span "Mariam E closure" at bounding box center [389, 315] width 88 height 13
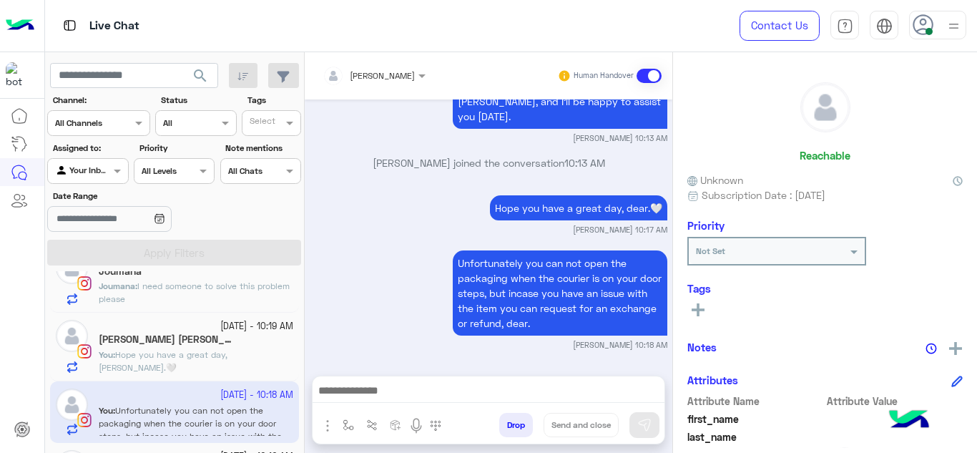
type textarea "**********"
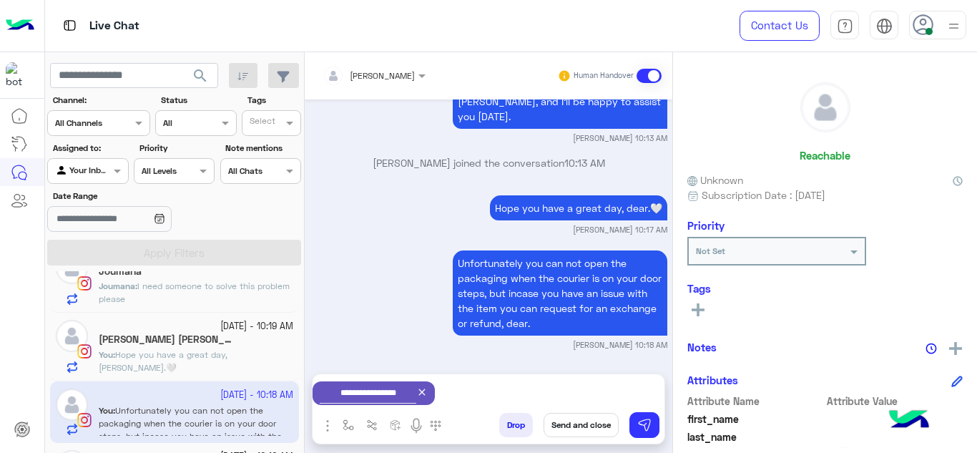
click at [576, 425] on button "Send and close" at bounding box center [581, 425] width 75 height 24
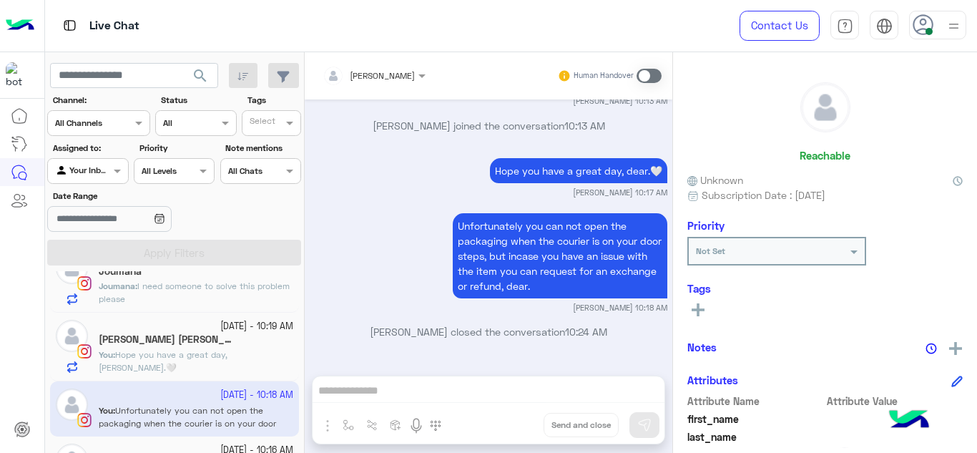
scroll to position [0, 0]
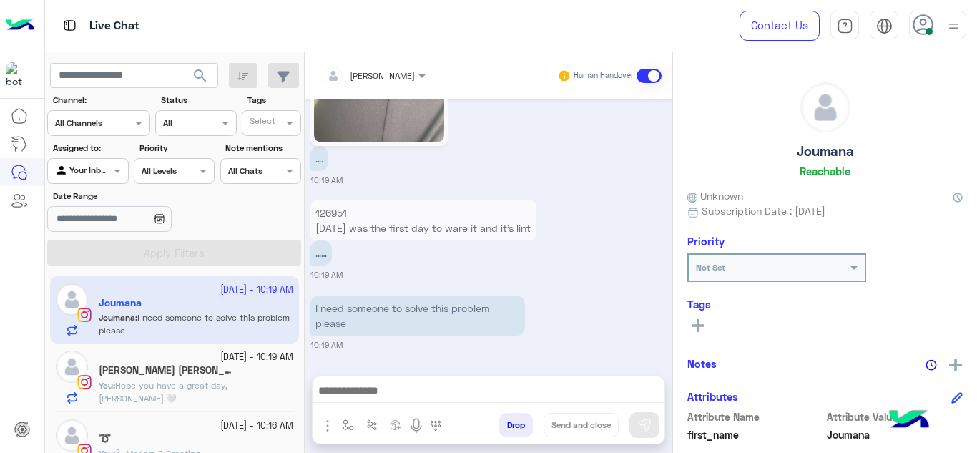
scroll to position [95, 0]
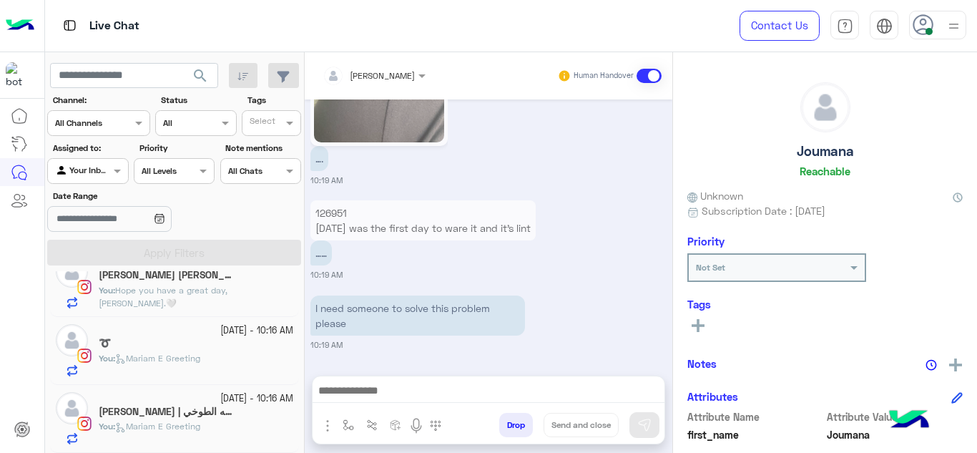
click at [227, 308] on div "You : Hope you have a great day, [PERSON_NAME].🤍" at bounding box center [196, 296] width 195 height 25
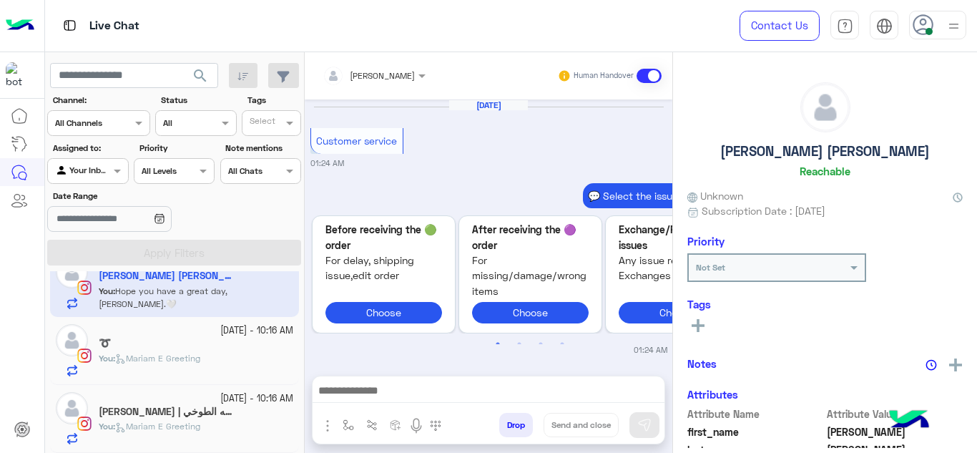
scroll to position [519, 0]
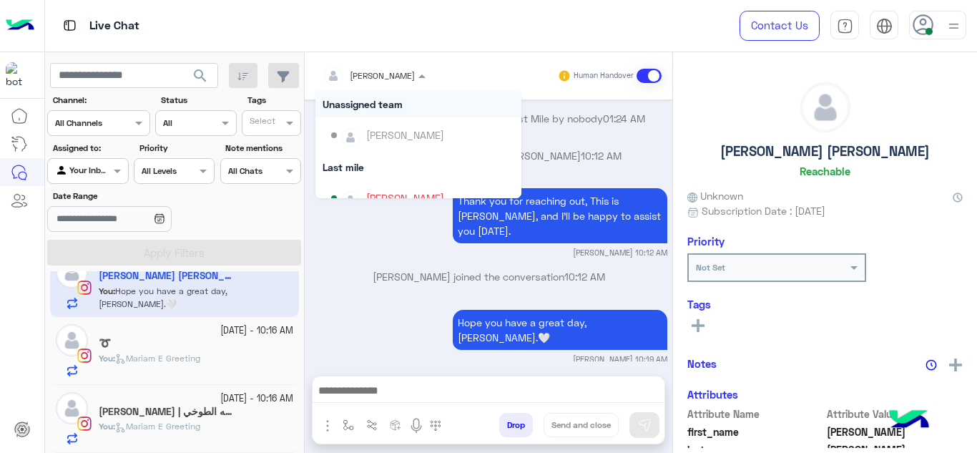
click at [399, 84] on div "[PERSON_NAME]" at bounding box center [369, 76] width 92 height 29
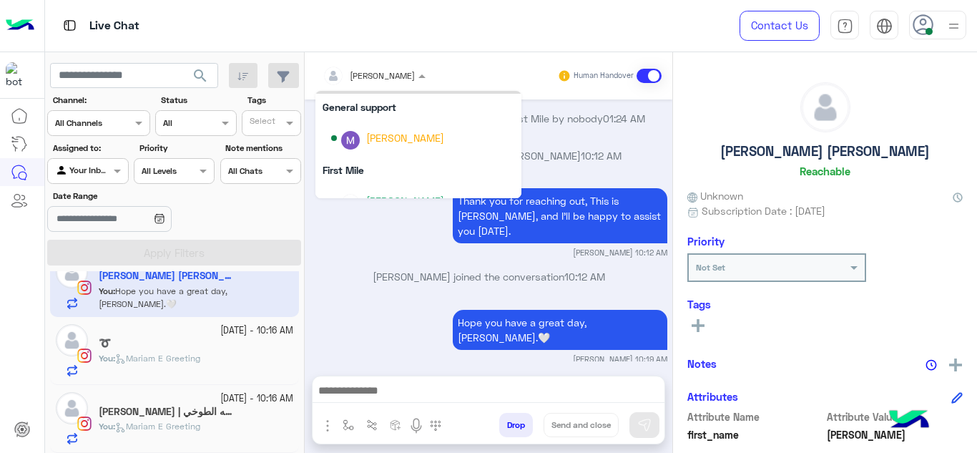
scroll to position [233, 0]
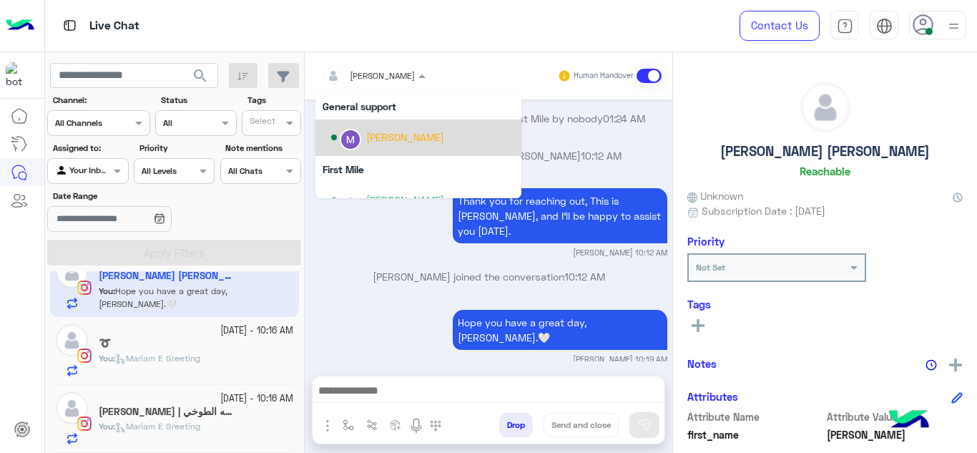
click at [371, 142] on div "[PERSON_NAME]" at bounding box center [405, 137] width 78 height 15
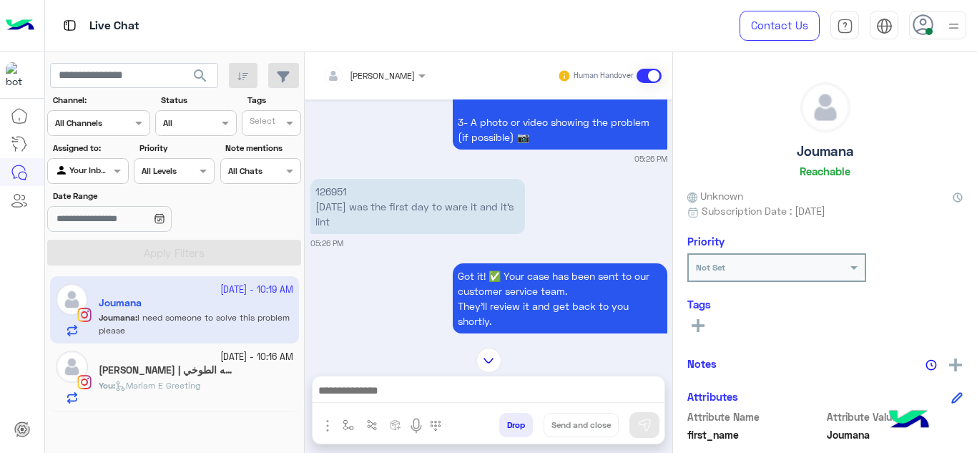
scroll to position [313, 0]
click at [328, 190] on p "126951 [DATE] was the first day to ware it and it’s lint" at bounding box center [418, 207] width 215 height 55
copy p "126951"
click at [485, 351] on img at bounding box center [489, 360] width 25 height 25
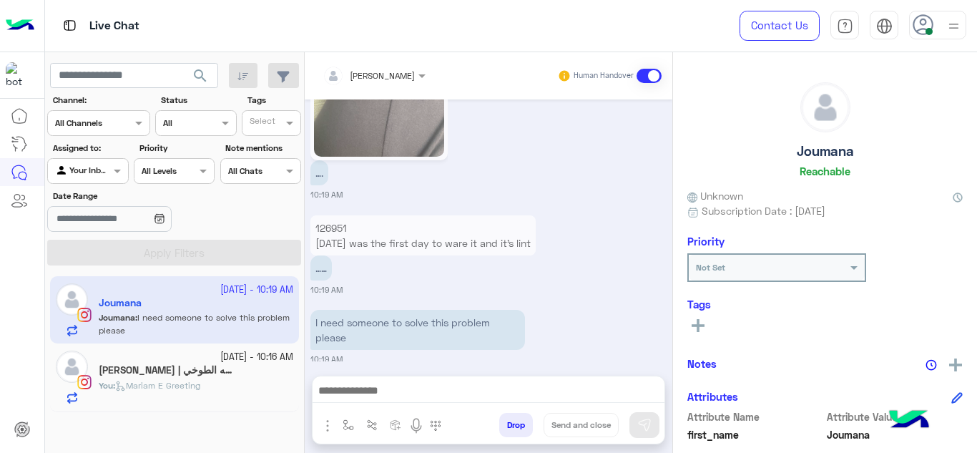
scroll to position [2748, 0]
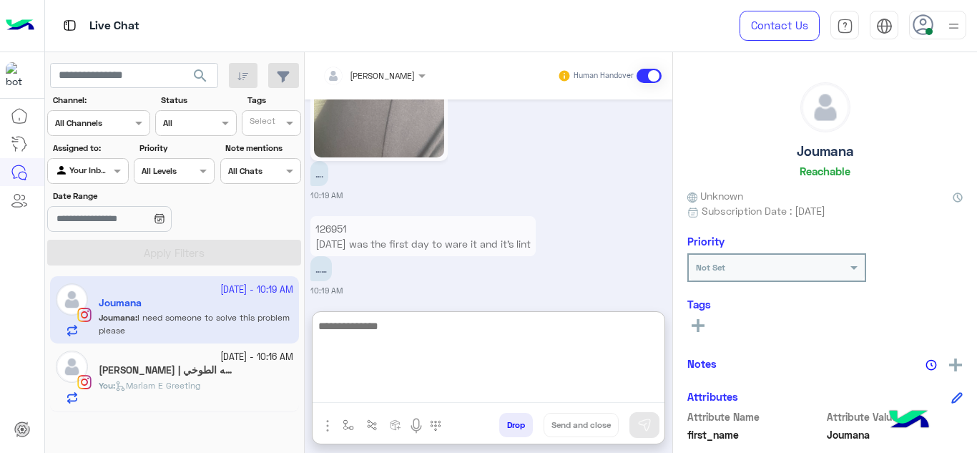
drag, startPoint x: 384, startPoint y: 388, endPoint x: 379, endPoint y: 217, distance: 171.1
click at [379, 217] on div "[PERSON_NAME] Human Handover [DATE] 💬 Select the issue you're facing: 📦 Missing…" at bounding box center [489, 255] width 368 height 406
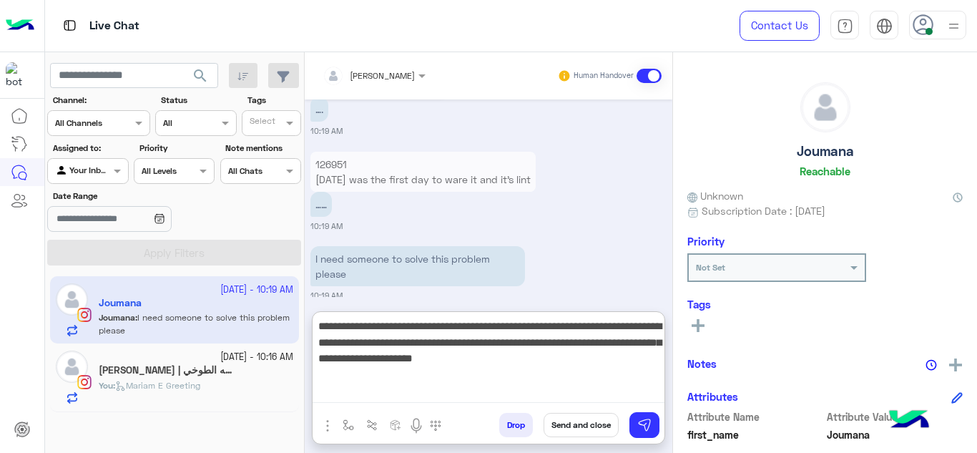
type textarea "**********"
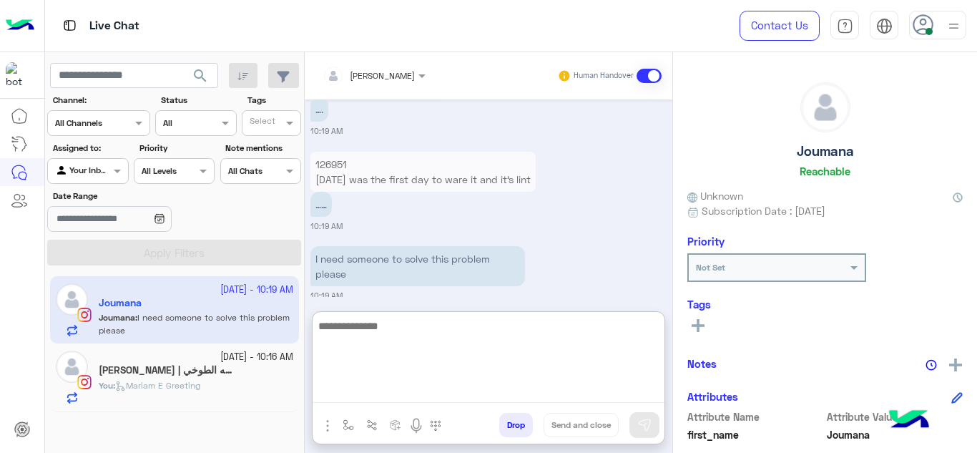
scroll to position [2927, 0]
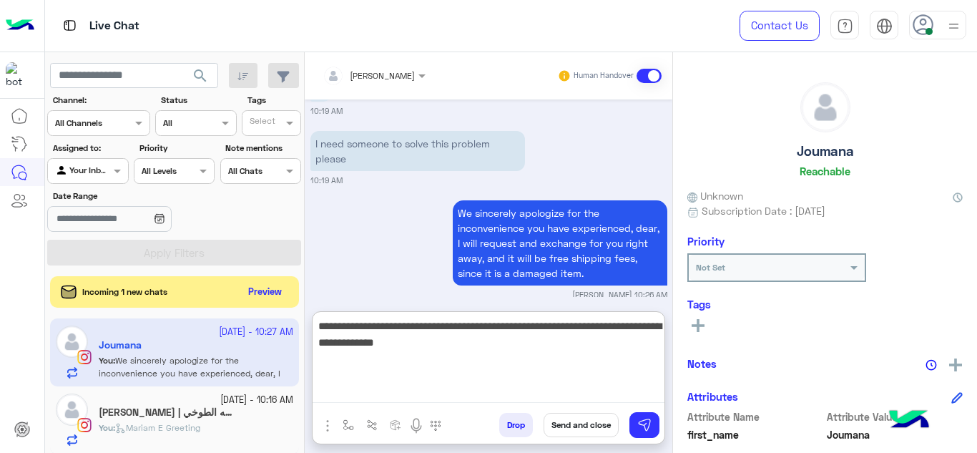
type textarea "**********"
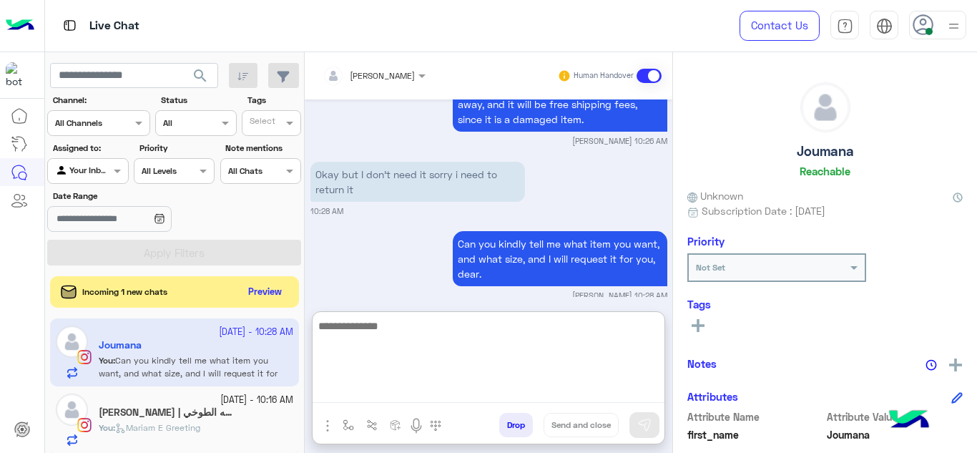
scroll to position [3082, 0]
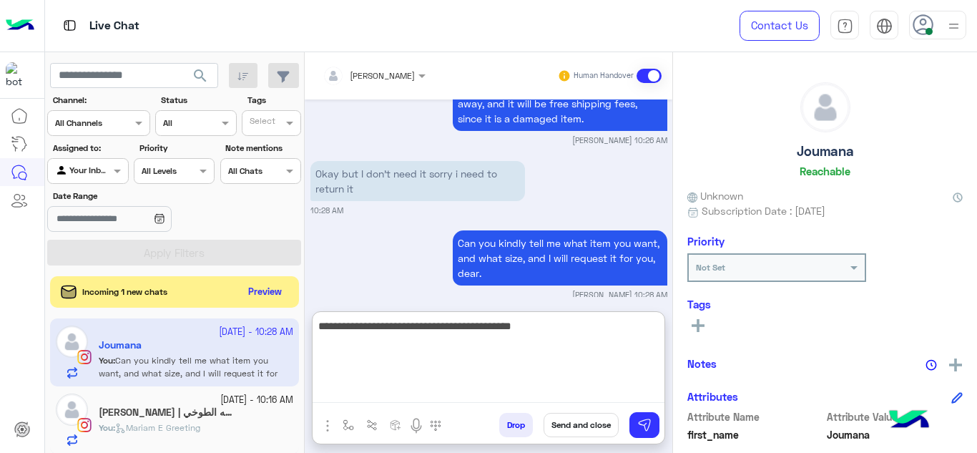
click at [498, 326] on textarea "**********" at bounding box center [489, 360] width 352 height 86
click at [562, 333] on textarea "**********" at bounding box center [489, 360] width 352 height 86
click at [368, 347] on textarea "**********" at bounding box center [489, 360] width 352 height 86
click at [382, 346] on textarea "**********" at bounding box center [489, 360] width 352 height 86
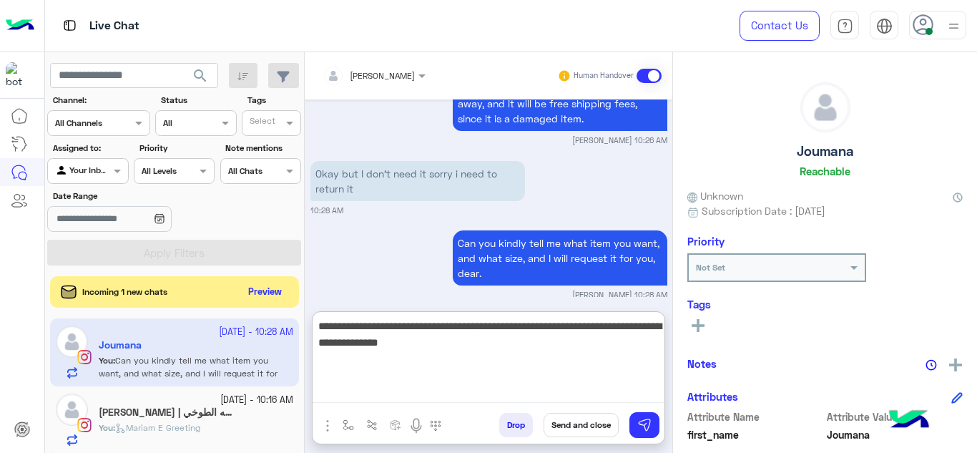
type textarea "**********"
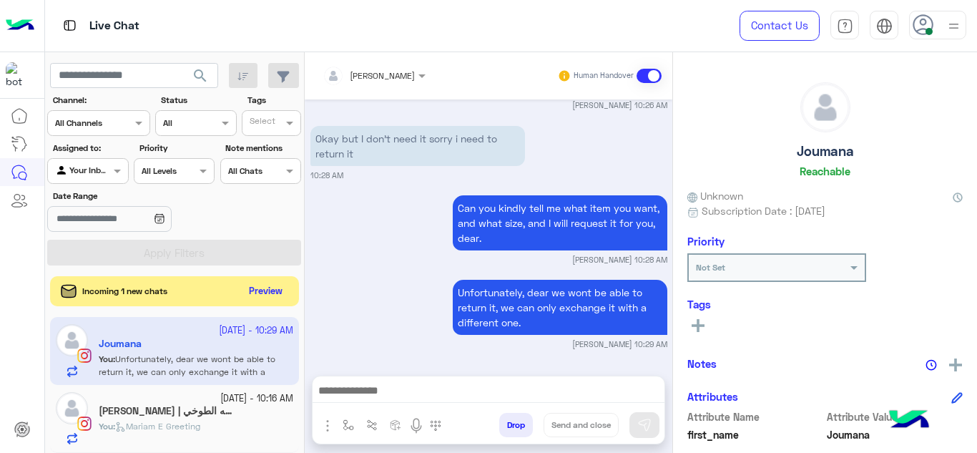
scroll to position [3102, 0]
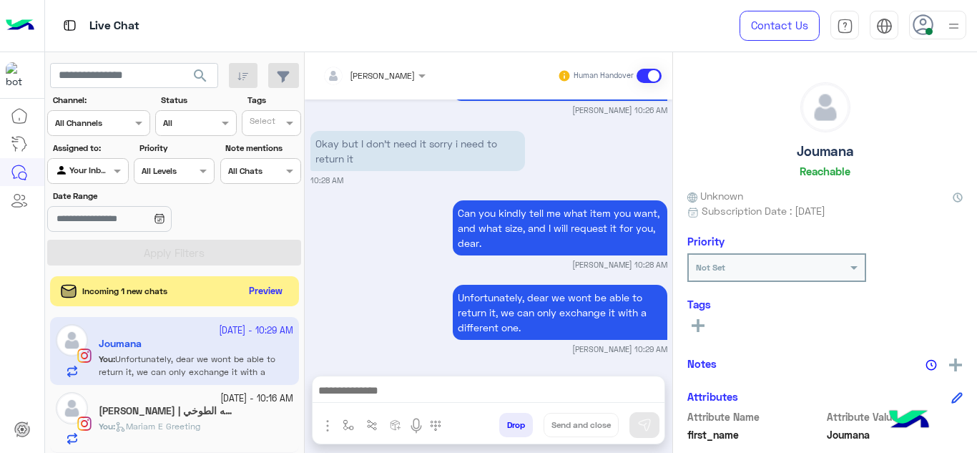
click at [279, 288] on button "Preview" at bounding box center [266, 291] width 44 height 19
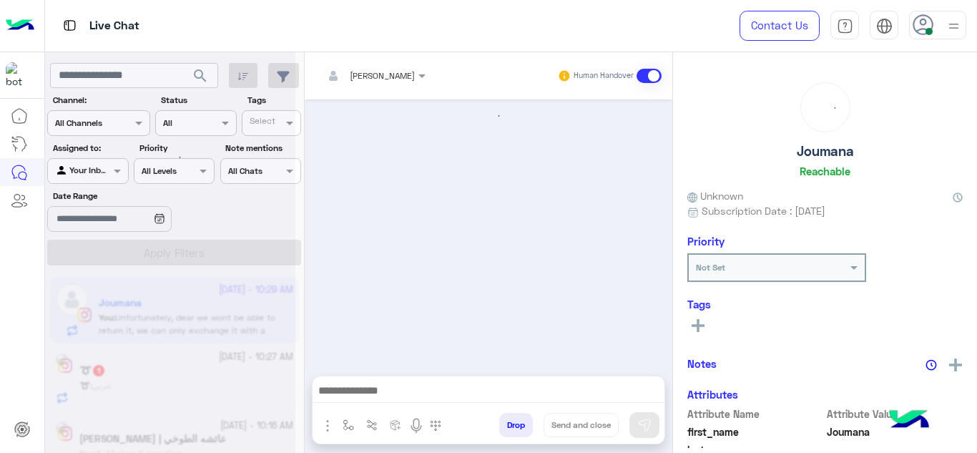
scroll to position [675, 0]
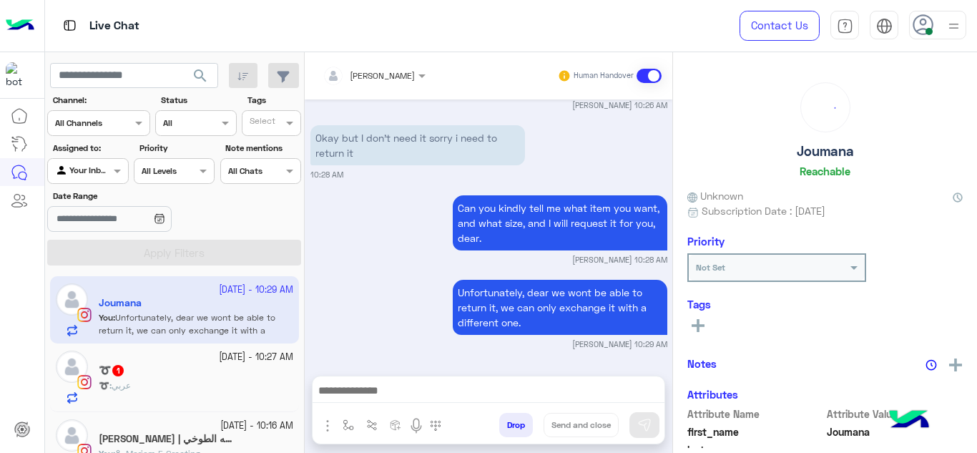
click at [217, 380] on div "➰ : عربي" at bounding box center [196, 391] width 195 height 25
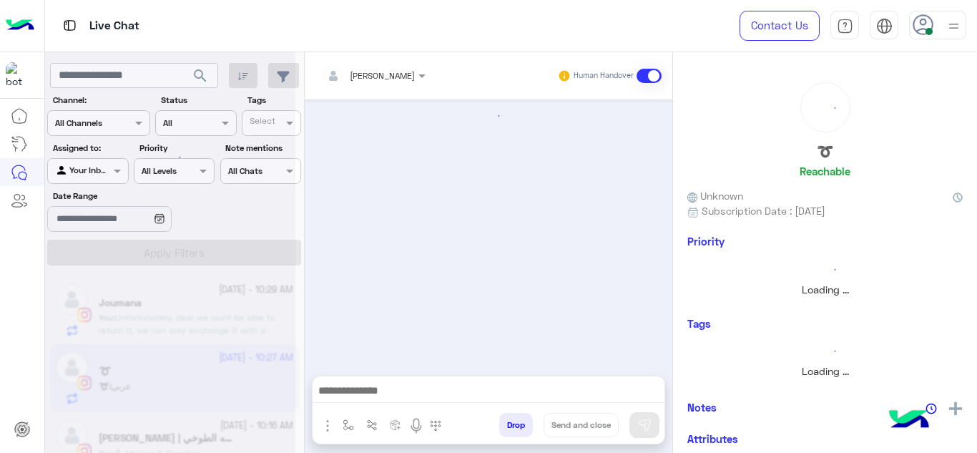
scroll to position [408, 0]
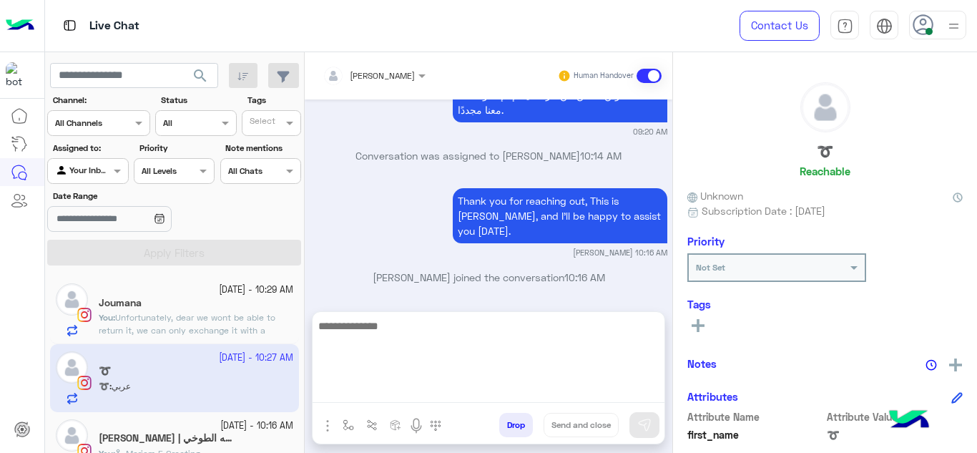
click at [381, 395] on textarea at bounding box center [489, 360] width 352 height 86
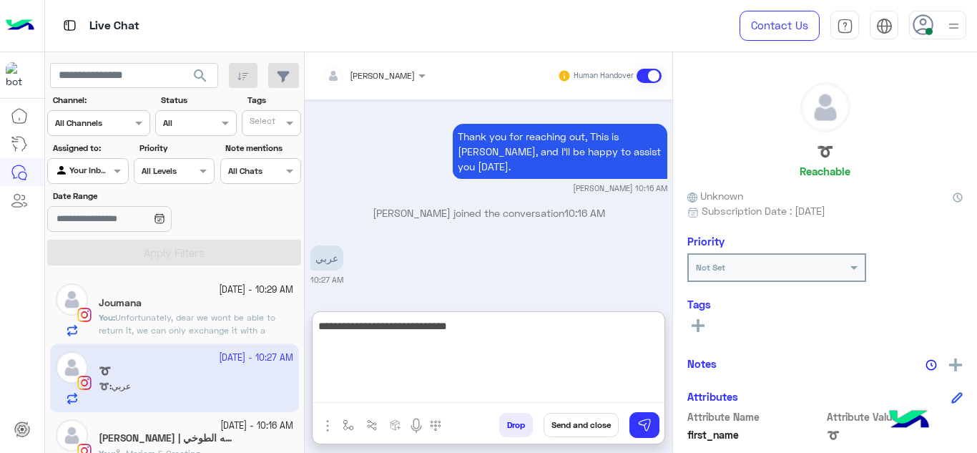
type textarea "**********"
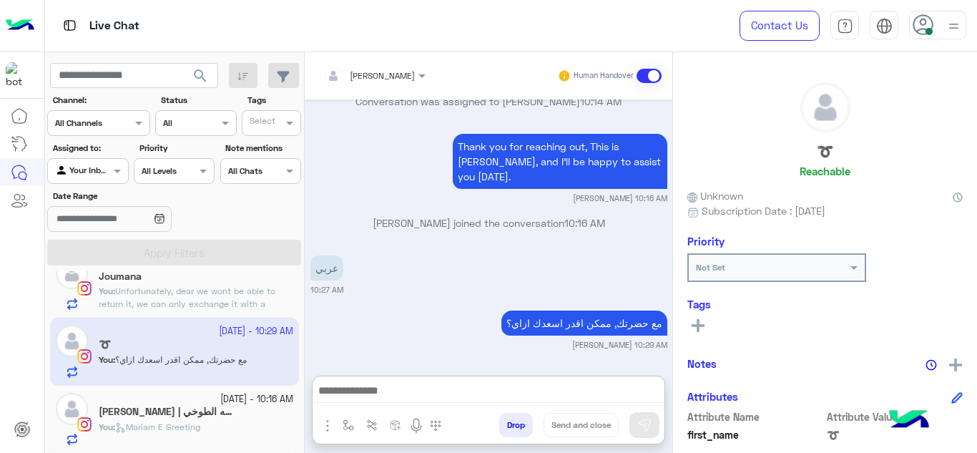
scroll to position [494, 0]
click at [223, 403] on small "[DATE] - 10:16 AM" at bounding box center [256, 400] width 73 height 14
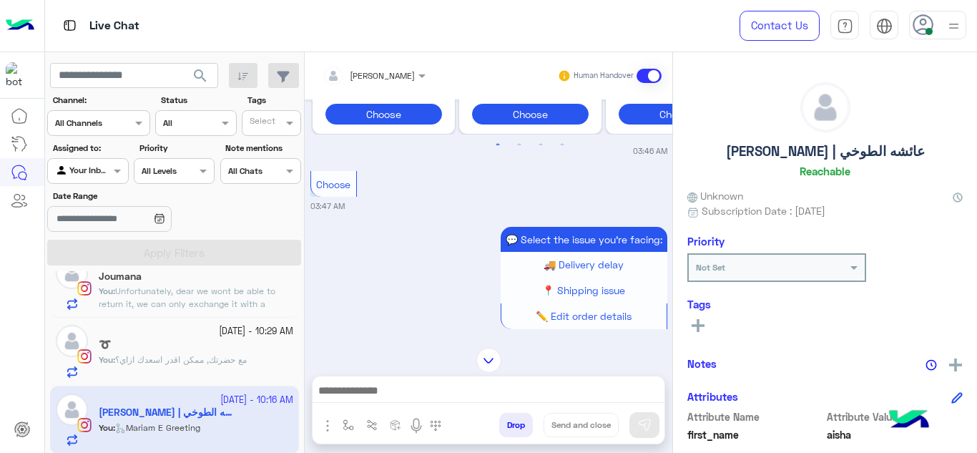
scroll to position [1899, 0]
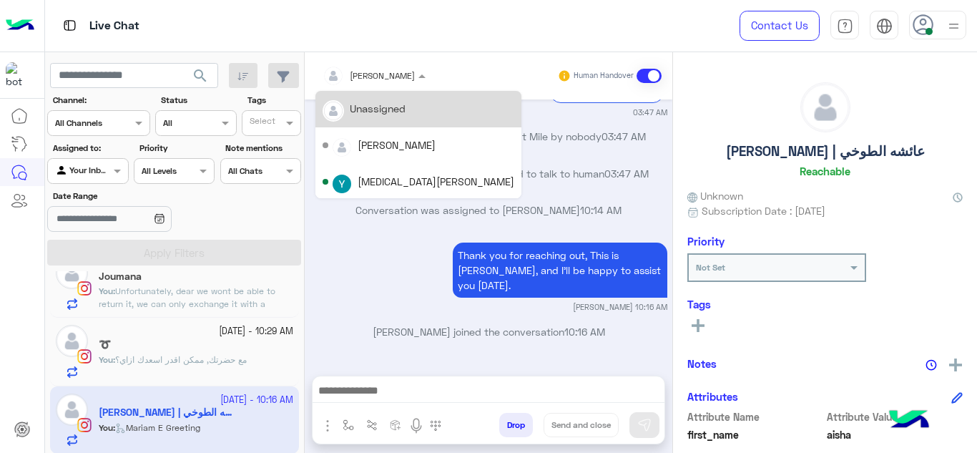
click at [369, 76] on input "text" at bounding box center [356, 73] width 67 height 13
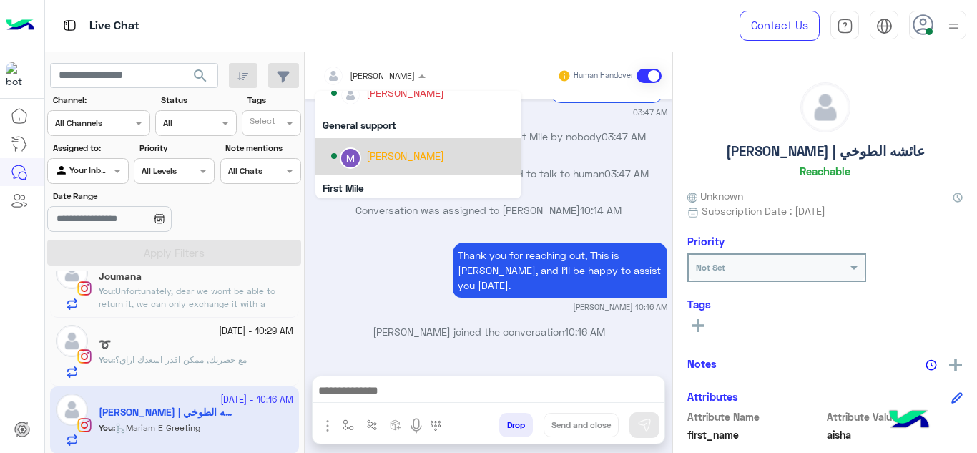
scroll to position [215, 0]
click at [373, 155] on div "[PERSON_NAME]" at bounding box center [405, 154] width 78 height 15
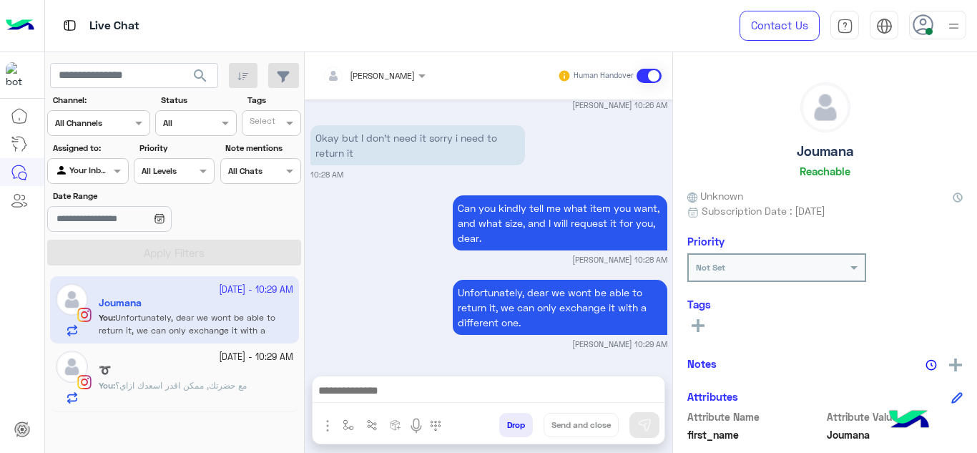
scroll to position [730, 0]
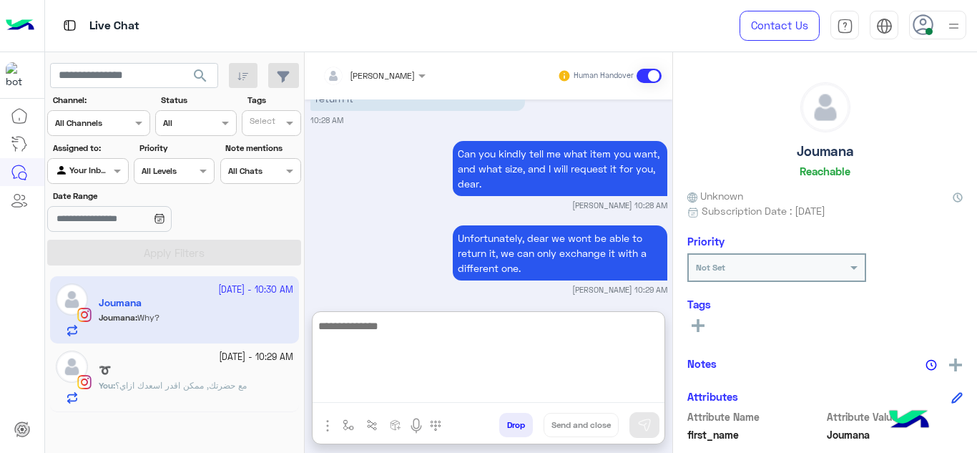
click at [377, 390] on textarea at bounding box center [489, 360] width 352 height 86
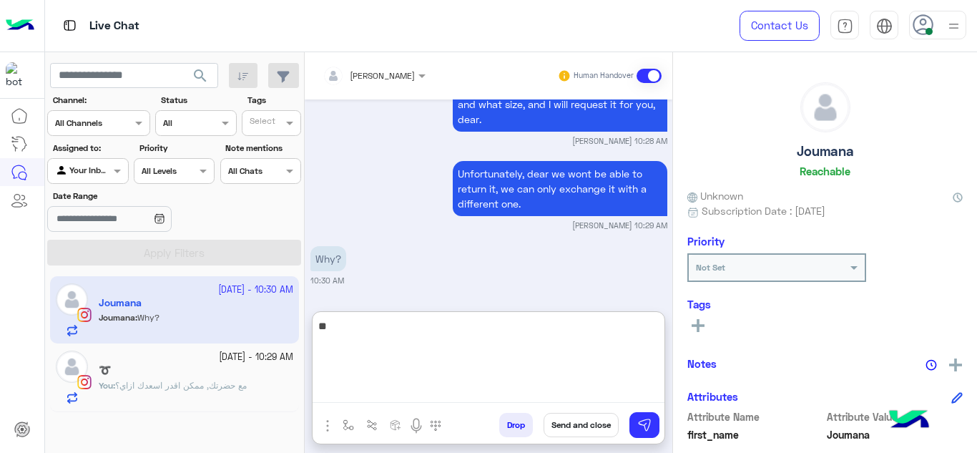
type textarea "*"
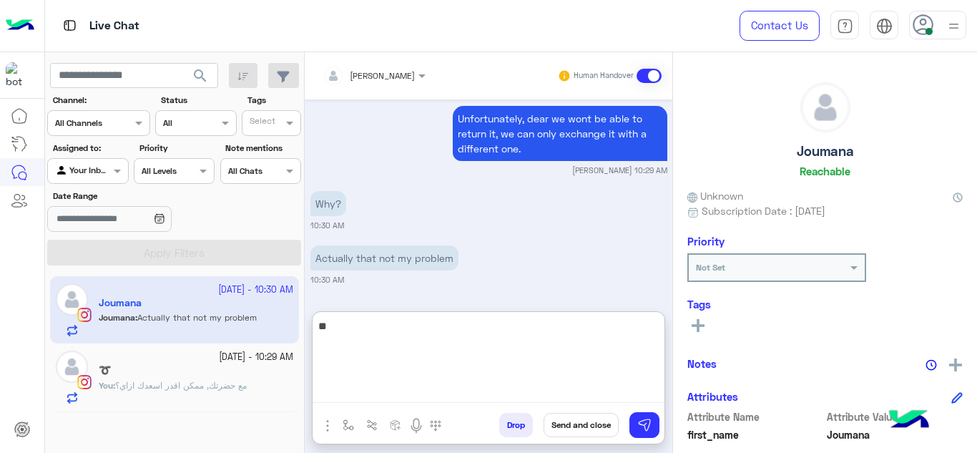
type textarea "*"
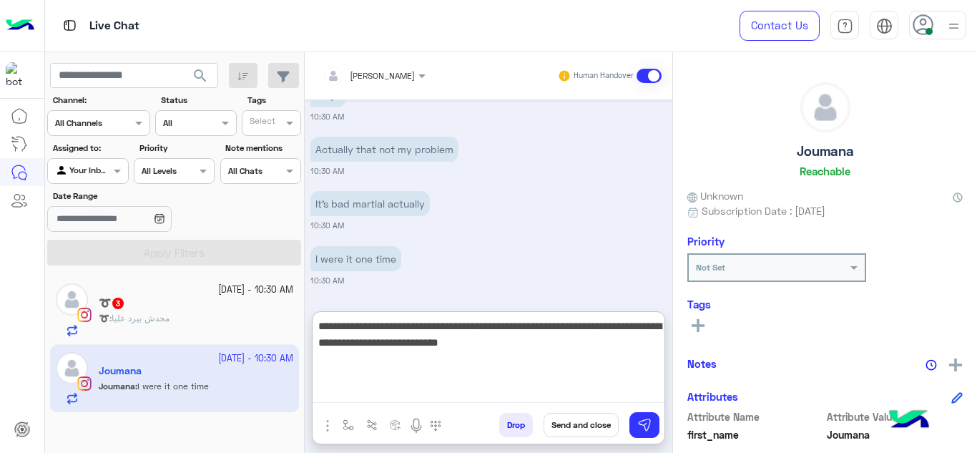
scroll to position [1013, 0]
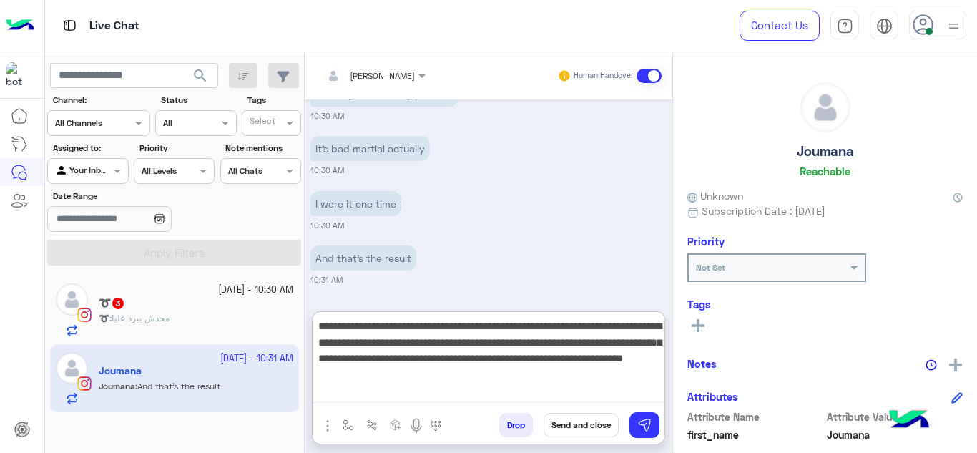
type textarea "**********"
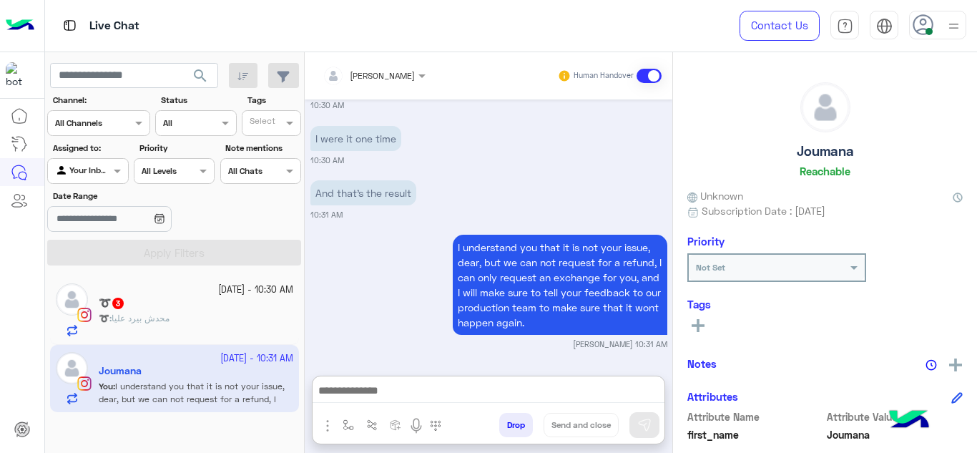
scroll to position [1110, 0]
click at [252, 315] on div "➰ : محدش بيرد عليا" at bounding box center [196, 324] width 195 height 25
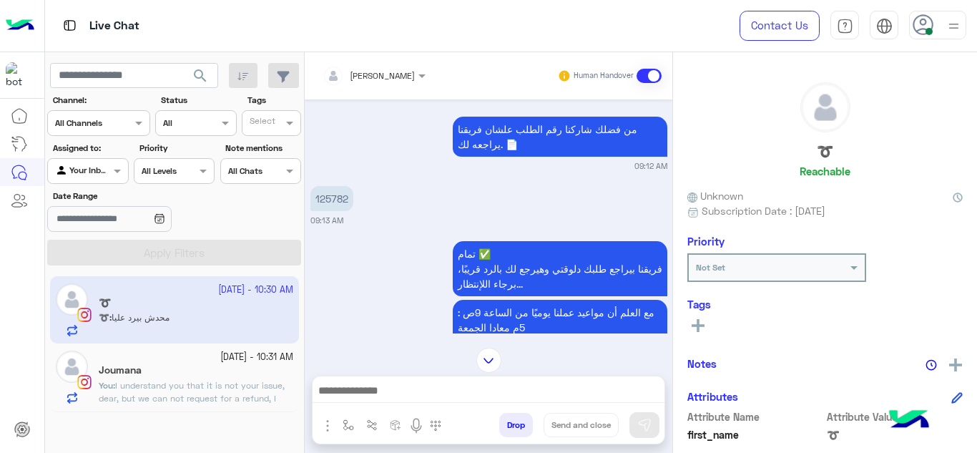
scroll to position [128, 0]
click at [325, 197] on p "125782" at bounding box center [332, 199] width 43 height 25
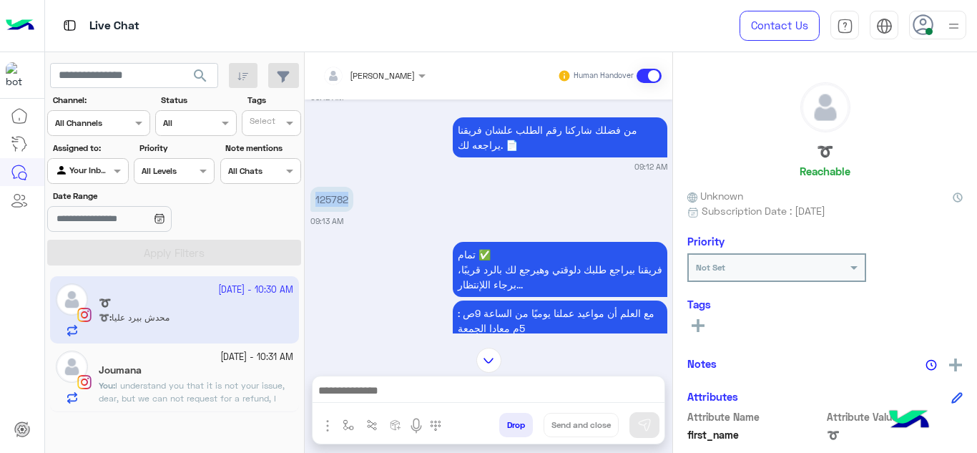
click at [325, 197] on p "125782" at bounding box center [332, 199] width 43 height 25
copy p "125782"
click at [433, 273] on div "تمام ✅ فريقنا بيراجع طلبك دلوقتي وهيرجع لك بالرد قريبًا، برجاء اللإنتظار... مع …" at bounding box center [489, 333] width 357 height 190
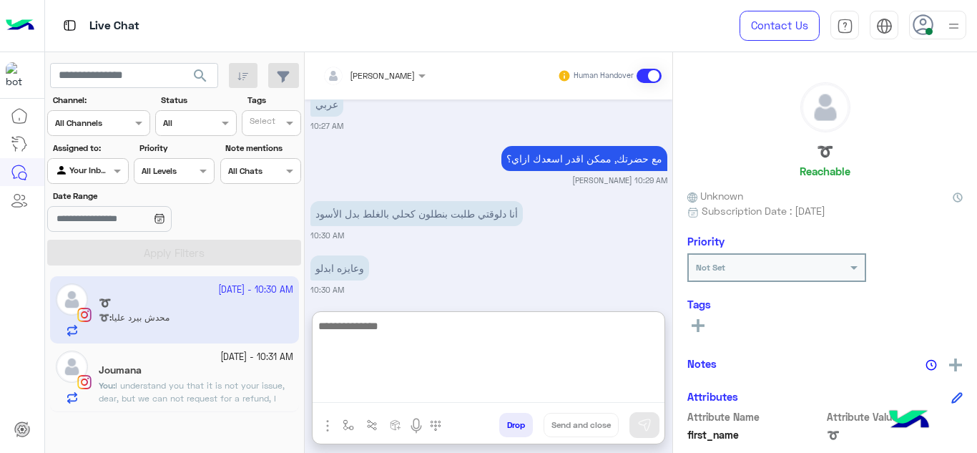
drag, startPoint x: 373, startPoint y: 386, endPoint x: 396, endPoint y: 235, distance: 153.5
click at [396, 235] on div "[PERSON_NAME] Human Handover [DATE] ➰ left the conversation 01:04 PM [DATE] اخت…" at bounding box center [489, 255] width 368 height 406
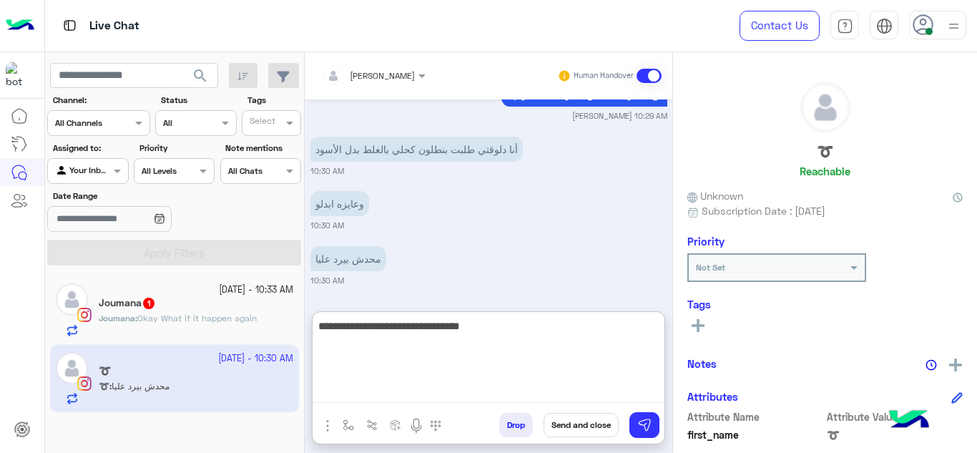
type textarea "**********"
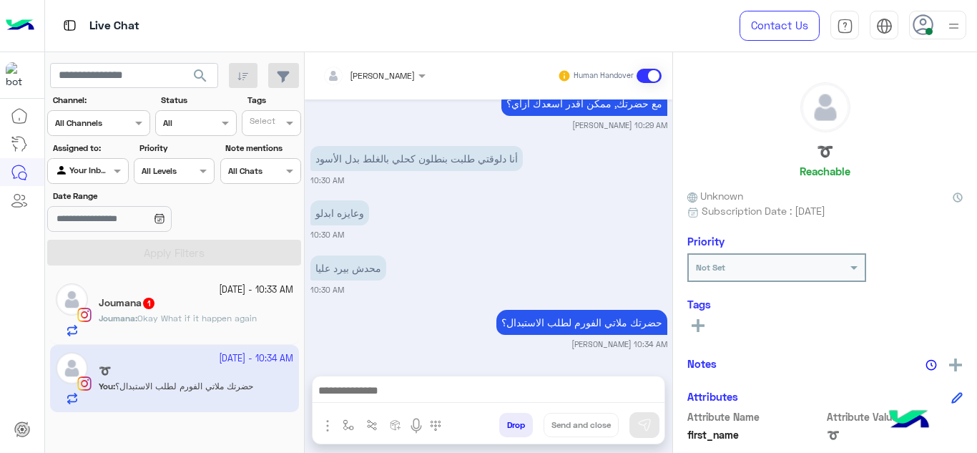
scroll to position [1192, 0]
click at [243, 301] on div "Joumana 1" at bounding box center [196, 304] width 195 height 15
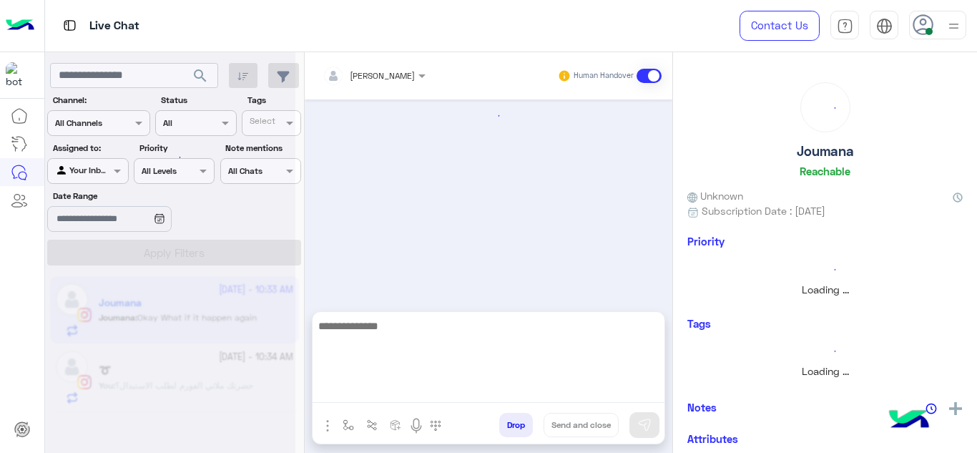
click at [386, 396] on textarea at bounding box center [489, 360] width 352 height 86
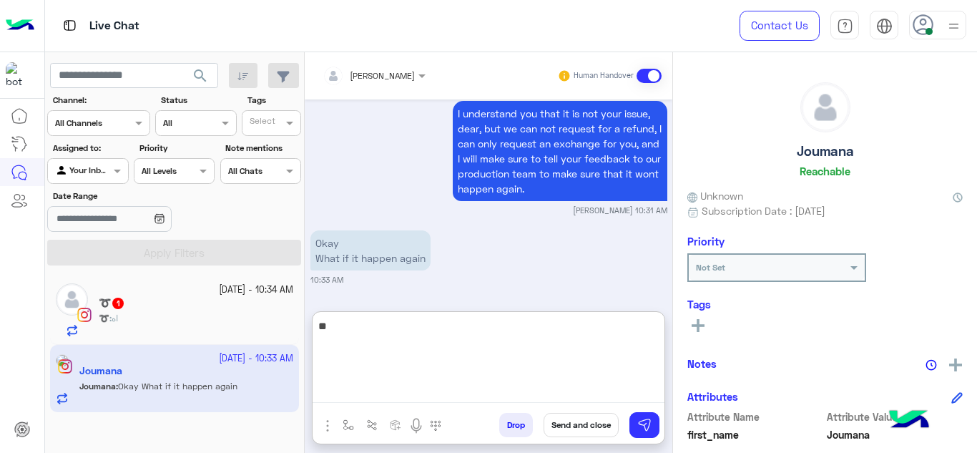
type textarea "*"
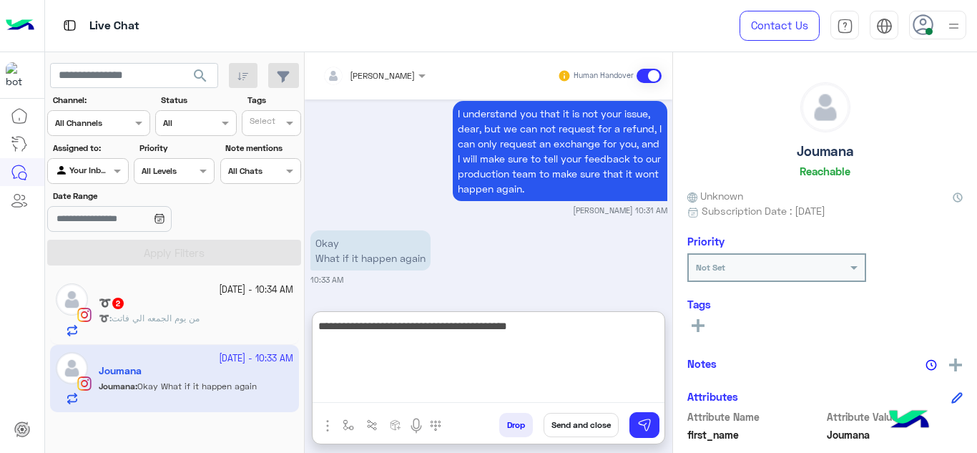
type textarea "**********"
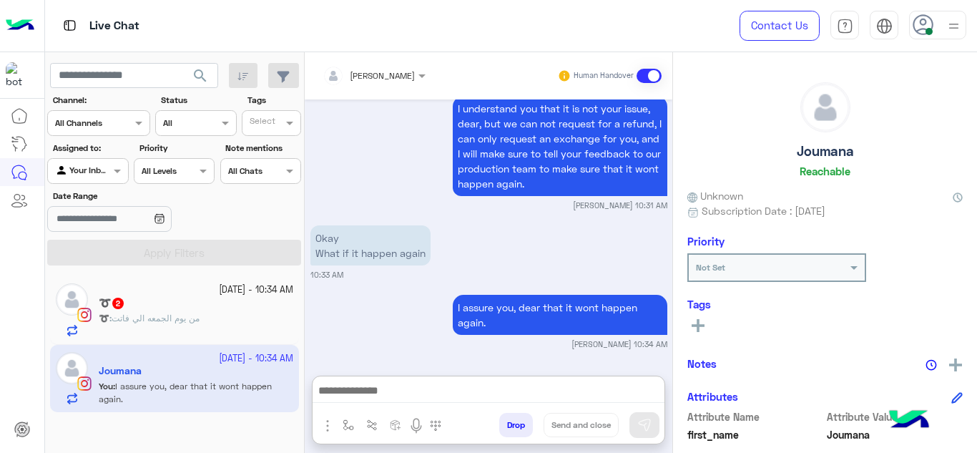
scroll to position [582, 0]
click at [195, 314] on span "من يوم الجمعه الي فاتت" at bounding box center [156, 318] width 88 height 11
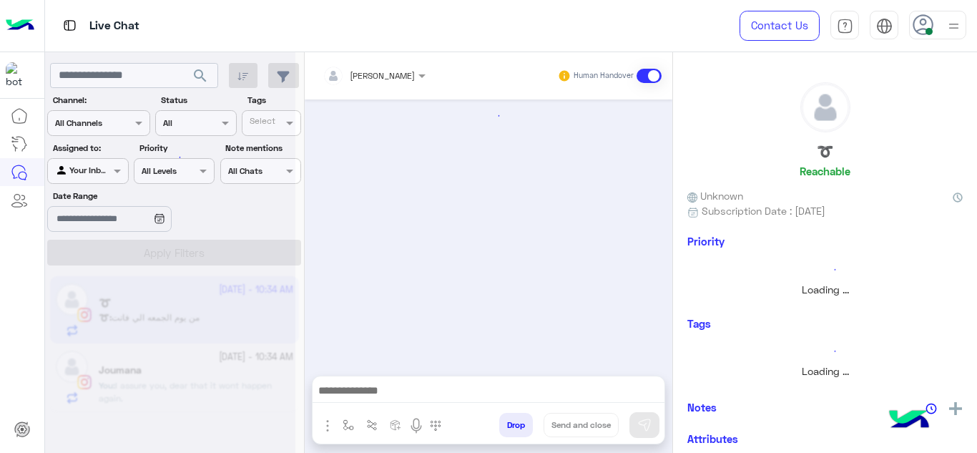
scroll to position [322, 0]
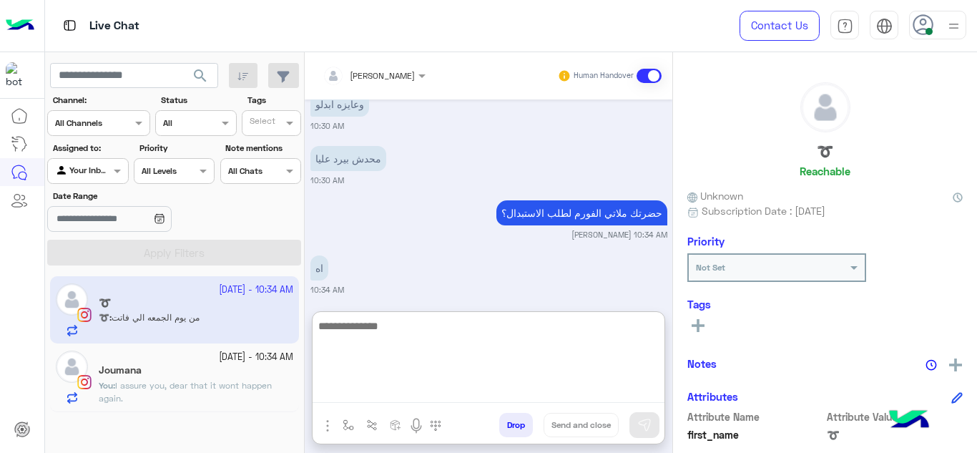
click at [404, 386] on textarea at bounding box center [489, 360] width 352 height 86
click at [358, 336] on textarea at bounding box center [489, 360] width 352 height 86
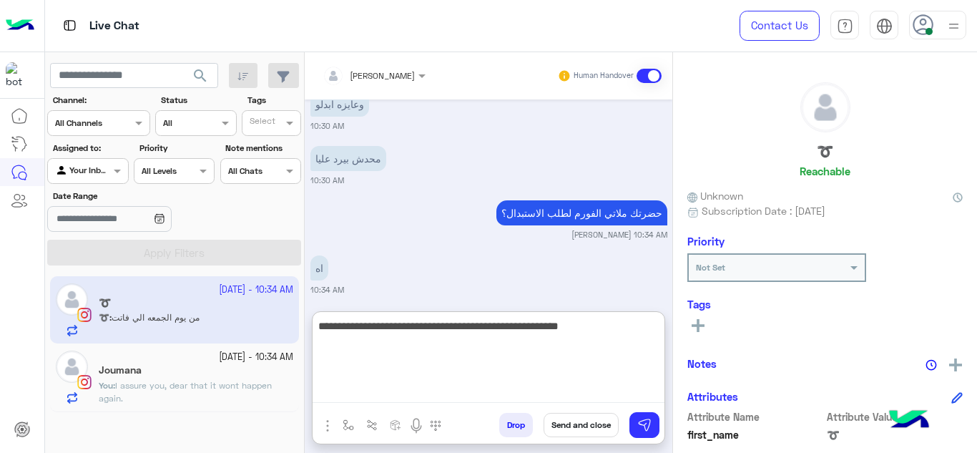
type textarea "**********"
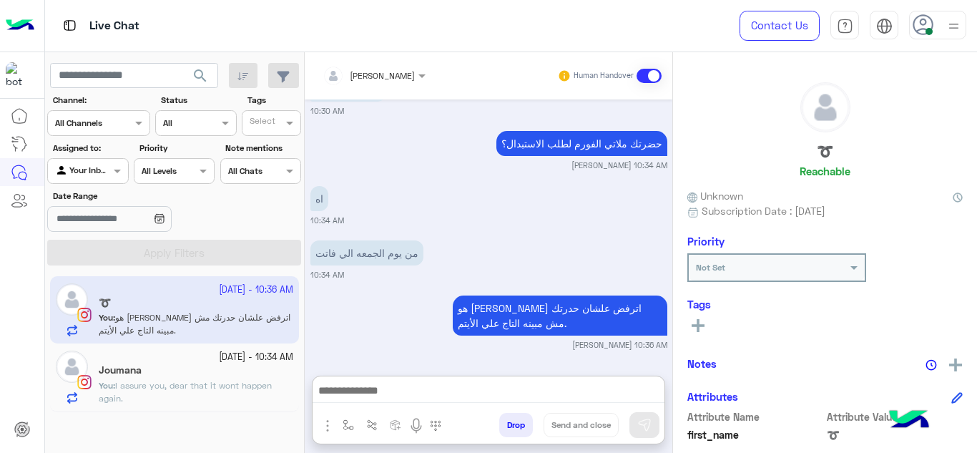
scroll to position [423, 0]
click at [243, 356] on small "[DATE] - 10:34 AM" at bounding box center [256, 358] width 74 height 14
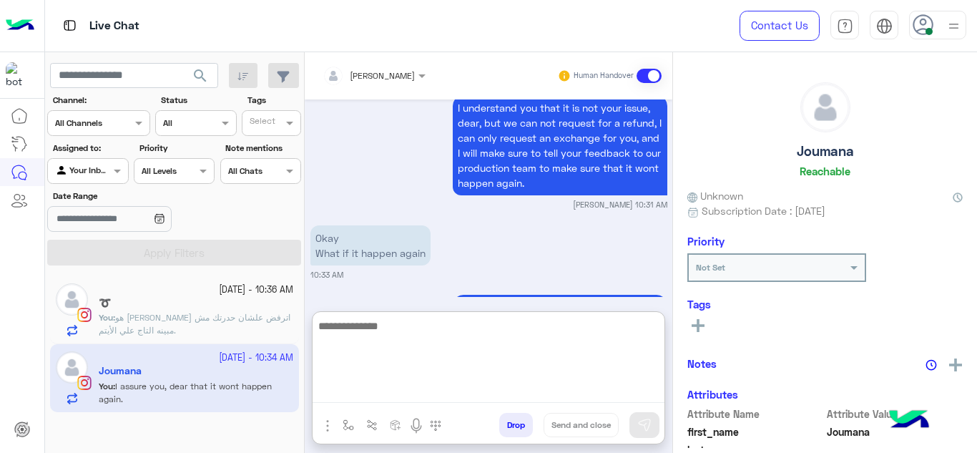
drag, startPoint x: 356, startPoint y: 390, endPoint x: 349, endPoint y: 270, distance: 119.7
click at [349, 270] on div "[PERSON_NAME] Human Handover [DATE] Can you kindly tell me what item you want, …" at bounding box center [489, 255] width 368 height 406
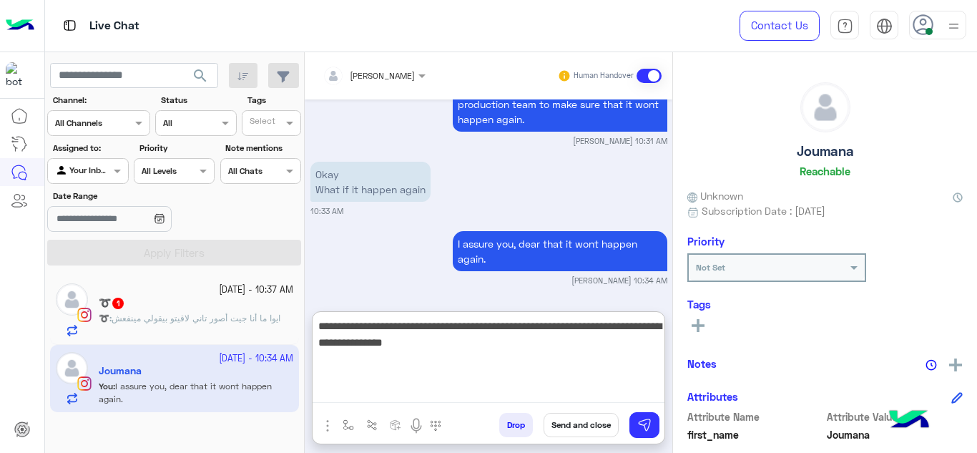
type textarea "**********"
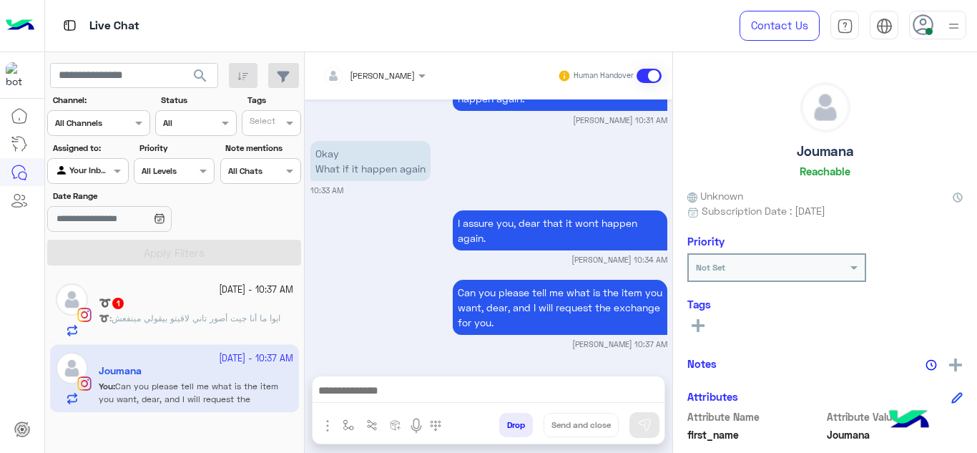
scroll to position [591, 0]
click at [233, 323] on p "➰ : ايوا ما أنا جيت أصور تاني لاقيتو بيقولي مينفعش" at bounding box center [190, 318] width 182 height 13
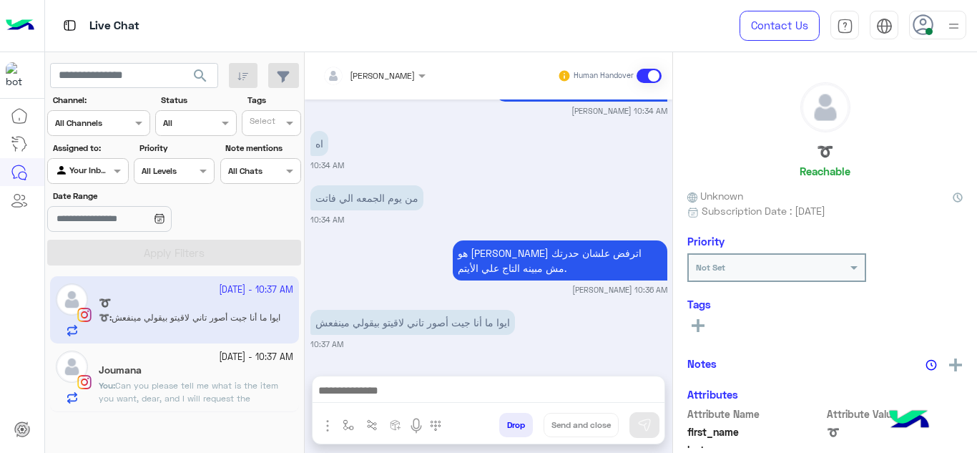
scroll to position [324, 0]
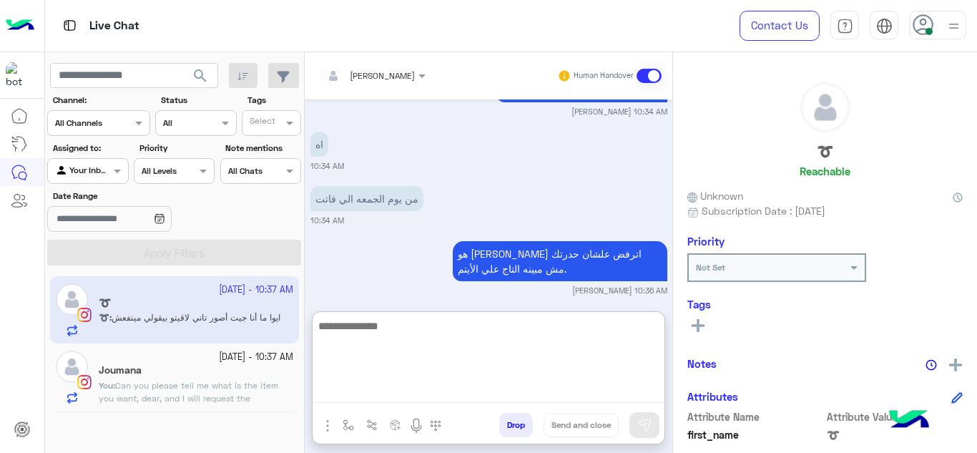
drag, startPoint x: 386, startPoint y: 389, endPoint x: 391, endPoint y: 220, distance: 169.0
click at [391, 220] on div "[PERSON_NAME] Human Handover [DATE] عربي 10:27 AM مع حضرتك, ممكن اقدر اسعدك ازا…" at bounding box center [489, 255] width 368 height 406
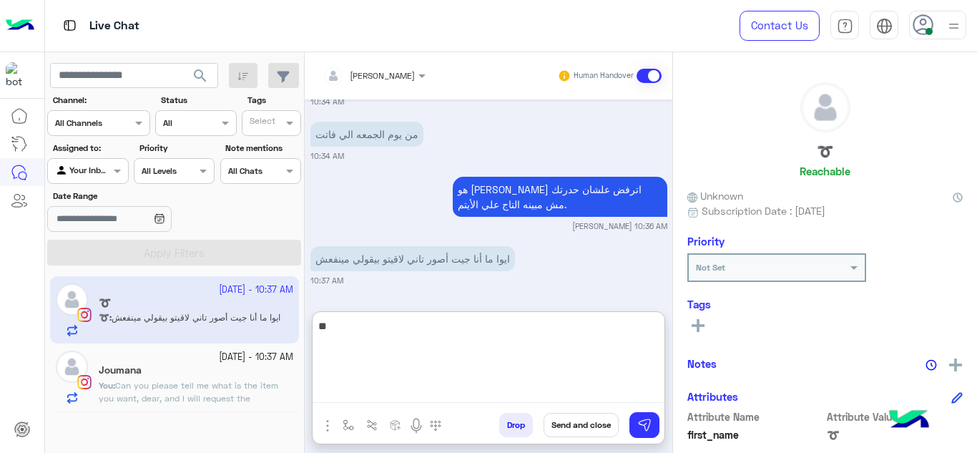
type textarea "*"
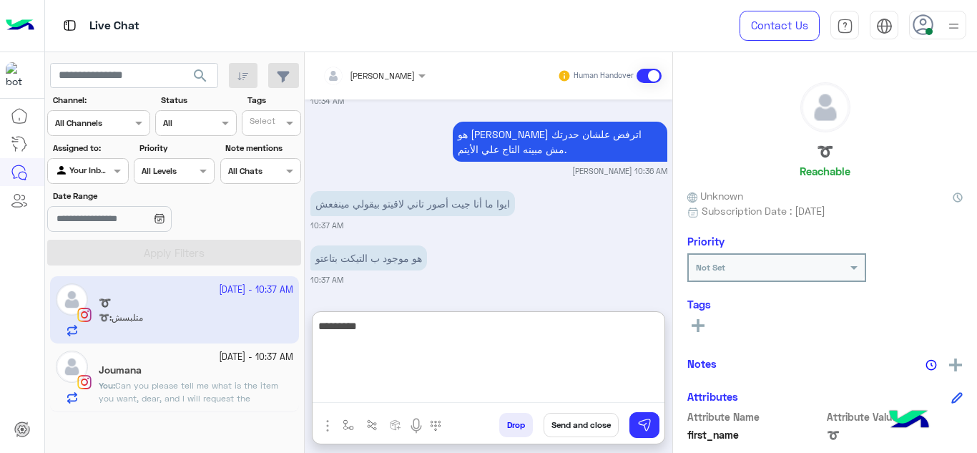
scroll to position [499, 0]
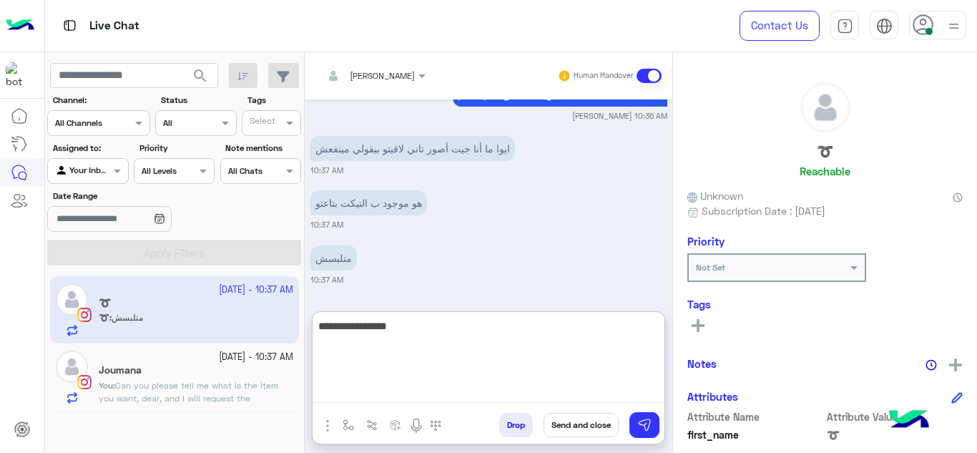
type textarea "**********"
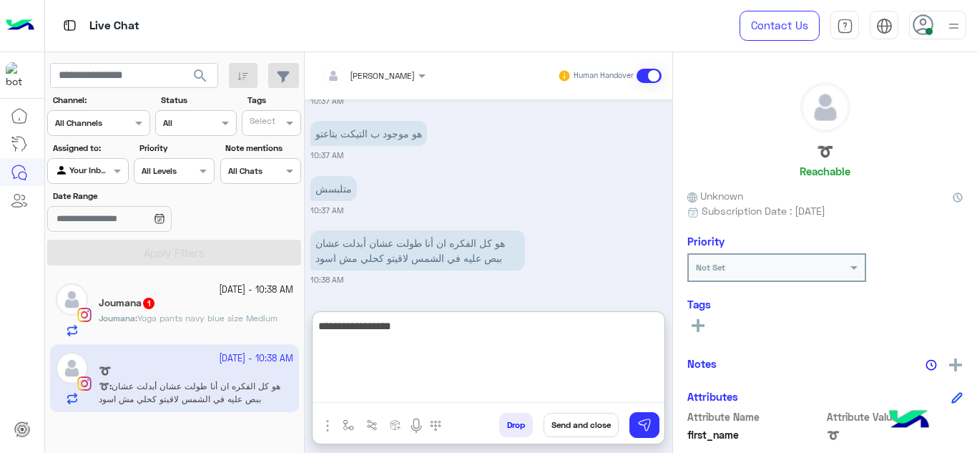
scroll to position [622, 0]
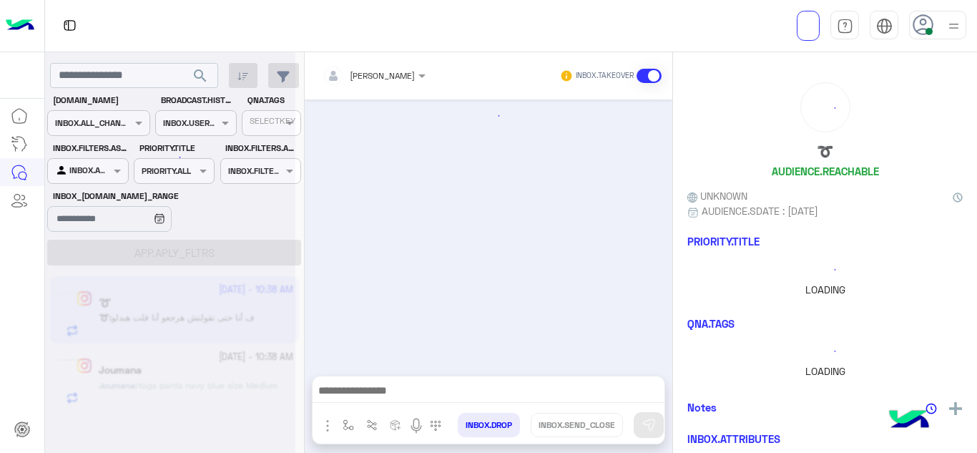
scroll to position [340, 0]
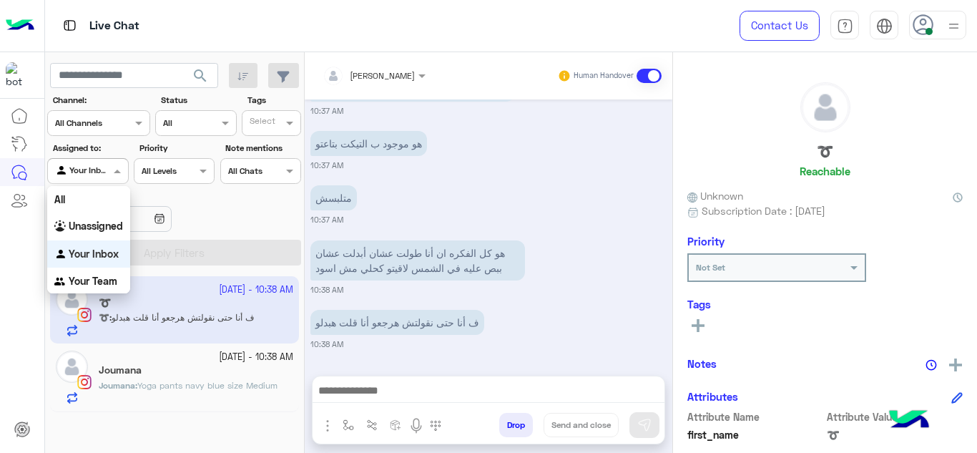
click at [117, 174] on span at bounding box center [119, 170] width 18 height 15
click at [109, 276] on b "Your Team" at bounding box center [93, 281] width 49 height 12
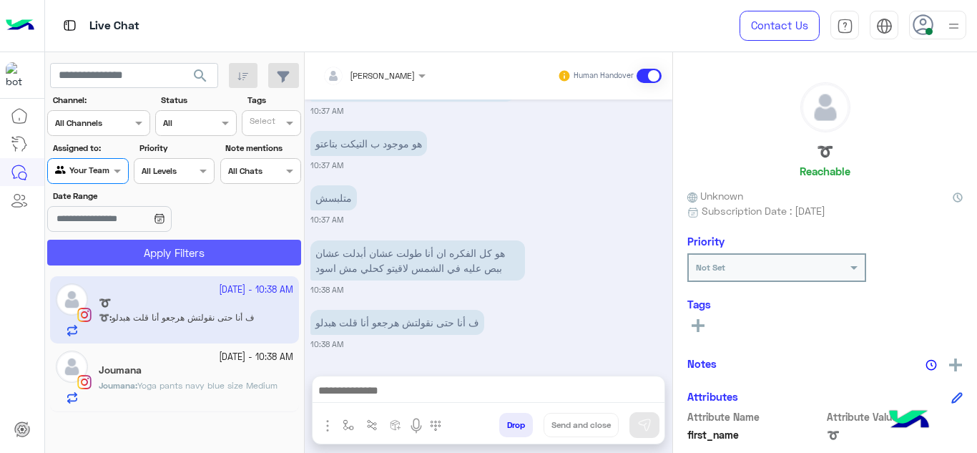
click at [142, 255] on button "Apply Filters" at bounding box center [174, 253] width 254 height 26
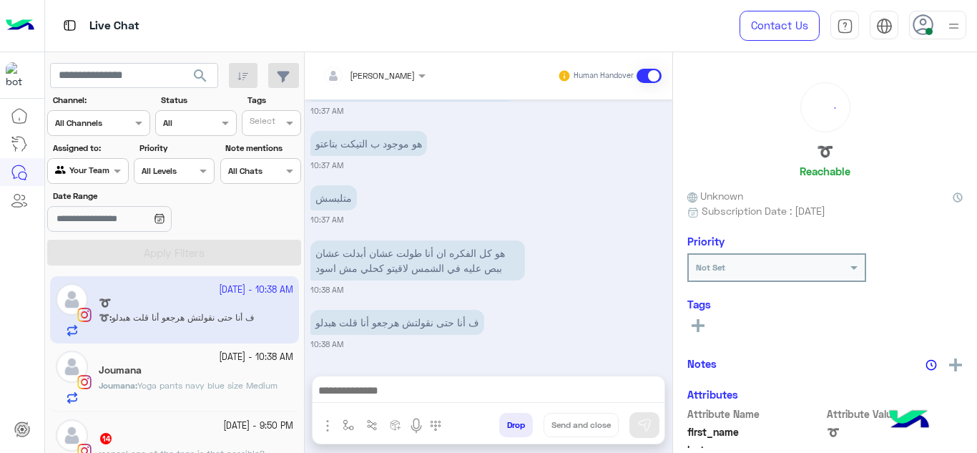
click at [116, 172] on span at bounding box center [119, 170] width 18 height 15
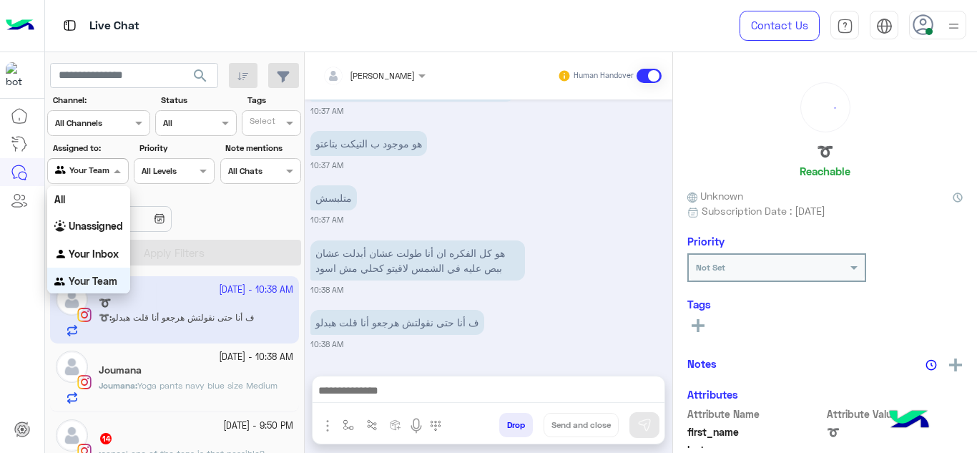
scroll to position [2, 0]
click at [83, 280] on div "All Unassigned Your Inbox Your Team" at bounding box center [88, 238] width 83 height 109
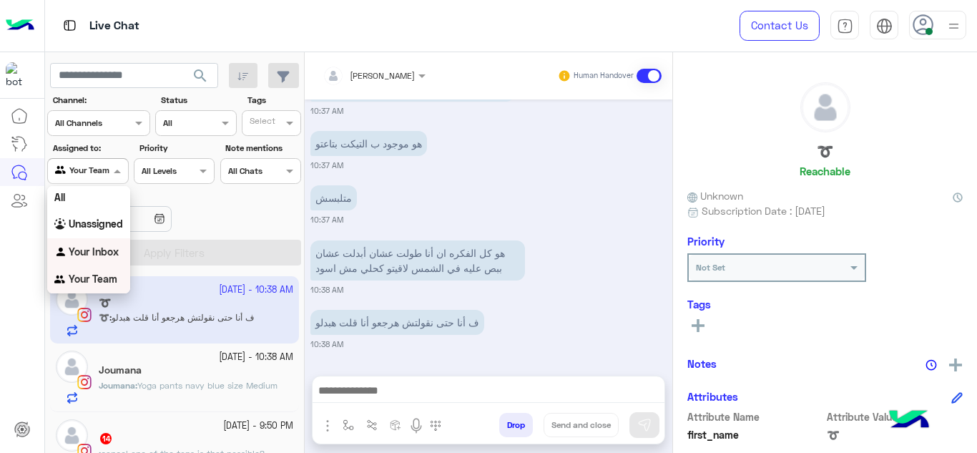
click at [92, 245] on b "Your Inbox" at bounding box center [94, 251] width 50 height 12
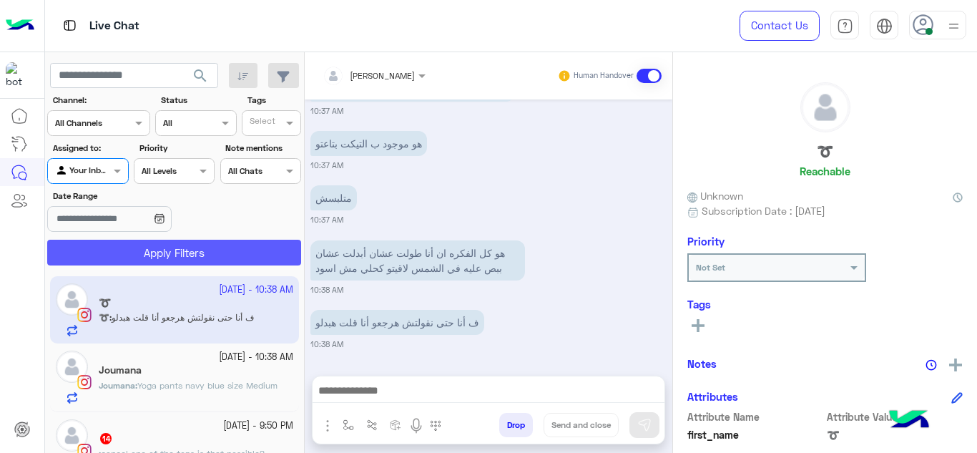
click at [119, 253] on button "Apply Filters" at bounding box center [174, 253] width 254 height 26
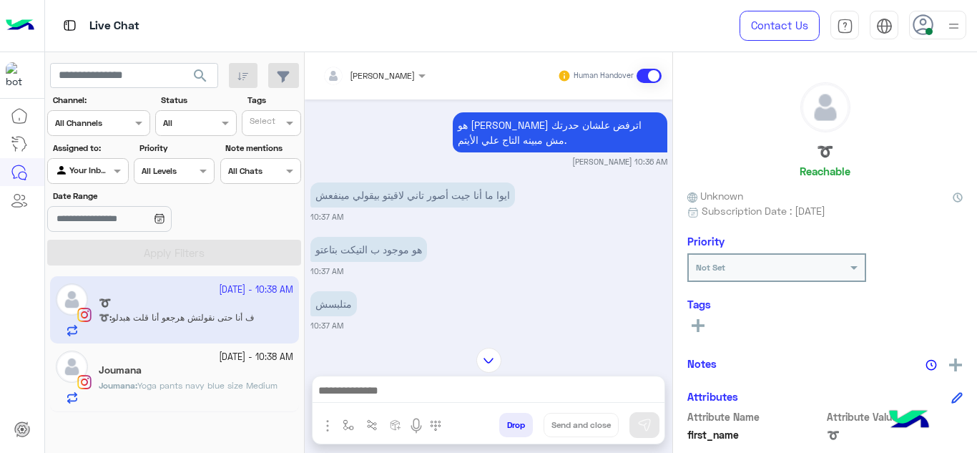
scroll to position [339, 0]
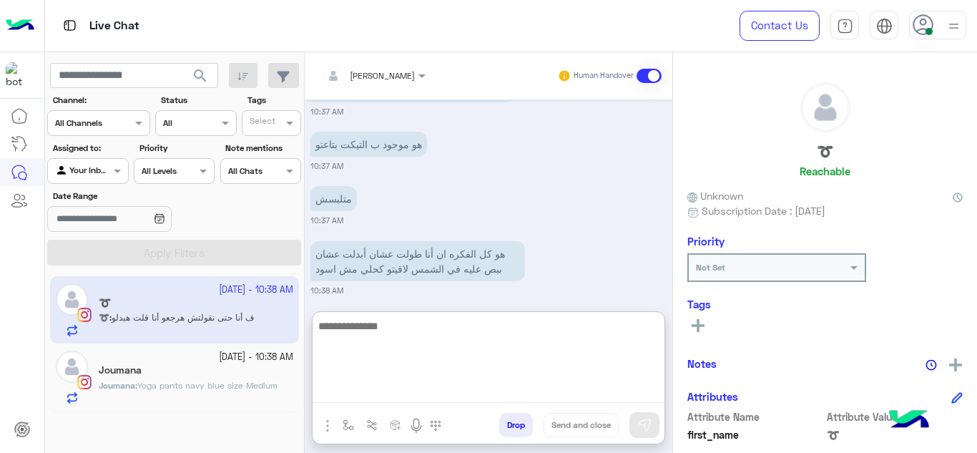
click at [389, 383] on textarea at bounding box center [489, 360] width 352 height 86
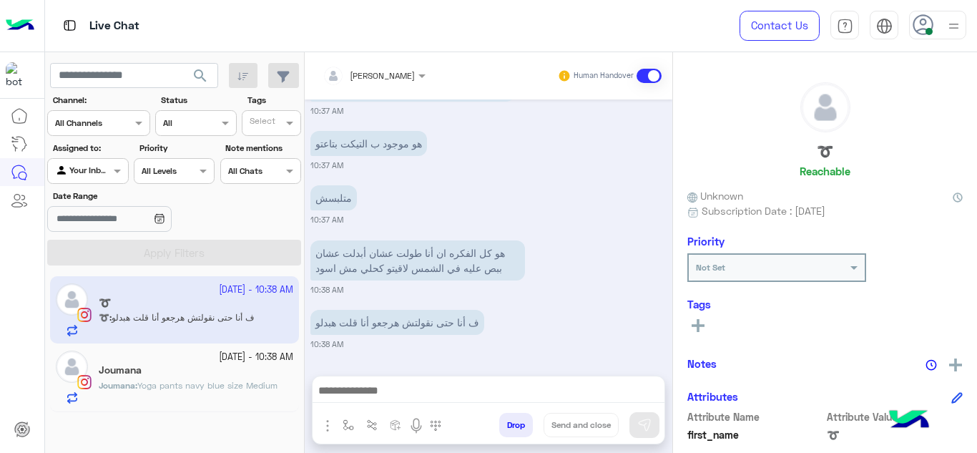
scroll to position [340, 0]
click at [356, 312] on div "[PERSON_NAME] Human Handover [DATE] محدش بيرد عليا 10:30 AM حضرتك ملاتي الفورم …" at bounding box center [489, 255] width 368 height 406
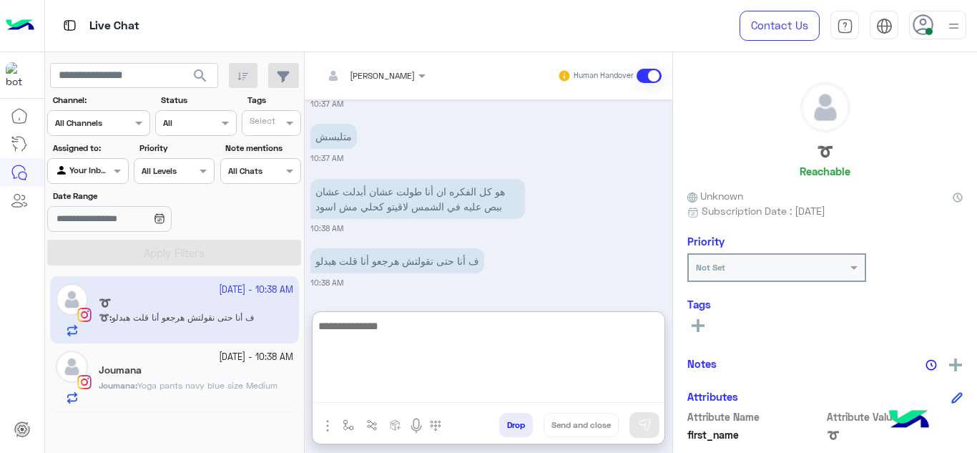
scroll to position [404, 0]
drag, startPoint x: 362, startPoint y: 386, endPoint x: 356, endPoint y: 197, distance: 189.7
click at [356, 197] on div "[PERSON_NAME] Human Handover [DATE] محدش بيرد عليا 10:30 AM حضرتك ملاتي الفورم …" at bounding box center [489, 255] width 368 height 406
type textarea "**********"
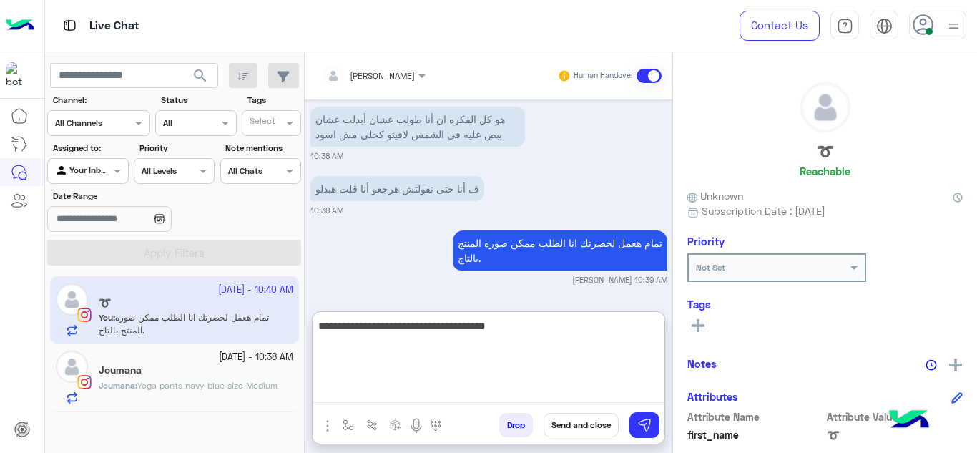
type textarea "**********"
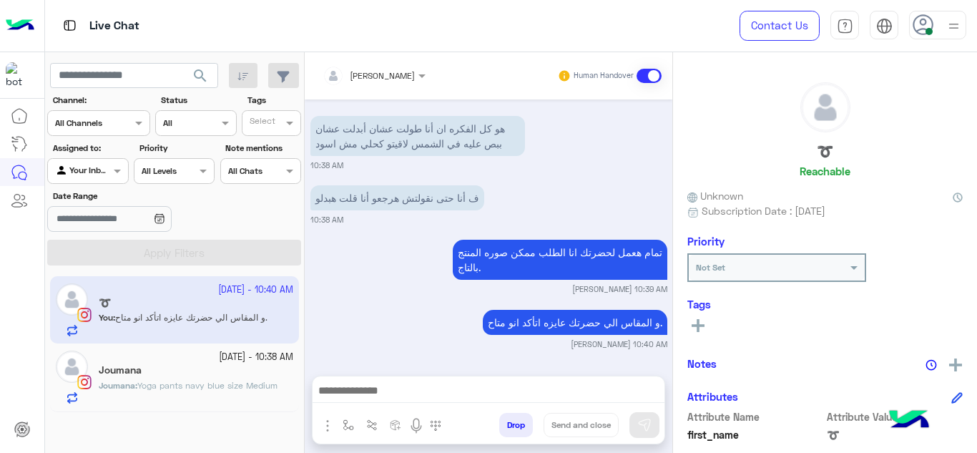
scroll to position [496, 0]
click at [237, 368] on div "Joumana" at bounding box center [196, 371] width 195 height 15
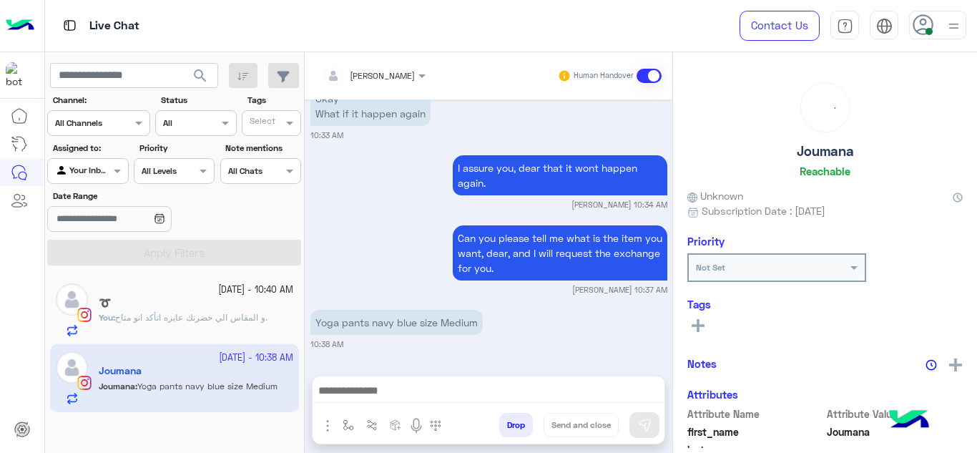
scroll to position [444, 0]
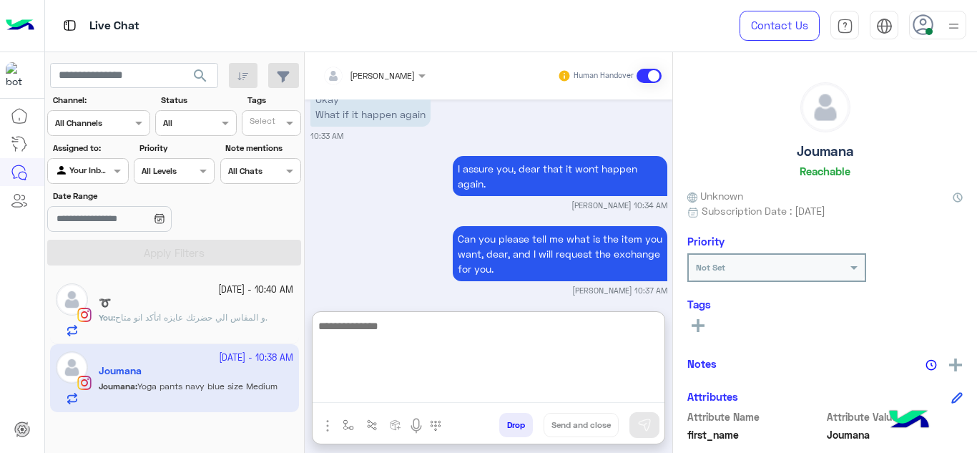
drag, startPoint x: 376, startPoint y: 395, endPoint x: 390, endPoint y: 158, distance: 237.3
click at [390, 158] on div "[PERSON_NAME] Human Handover [DATE] Why? 10:30 AM Actually that not my problem …" at bounding box center [489, 255] width 368 height 406
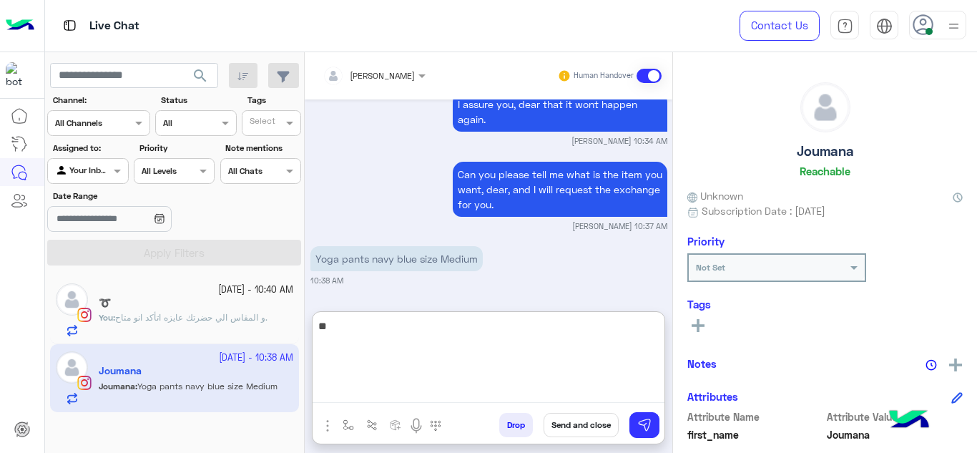
type textarea "*"
type textarea "**********"
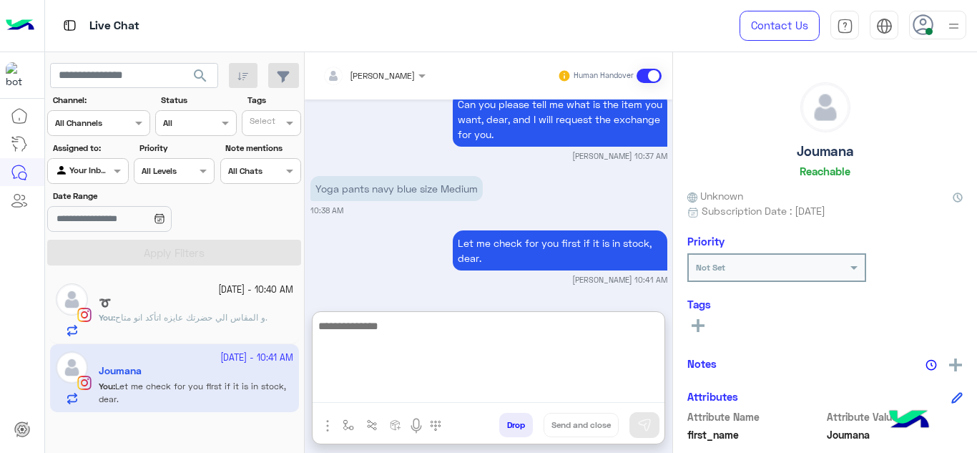
click at [389, 337] on textarea at bounding box center [489, 360] width 352 height 86
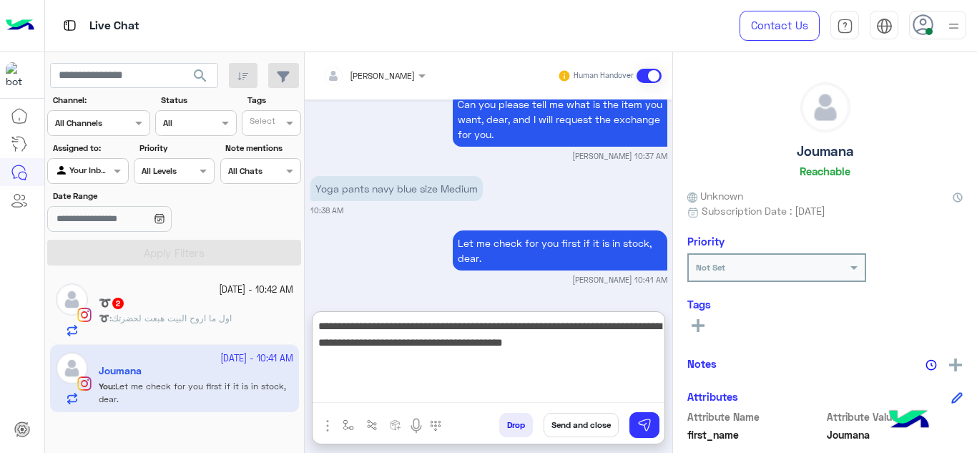
click at [607, 346] on textarea "**********" at bounding box center [489, 360] width 352 height 86
click at [638, 363] on textarea "**********" at bounding box center [489, 360] width 352 height 86
click at [601, 338] on textarea "**********" at bounding box center [489, 360] width 352 height 86
click at [605, 346] on textarea "**********" at bounding box center [489, 360] width 352 height 86
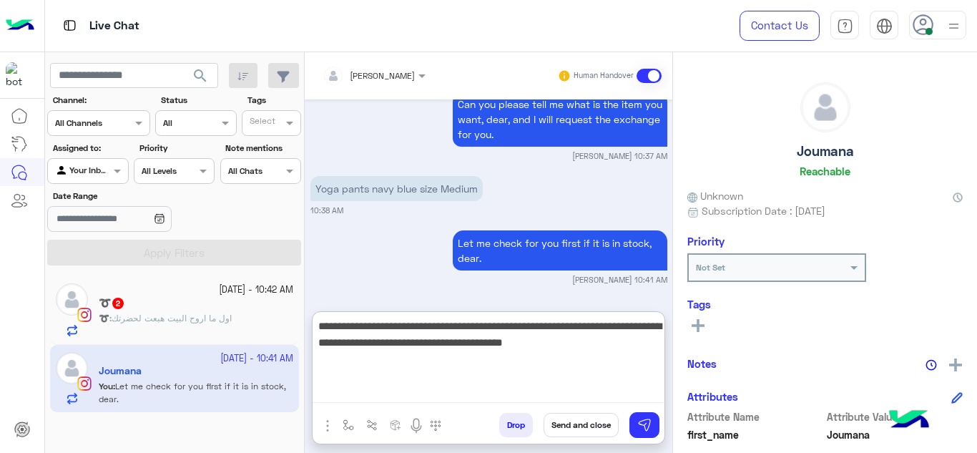
click at [605, 346] on textarea "**********" at bounding box center [489, 360] width 352 height 86
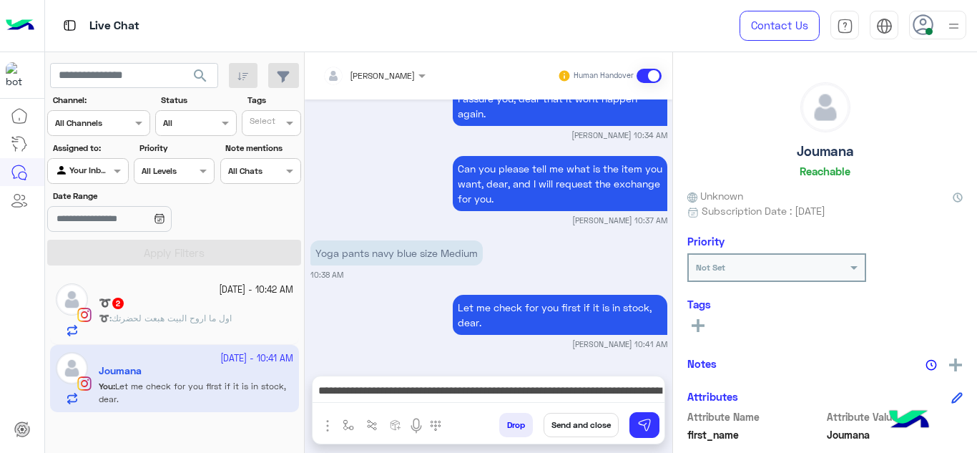
drag, startPoint x: 605, startPoint y: 346, endPoint x: 657, endPoint y: 65, distance: 285.2
click at [657, 65] on div "Human Handover" at bounding box center [609, 76] width 105 height 26
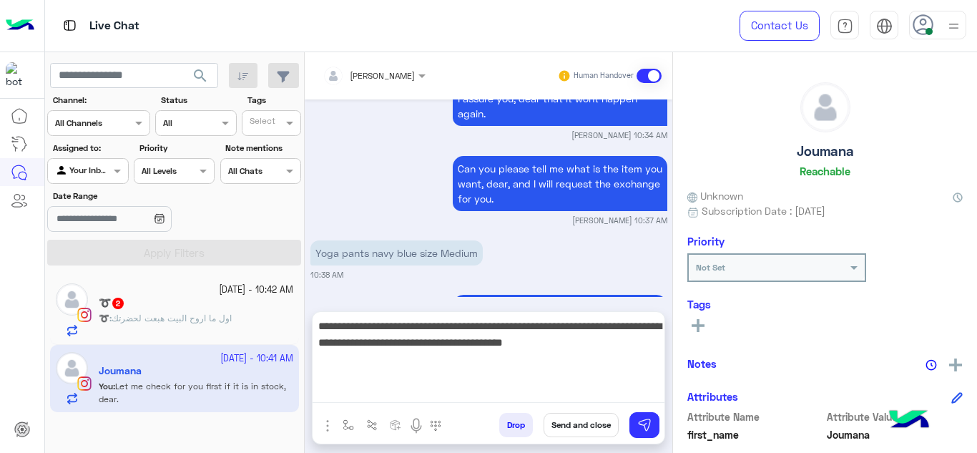
click at [627, 384] on textarea "**********" at bounding box center [489, 360] width 352 height 86
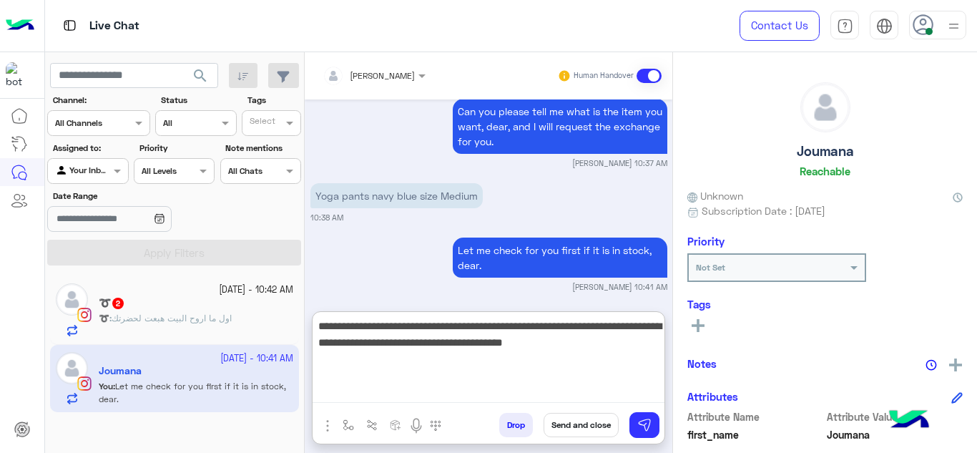
scroll to position [579, 0]
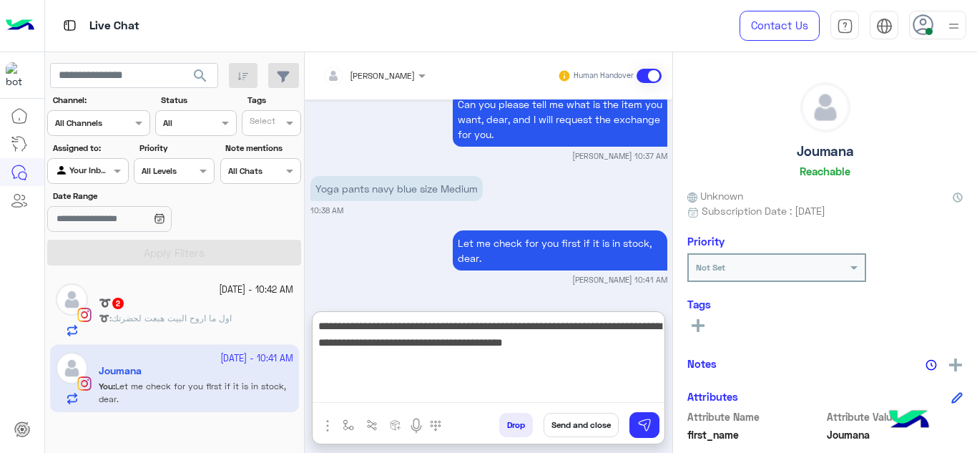
click at [621, 348] on textarea "**********" at bounding box center [489, 360] width 352 height 86
type textarea "**********"
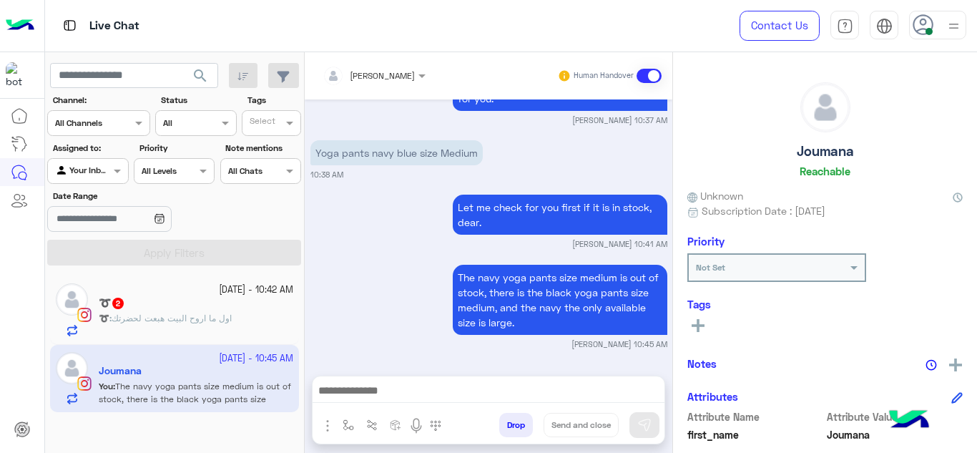
scroll to position [639, 0]
click at [267, 308] on div "➰ 2" at bounding box center [196, 304] width 195 height 15
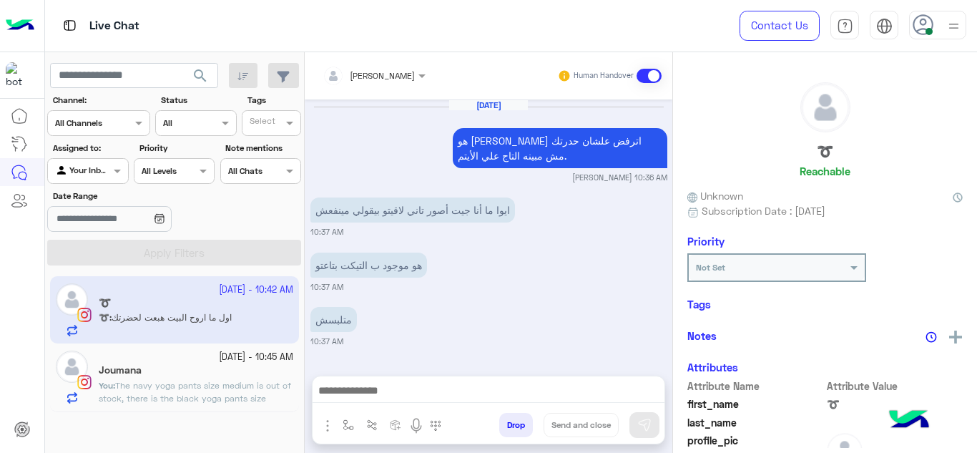
scroll to position [354, 0]
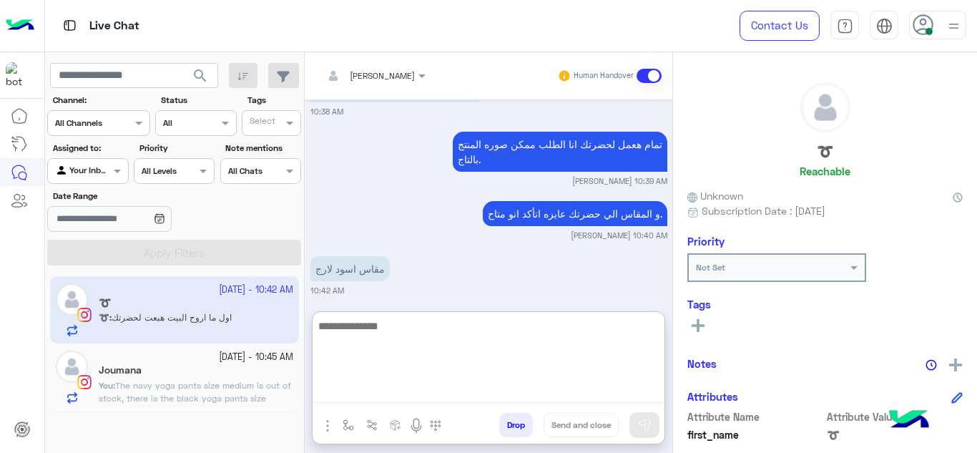
drag, startPoint x: 379, startPoint y: 386, endPoint x: 382, endPoint y: 227, distance: 159.6
click at [382, 227] on div "[PERSON_NAME] Human Handover [DATE] هو جايلي انو اترفض علشان حدرتك مش مبينه الت…" at bounding box center [489, 255] width 368 height 406
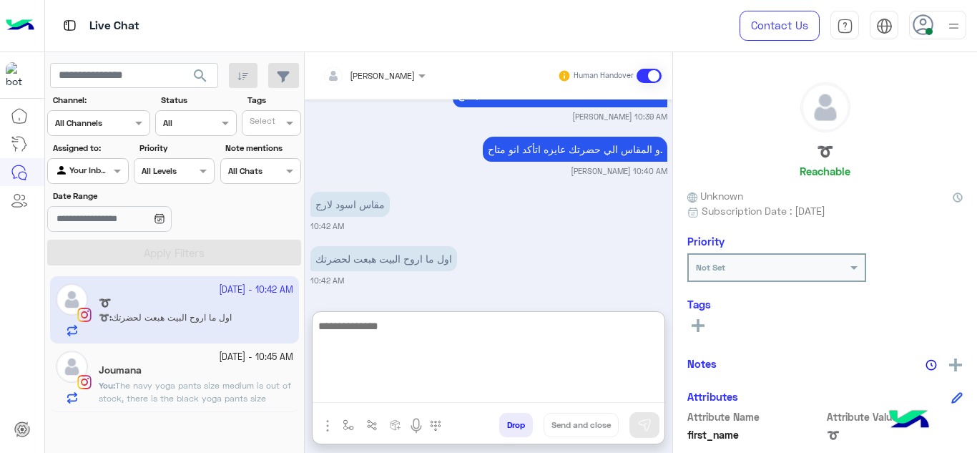
type textarea "*"
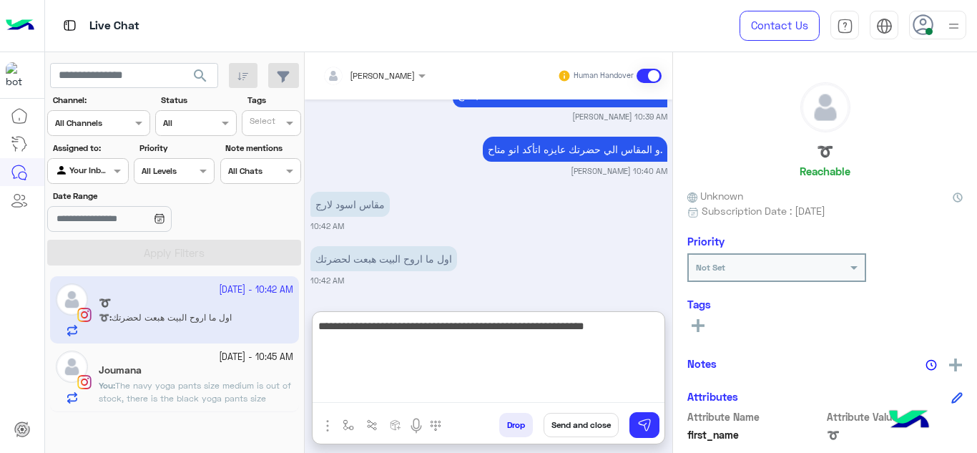
type textarea "**********"
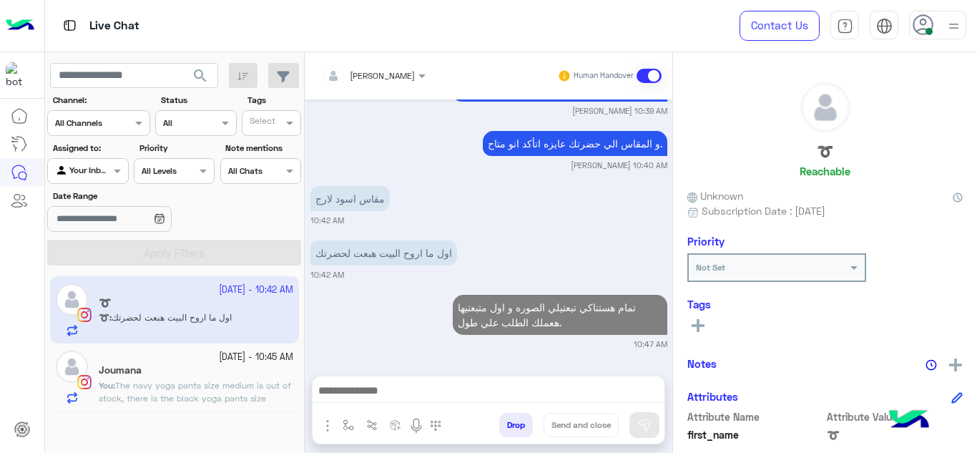
click at [700, 328] on icon at bounding box center [698, 325] width 13 height 13
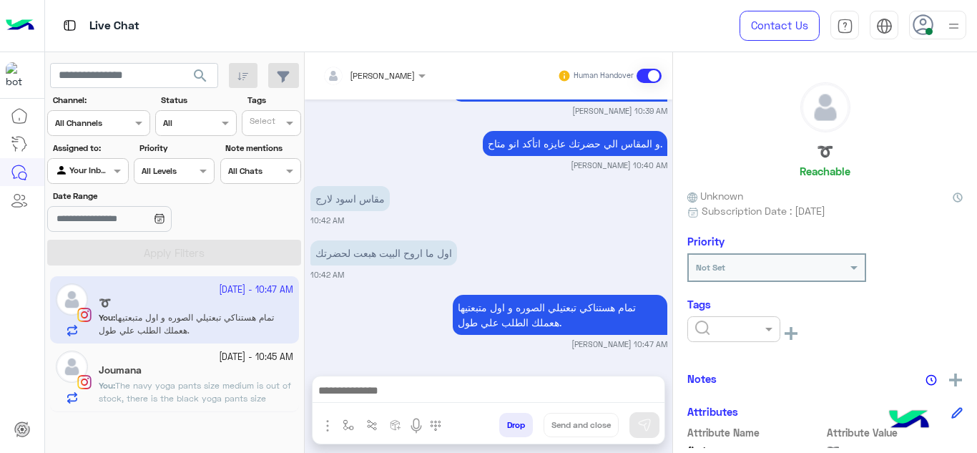
scroll to position [424, 0]
click at [715, 328] on input "text" at bounding box center [717, 327] width 44 height 13
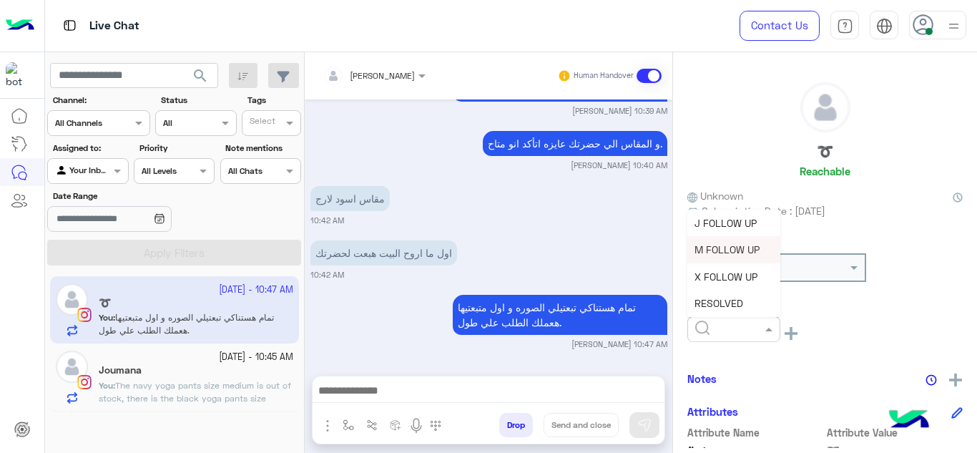
click at [711, 249] on span "M FOLLOW UP" at bounding box center [727, 249] width 65 height 12
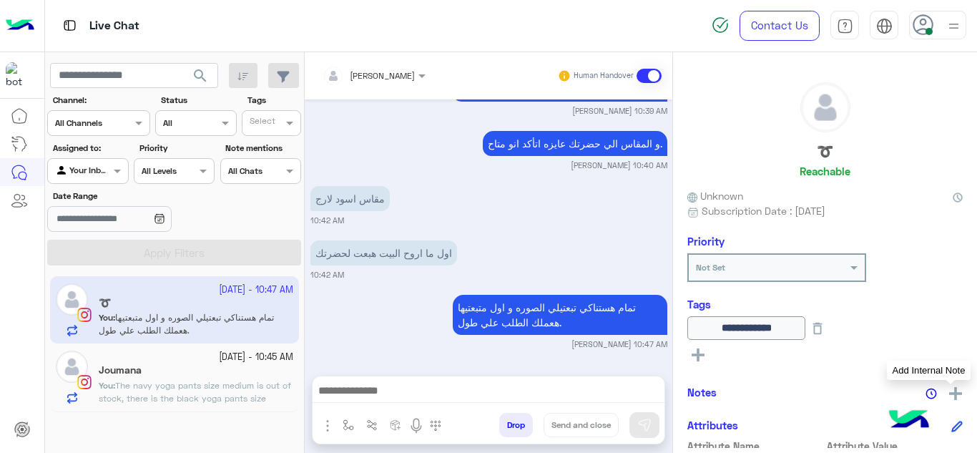
click at [951, 394] on img at bounding box center [955, 393] width 13 height 13
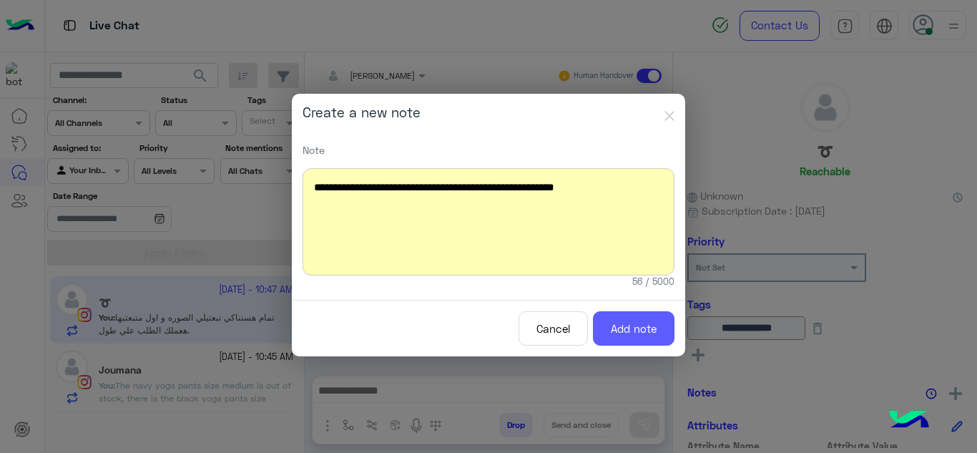
click at [638, 326] on button "Add note" at bounding box center [634, 328] width 82 height 35
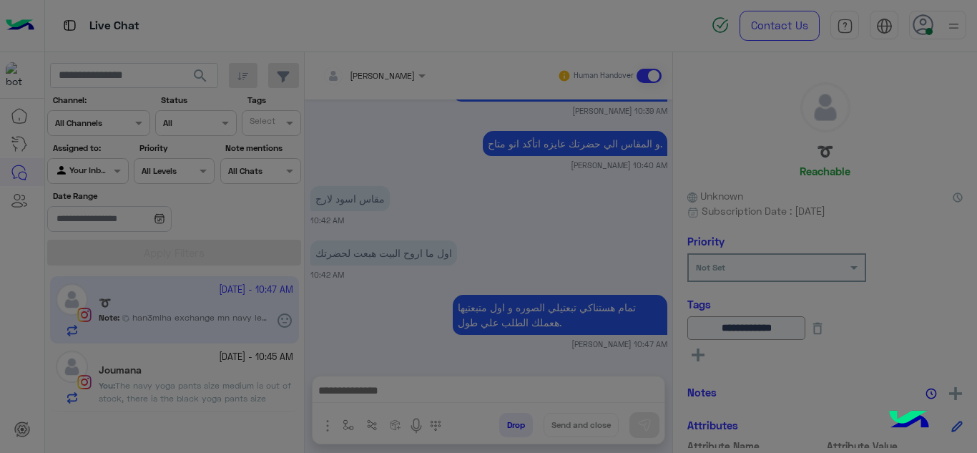
scroll to position [533, 0]
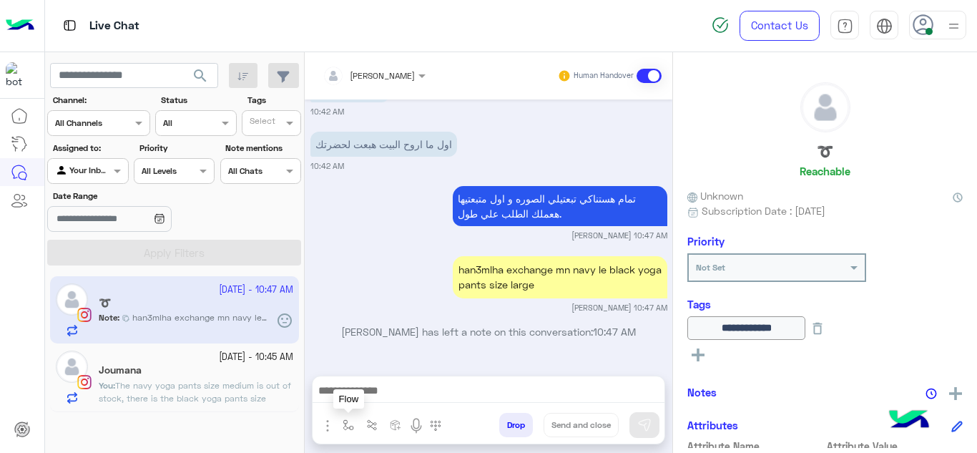
click at [348, 421] on img "button" at bounding box center [348, 424] width 11 height 11
click at [366, 393] on input "text" at bounding box center [373, 391] width 57 height 13
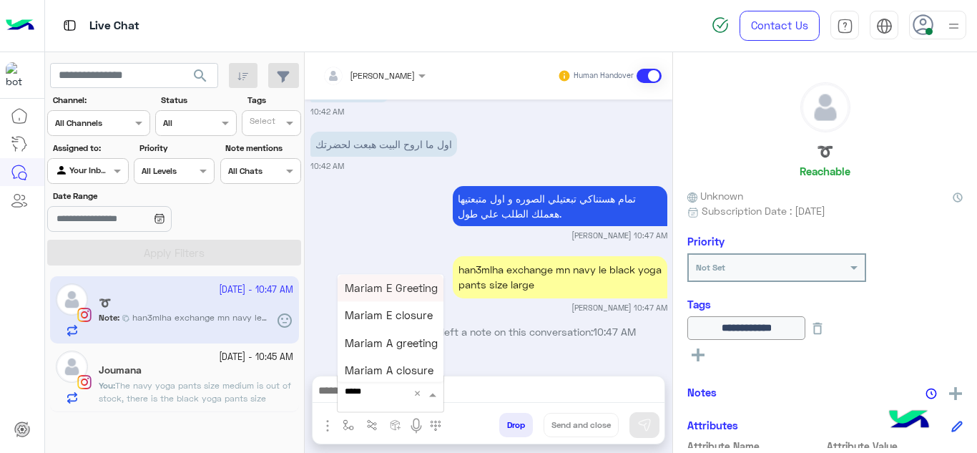
type input "******"
click at [416, 312] on span "Mariam E closure" at bounding box center [389, 315] width 88 height 13
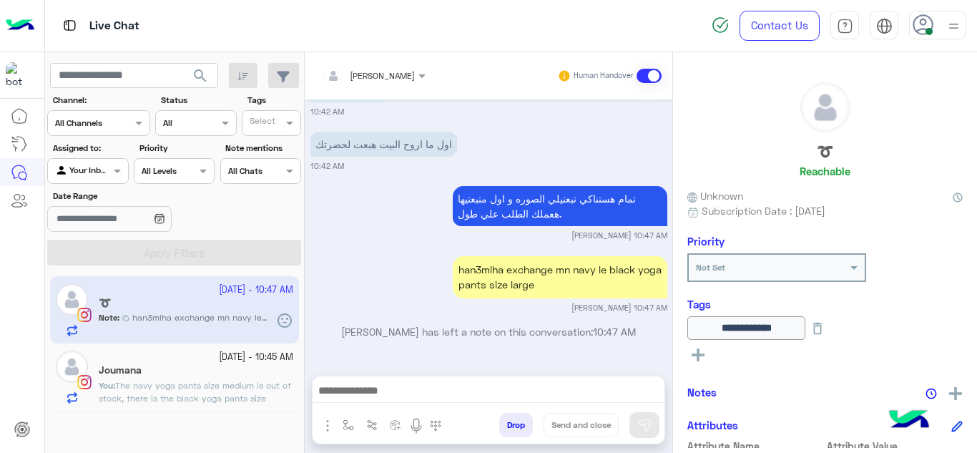
type textarea "**********"
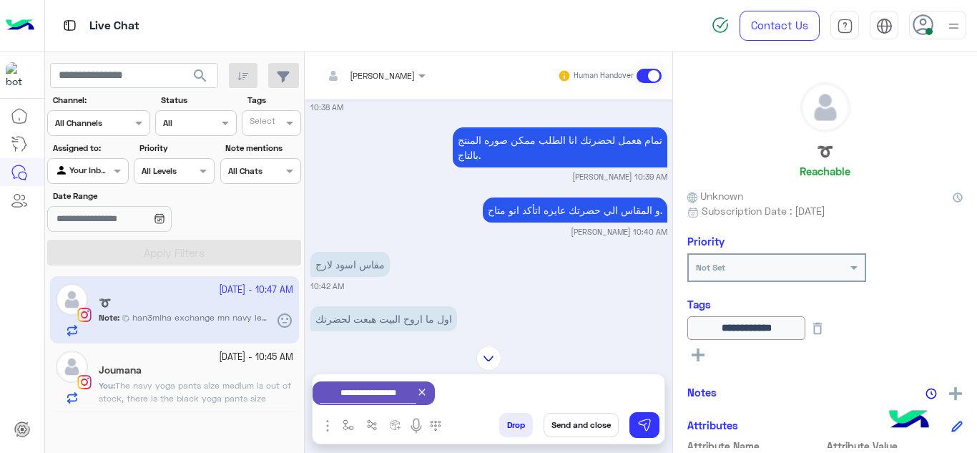
scroll to position [1386, 0]
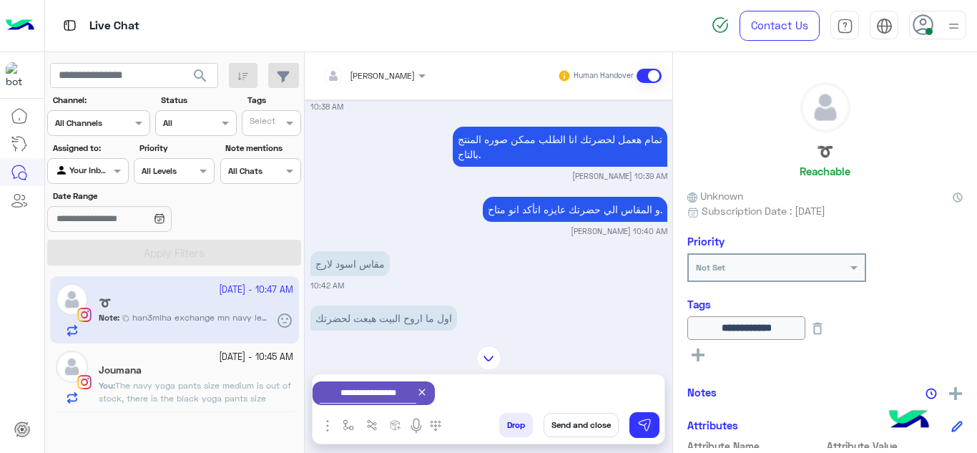
click at [215, 376] on div "Joumana" at bounding box center [196, 371] width 195 height 15
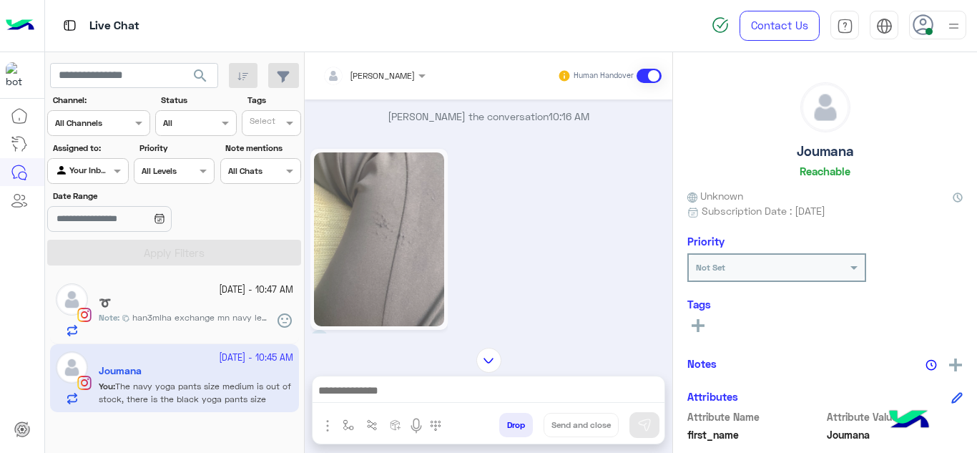
scroll to position [17, 0]
click at [386, 231] on img at bounding box center [379, 238] width 130 height 174
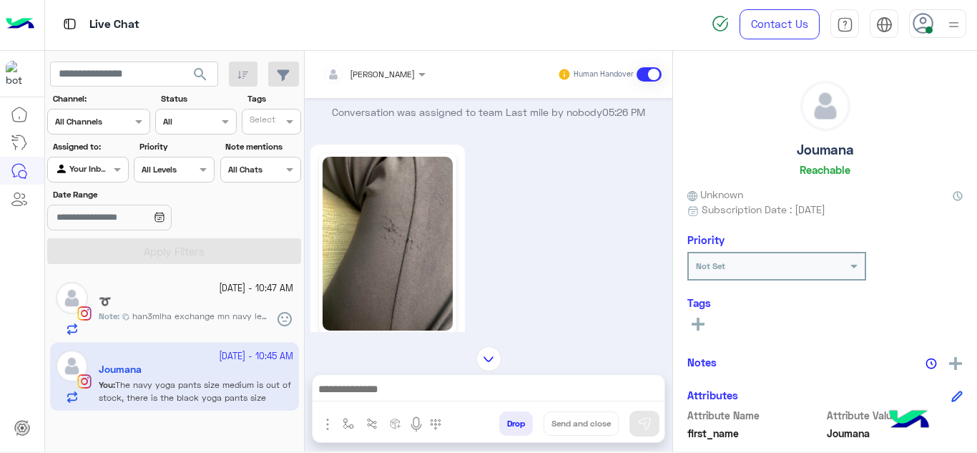
scroll to position [18, 0]
click at [424, 264] on img at bounding box center [388, 244] width 130 height 174
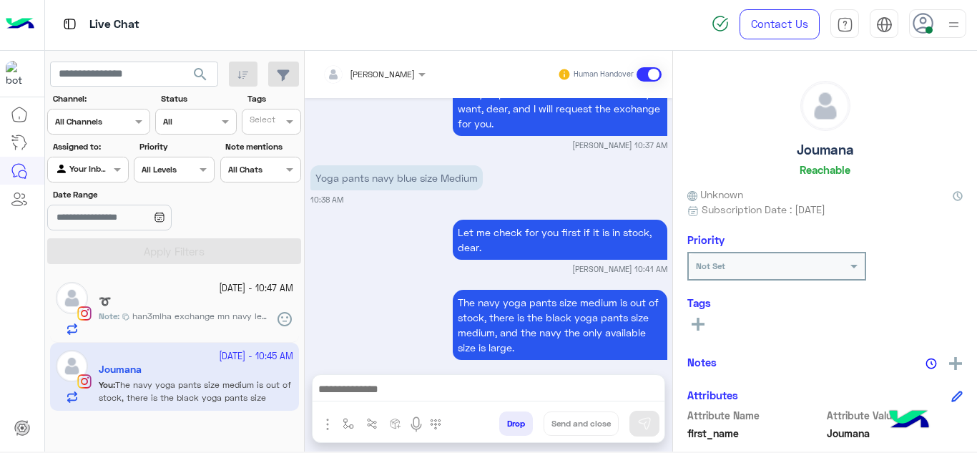
scroll to position [1405, 0]
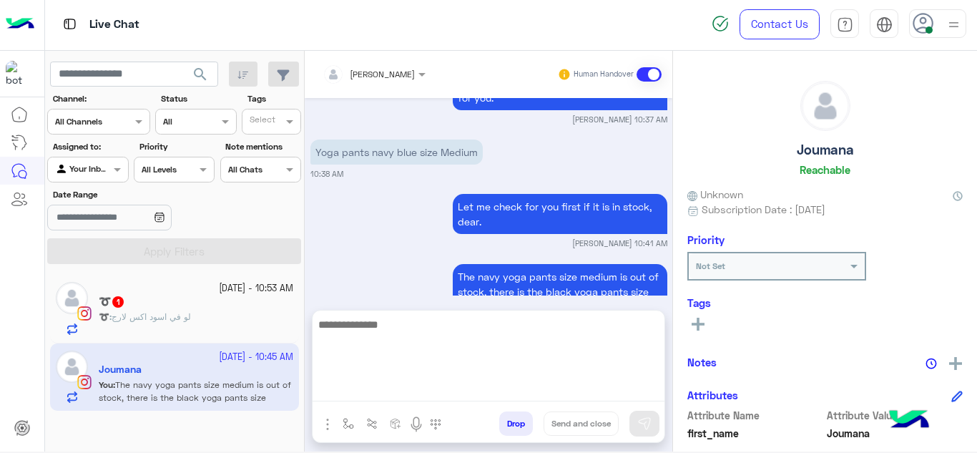
click at [354, 388] on textarea at bounding box center [489, 359] width 352 height 86
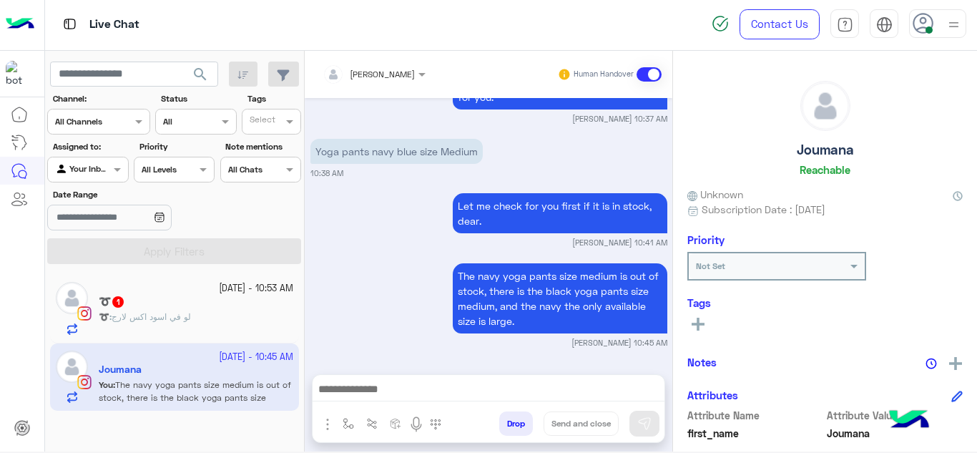
click at [704, 320] on icon at bounding box center [698, 324] width 13 height 13
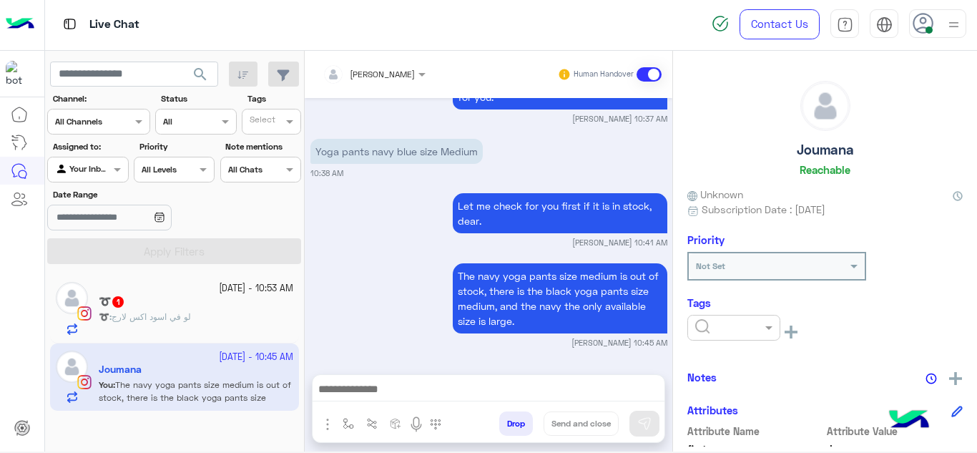
scroll to position [1405, 0]
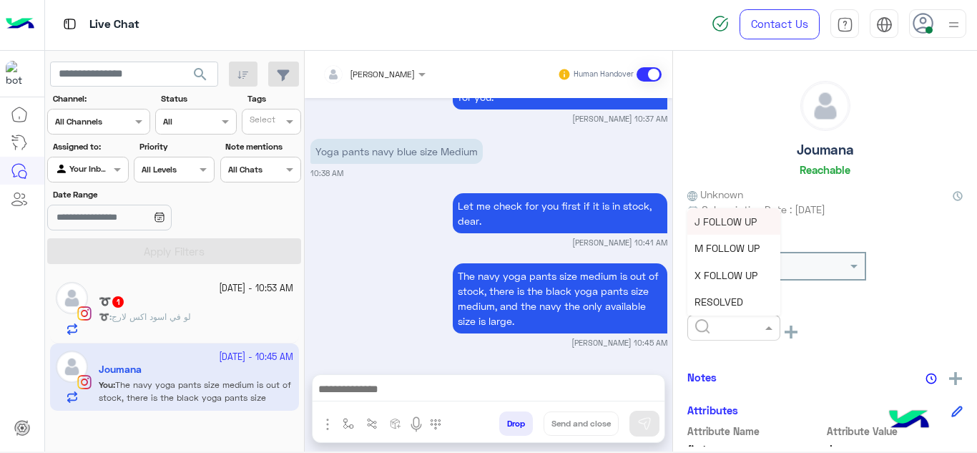
click at [729, 330] on input "text" at bounding box center [717, 326] width 44 height 13
click at [732, 239] on div "M FOLLOW UP" at bounding box center [734, 248] width 93 height 26
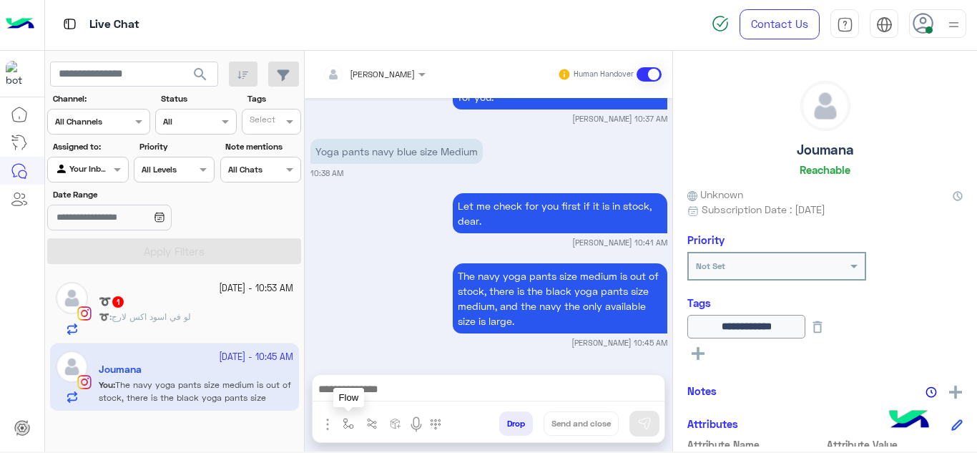
drag, startPoint x: 352, startPoint y: 415, endPoint x: 303, endPoint y: 487, distance: 86.5
click at [303, 452] on html "Live Chat Contact Us Help Center عربي English search Channel: Channel All Chann…" at bounding box center [488, 226] width 977 height 453
click at [346, 428] on img "button" at bounding box center [348, 423] width 11 height 11
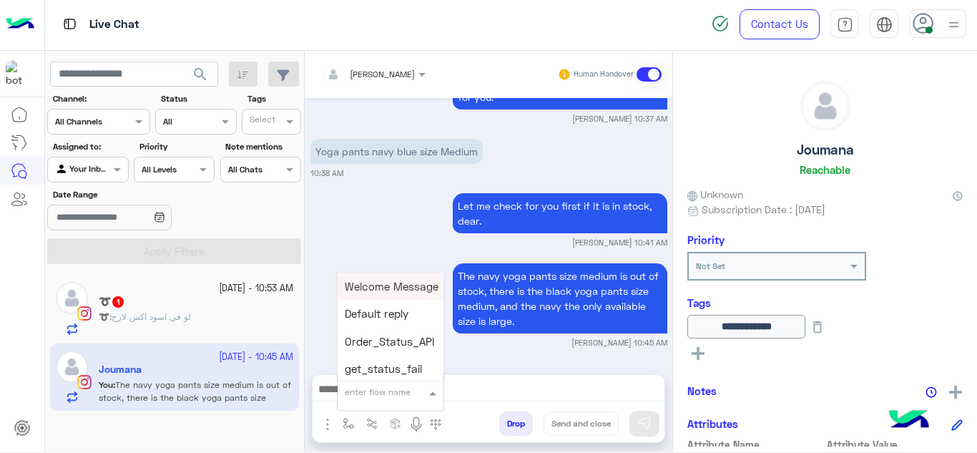
click at [378, 390] on input "text" at bounding box center [373, 390] width 57 height 13
type input "******"
click at [395, 323] on div "Mariam E closure" at bounding box center [391, 315] width 106 height 28
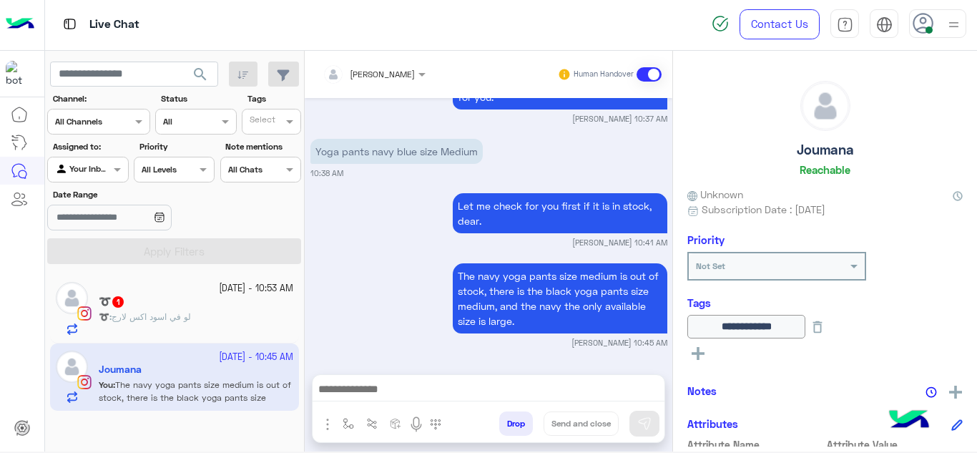
type textarea "**********"
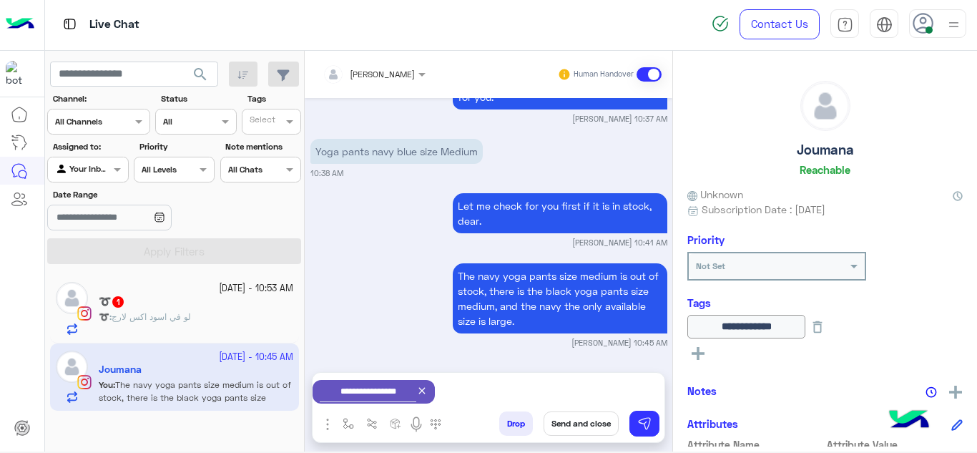
scroll to position [1407, 0]
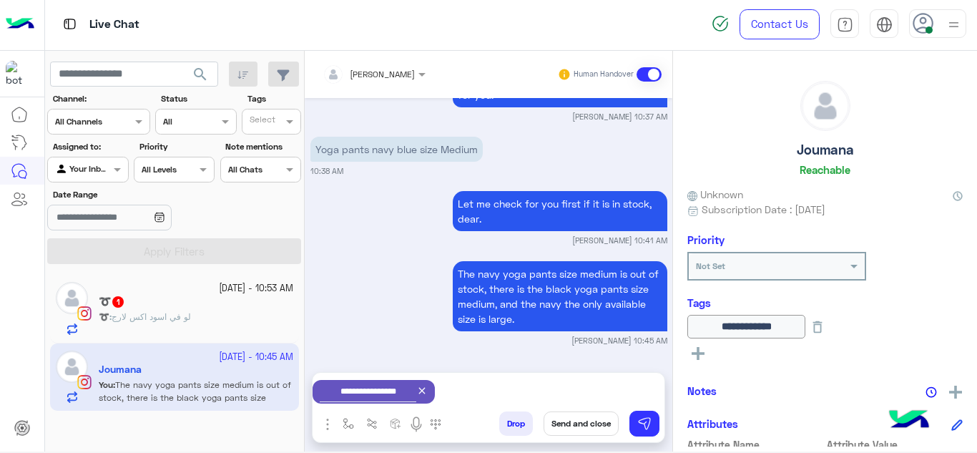
click at [588, 423] on button "Send and close" at bounding box center [581, 423] width 75 height 24
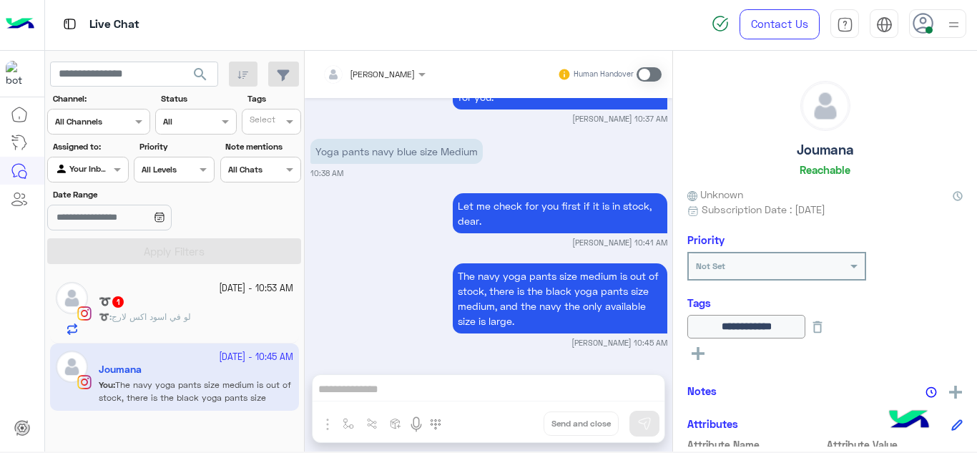
scroll to position [1442, 0]
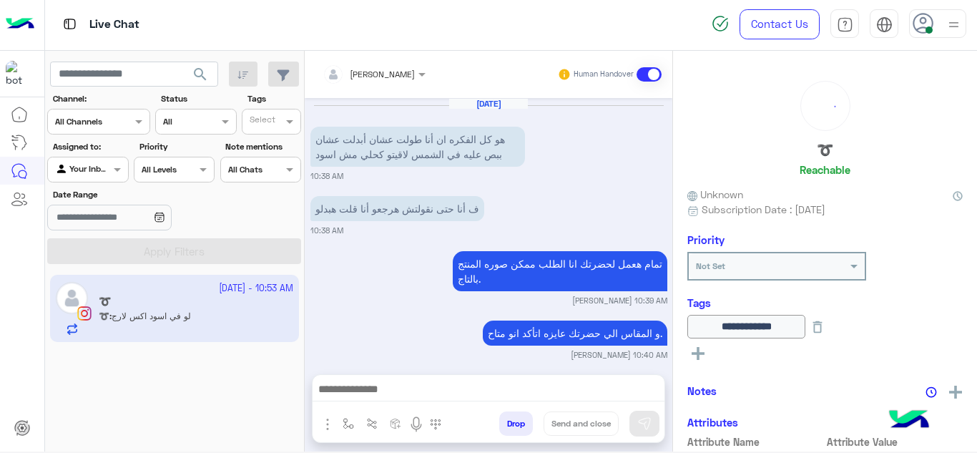
scroll to position [354, 0]
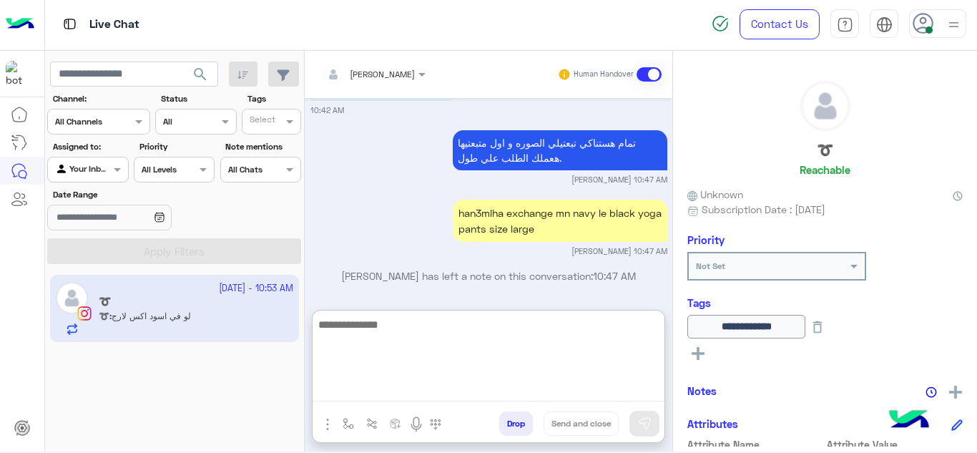
drag, startPoint x: 428, startPoint y: 383, endPoint x: 390, endPoint y: 180, distance: 206.0
click at [390, 180] on div "[PERSON_NAME] Human Handover [DATE] هو كل الفكره ان أنا طولت عشان أبدلت عشان بب…" at bounding box center [489, 254] width 368 height 406
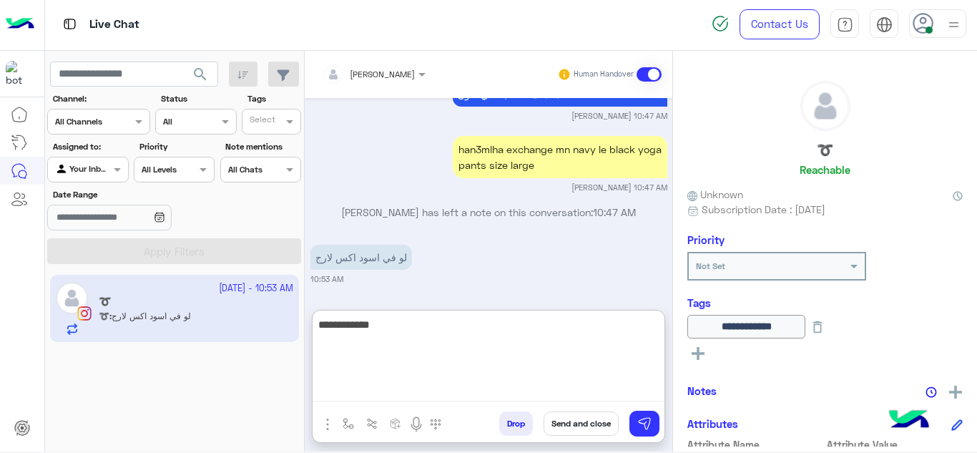
type textarea "**********"
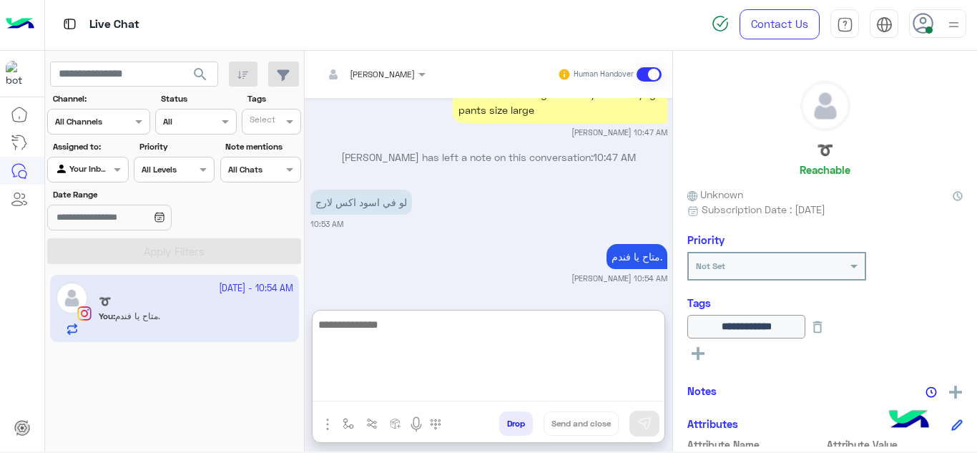
scroll to position [527, 0]
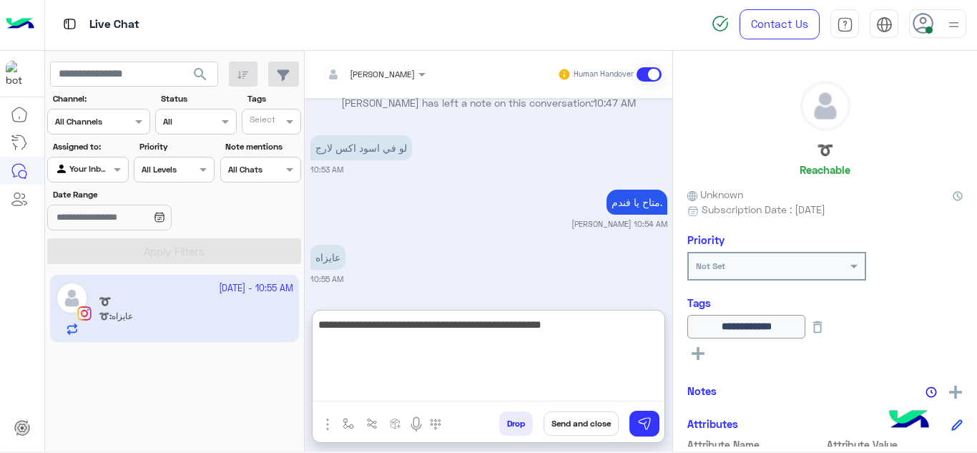
type textarea "**********"
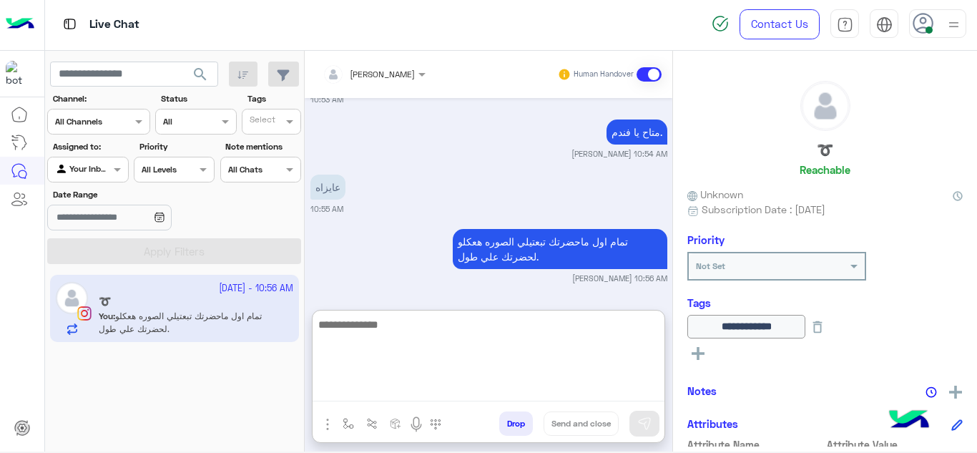
scroll to position [597, 0]
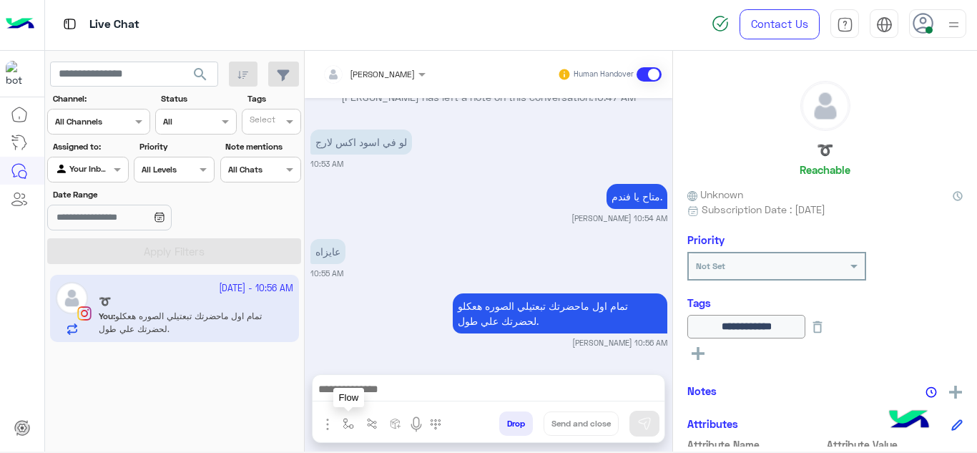
click at [346, 419] on img "button" at bounding box center [348, 423] width 11 height 11
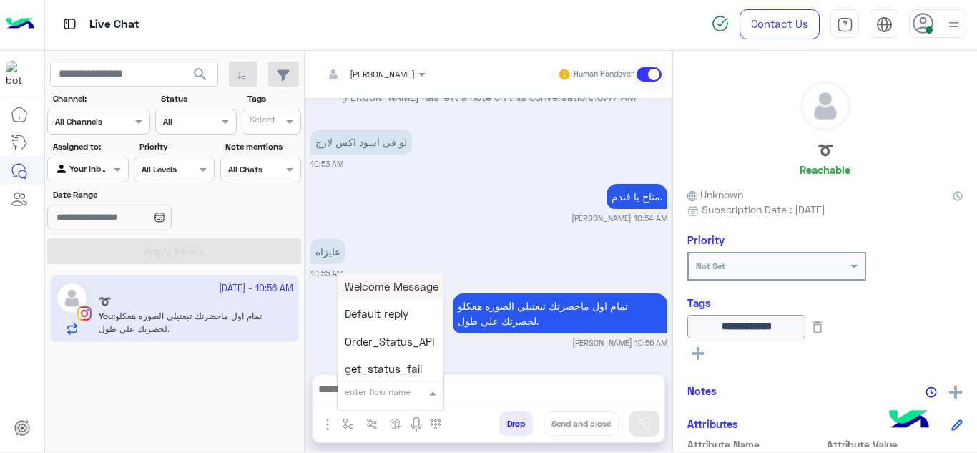
click at [352, 393] on input "text" at bounding box center [373, 390] width 57 height 13
type input "*"
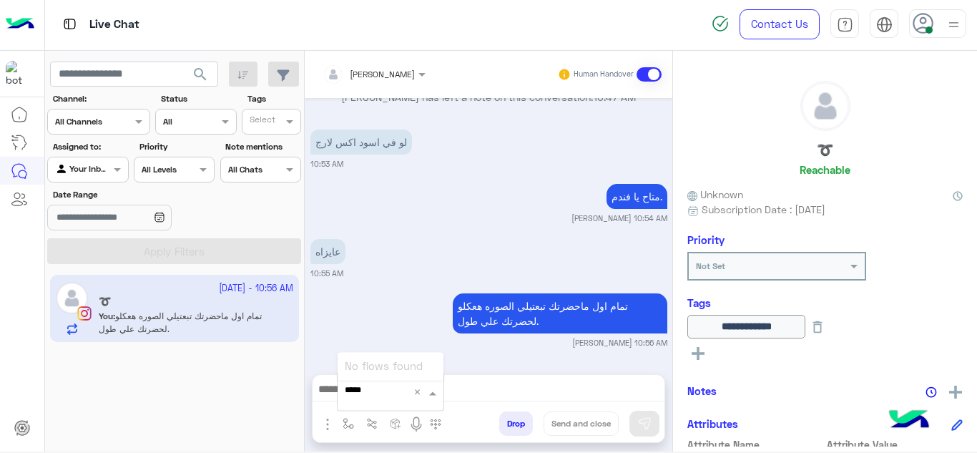
type input "****"
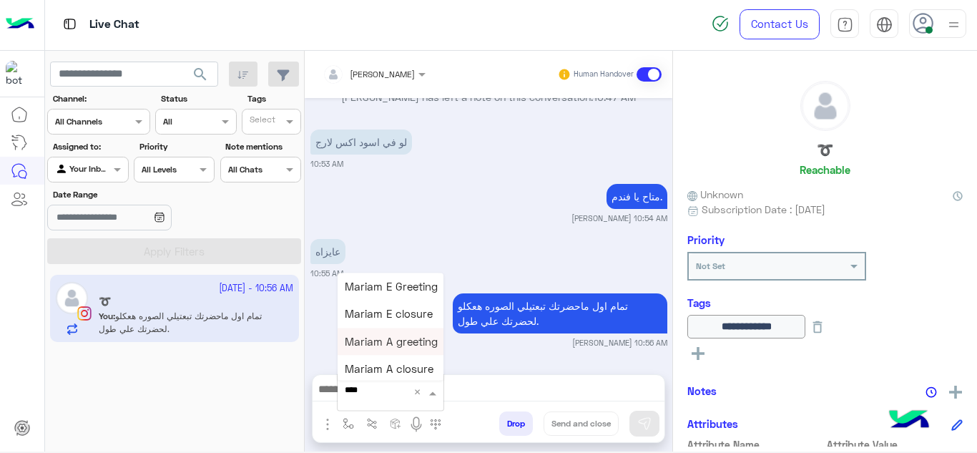
click at [391, 346] on span "Mariam A greeting" at bounding box center [391, 341] width 93 height 13
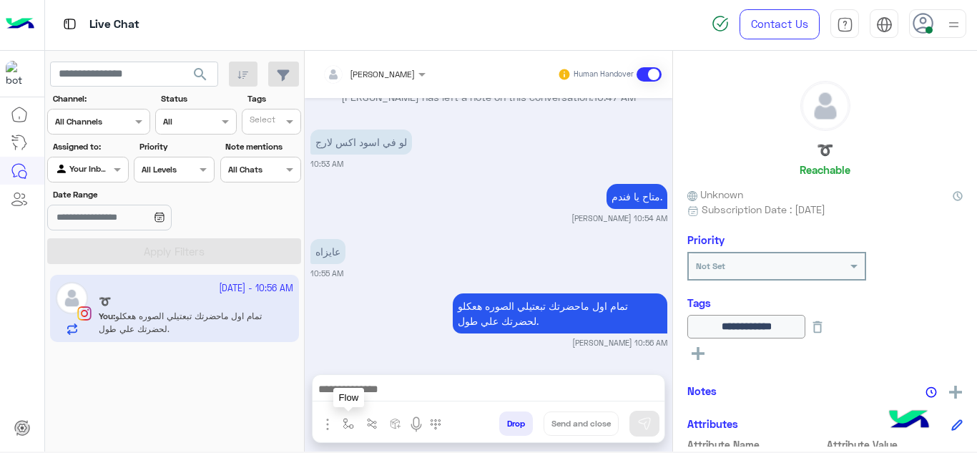
type textarea "**********"
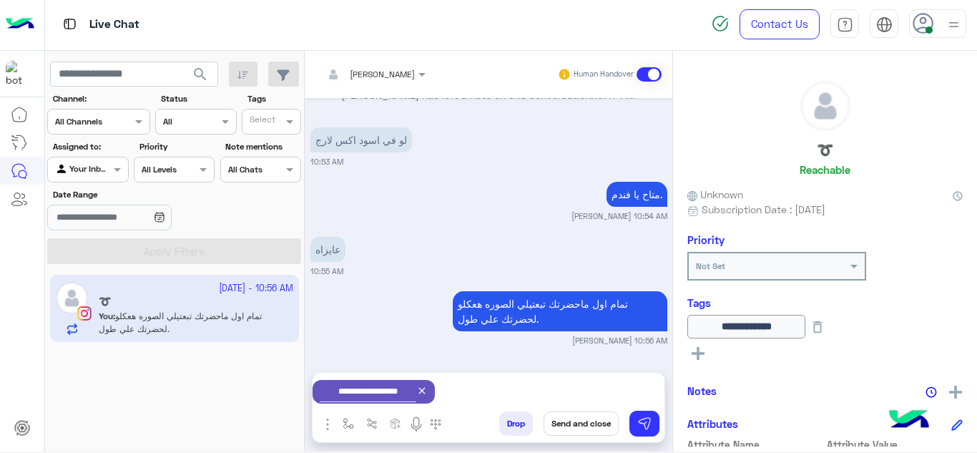
click at [426, 391] on icon at bounding box center [422, 391] width 6 height 6
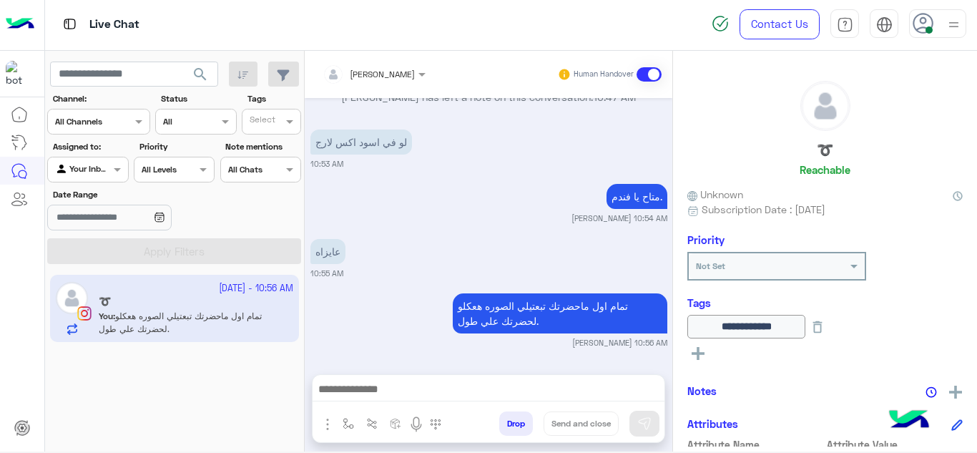
scroll to position [533, 0]
click at [346, 428] on img "button" at bounding box center [348, 423] width 11 height 11
click at [358, 406] on div "enter flow name" at bounding box center [390, 392] width 107 height 38
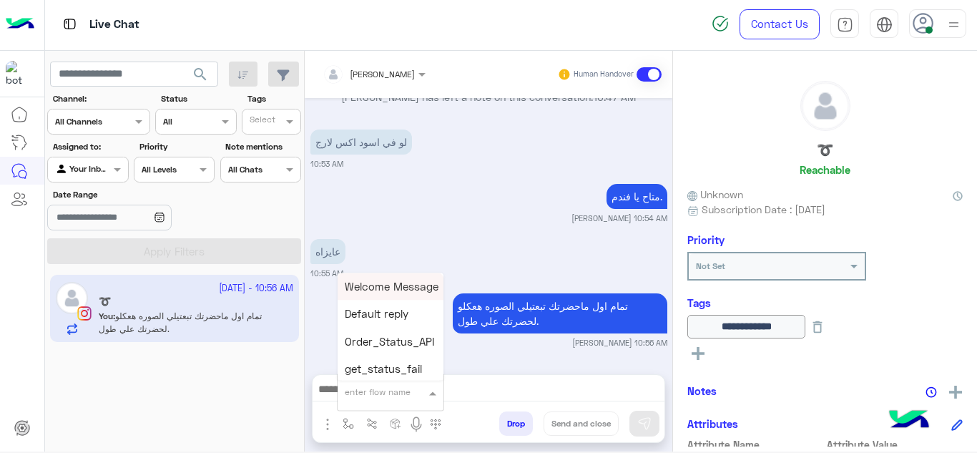
click at [359, 394] on input "text" at bounding box center [373, 390] width 57 height 13
type input "******"
click at [389, 368] on span "Mariam A closure" at bounding box center [389, 369] width 89 height 13
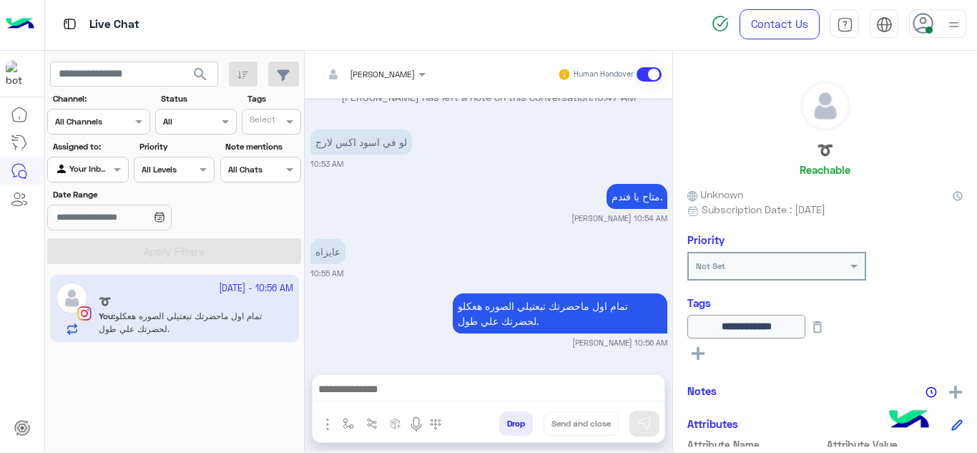
type textarea "**********"
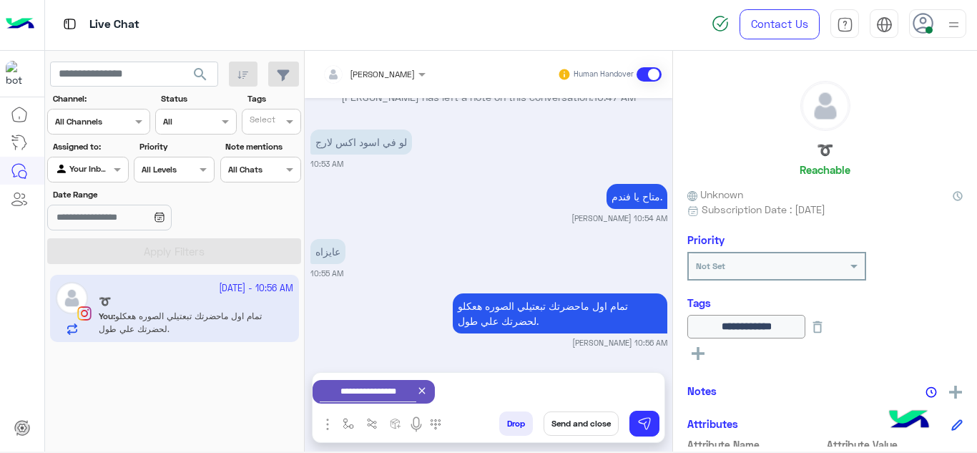
scroll to position [535, 0]
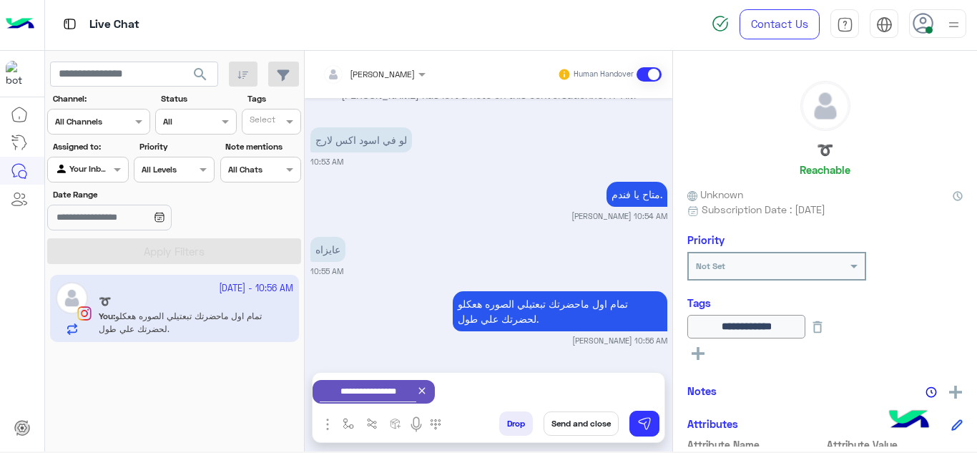
click at [572, 424] on button "Send and close" at bounding box center [581, 423] width 75 height 24
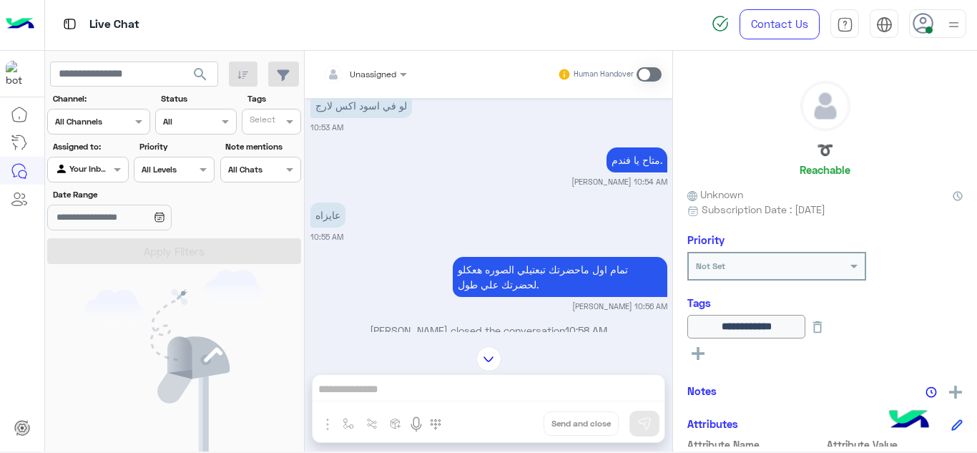
scroll to position [741, 0]
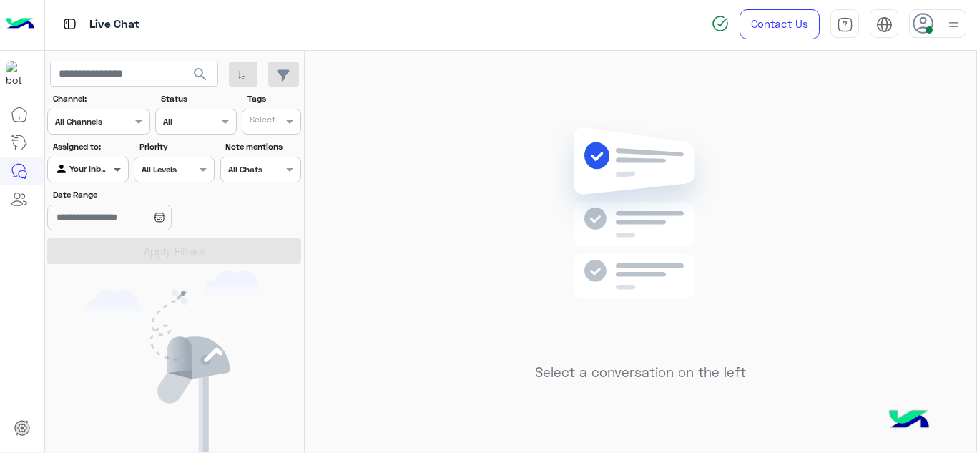
click at [112, 168] on span at bounding box center [119, 169] width 18 height 15
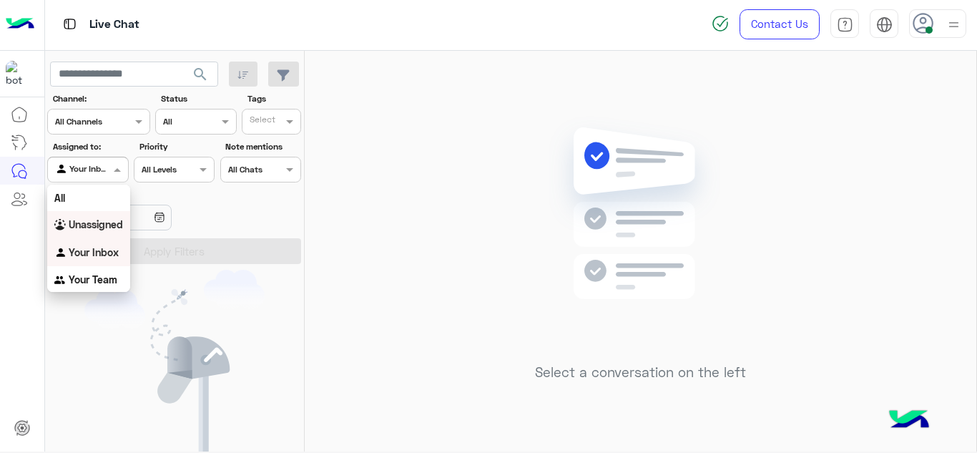
click at [107, 212] on div "Unassigned" at bounding box center [88, 225] width 83 height 28
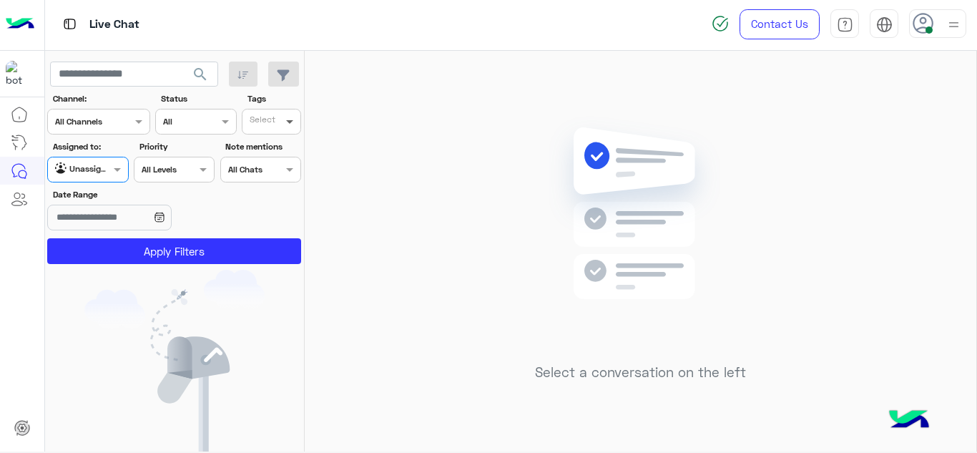
click at [286, 122] on span at bounding box center [292, 121] width 18 height 15
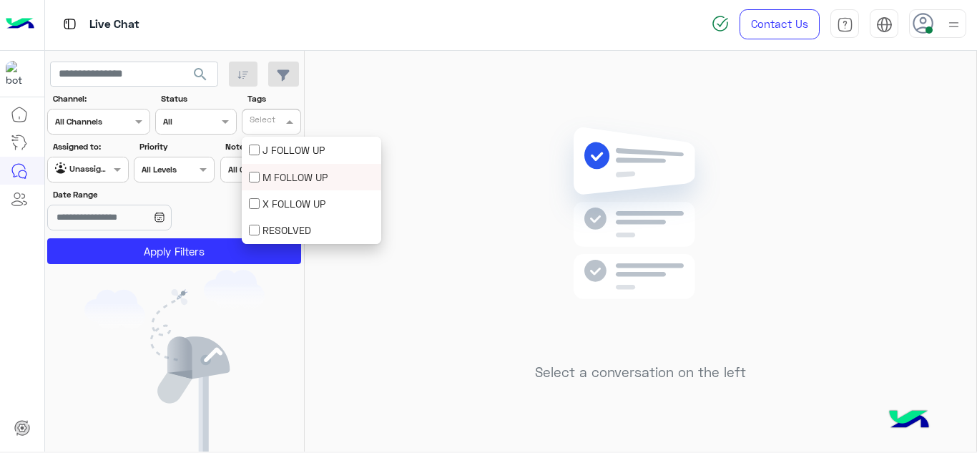
click at [276, 177] on div "M FOLLOW UP" at bounding box center [311, 177] width 125 height 15
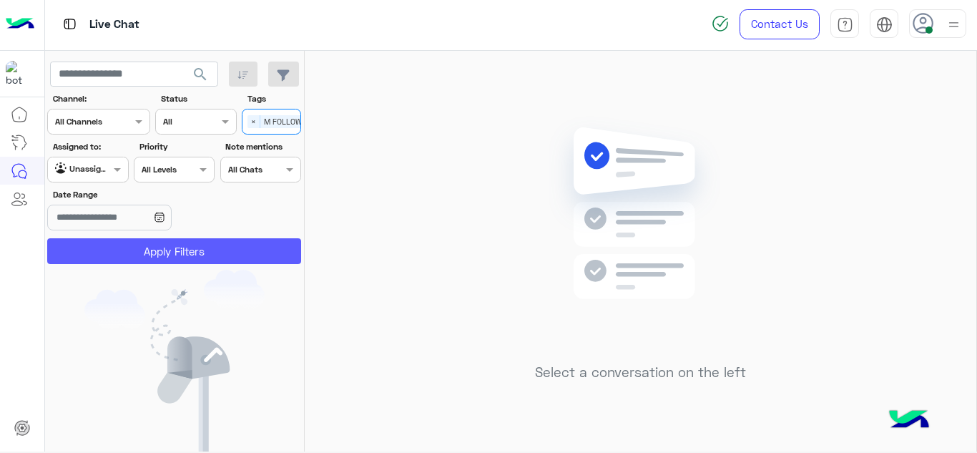
click at [255, 250] on button "Apply Filters" at bounding box center [174, 251] width 254 height 26
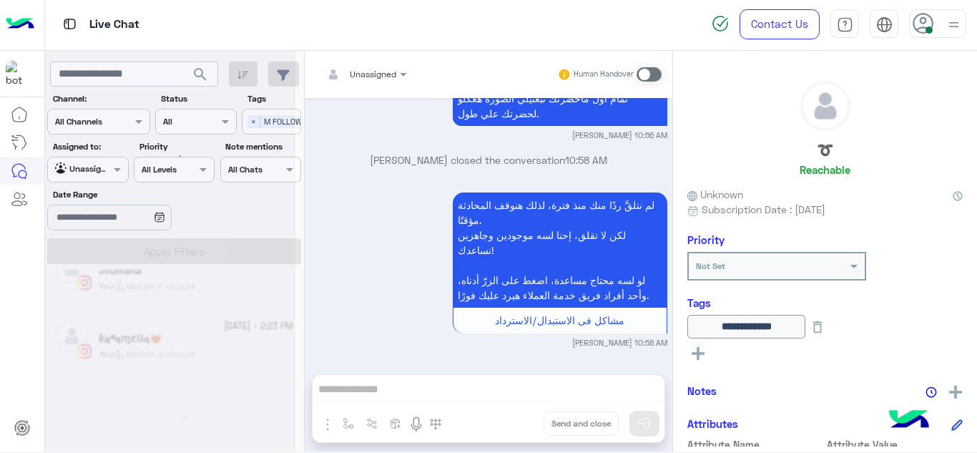
scroll to position [7, 0]
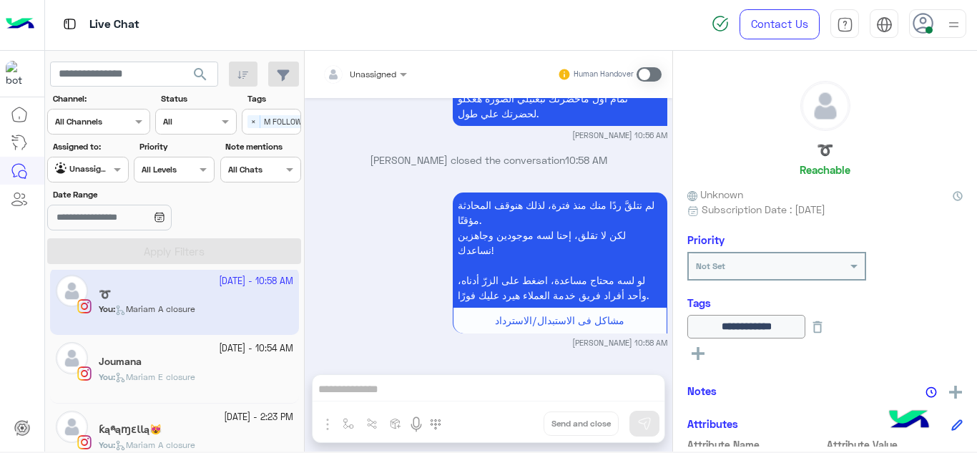
click at [187, 409] on div "[DATE] - 2:23 PM ƙąཞąɱɛƖƖą😻 You : Mariam A closure" at bounding box center [174, 438] width 249 height 68
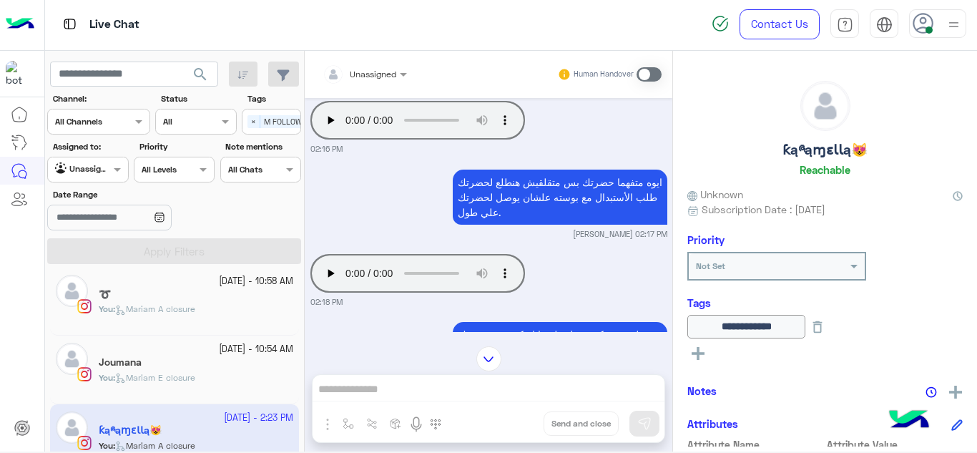
scroll to position [495, 0]
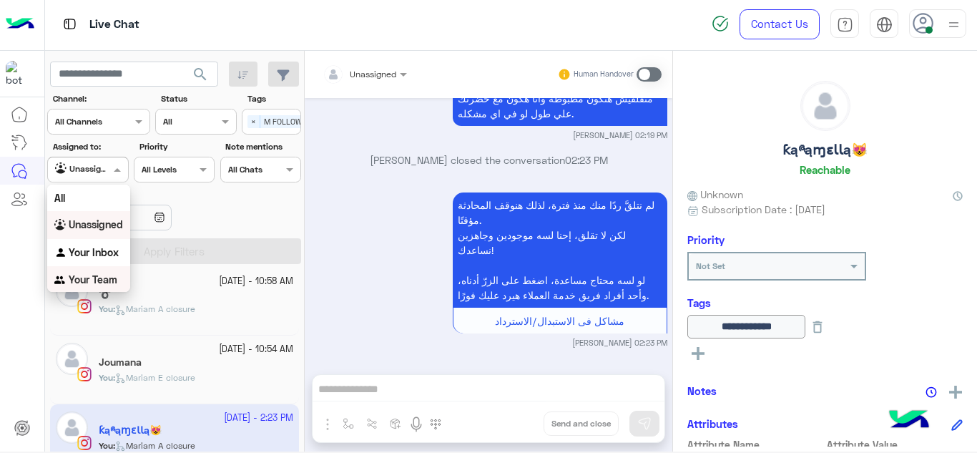
drag, startPoint x: 112, startPoint y: 177, endPoint x: 86, endPoint y: 277, distance: 102.7
click at [86, 277] on body "Live Chat Contact Us Help Center عربي English search Channel: Channel All Chann…" at bounding box center [488, 226] width 977 height 453
click at [88, 244] on div "Your Inbox" at bounding box center [88, 253] width 83 height 28
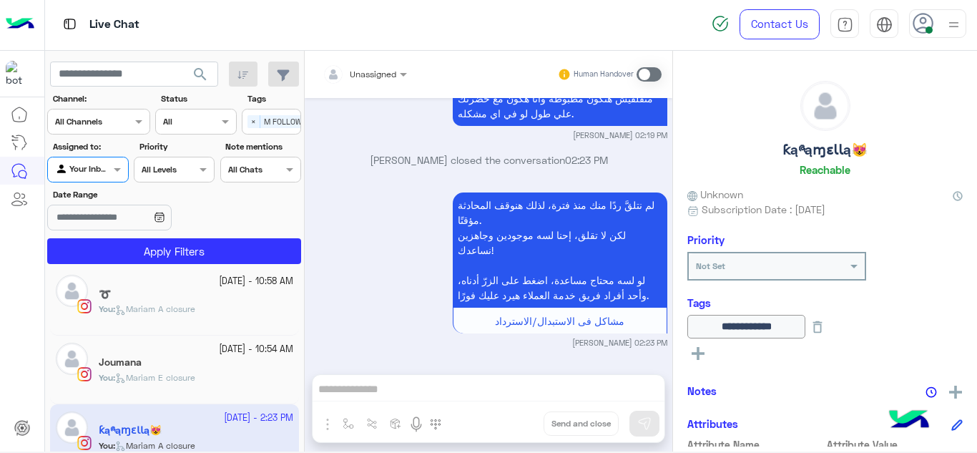
drag, startPoint x: 255, startPoint y: 119, endPoint x: 253, endPoint y: 127, distance: 8.9
click at [253, 127] on span "×" at bounding box center [254, 121] width 13 height 13
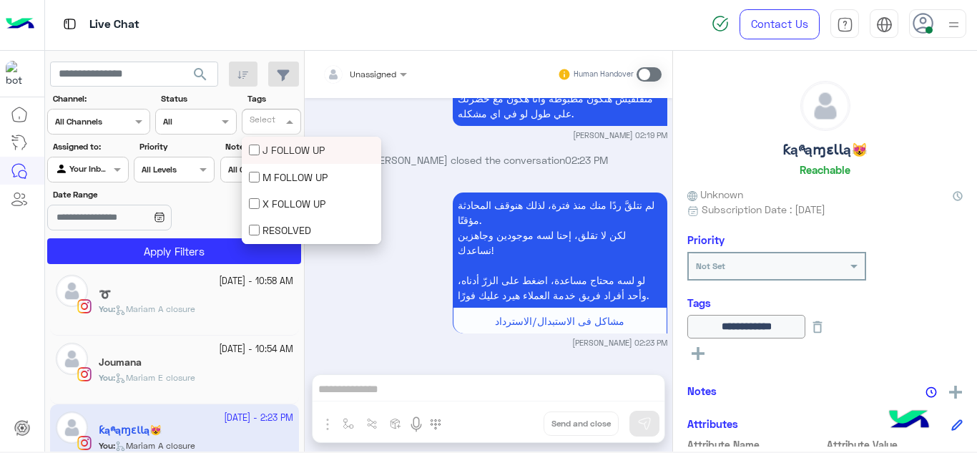
click at [253, 127] on input "text" at bounding box center [264, 123] width 29 height 13
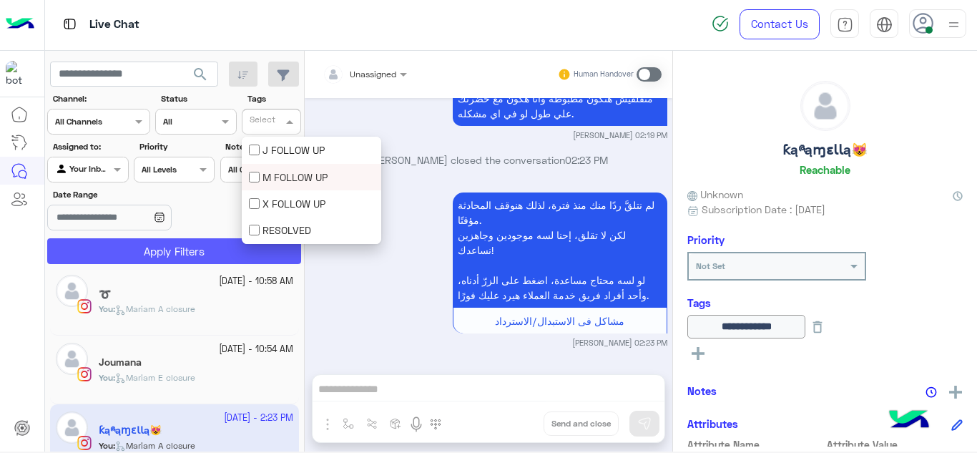
click at [213, 243] on button "Apply Filters" at bounding box center [174, 251] width 254 height 26
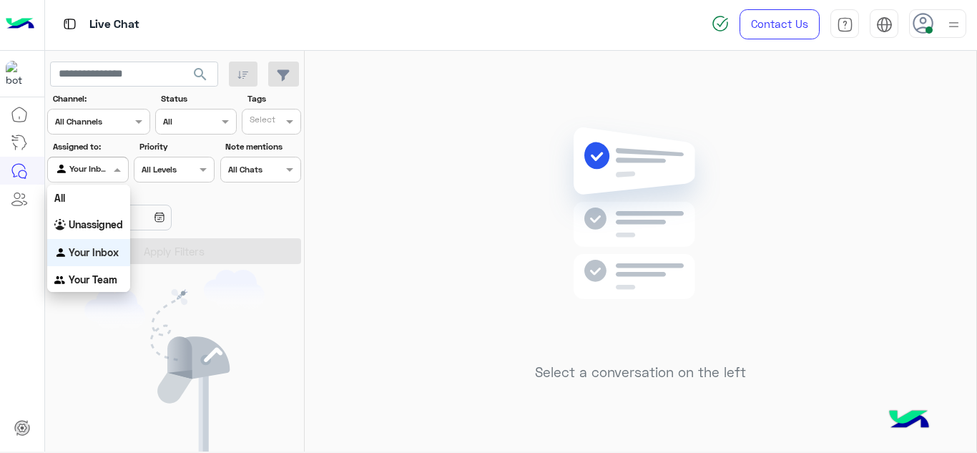
click at [111, 177] on div "Agent Filter Your Inbox" at bounding box center [87, 170] width 81 height 26
click at [102, 224] on b "Unassigned" at bounding box center [96, 224] width 54 height 12
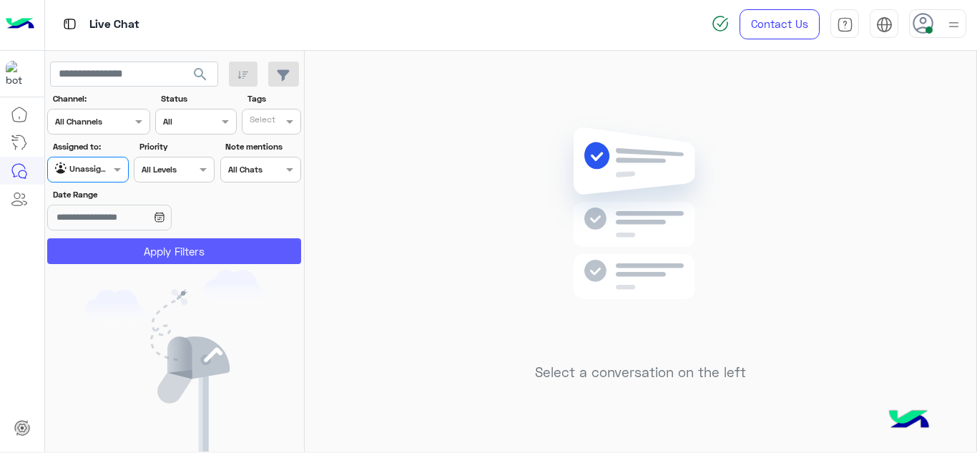
click at [167, 241] on button "Apply Filters" at bounding box center [174, 251] width 254 height 26
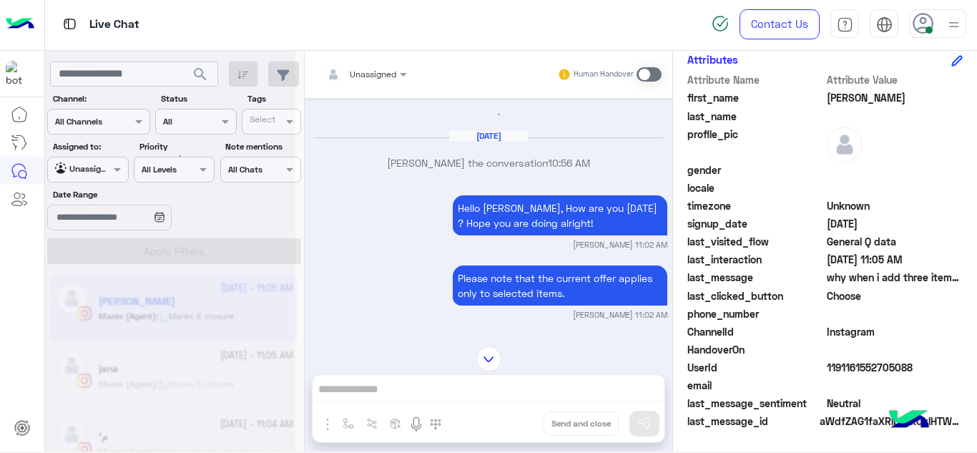
drag, startPoint x: 577, startPoint y: 122, endPoint x: 504, endPoint y: -47, distance: 183.3
click at [504, 0] on html "Live Chat Contact Us Help Center عربي English search Channel: Channel All Chann…" at bounding box center [488, 226] width 977 height 453
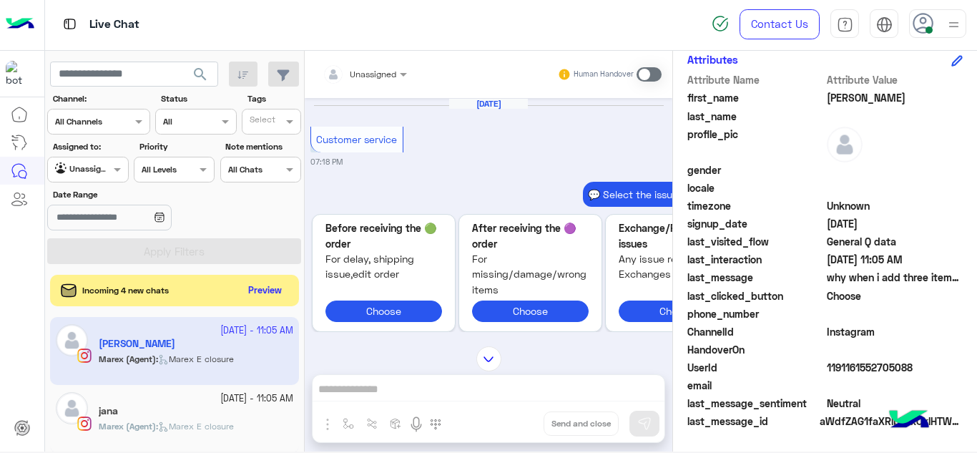
scroll to position [856, 0]
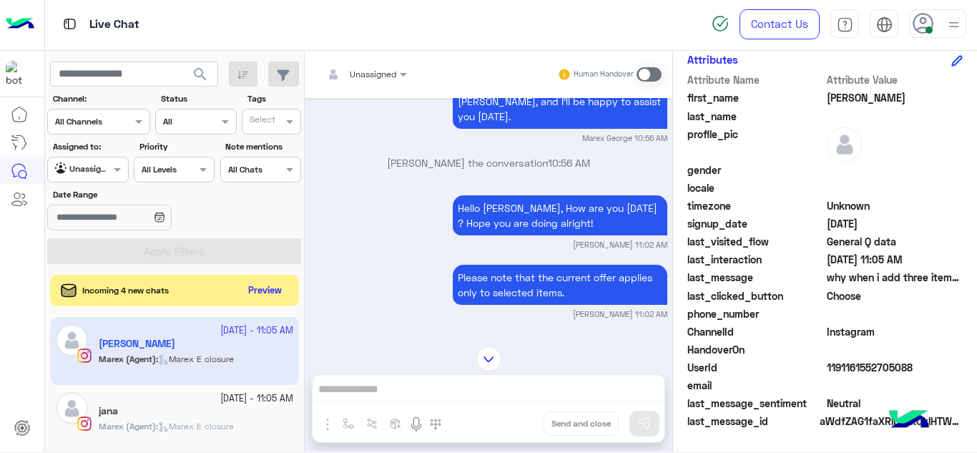
click at [370, 276] on div "Please note that the current offer applies only to selected items. Marex George…" at bounding box center [489, 290] width 357 height 59
click at [368, 275] on div "Please note that the current offer applies only to selected items. Marex George…" at bounding box center [489, 290] width 357 height 59
click at [121, 175] on span at bounding box center [119, 169] width 18 height 15
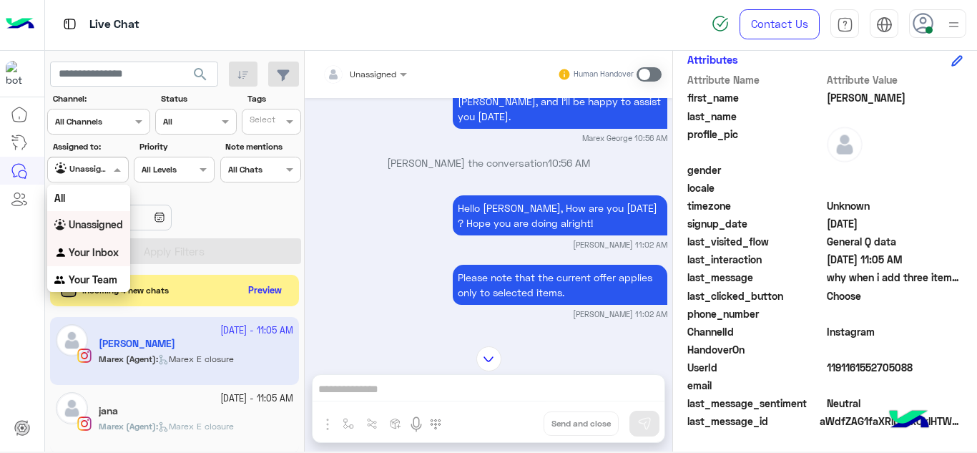
click at [111, 243] on div "Your Inbox" at bounding box center [88, 253] width 83 height 28
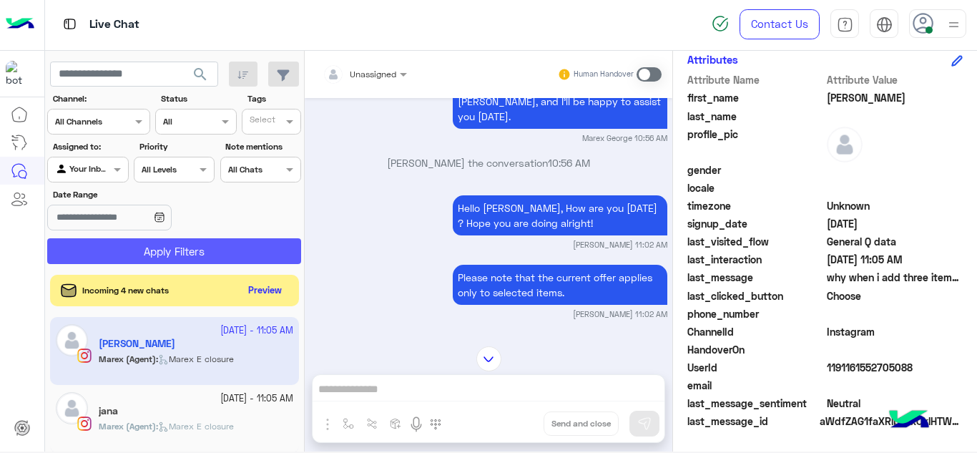
click at [129, 248] on button "Apply Filters" at bounding box center [174, 251] width 254 height 26
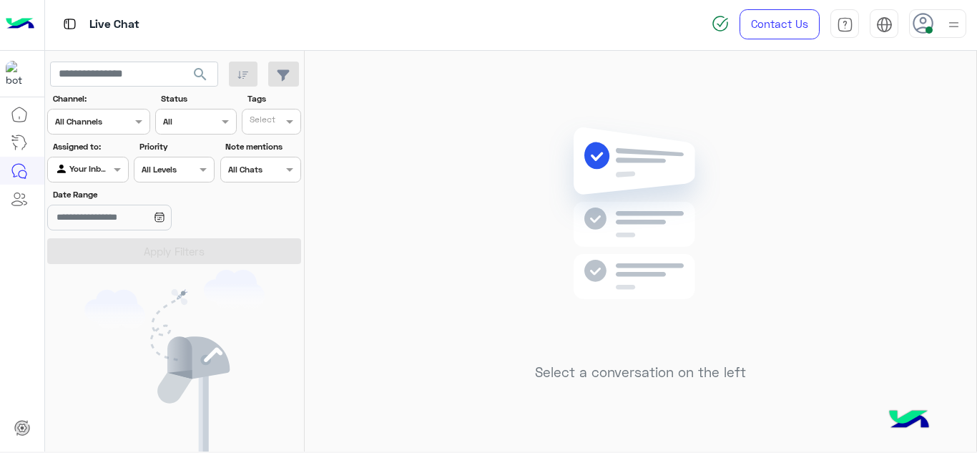
click at [109, 170] on div at bounding box center [87, 168] width 79 height 14
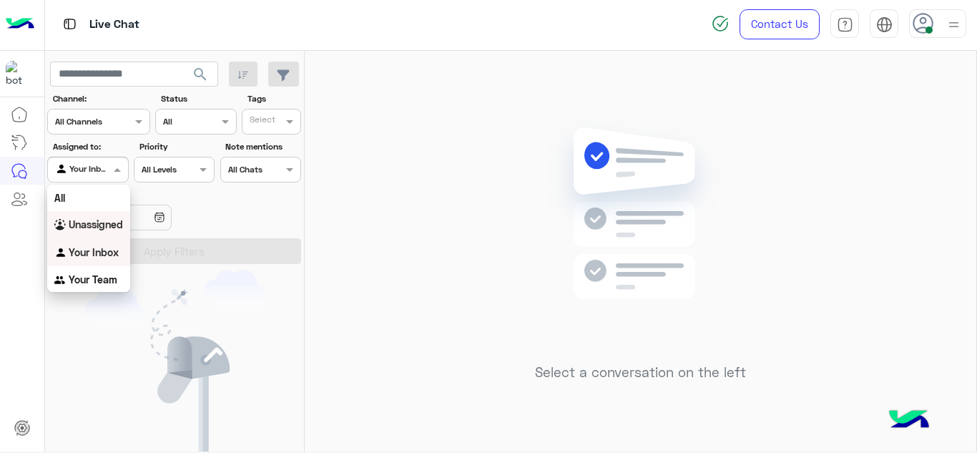
click at [107, 219] on b "Unassigned" at bounding box center [96, 224] width 54 height 12
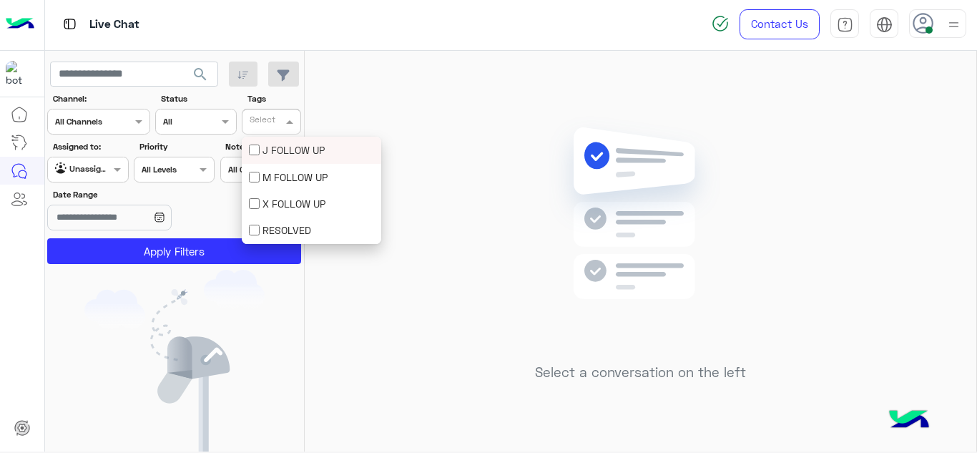
click at [272, 126] on input "text" at bounding box center [264, 123] width 29 height 13
click at [265, 173] on div "M FOLLOW UP" at bounding box center [311, 177] width 125 height 15
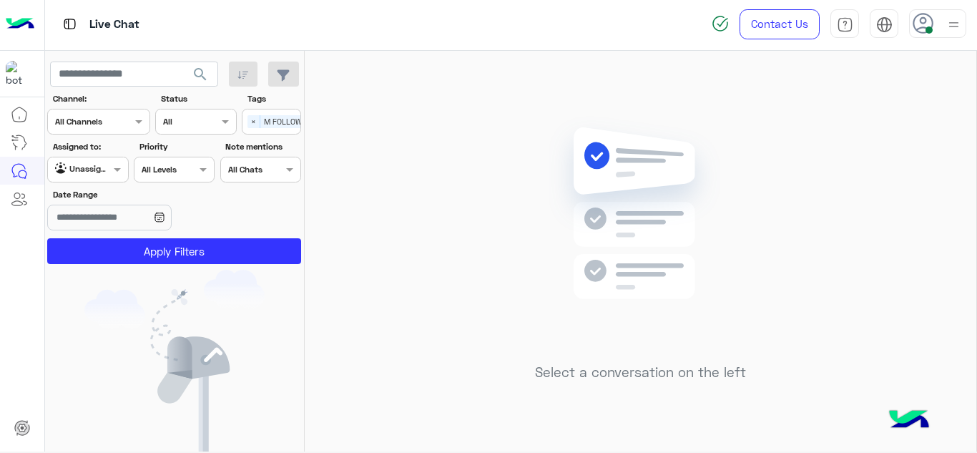
click at [177, 376] on img at bounding box center [174, 374] width 180 height 209
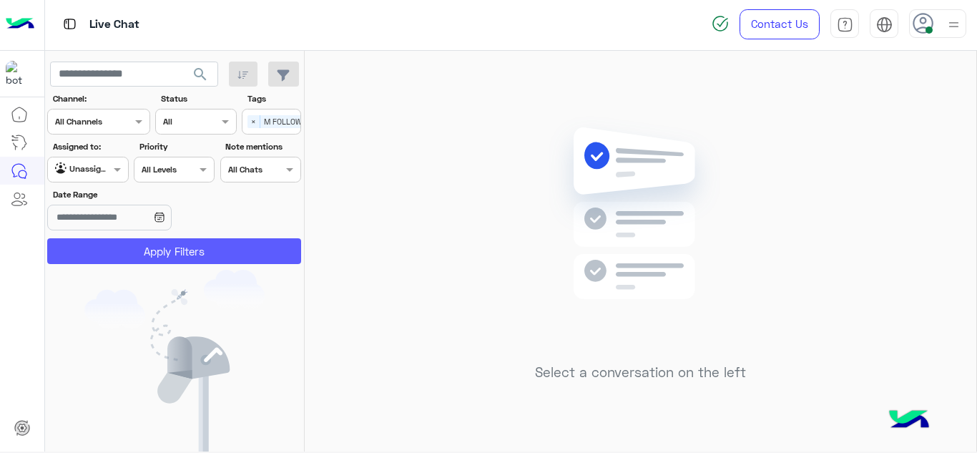
click at [234, 251] on button "Apply Filters" at bounding box center [174, 251] width 254 height 26
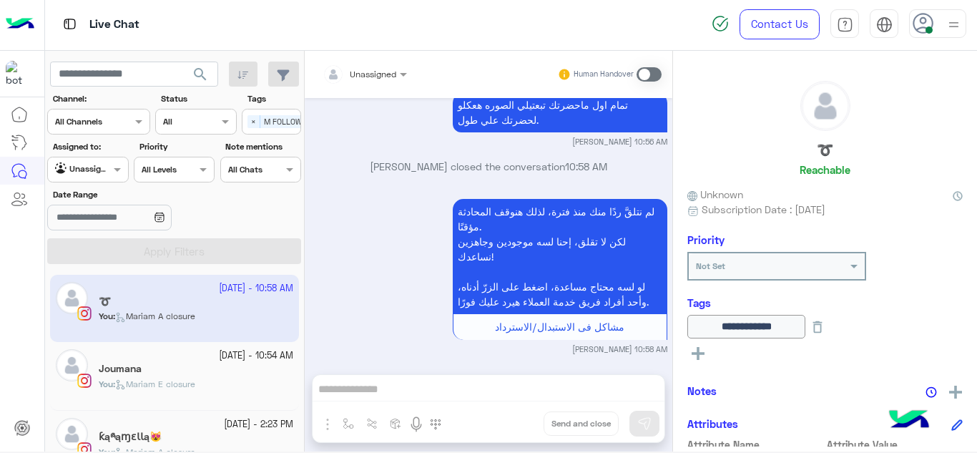
scroll to position [436, 0]
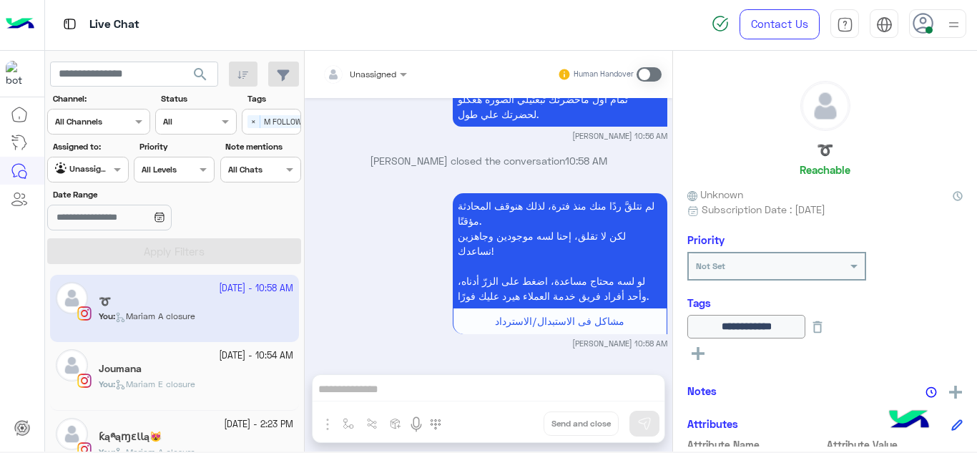
click at [228, 366] on div "Joumana" at bounding box center [196, 370] width 195 height 15
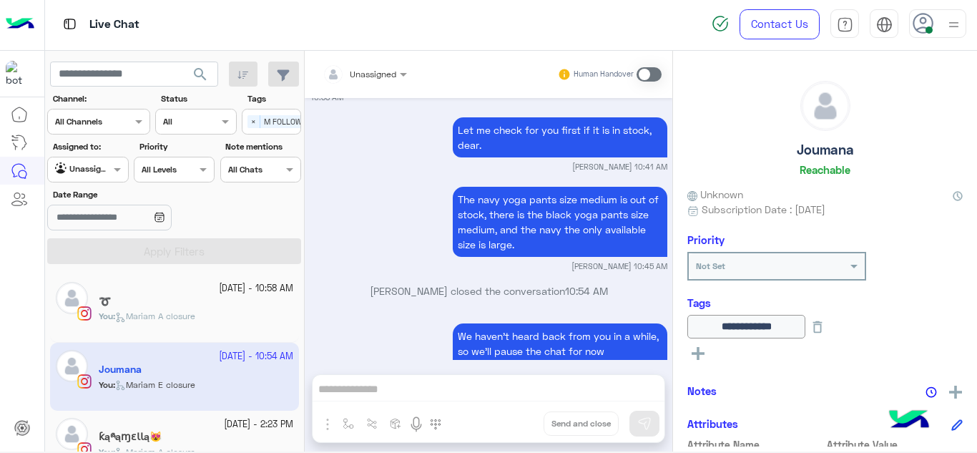
scroll to position [618, 0]
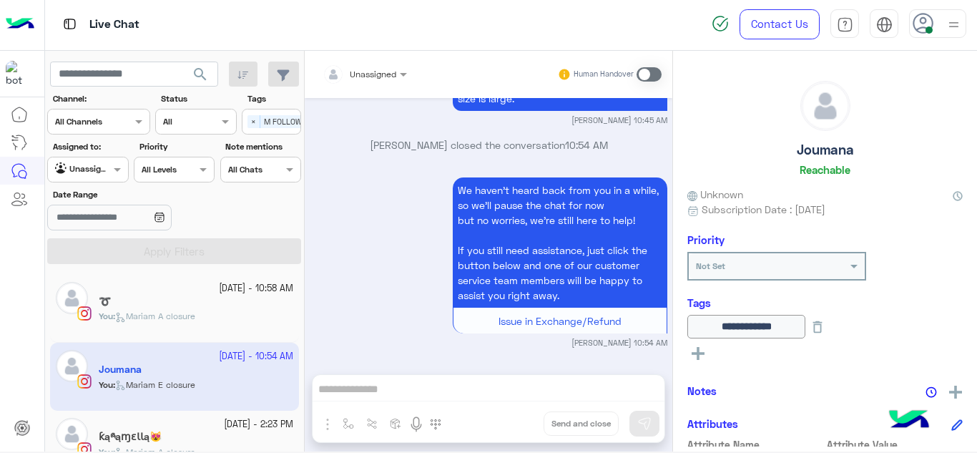
click at [176, 439] on div "ƙąཞąɱɛƖƖą😻" at bounding box center [196, 438] width 195 height 15
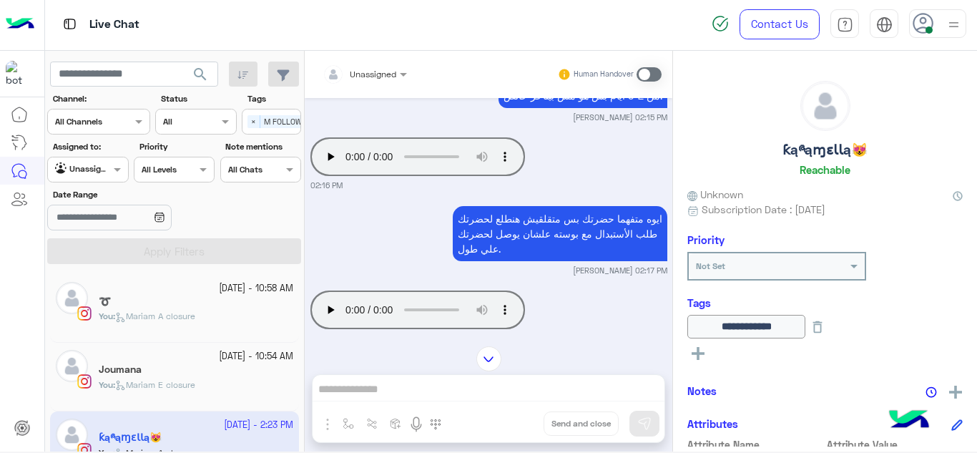
scroll to position [495, 0]
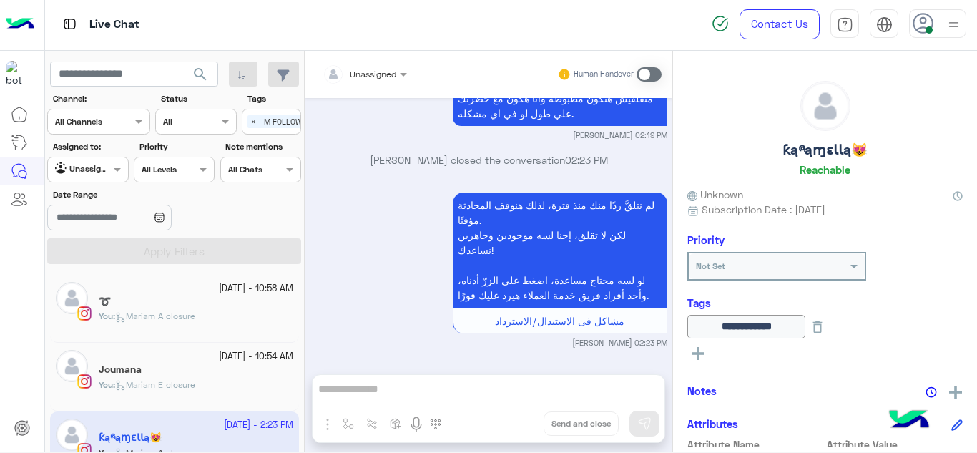
click at [177, 384] on span "Mariam E closure" at bounding box center [155, 384] width 80 height 11
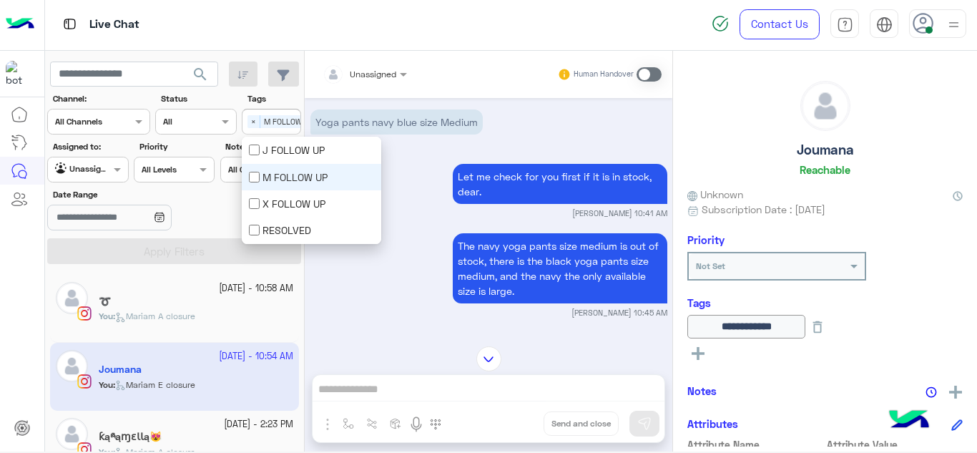
scroll to position [0, 36]
click at [245, 130] on div "Select × M FOLLOW UP" at bounding box center [250, 122] width 80 height 20
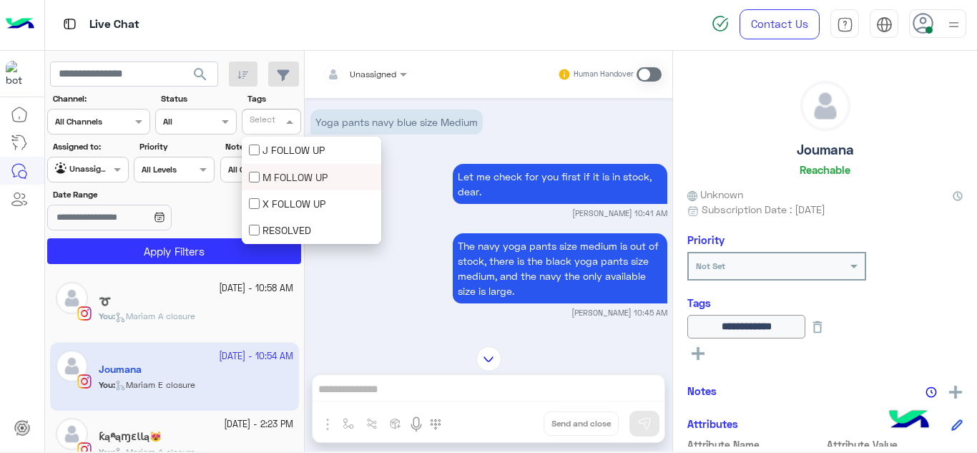
scroll to position [0, 0]
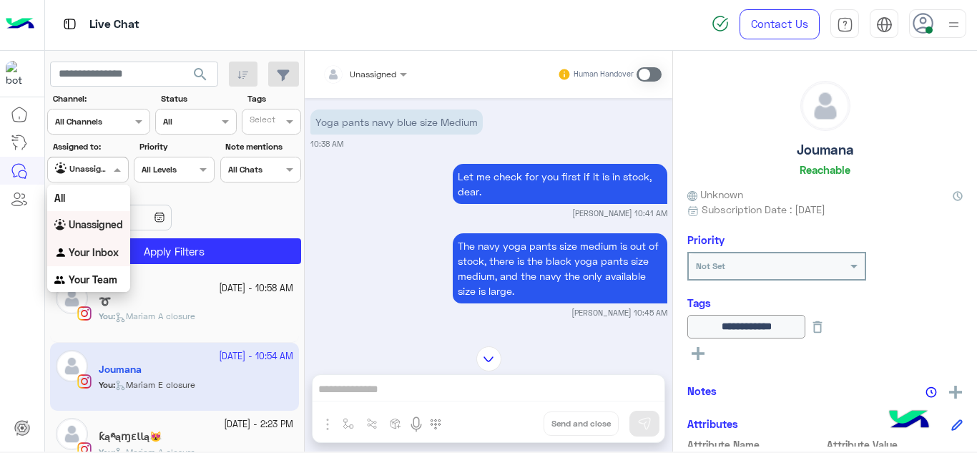
drag, startPoint x: 117, startPoint y: 164, endPoint x: 110, endPoint y: 258, distance: 94.0
click at [110, 258] on body "Live Chat Contact Us Help Center عربي English search Channel: Channel All Chann…" at bounding box center [488, 226] width 977 height 453
click at [110, 258] on b "Your Inbox" at bounding box center [94, 252] width 50 height 12
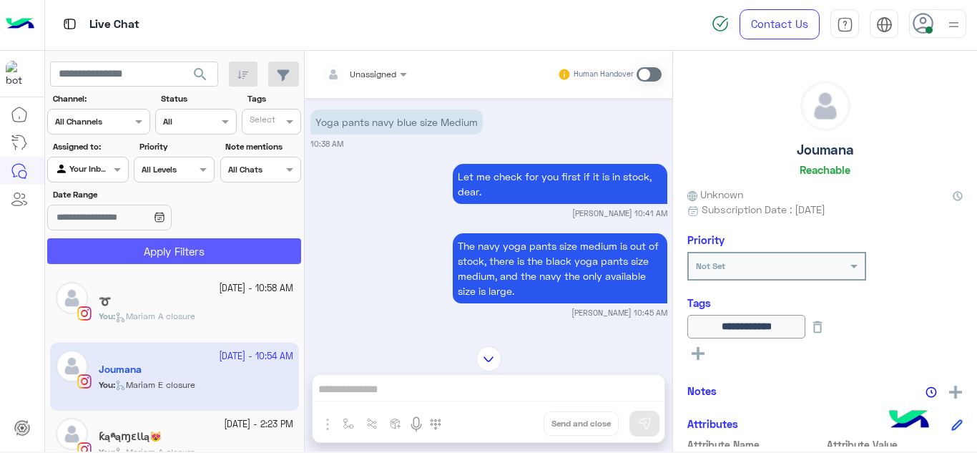
click at [166, 248] on button "Apply Filters" at bounding box center [174, 251] width 254 height 26
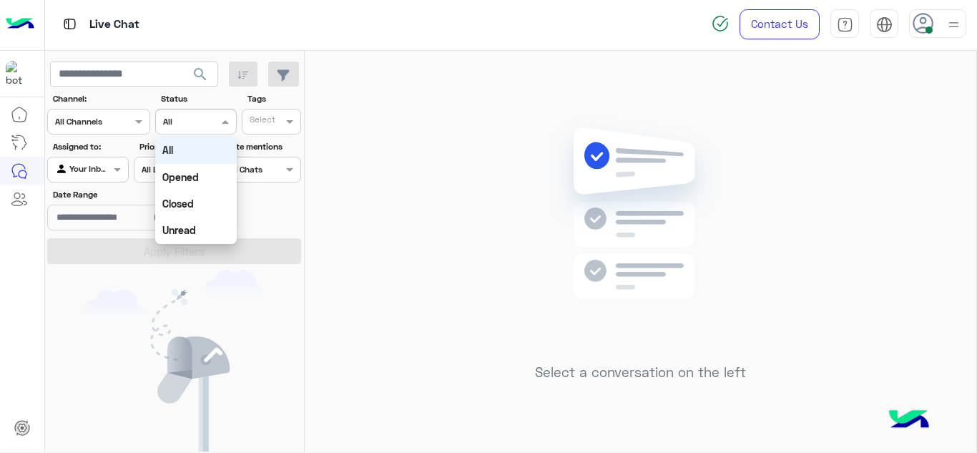
drag, startPoint x: 234, startPoint y: 114, endPoint x: 199, endPoint y: 189, distance: 82.9
click at [199, 189] on body "Live Chat Contact Us Help Center عربي English search Channel: Channel All Chann…" at bounding box center [488, 226] width 977 height 453
click at [174, 361] on img at bounding box center [174, 374] width 180 height 209
click at [122, 165] on span at bounding box center [119, 169] width 18 height 15
click at [305, 282] on div "Select a conversation on the left" at bounding box center [641, 254] width 672 height 406
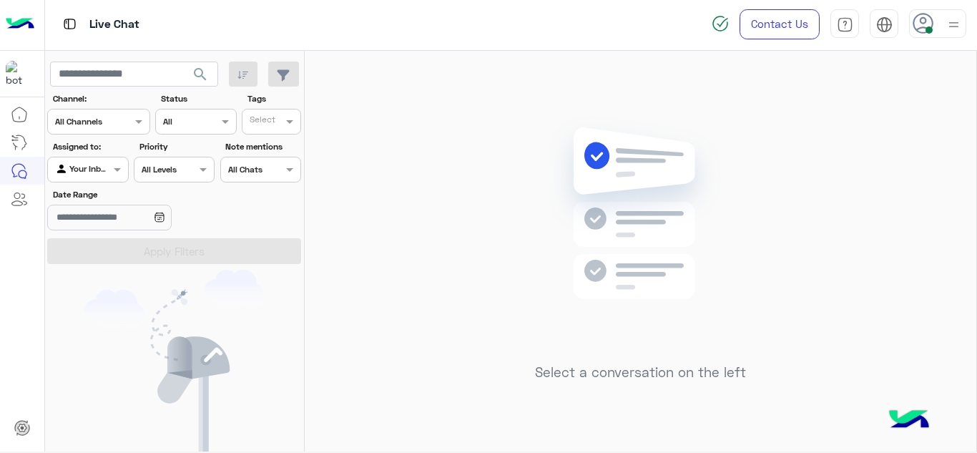
click at [386, 182] on div "Select a conversation on the left" at bounding box center [641, 254] width 672 height 406
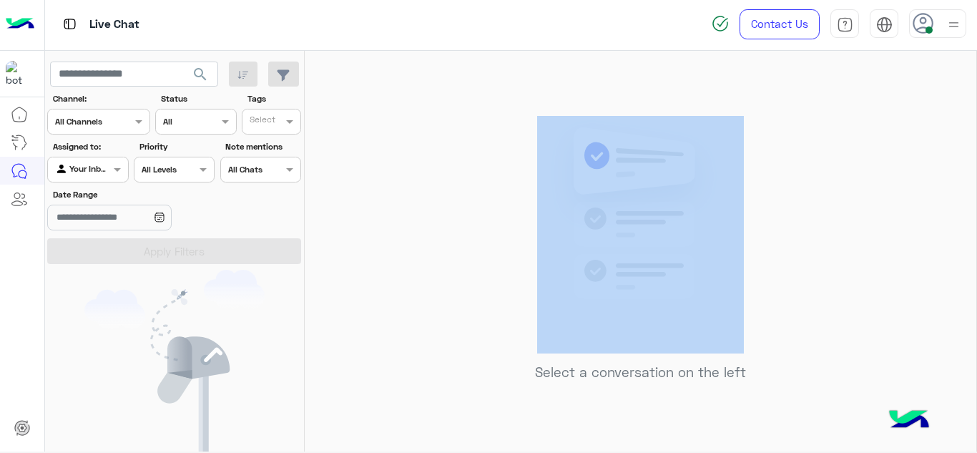
click at [386, 182] on div "Select a conversation on the left" at bounding box center [641, 254] width 672 height 406
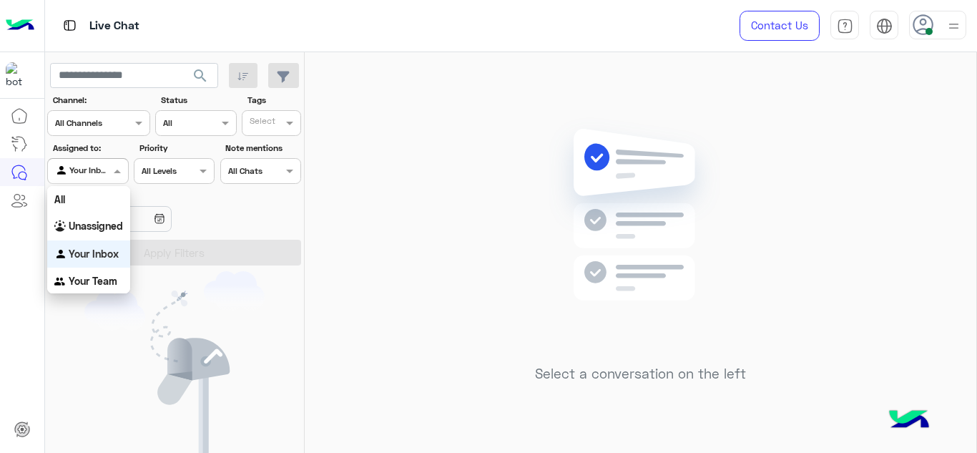
click at [114, 166] on span at bounding box center [119, 170] width 18 height 15
click at [105, 271] on div "Your Team" at bounding box center [88, 282] width 83 height 28
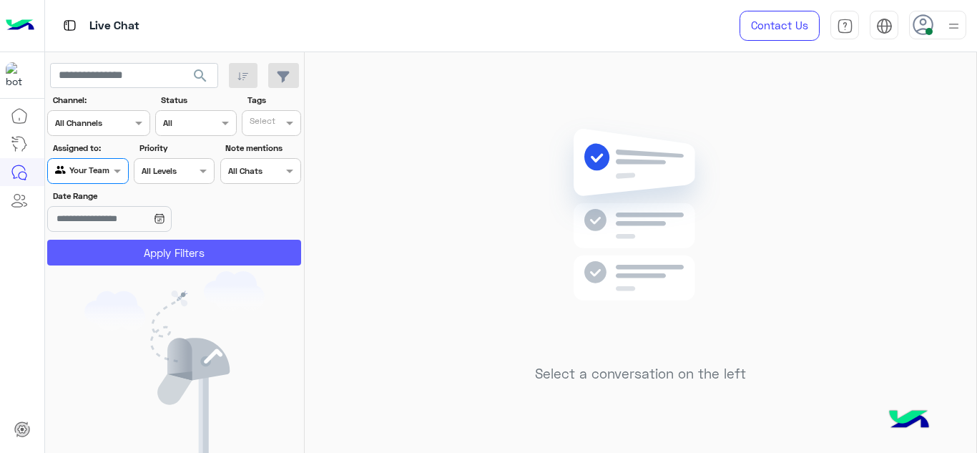
click at [135, 255] on button "Apply Filters" at bounding box center [174, 253] width 254 height 26
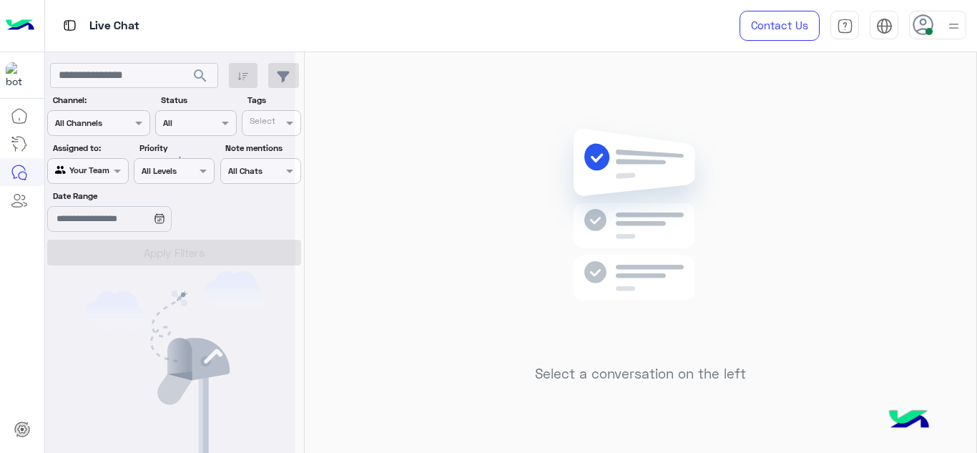
click at [135, 255] on div at bounding box center [170, 232] width 250 height 453
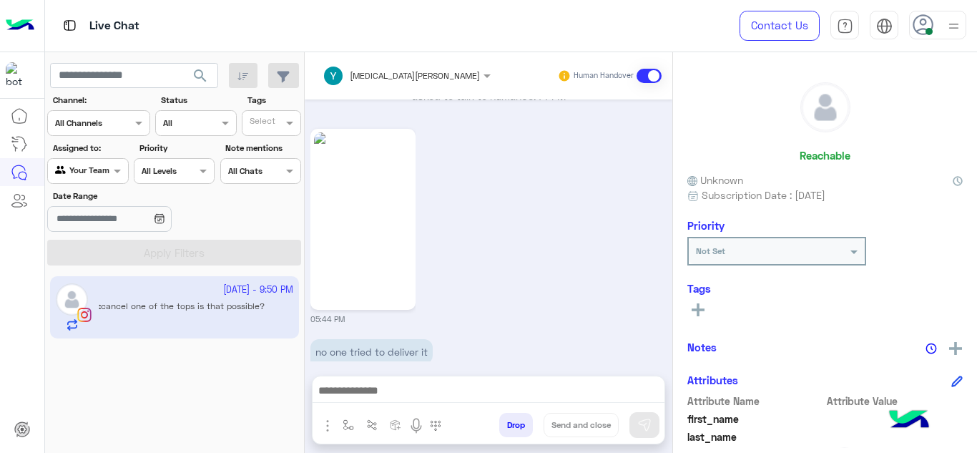
scroll to position [616, 0]
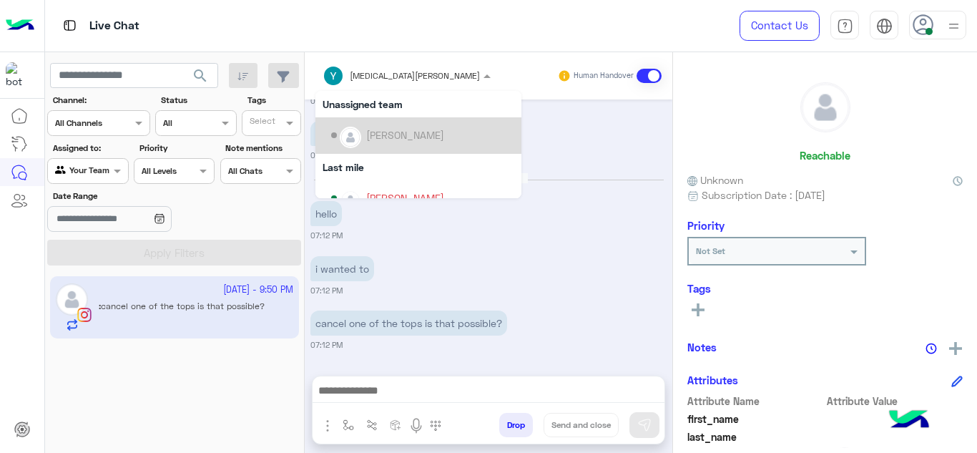
drag, startPoint x: 394, startPoint y: 83, endPoint x: 386, endPoint y: 147, distance: 64.9
click at [386, 89] on ng-select "Yasmin Ragaa Unassigned team Heba Elmahdy Last mile Jana Aboelseoud Maram Ahmed…" at bounding box center [407, 76] width 182 height 26
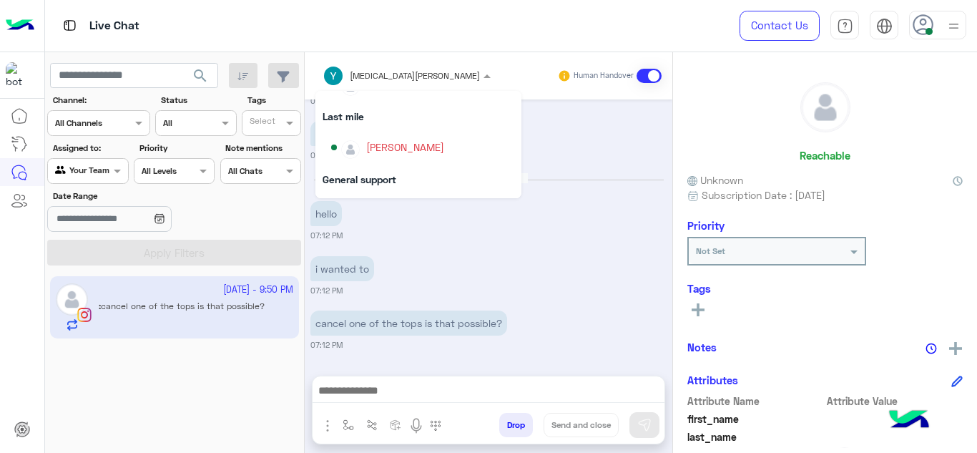
scroll to position [254, 0]
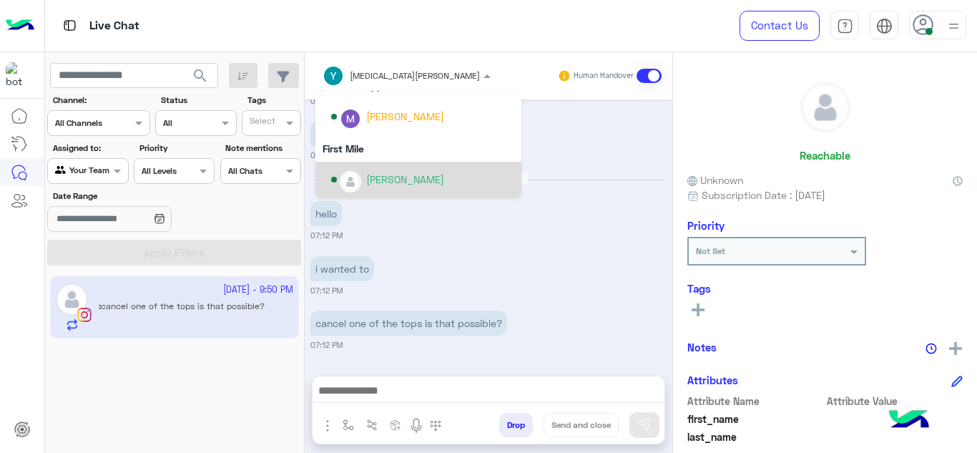
click at [383, 187] on div "[PERSON_NAME]" at bounding box center [422, 179] width 183 height 25
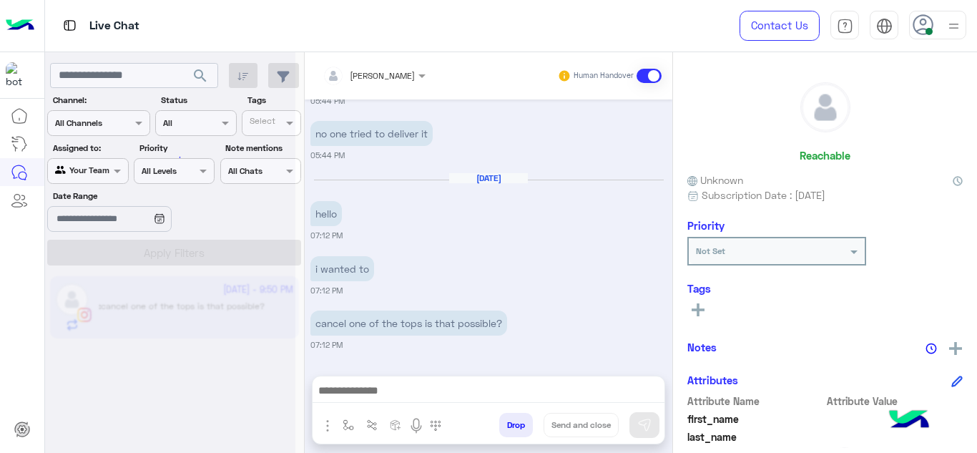
click at [112, 171] on div at bounding box center [170, 232] width 250 height 453
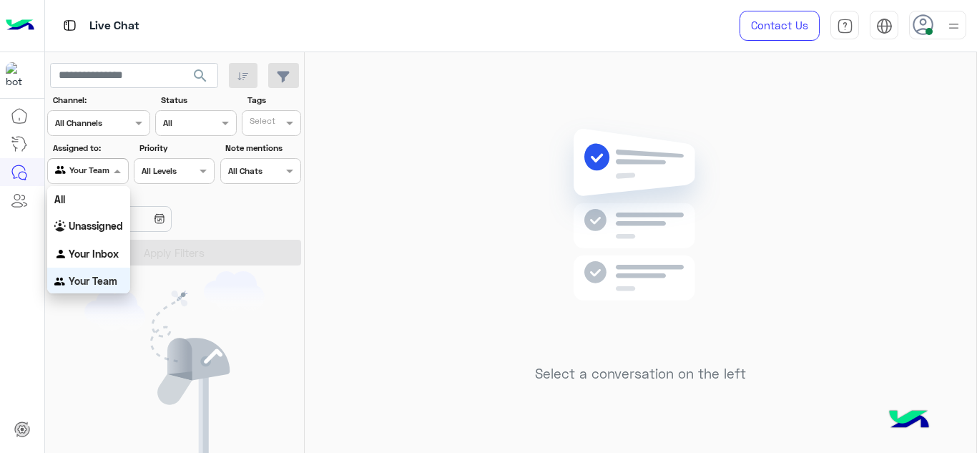
click at [112, 171] on span at bounding box center [119, 170] width 18 height 15
click at [99, 248] on b "Your Inbox" at bounding box center [94, 253] width 50 height 12
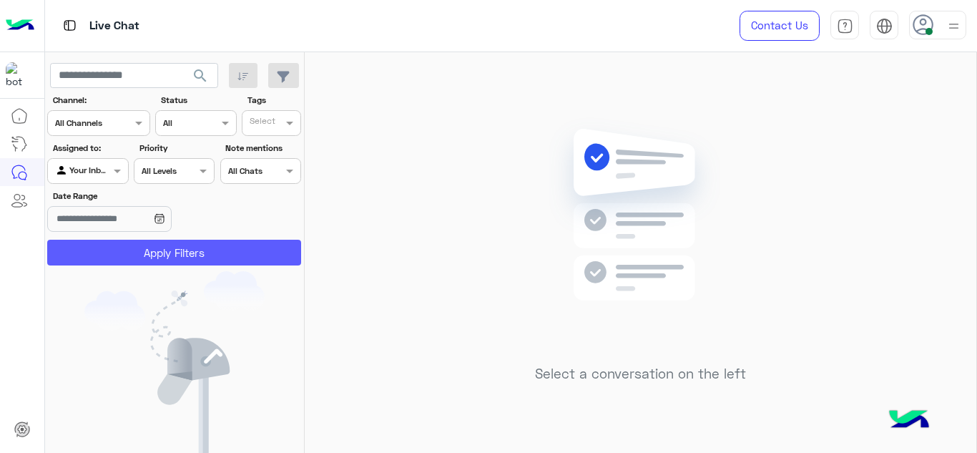
click at [132, 257] on button "Apply Filters" at bounding box center [174, 253] width 254 height 26
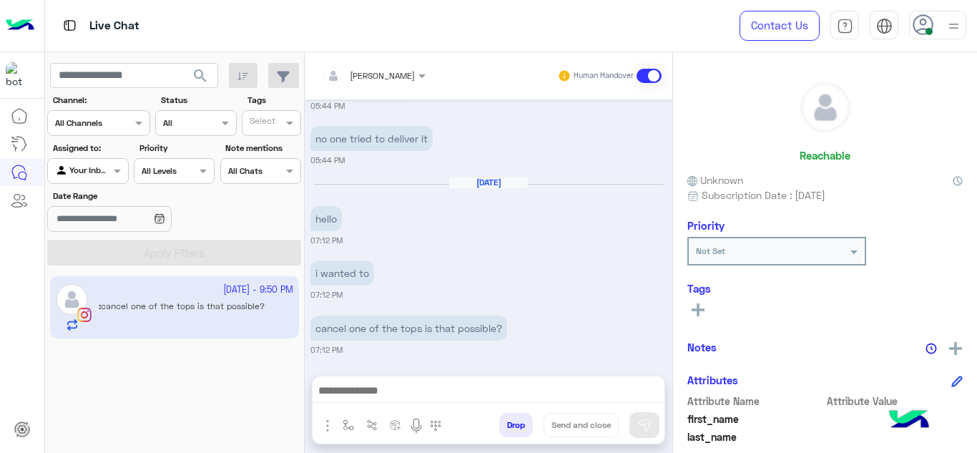
scroll to position [3282, 0]
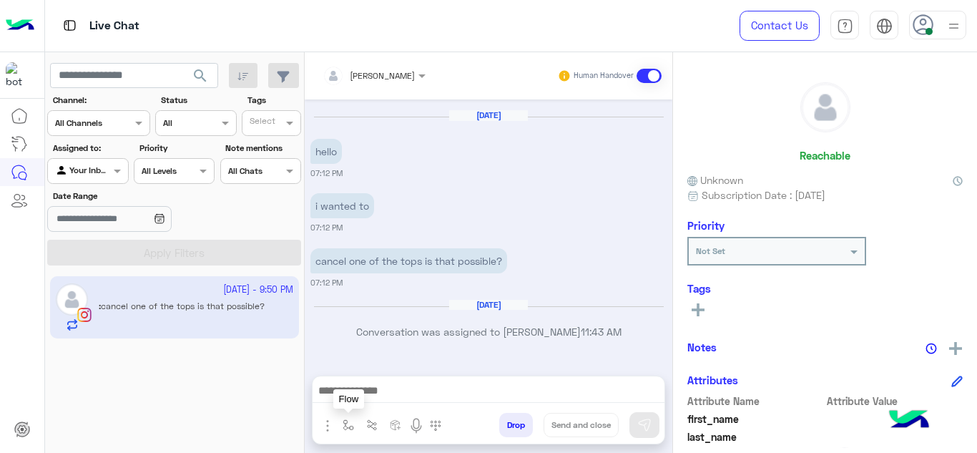
click at [356, 421] on button "button" at bounding box center [349, 425] width 24 height 24
click at [363, 396] on input "text" at bounding box center [373, 391] width 57 height 13
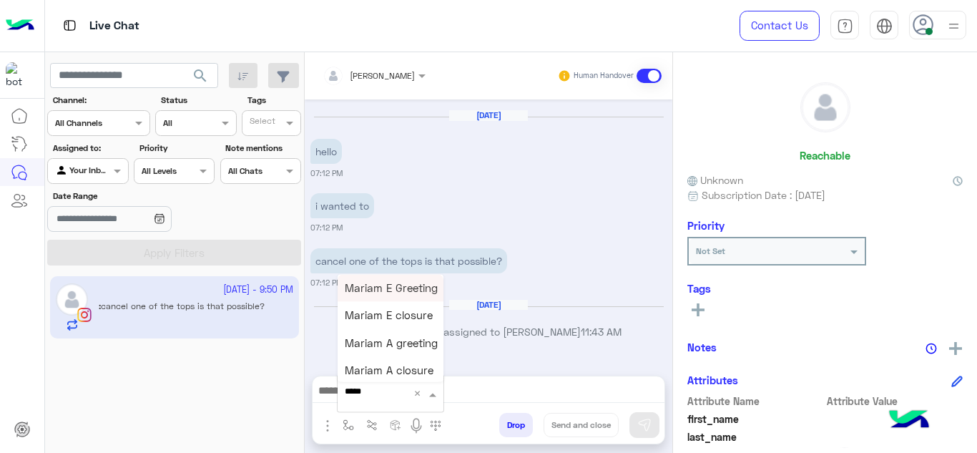
type input "******"
click at [399, 286] on span "Mariam E Greeting" at bounding box center [391, 287] width 93 height 13
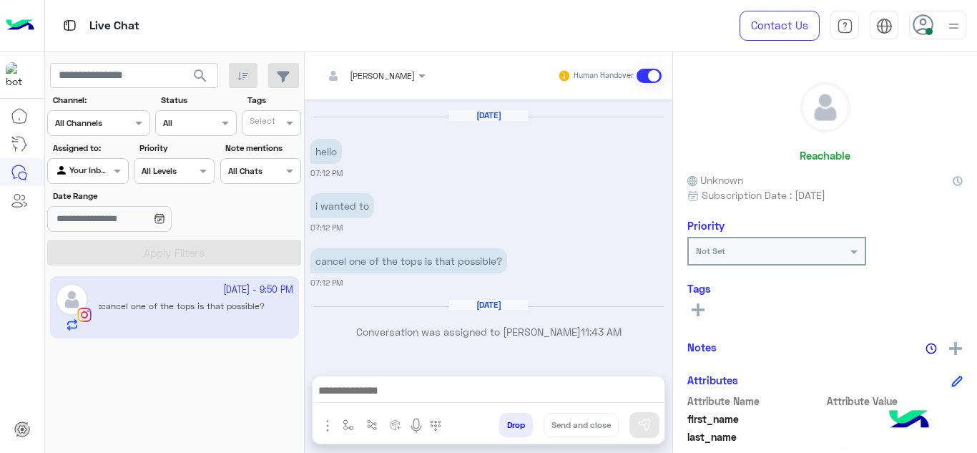
type textarea "**********"
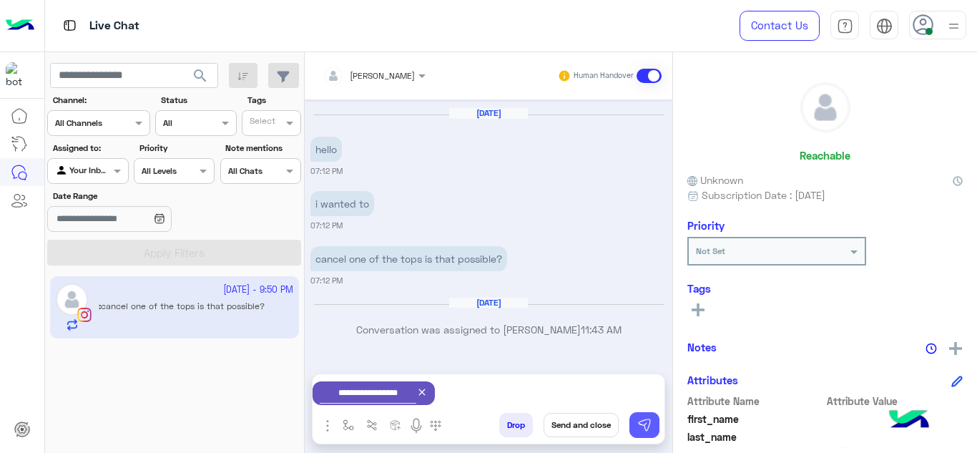
click at [635, 416] on button at bounding box center [645, 425] width 30 height 26
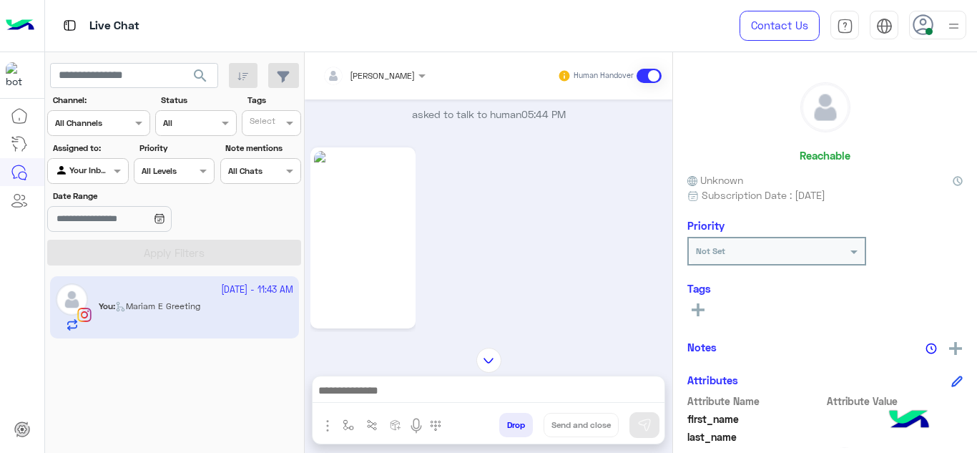
scroll to position [2964, 0]
click at [406, 246] on img at bounding box center [363, 242] width 98 height 174
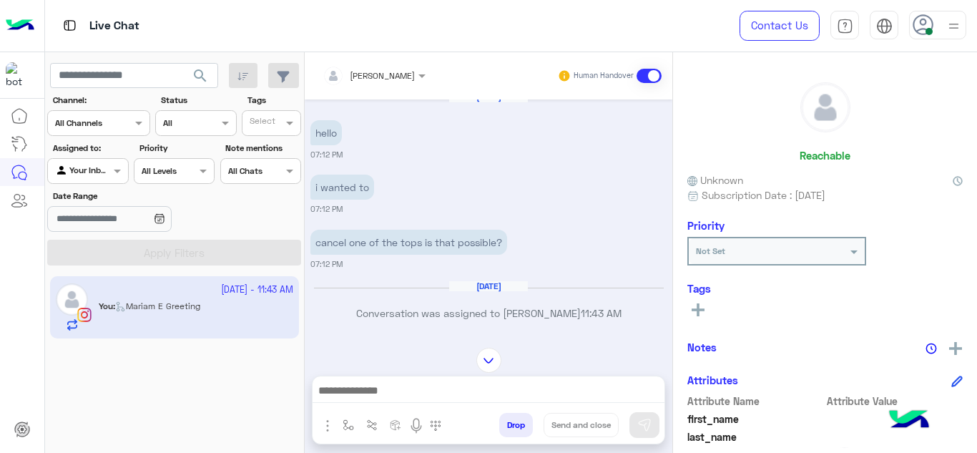
scroll to position [3403, 0]
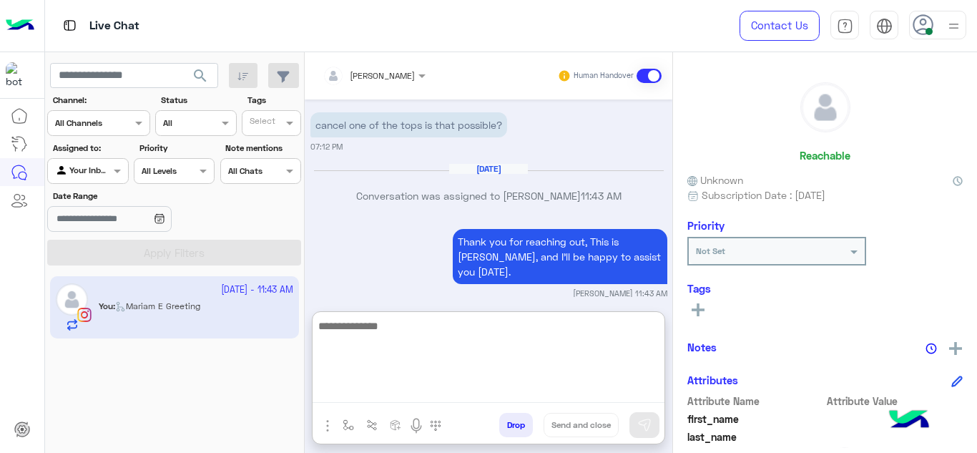
drag, startPoint x: 396, startPoint y: 396, endPoint x: 358, endPoint y: 225, distance: 174.3
click at [358, 225] on div "Mariam Ahmed Human Handover Sep 24, 2025 Thank you for reaching out, This is Ma…" at bounding box center [489, 255] width 368 height 406
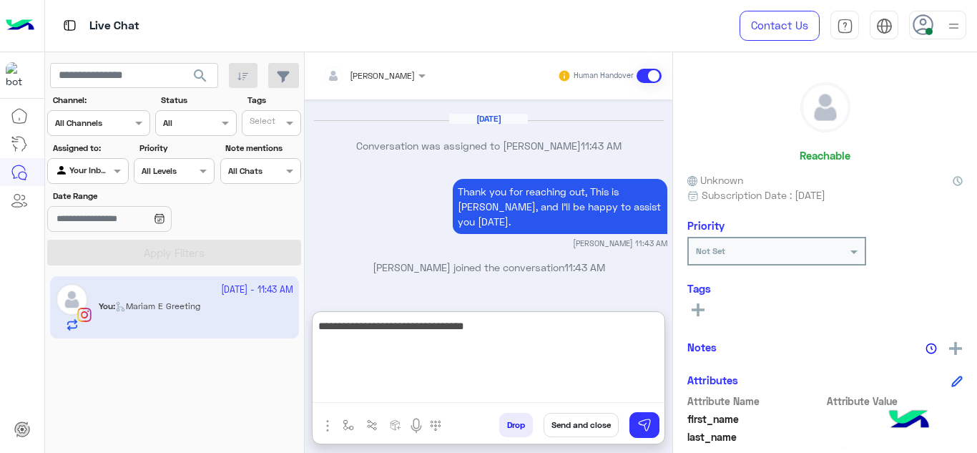
click at [653, 386] on textarea "**********" at bounding box center [489, 360] width 352 height 86
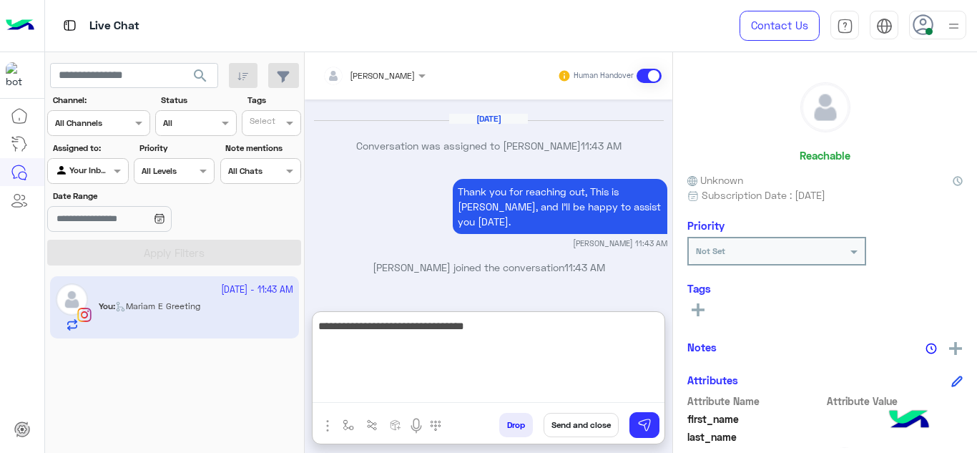
click at [653, 386] on textarea "**********" at bounding box center [489, 360] width 352 height 86
click at [618, 377] on textarea "**********" at bounding box center [489, 360] width 352 height 86
type textarea "**********"
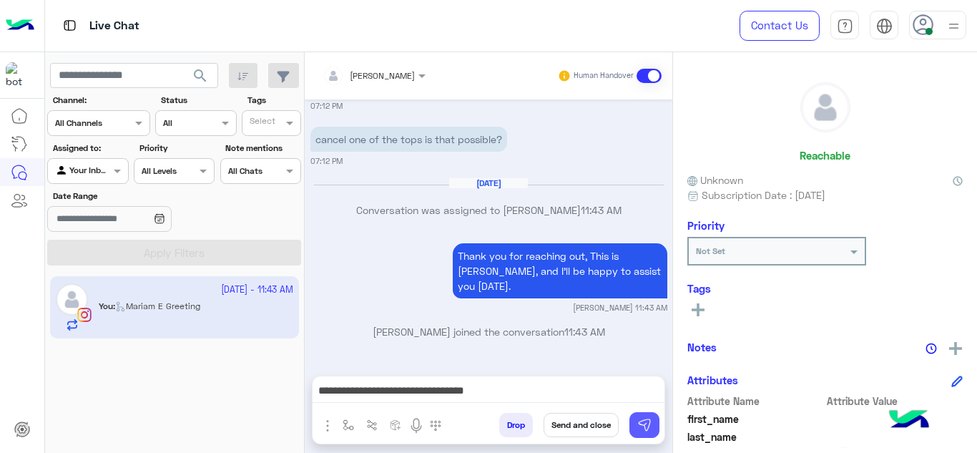
click at [649, 431] on img at bounding box center [645, 425] width 14 height 14
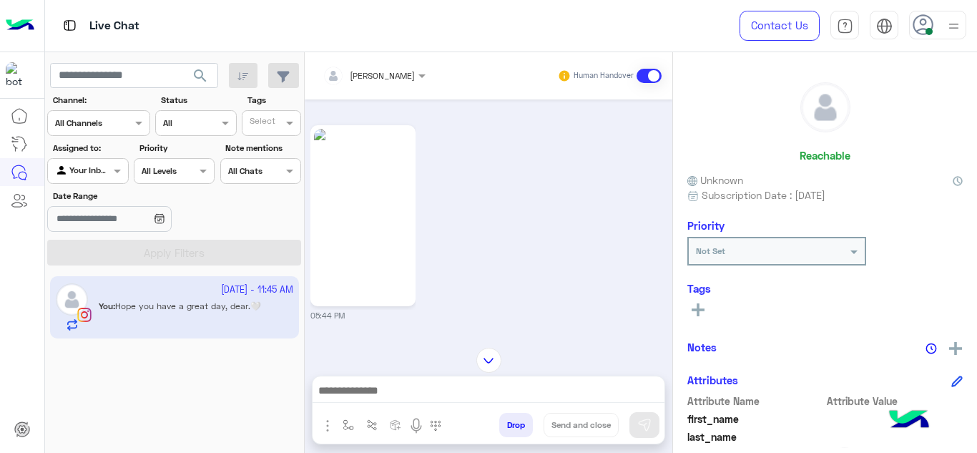
scroll to position [2995, 0]
click at [389, 236] on img at bounding box center [363, 211] width 98 height 174
click at [475, 229] on div "05:44 PM" at bounding box center [489, 217] width 357 height 200
click at [409, 234] on img at bounding box center [363, 211] width 98 height 174
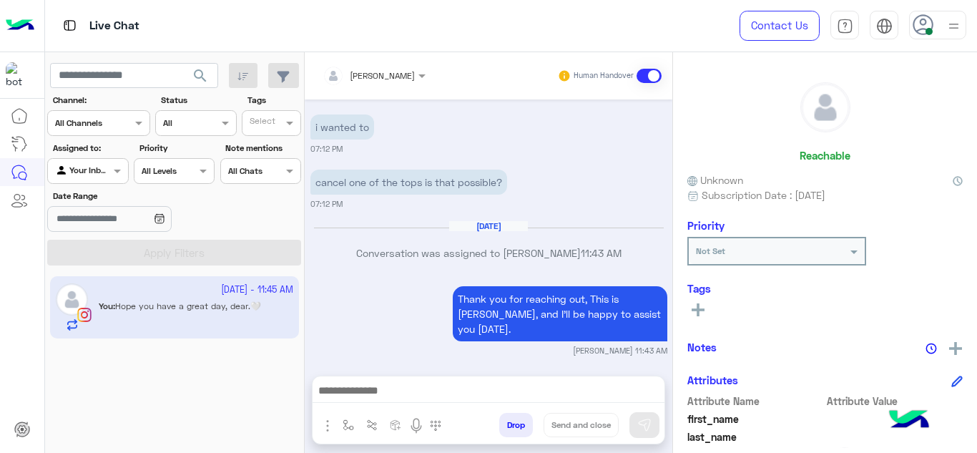
scroll to position [3458, 0]
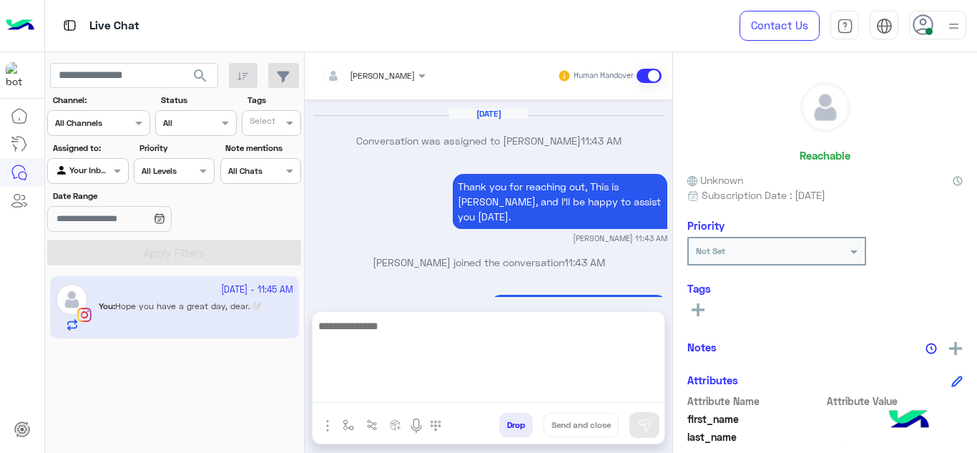
click at [399, 390] on textarea at bounding box center [489, 360] width 352 height 86
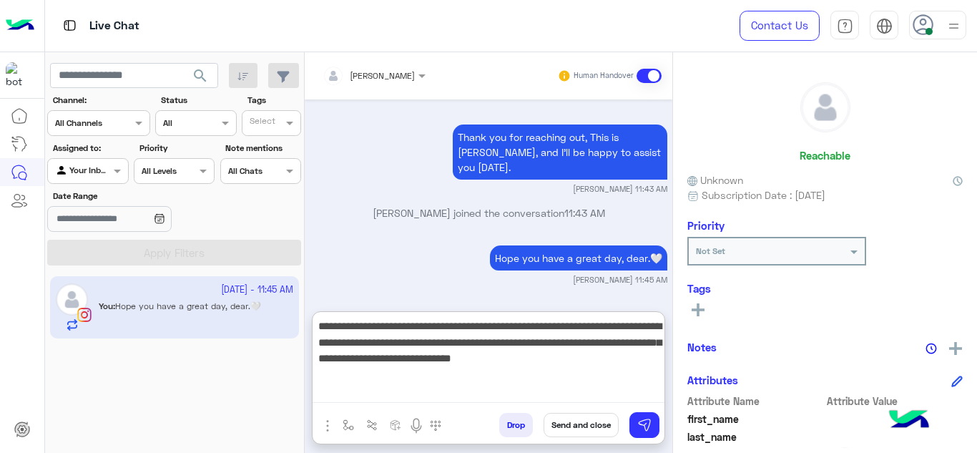
type textarea "**********"
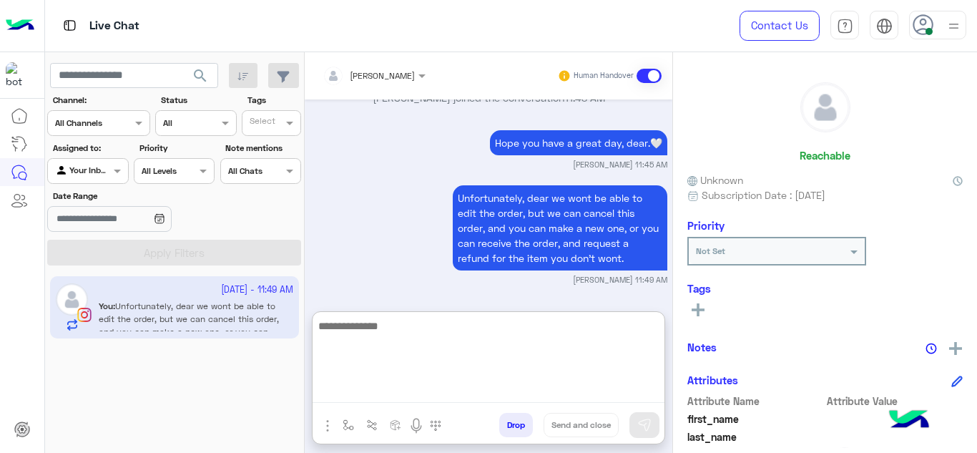
scroll to position [3637, 0]
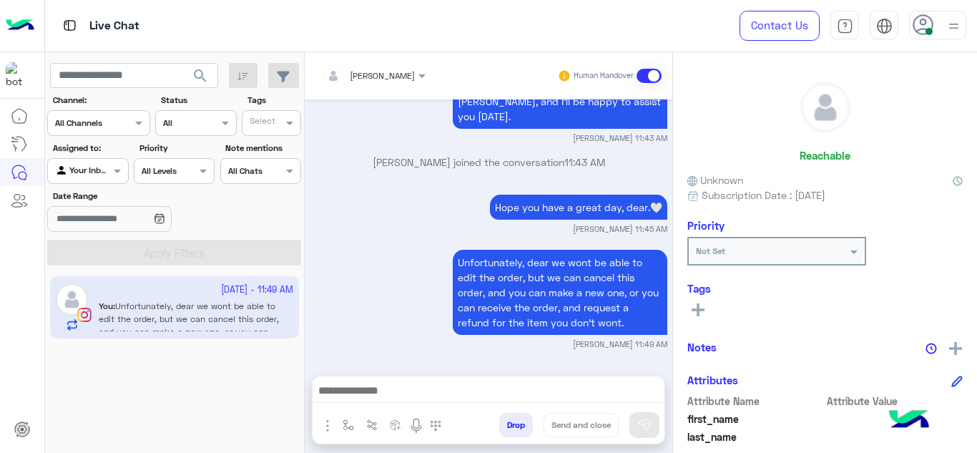
click at [342, 251] on div "Unfortunately, dear we wont be able to edit the order, but we can cancel this o…" at bounding box center [489, 298] width 357 height 104
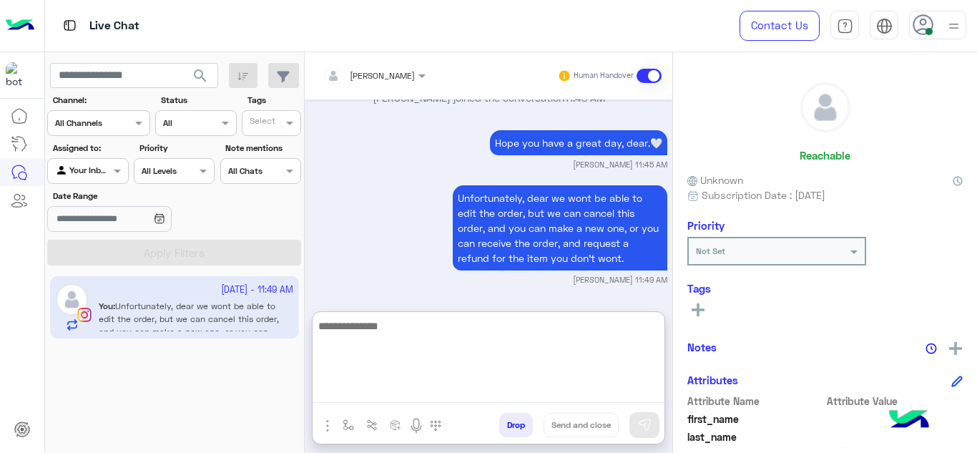
drag, startPoint x: 371, startPoint y: 386, endPoint x: 373, endPoint y: 271, distance: 114.5
click at [373, 271] on div "Mariam Ahmed Human Handover Sep 24, 2025 Thank you for reaching out, This is Ma…" at bounding box center [489, 255] width 368 height 406
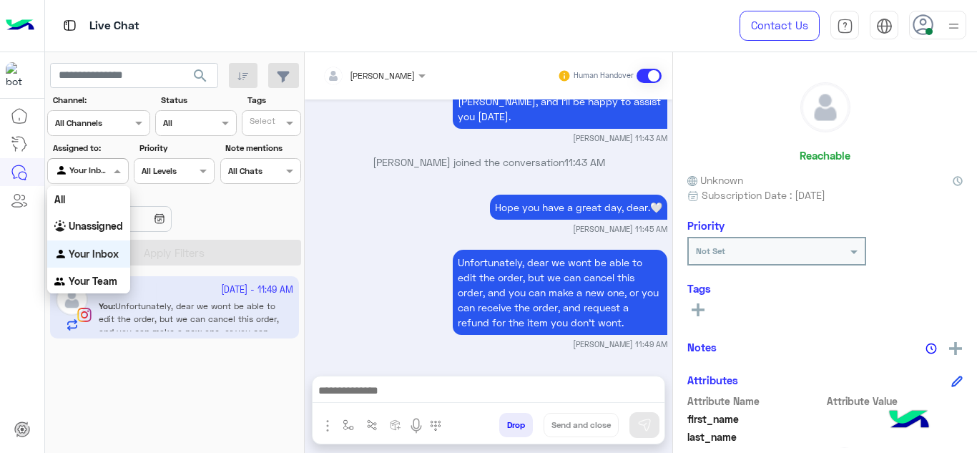
click at [102, 160] on div "Agent Filter Your Inbox" at bounding box center [87, 171] width 81 height 26
click at [98, 228] on b "Unassigned" at bounding box center [96, 226] width 54 height 12
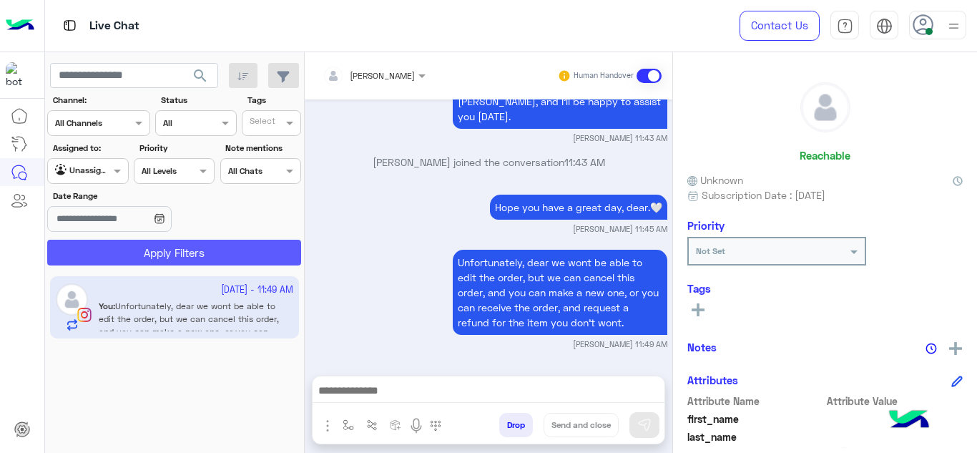
click at [185, 245] on button "Apply Filters" at bounding box center [174, 253] width 254 height 26
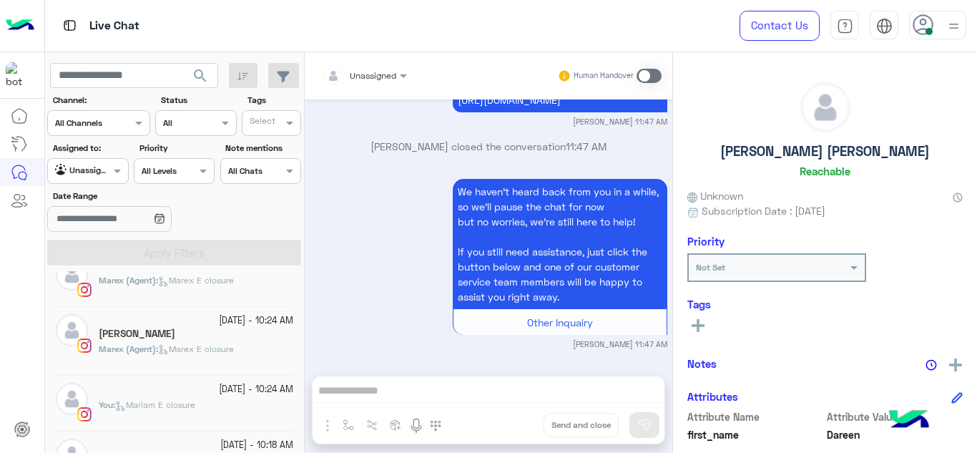
scroll to position [480, 0]
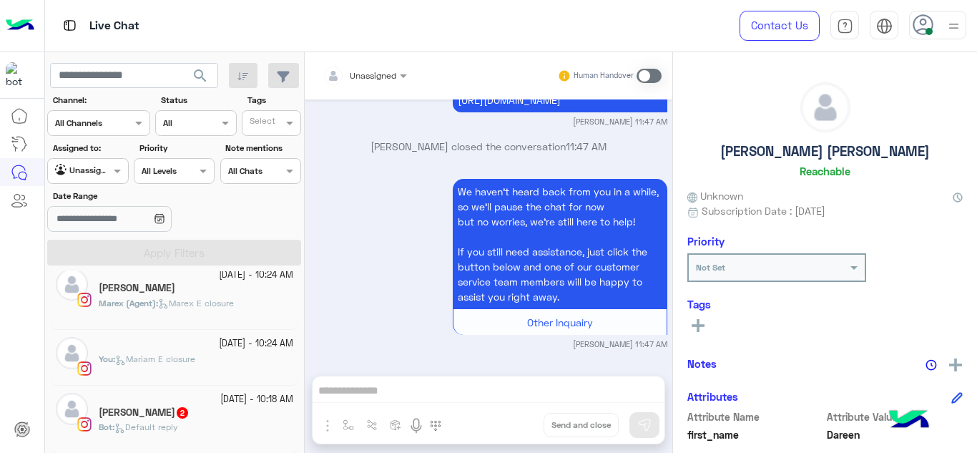
click at [203, 368] on div "You : Mariam E closure" at bounding box center [196, 365] width 195 height 25
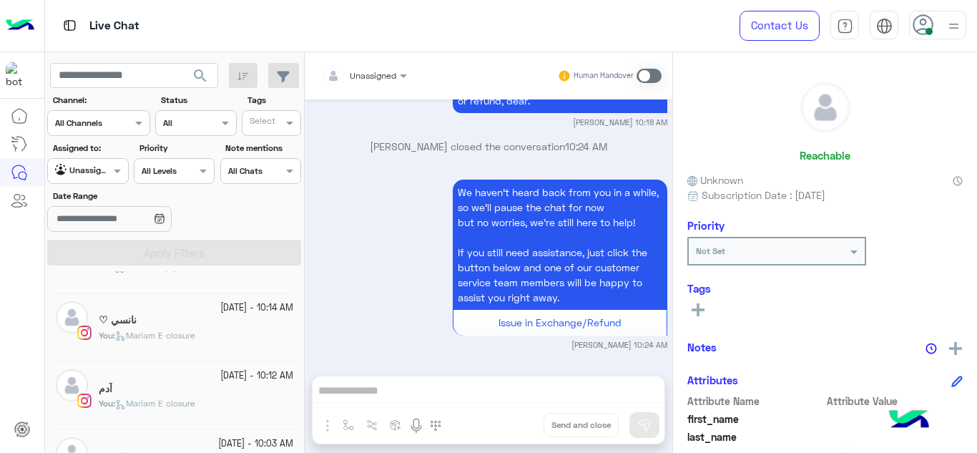
scroll to position [640, 0]
click at [197, 321] on div "نانسي ♡" at bounding box center [196, 320] width 195 height 15
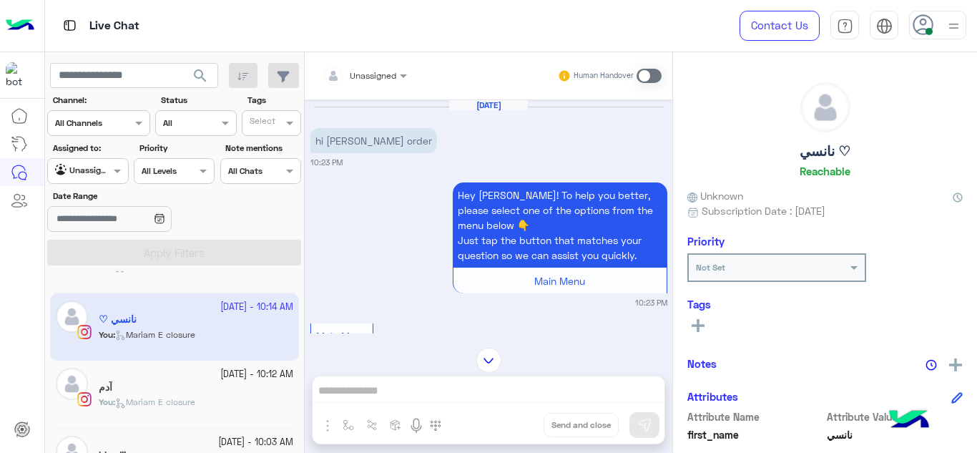
scroll to position [975, 0]
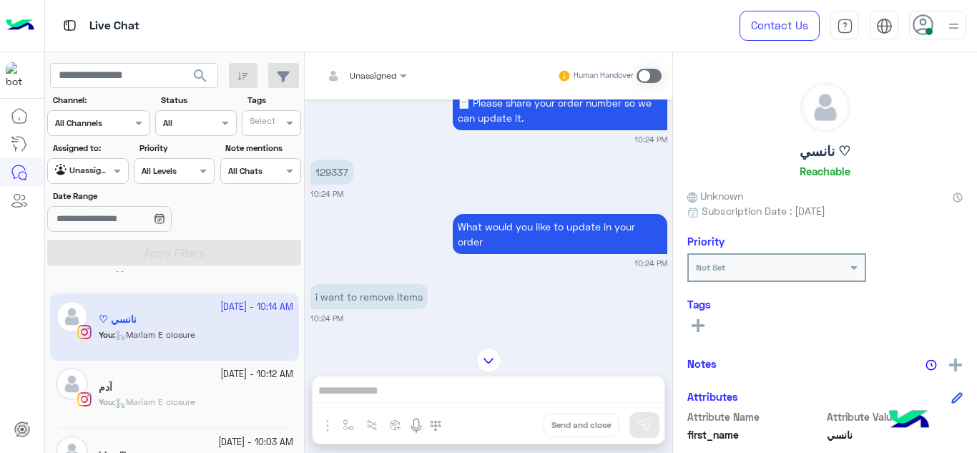
click at [336, 172] on p "129337" at bounding box center [332, 172] width 43 height 25
copy p "129337"
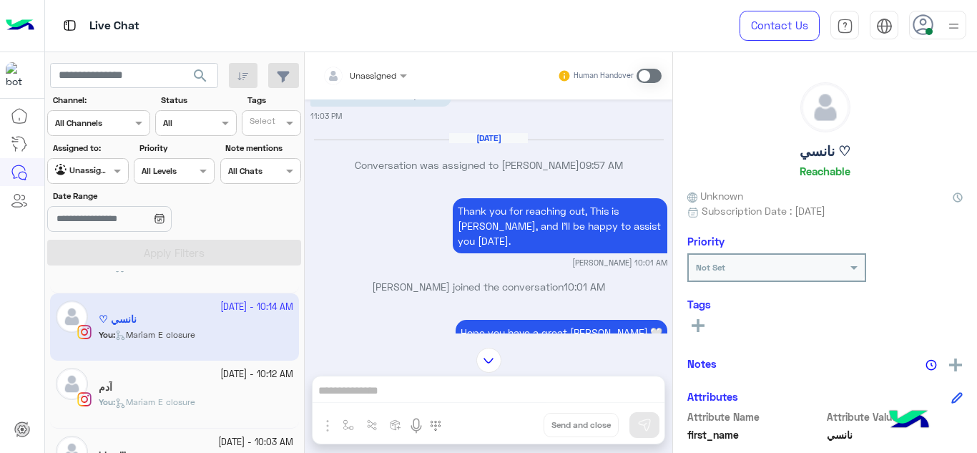
scroll to position [2221, 0]
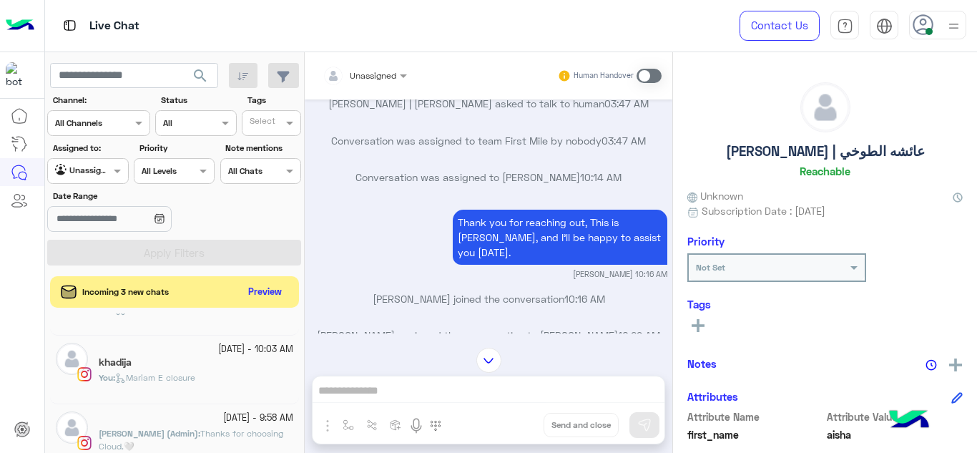
scroll to position [801, 0]
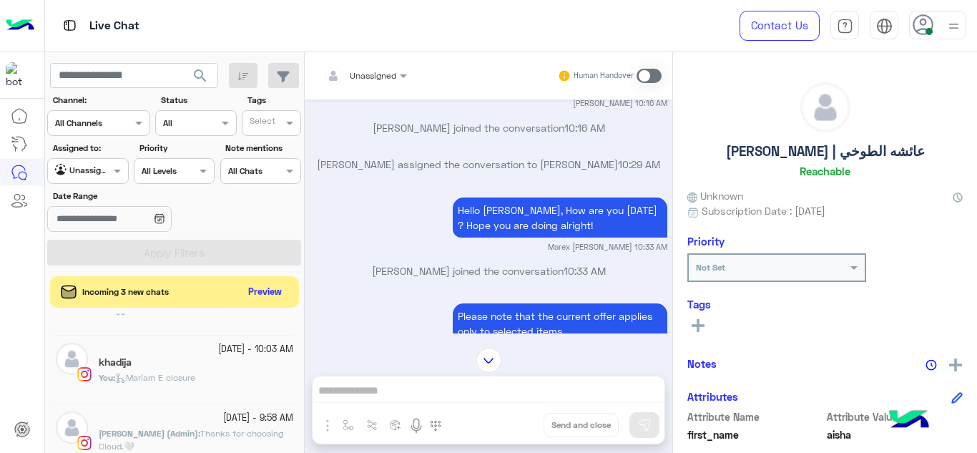
click at [111, 181] on div "Agent Filter Unassigned" at bounding box center [87, 171] width 81 height 26
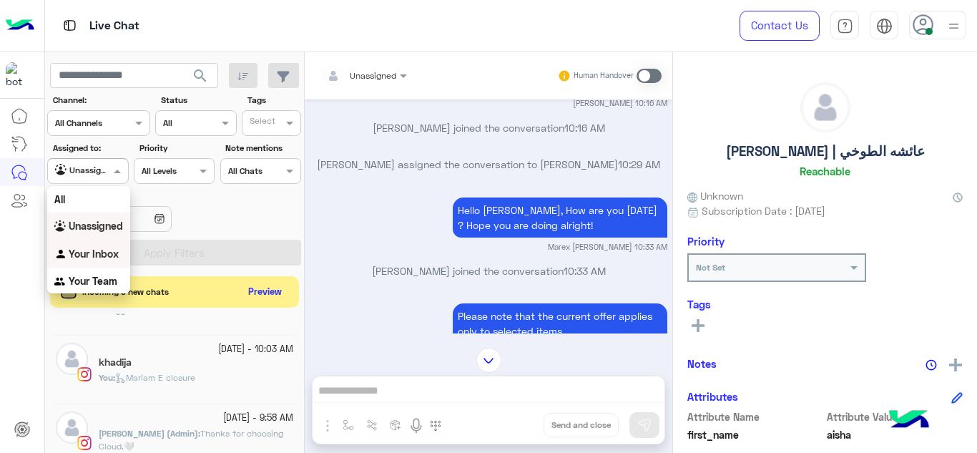
click at [104, 242] on div "Your Inbox" at bounding box center [88, 254] width 83 height 28
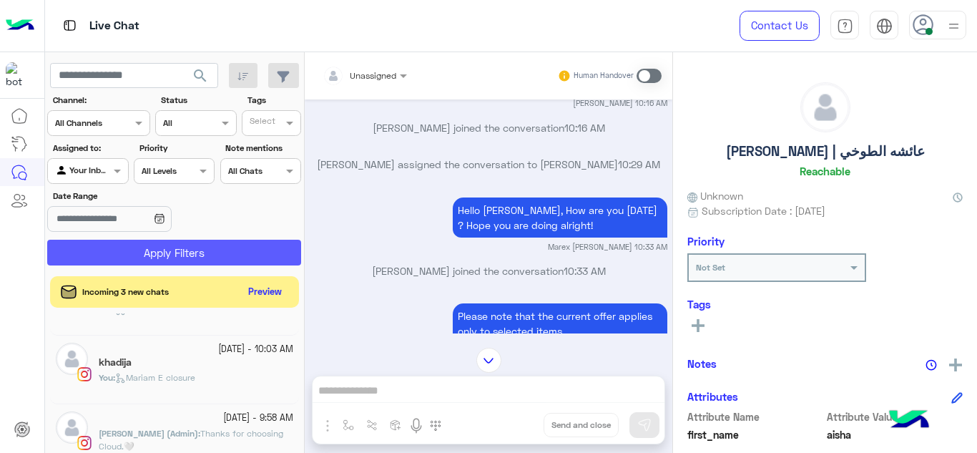
click at [167, 249] on button "Apply Filters" at bounding box center [174, 253] width 254 height 26
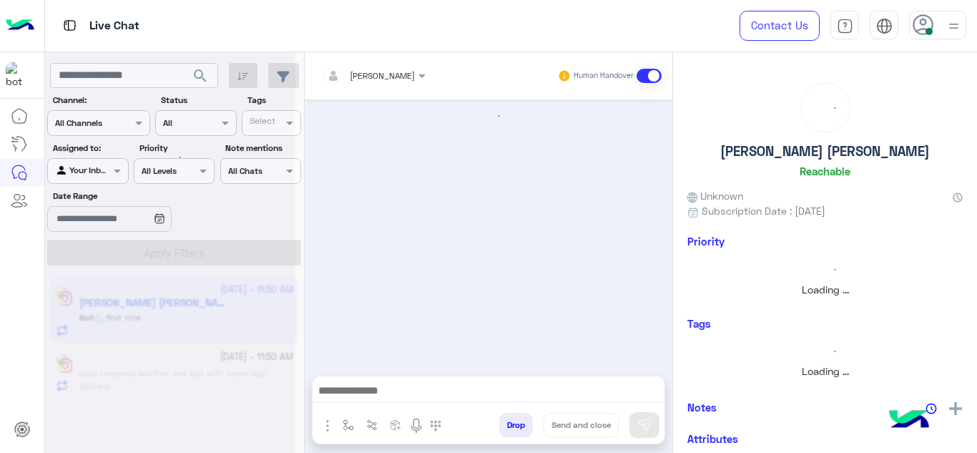
scroll to position [783, 0]
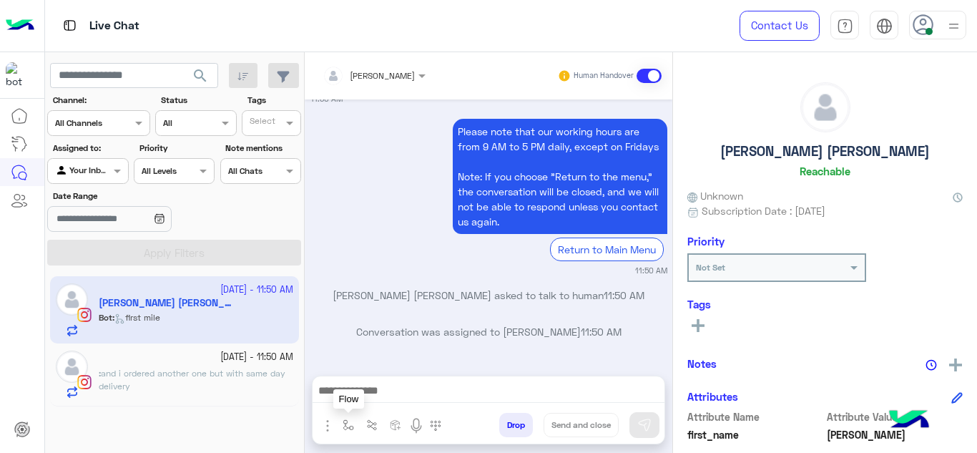
click at [348, 419] on img "button" at bounding box center [348, 424] width 11 height 11
click at [366, 398] on div "enter flow name" at bounding box center [378, 393] width 66 height 13
click at [360, 251] on div "Please note that our working hours are from 9 AM to 5 PM daily, except on Frida…" at bounding box center [489, 196] width 357 height 162
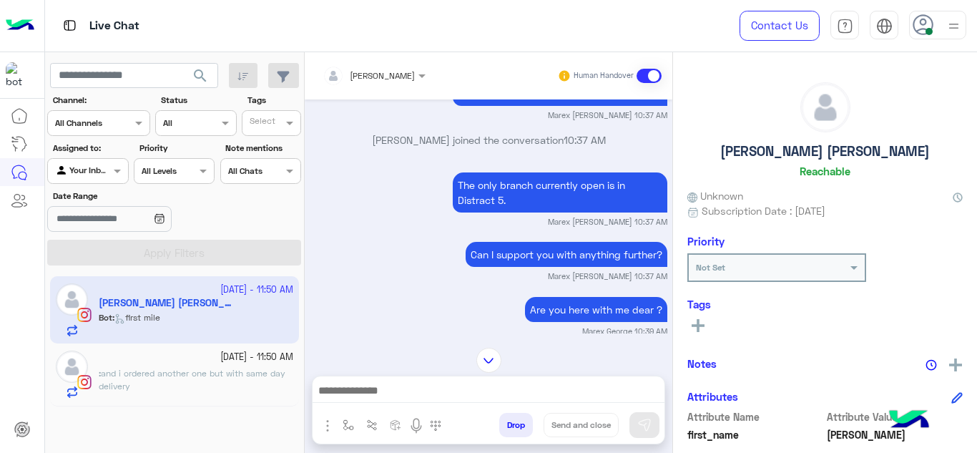
scroll to position [289, 0]
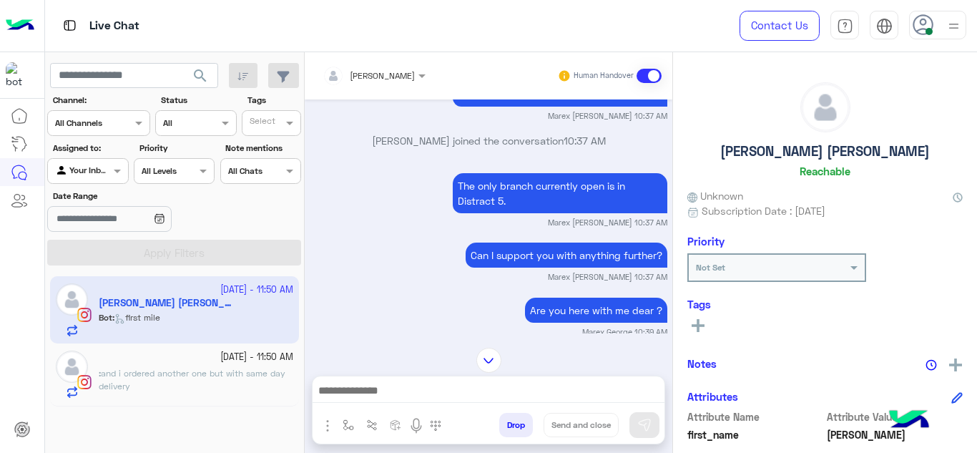
drag, startPoint x: 406, startPoint y: 259, endPoint x: 391, endPoint y: 281, distance: 27.2
click at [391, 294] on div "Are you here with me dear ? Marex George 10:39 AM" at bounding box center [489, 316] width 357 height 44
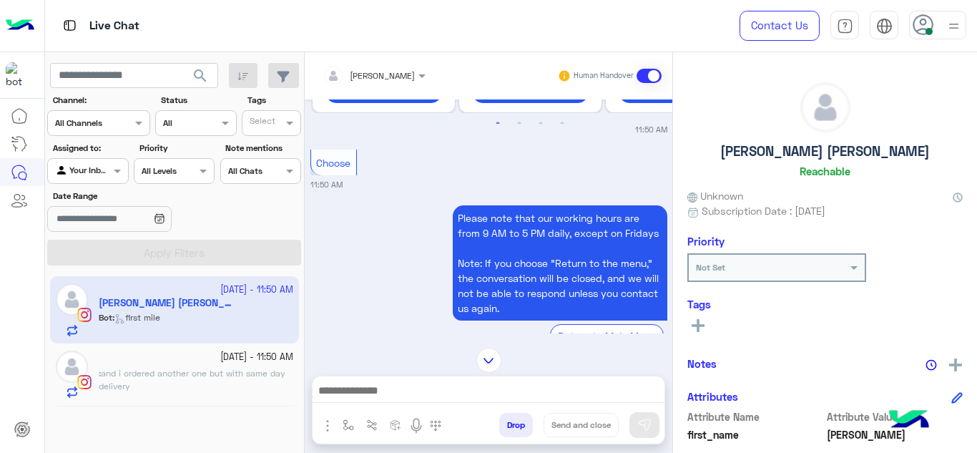
scroll to position [1318, 0]
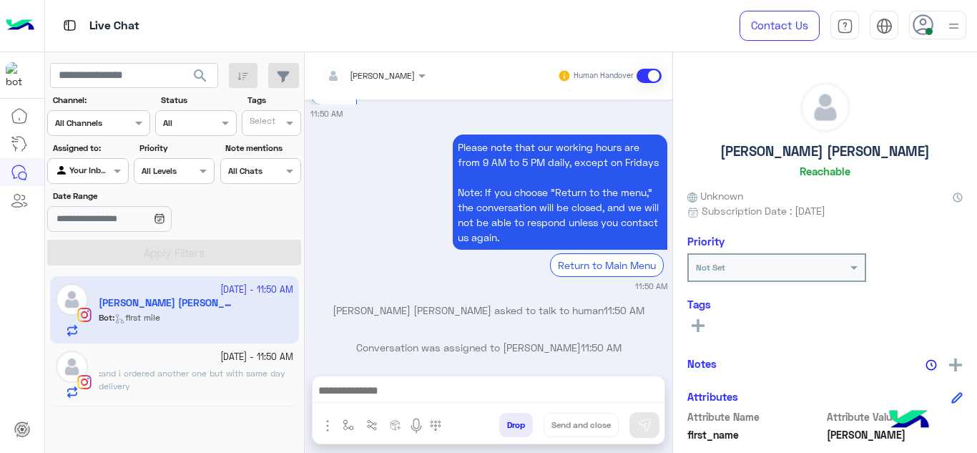
click at [379, 76] on input "text" at bounding box center [356, 73] width 67 height 13
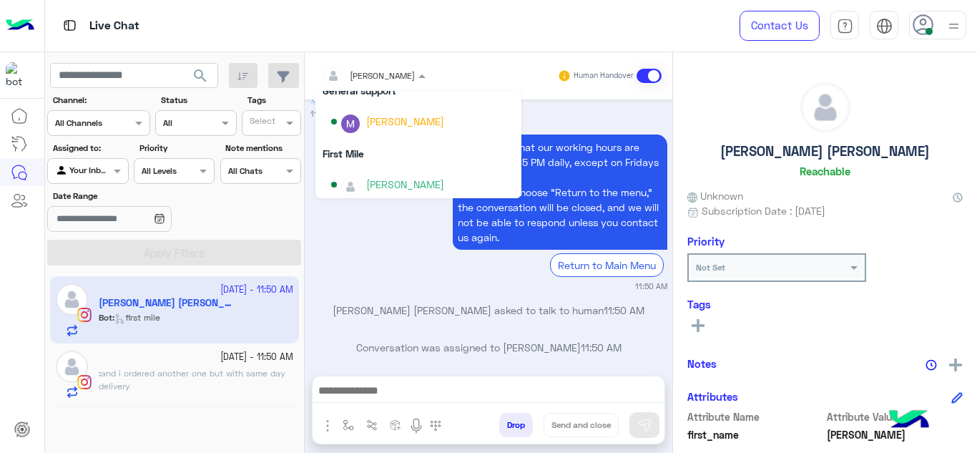
scroll to position [250, 0]
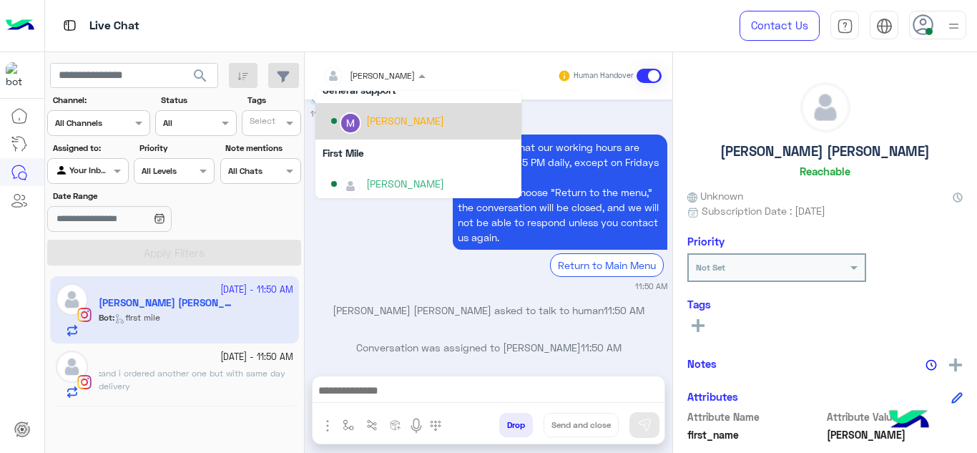
click at [372, 123] on div "Marex George" at bounding box center [405, 120] width 78 height 15
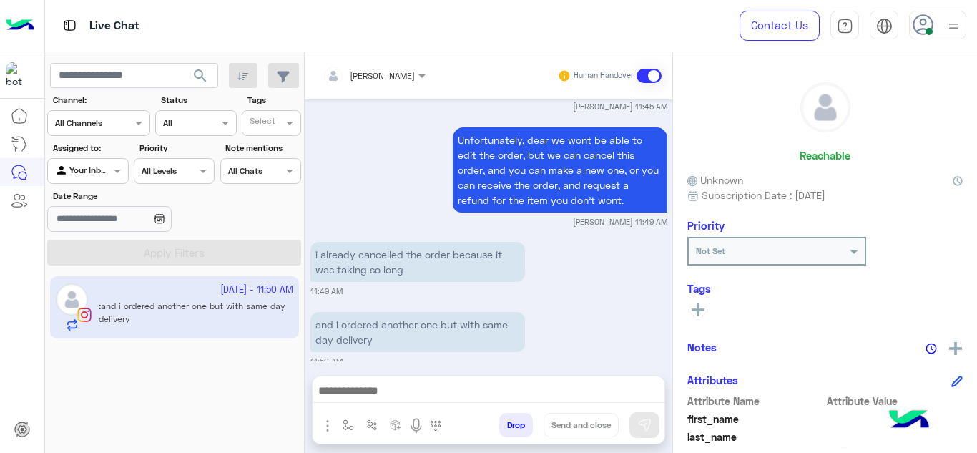
scroll to position [419, 0]
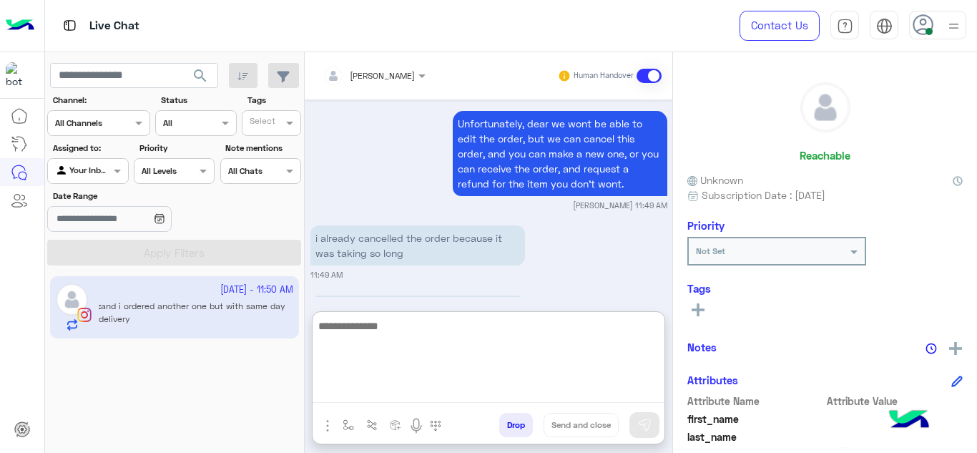
drag, startPoint x: 389, startPoint y: 387, endPoint x: 381, endPoint y: 211, distance: 176.2
click at [381, 211] on div "Mariam Ahmed Human Handover Sep 26, 2025 hello 07:12 PM i wanted to 07:12 PM ca…" at bounding box center [489, 255] width 368 height 406
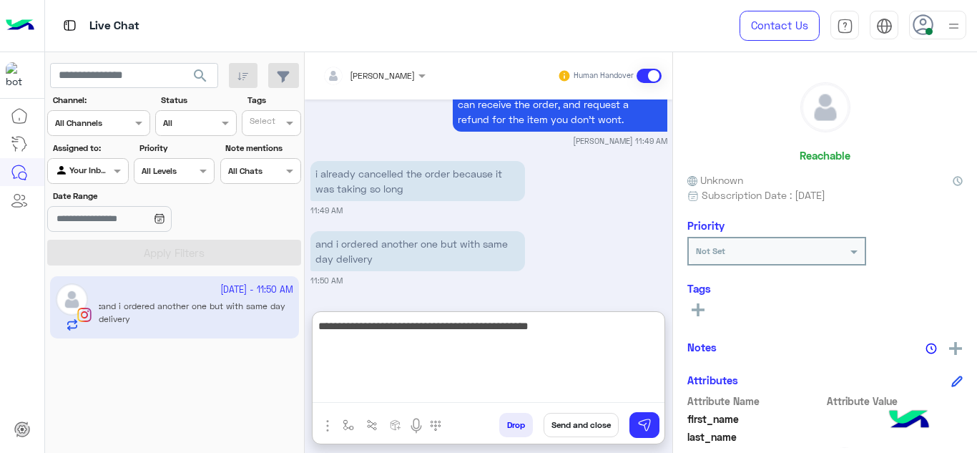
type textarea "**********"
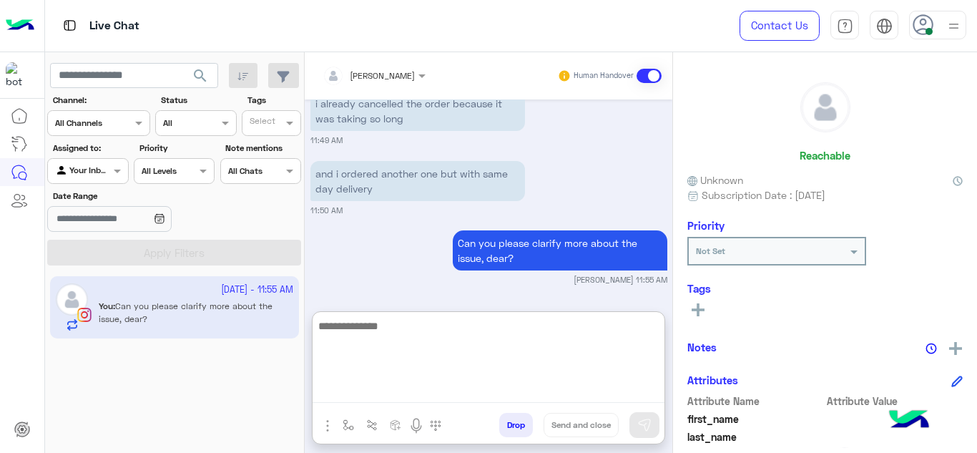
scroll to position [553, 0]
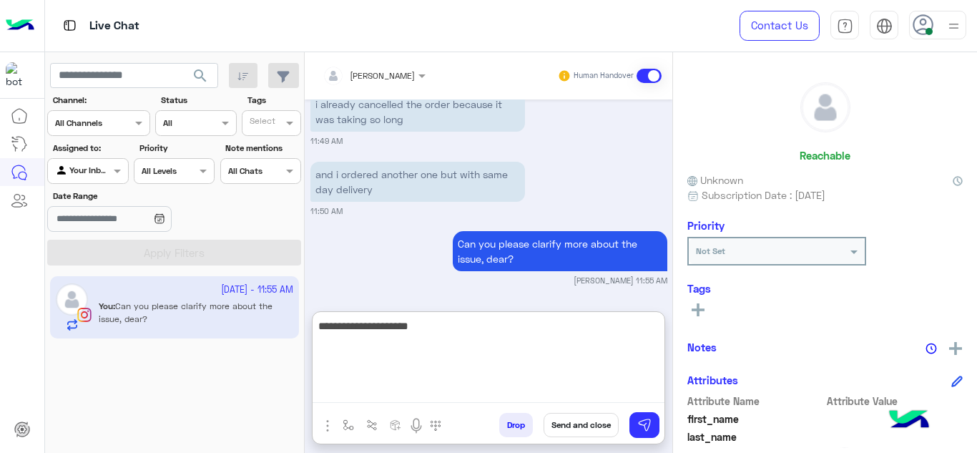
type textarea "**********"
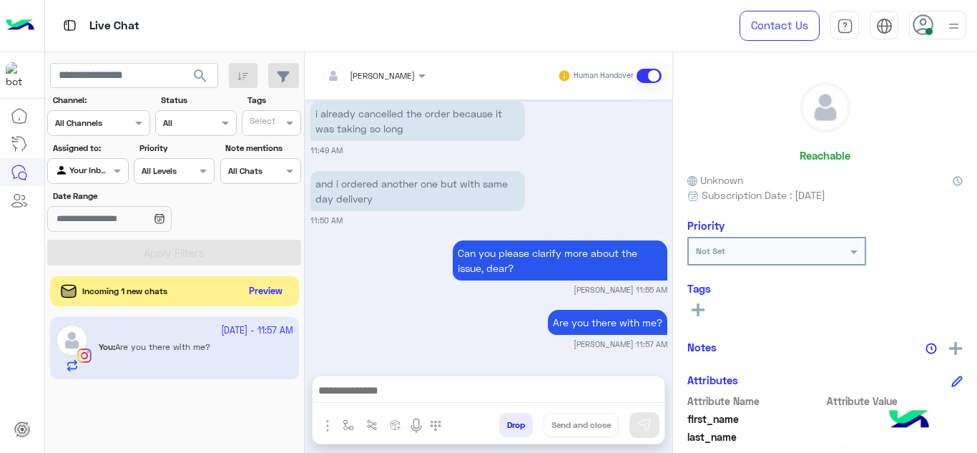
click at [278, 296] on button "Preview" at bounding box center [266, 291] width 44 height 19
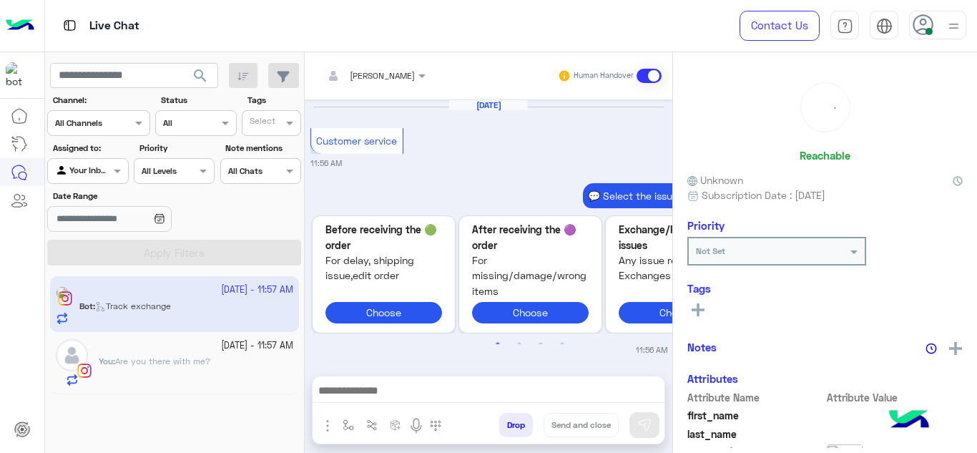
scroll to position [677, 0]
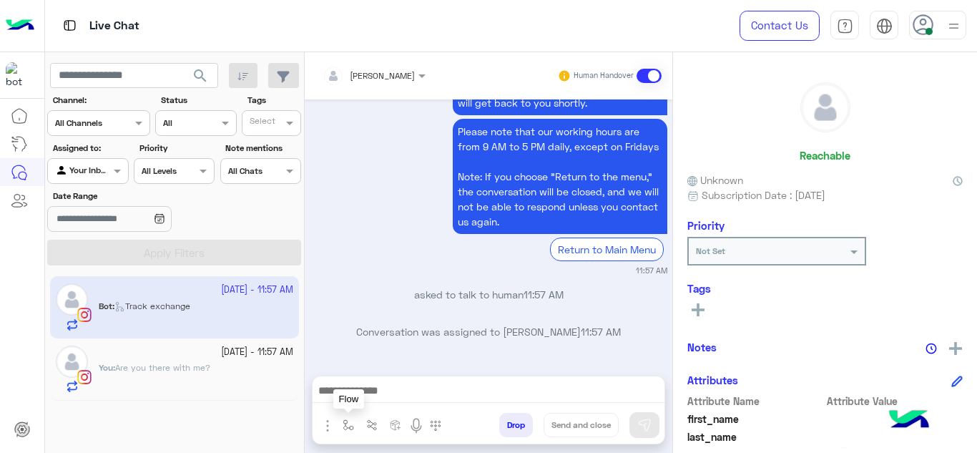
click at [348, 434] on button "button" at bounding box center [349, 425] width 24 height 24
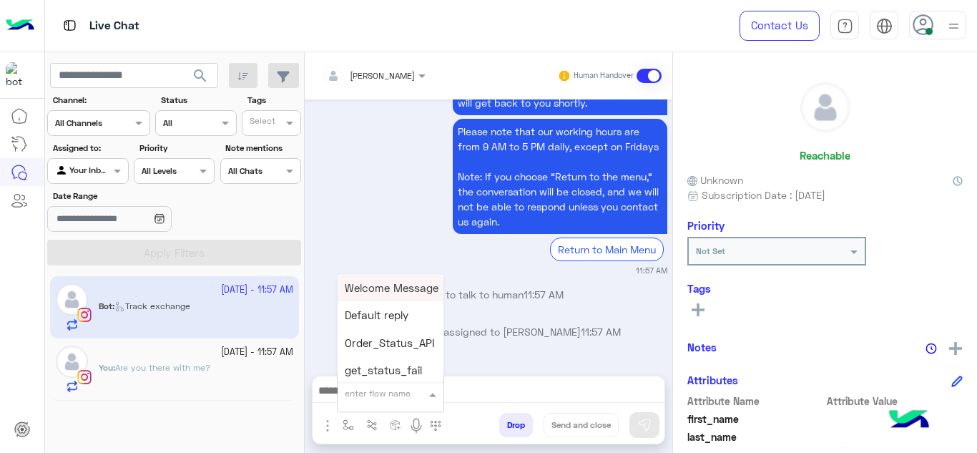
click at [362, 399] on div "enter flow name" at bounding box center [378, 393] width 66 height 13
type input "******"
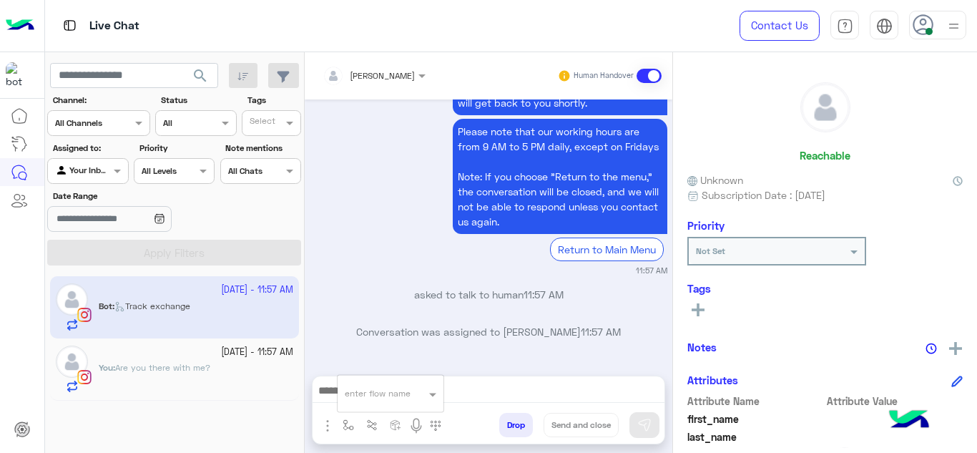
click at [415, 273] on small "11:57 AM" at bounding box center [489, 270] width 357 height 11
click at [343, 429] on img "button" at bounding box center [348, 424] width 11 height 11
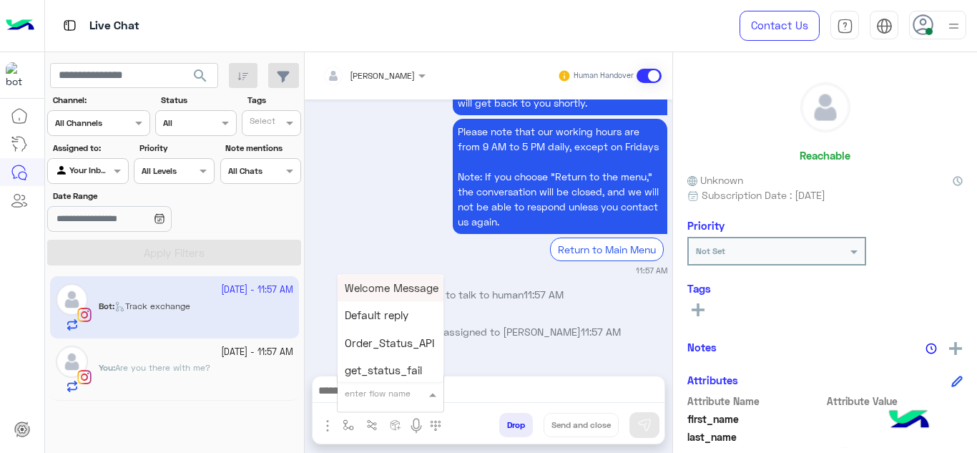
click at [371, 399] on div "enter flow name" at bounding box center [378, 393] width 66 height 13
type input "******"
click at [400, 296] on div "Mariam E Greeting" at bounding box center [391, 288] width 106 height 28
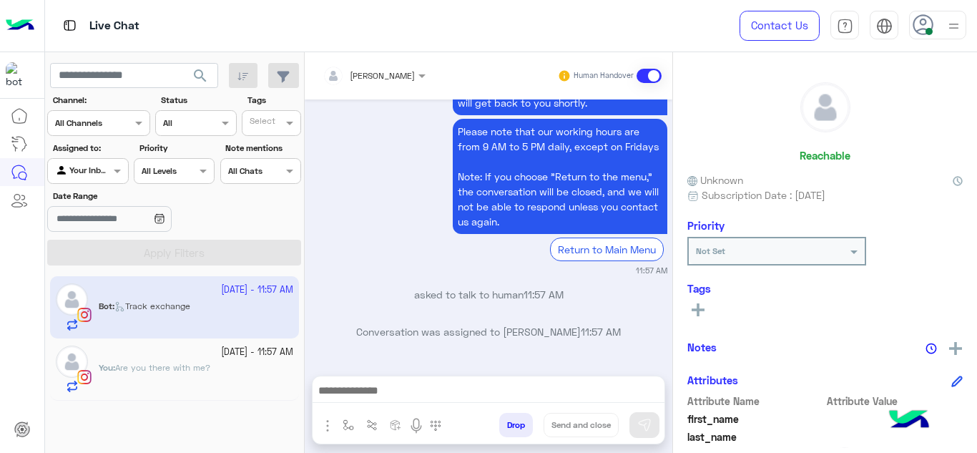
type textarea "**********"
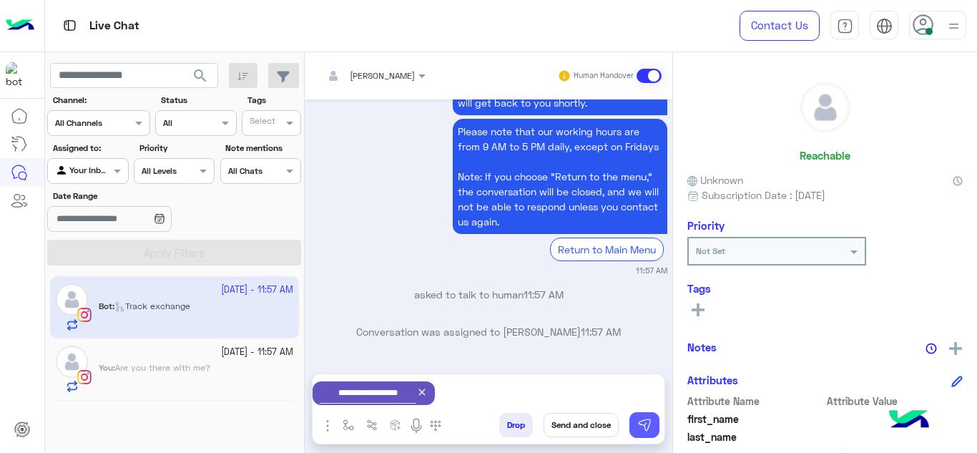
click at [644, 416] on button at bounding box center [645, 425] width 30 height 26
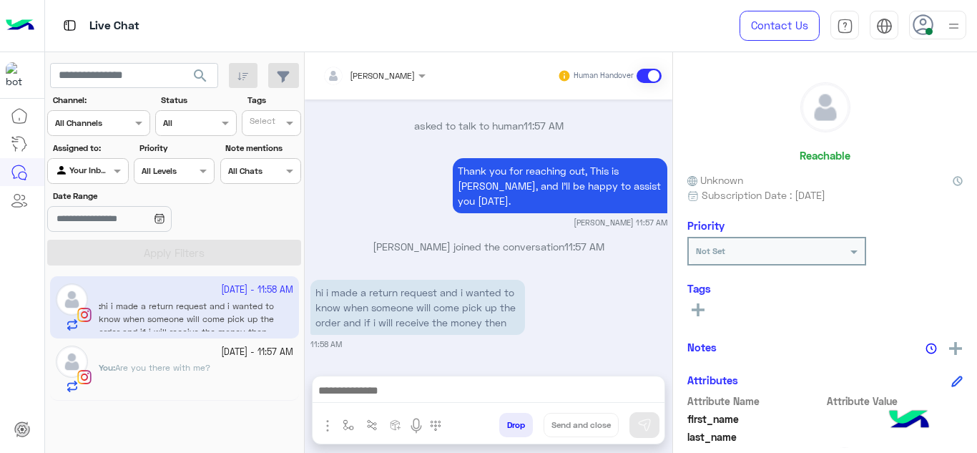
scroll to position [1939, 0]
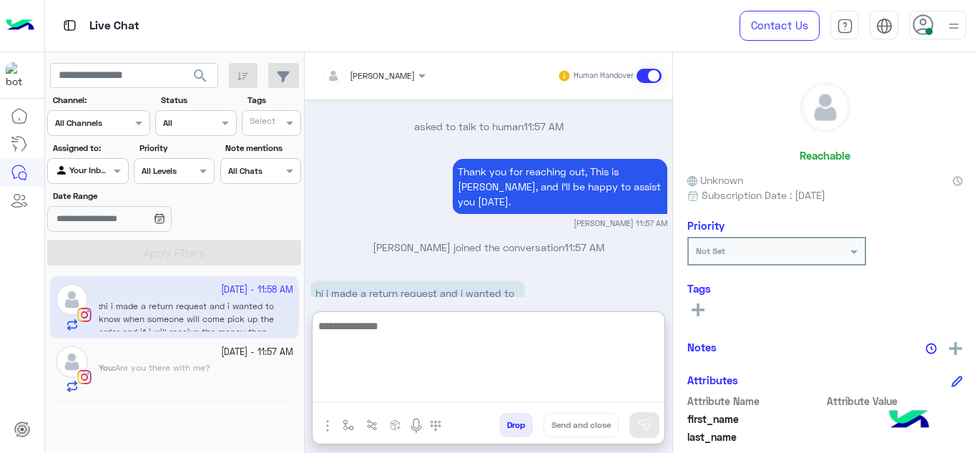
drag, startPoint x: 406, startPoint y: 384, endPoint x: 389, endPoint y: 197, distance: 186.9
click at [389, 197] on div "Mariam Ahmed Human Handover Sep 24, 2025 Main Menu 06:32 PM Please select your …" at bounding box center [489, 255] width 368 height 406
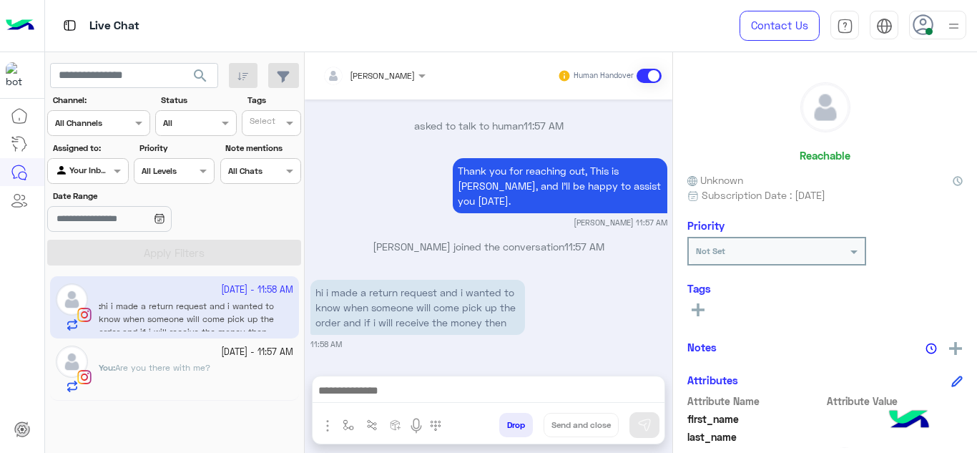
scroll to position [1971, 0]
click at [234, 381] on div "You : Are you there with me?" at bounding box center [196, 376] width 195 height 31
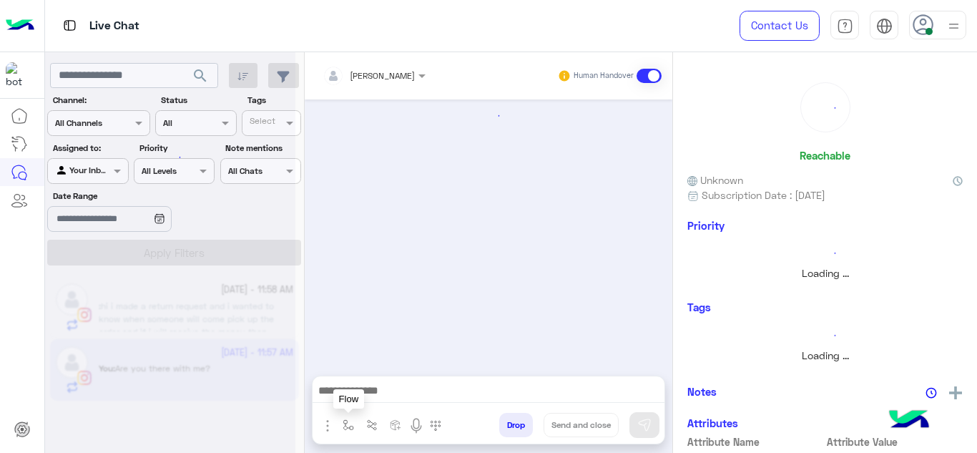
click at [354, 424] on button "button" at bounding box center [349, 425] width 24 height 24
click at [366, 388] on input "text" at bounding box center [373, 391] width 57 height 13
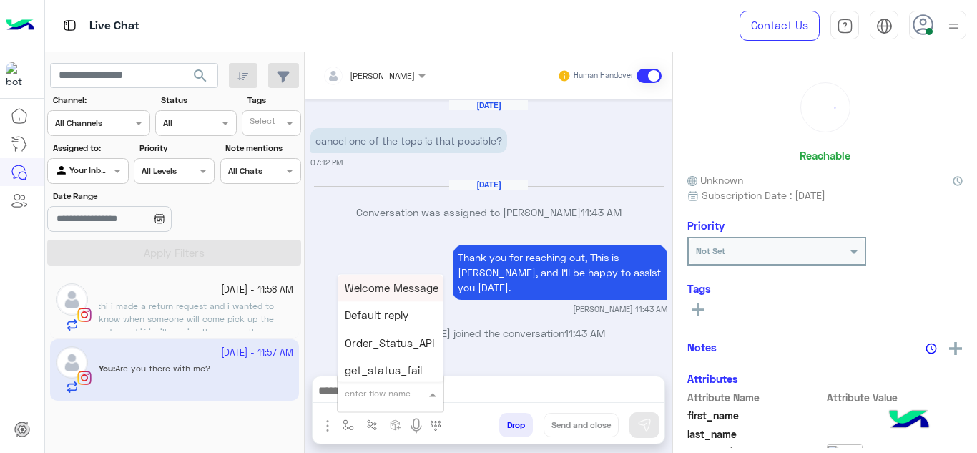
scroll to position [434, 0]
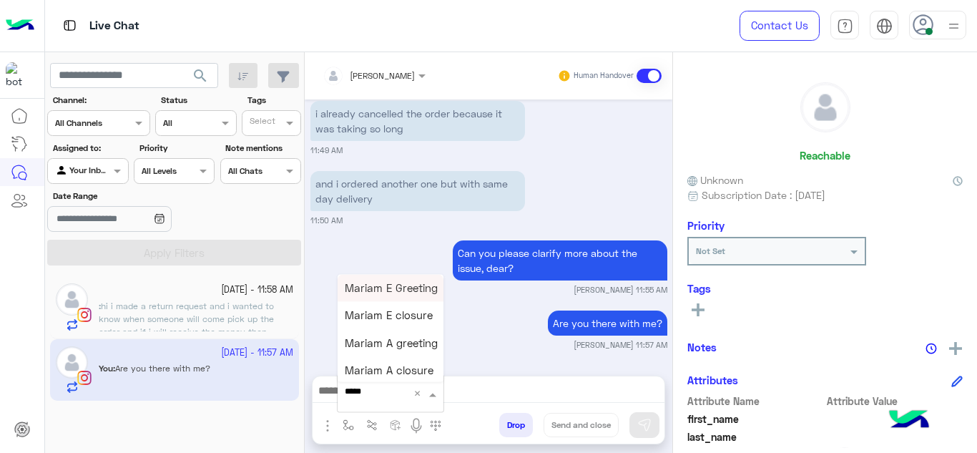
type input "******"
click at [393, 319] on span "Mariam E closure" at bounding box center [389, 315] width 88 height 13
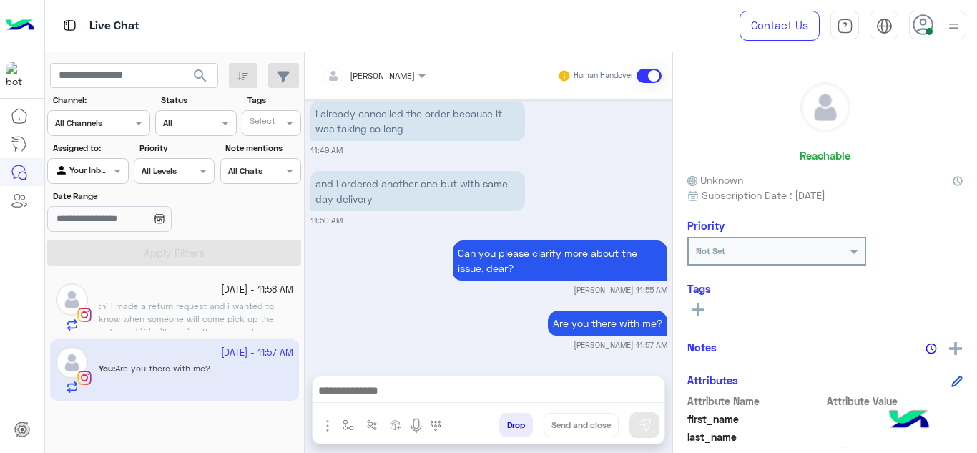
type textarea "**********"
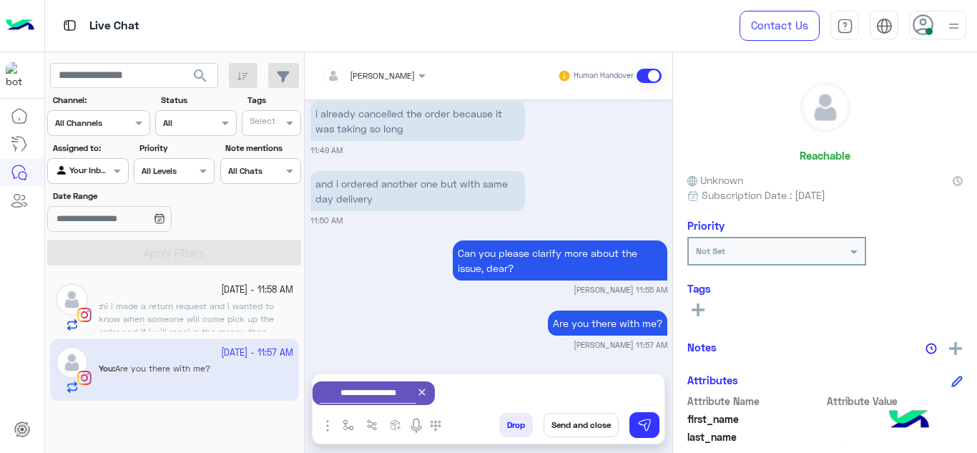
click at [574, 433] on button "Send and close" at bounding box center [581, 425] width 75 height 24
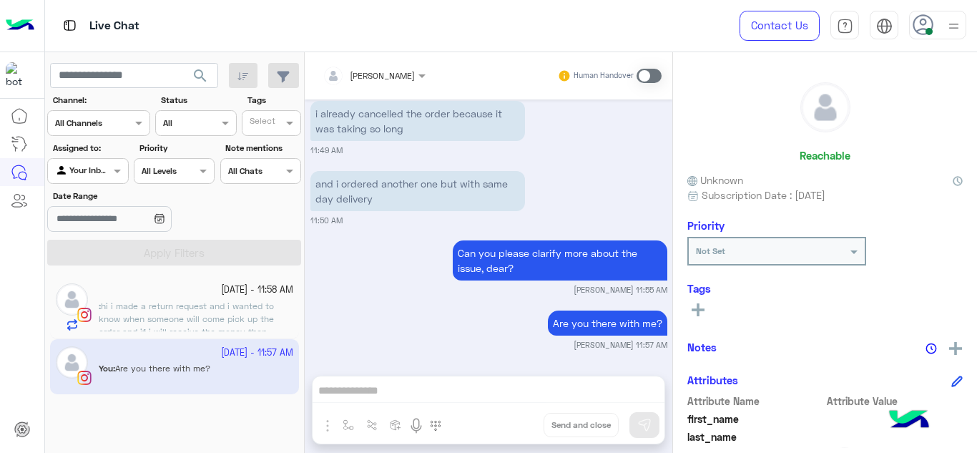
scroll to position [472, 0]
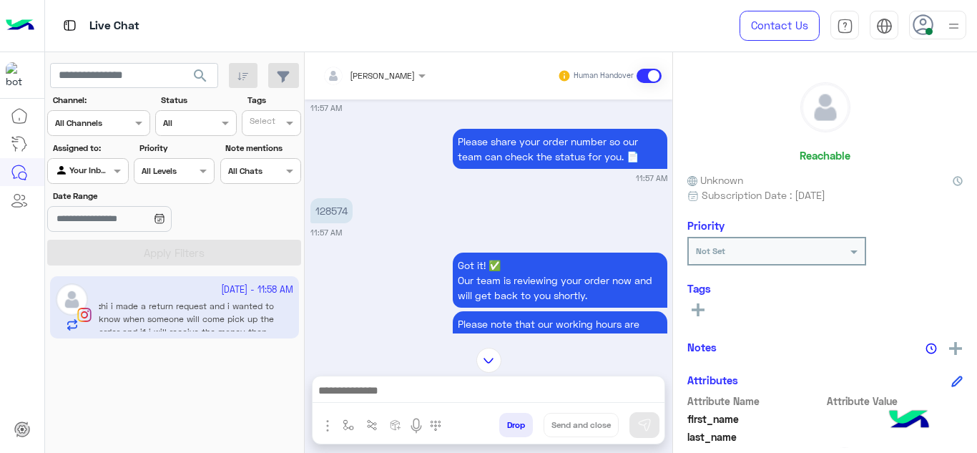
scroll to position [122, 0]
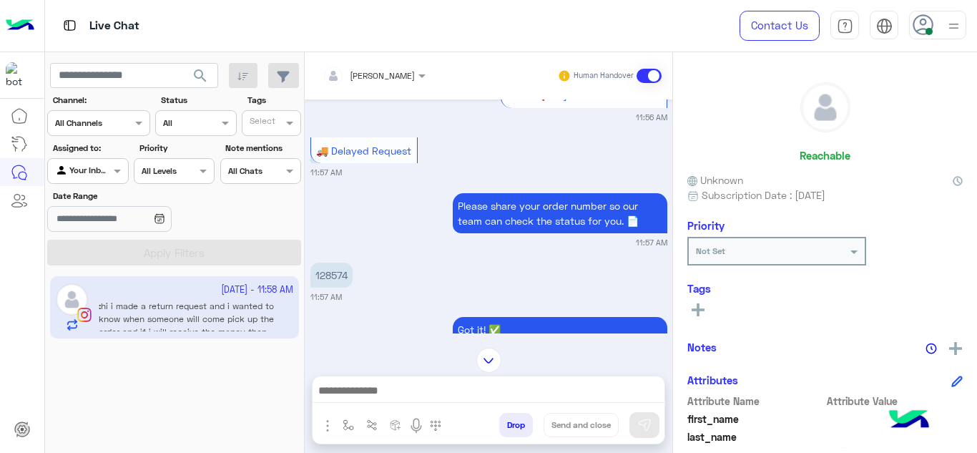
click at [329, 274] on p "128574" at bounding box center [332, 275] width 42 height 25
copy p "128574"
click at [394, 220] on div "Please share your order number so our team can check the status for you. 📄 11:5…" at bounding box center [489, 219] width 357 height 59
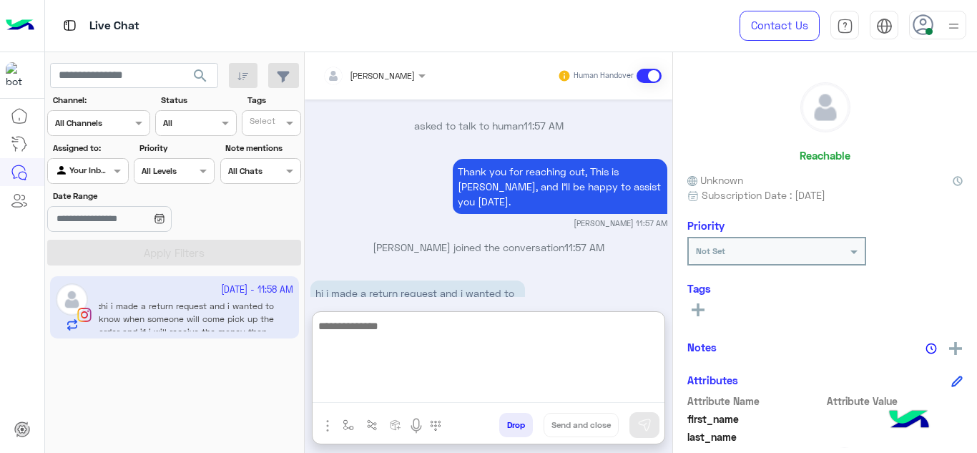
click at [396, 398] on textarea at bounding box center [489, 360] width 352 height 86
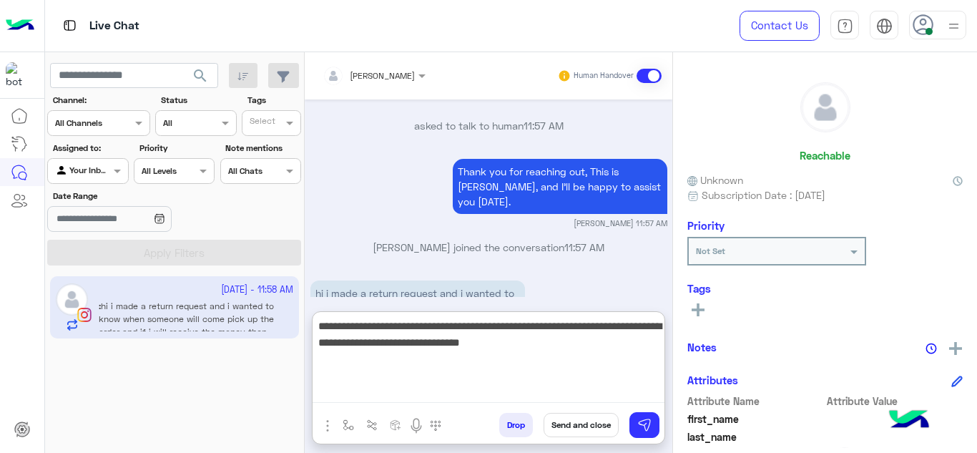
type textarea "**********"
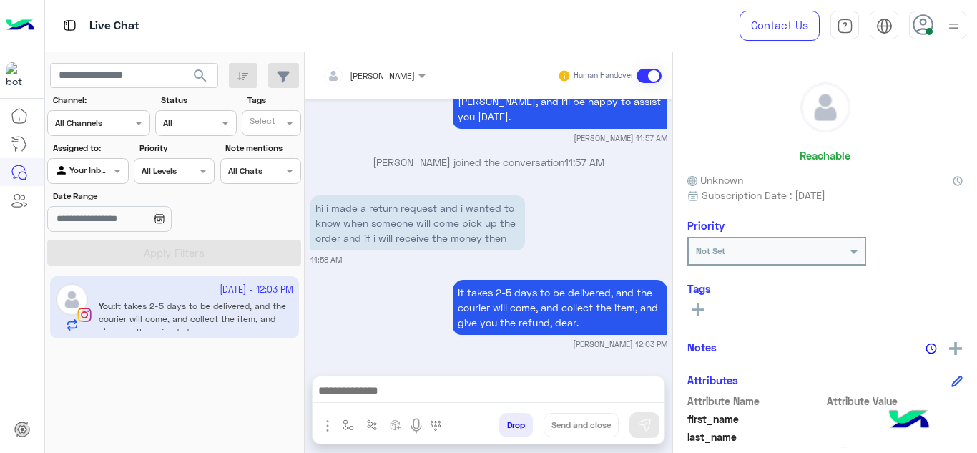
scroll to position [670, 0]
click at [376, 285] on div "It takes 2-5 days to be delivered, and the courier will come, and collect the i…" at bounding box center [489, 313] width 357 height 74
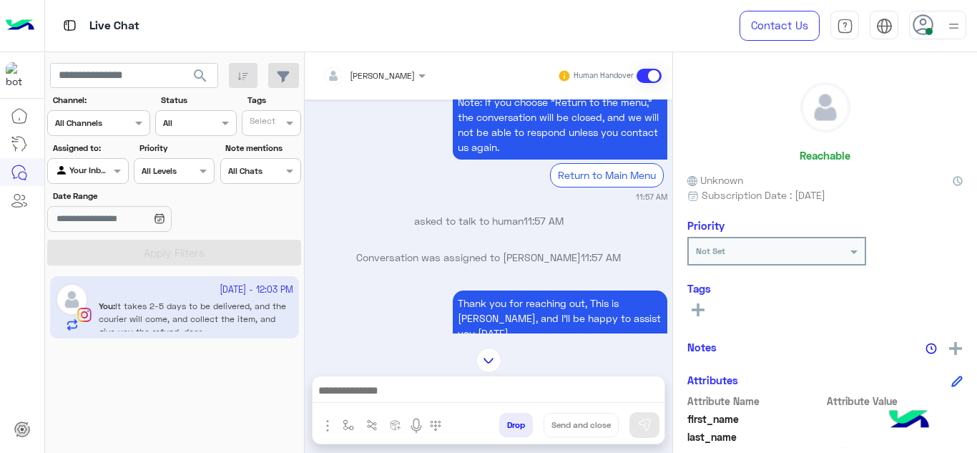
scroll to position [188, 0]
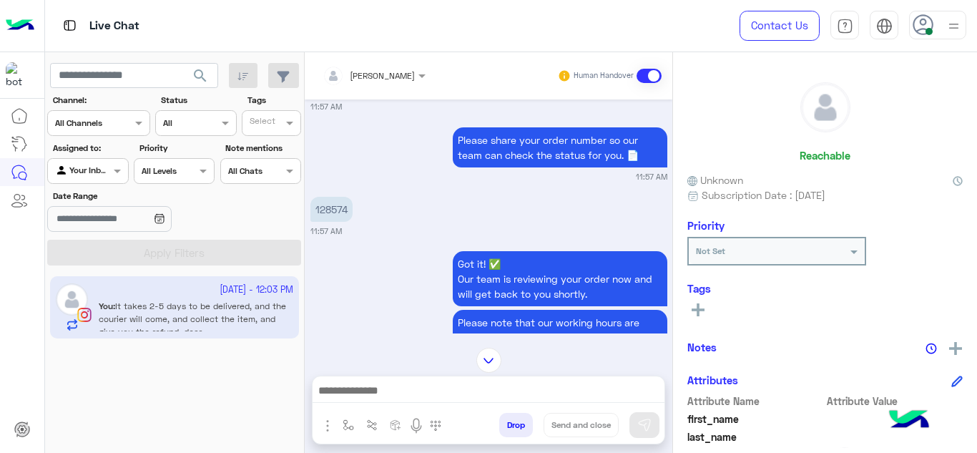
click at [333, 204] on p "128574" at bounding box center [332, 209] width 42 height 25
copy p "128574"
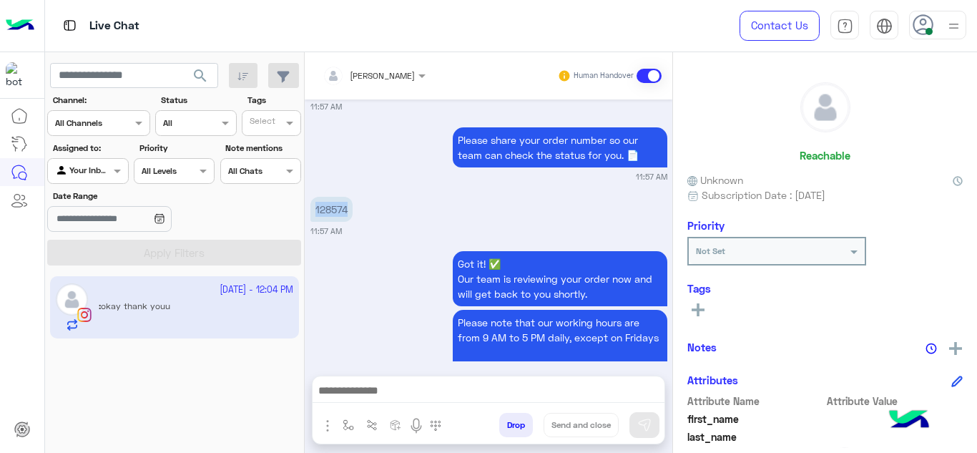
scroll to position [725, 0]
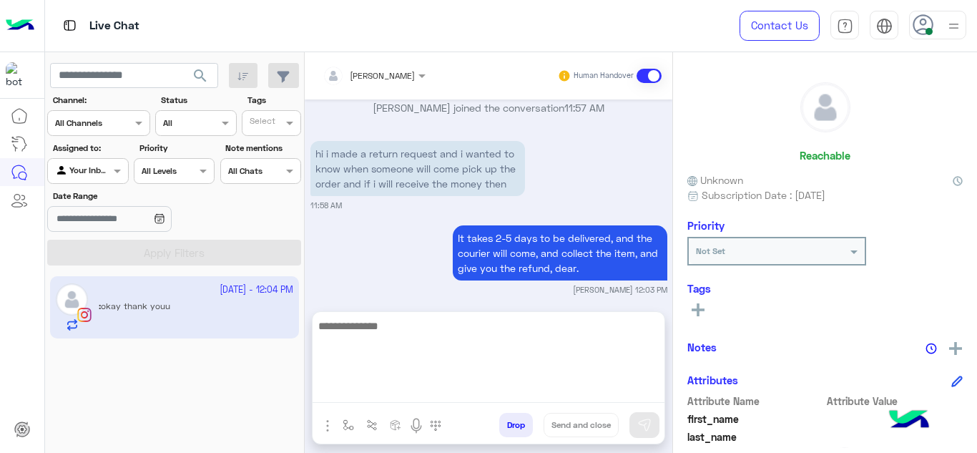
click at [380, 385] on textarea at bounding box center [489, 360] width 352 height 86
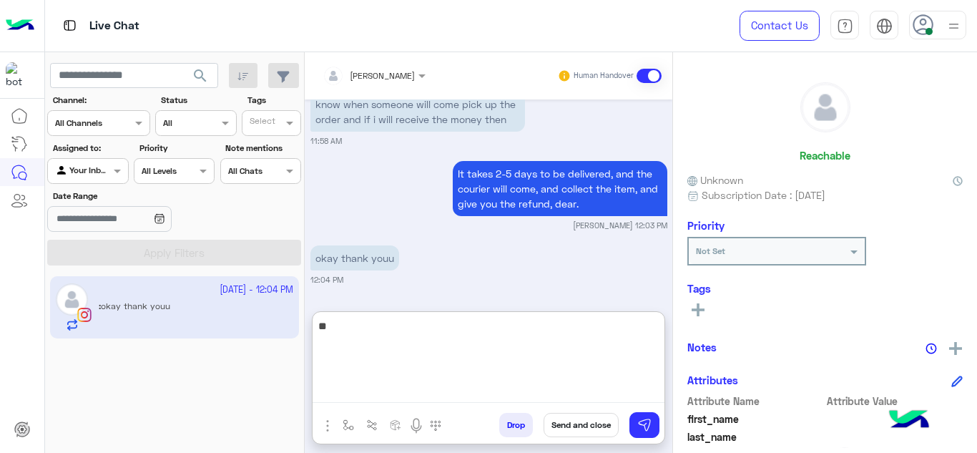
type textarea "*"
click at [424, 330] on textarea "**********" at bounding box center [489, 360] width 352 height 86
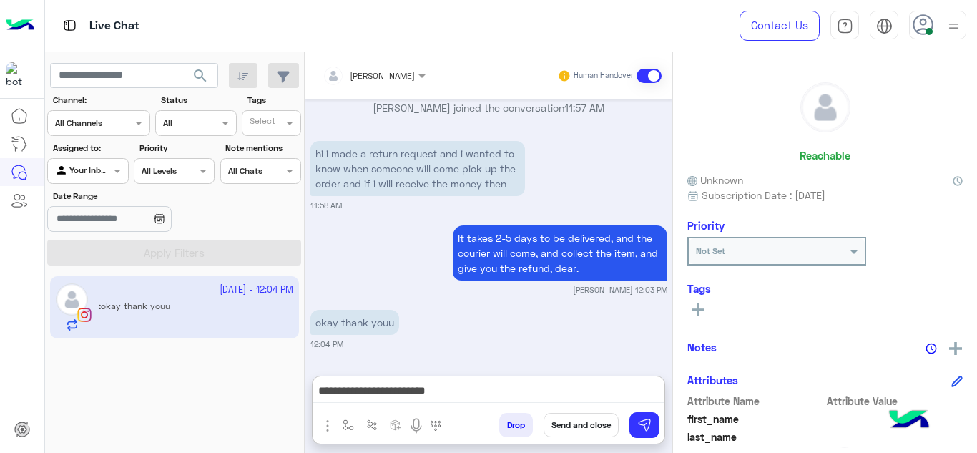
drag, startPoint x: 424, startPoint y: 330, endPoint x: 396, endPoint y: 270, distance: 66.0
click at [396, 270] on div "Sep 27, 2025 💬 Select the issue you're facing: Issue in creating Order🔁 🚚 Delay…" at bounding box center [489, 230] width 368 height 262
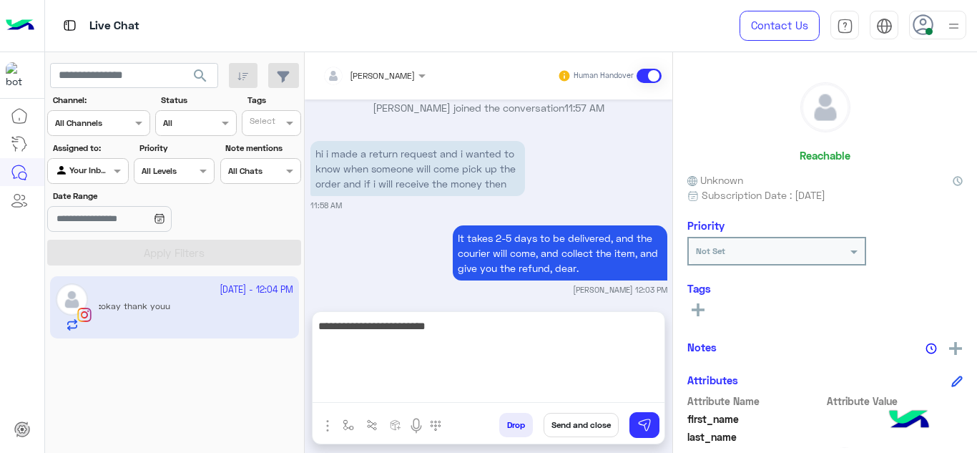
click at [420, 387] on textarea "**********" at bounding box center [489, 360] width 352 height 86
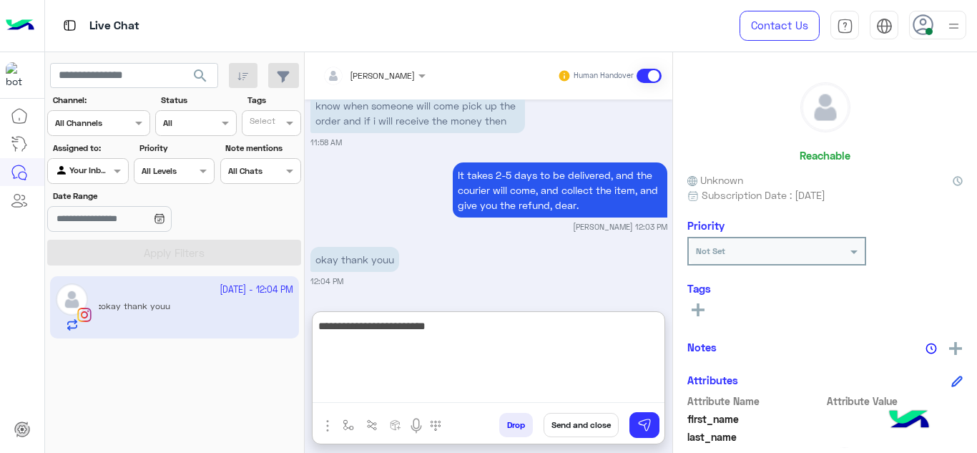
click at [420, 387] on textarea "**********" at bounding box center [489, 360] width 352 height 86
click at [413, 333] on textarea "**********" at bounding box center [489, 360] width 352 height 86
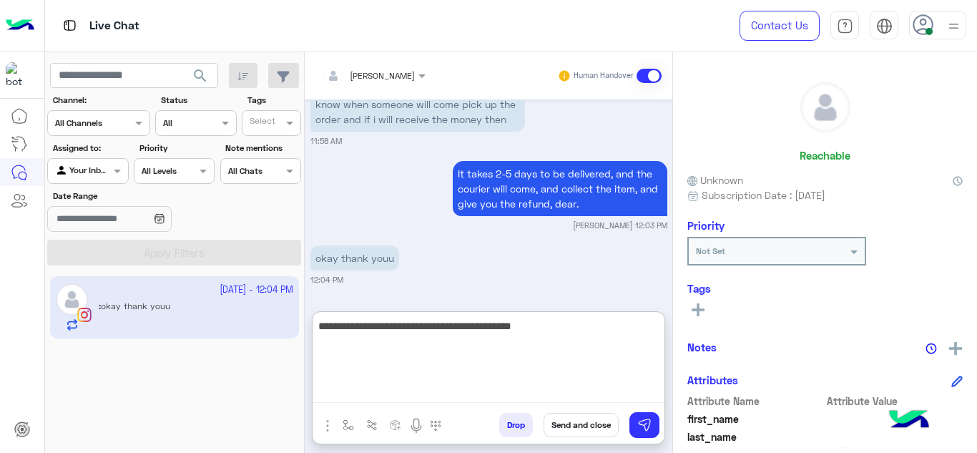
type textarea "**********"
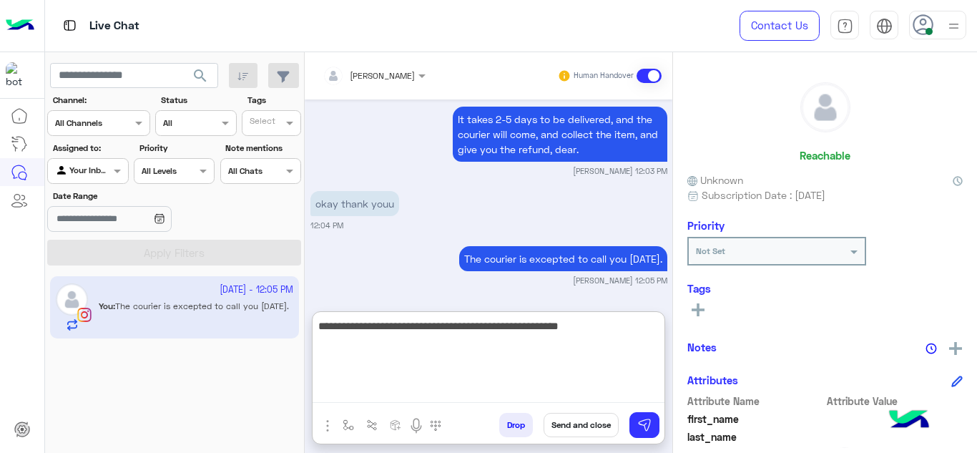
type textarea "**********"
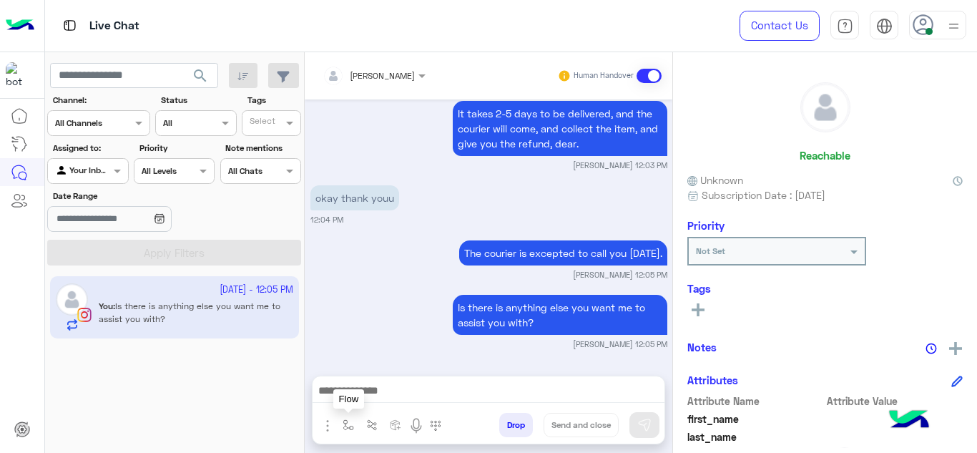
click at [353, 418] on button "button" at bounding box center [349, 425] width 24 height 24
click at [359, 398] on div "enter flow name" at bounding box center [378, 393] width 66 height 13
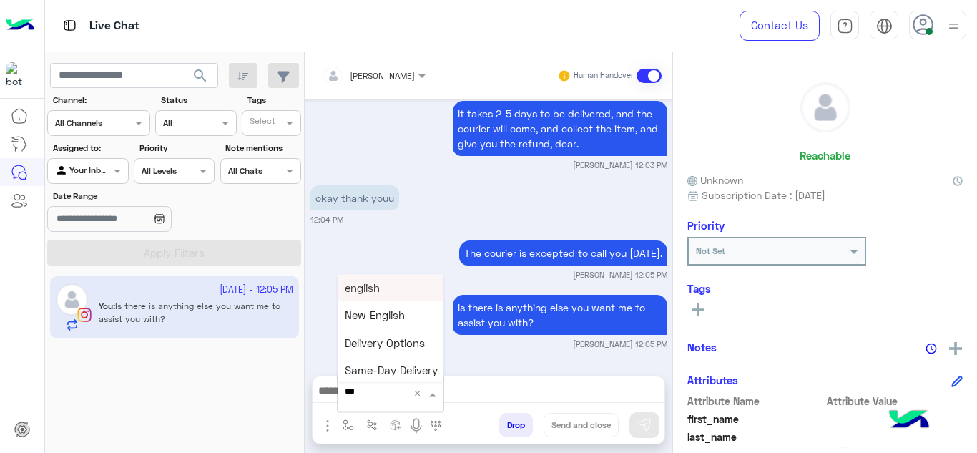
type input "****"
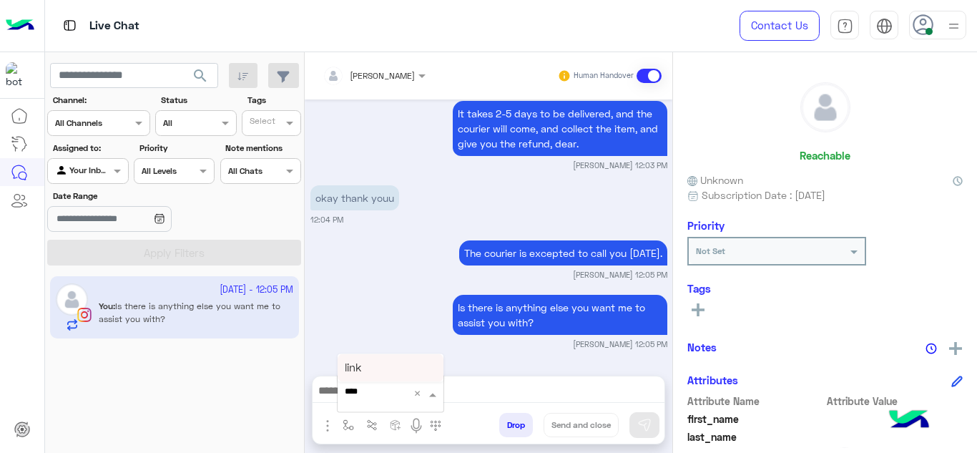
click at [369, 369] on div "link" at bounding box center [391, 367] width 106 height 27
type textarea "****"
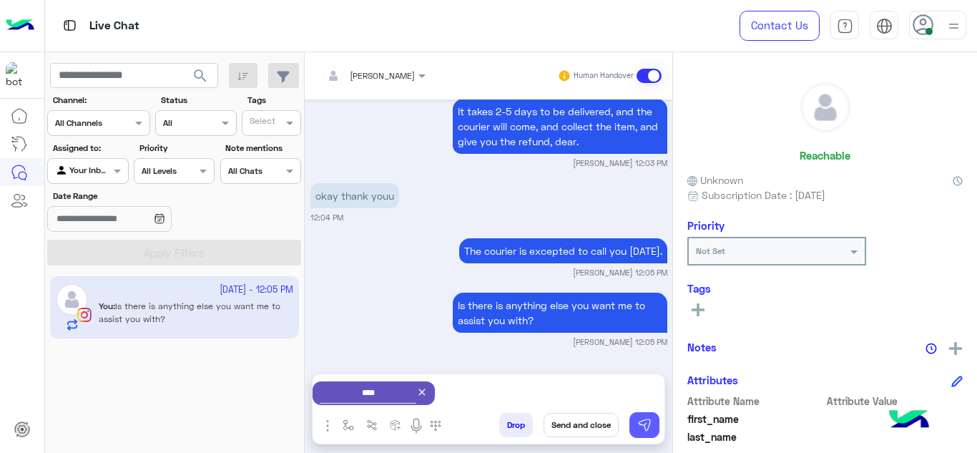
click at [640, 427] on img at bounding box center [645, 425] width 14 height 14
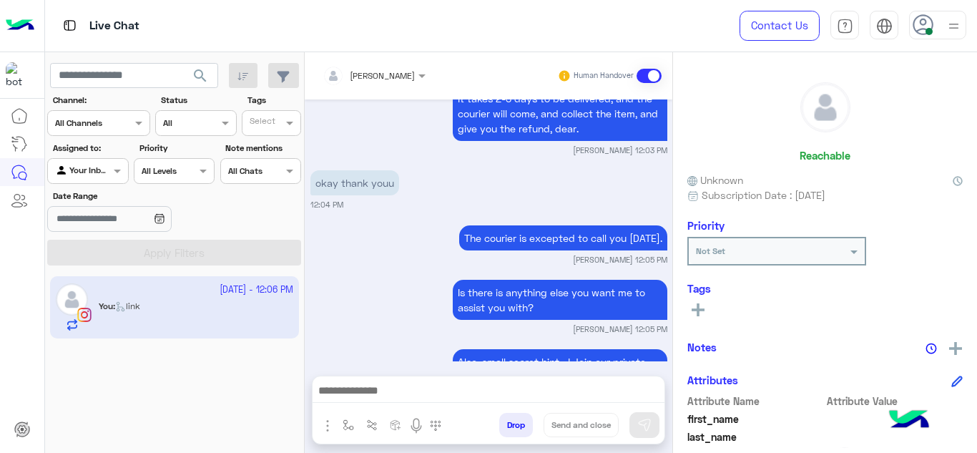
scroll to position [1039, 0]
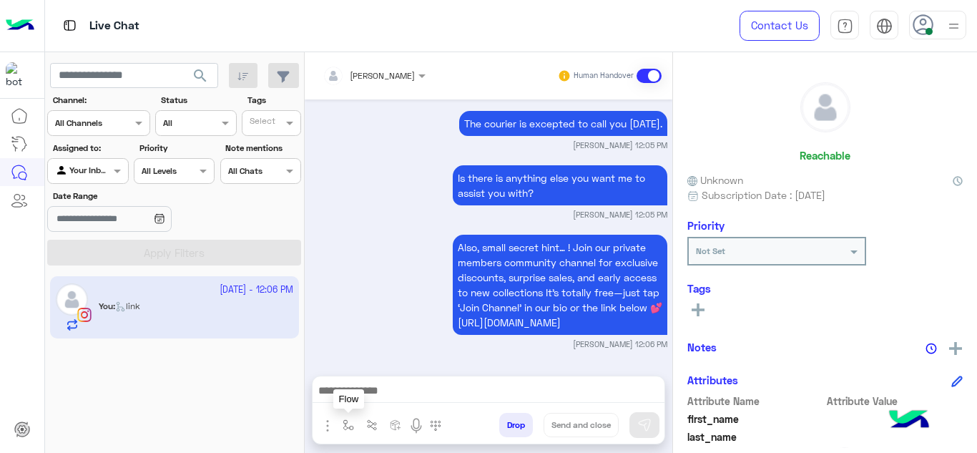
click at [356, 427] on button "button" at bounding box center [349, 425] width 24 height 24
click at [360, 404] on div "enter flow name" at bounding box center [391, 394] width 106 height 26
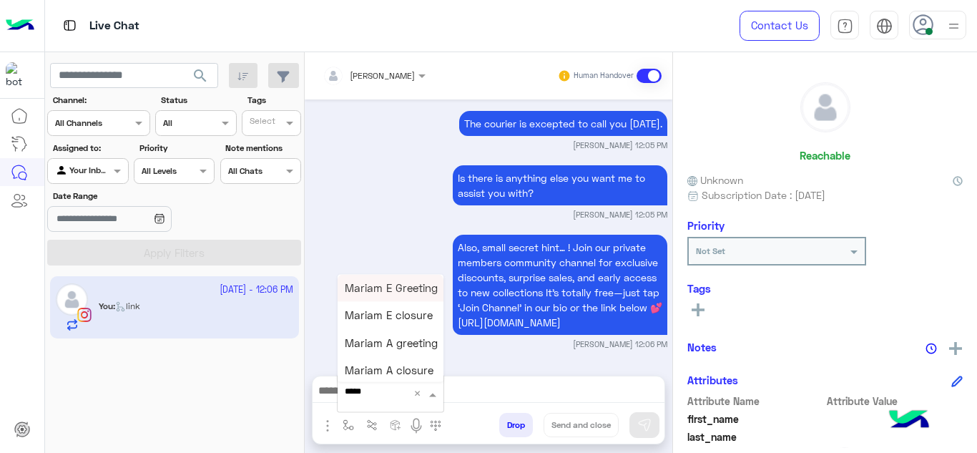
type input "******"
click at [391, 323] on div "Mariam E closure" at bounding box center [391, 316] width 106 height 28
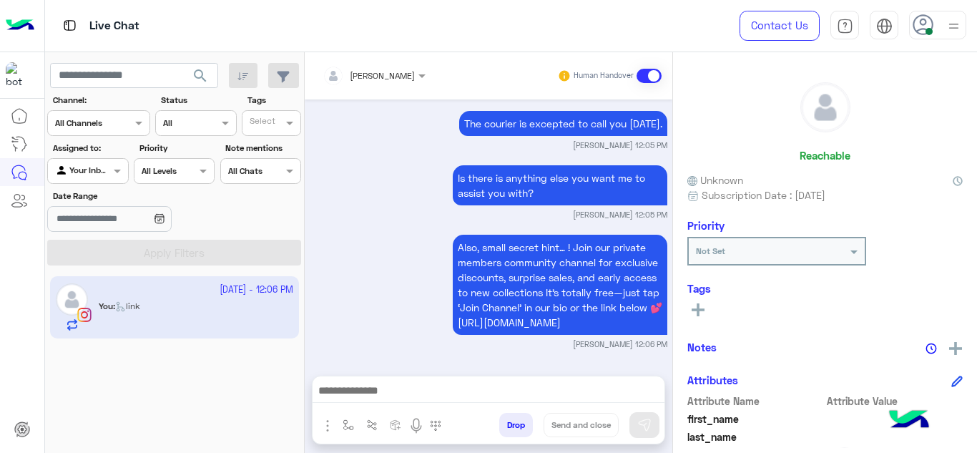
type textarea "**********"
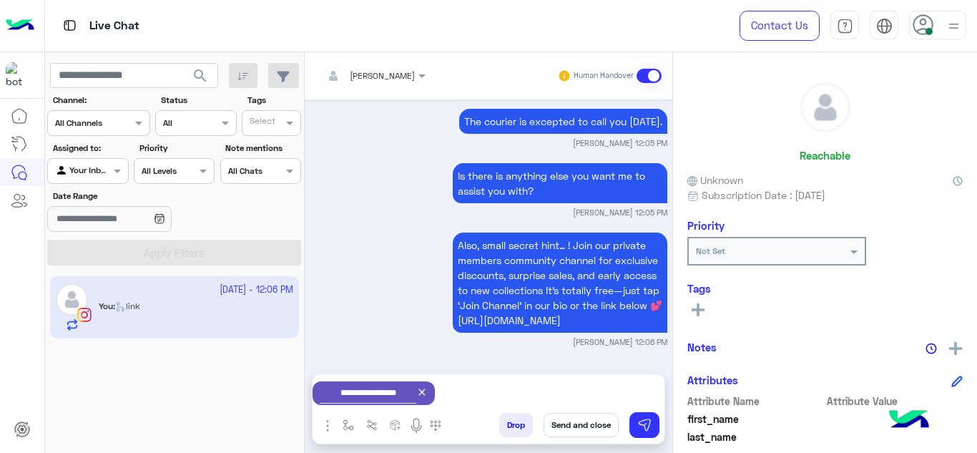
click at [575, 421] on button "Send and close" at bounding box center [581, 425] width 75 height 24
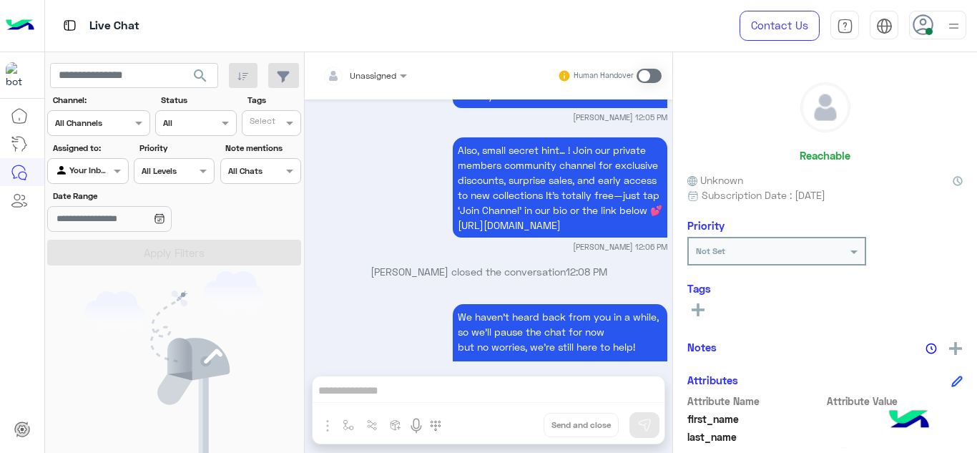
scroll to position [1261, 0]
